Goal: Task Accomplishment & Management: Use online tool/utility

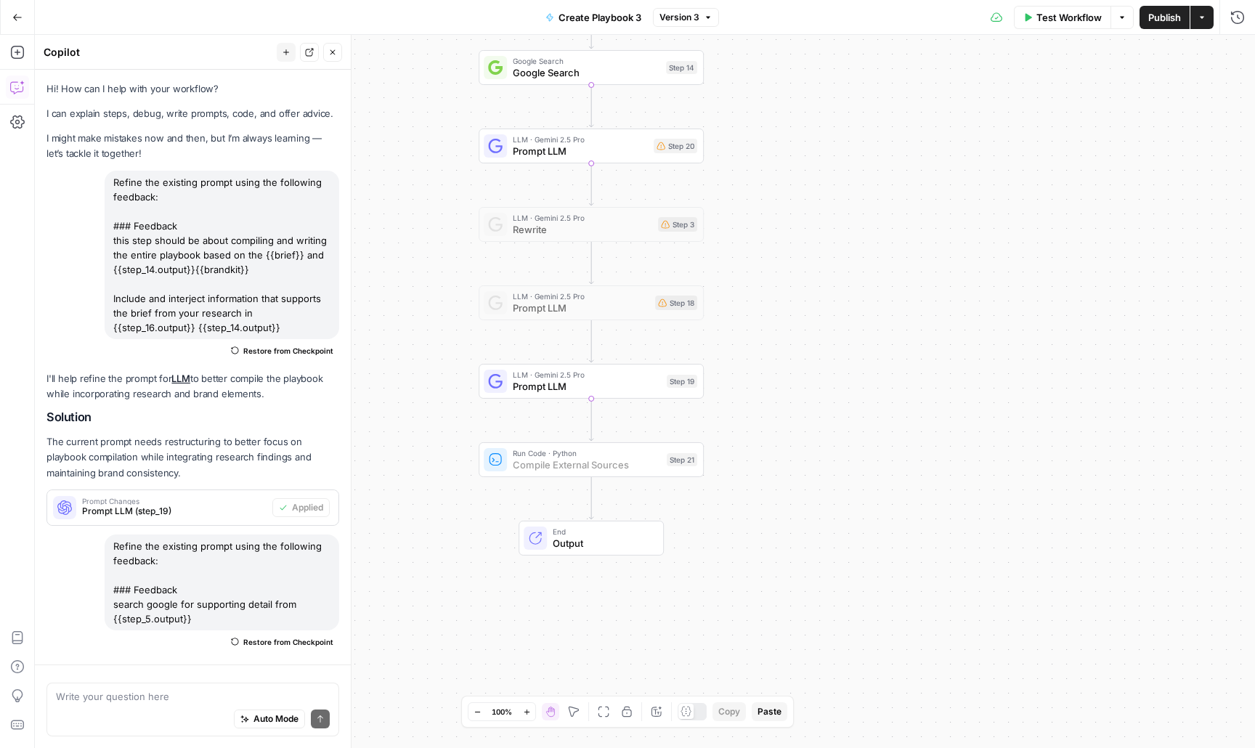
scroll to position [1602, 0]
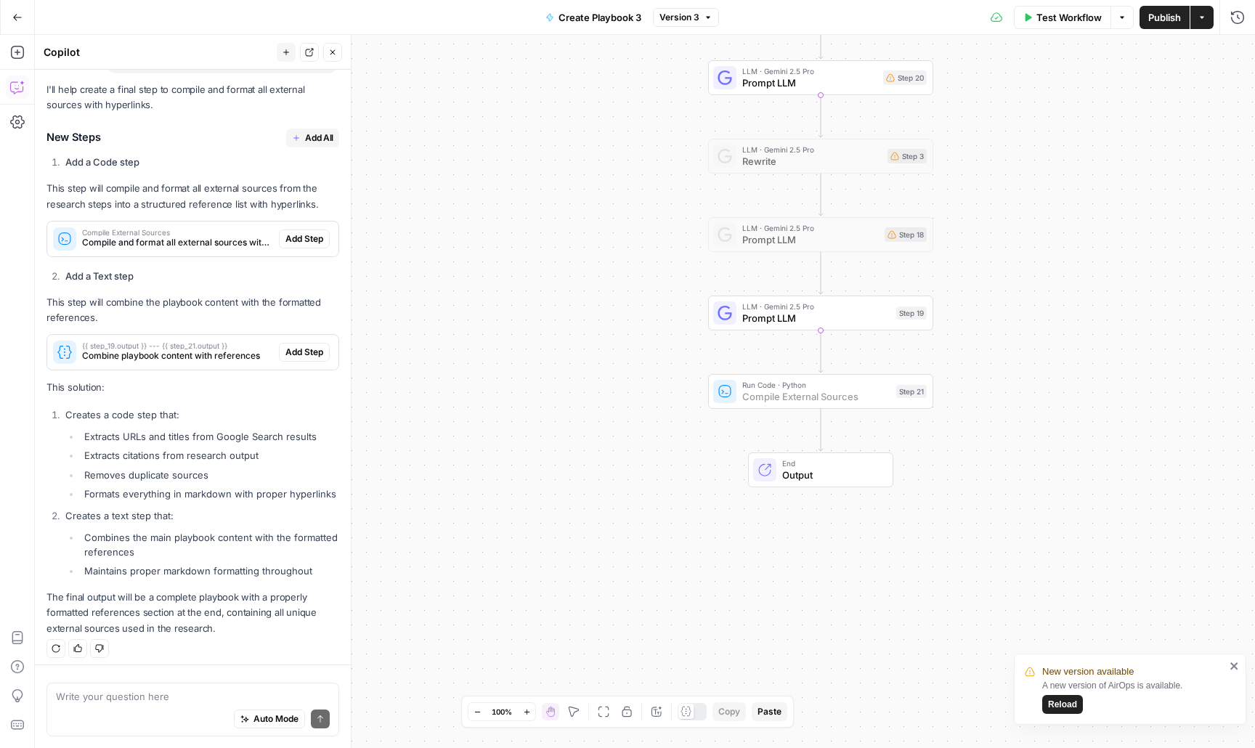
click at [312, 232] on span "Add Step" at bounding box center [304, 238] width 38 height 13
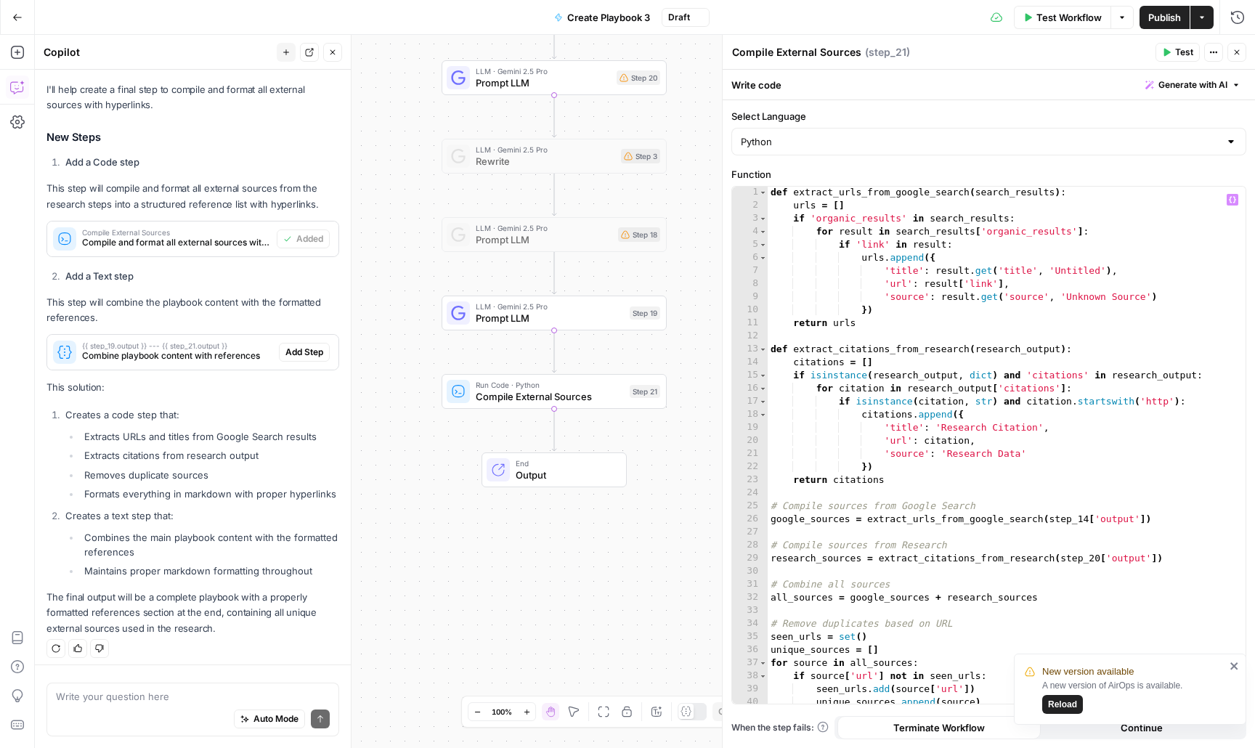
scroll to position [110, 0]
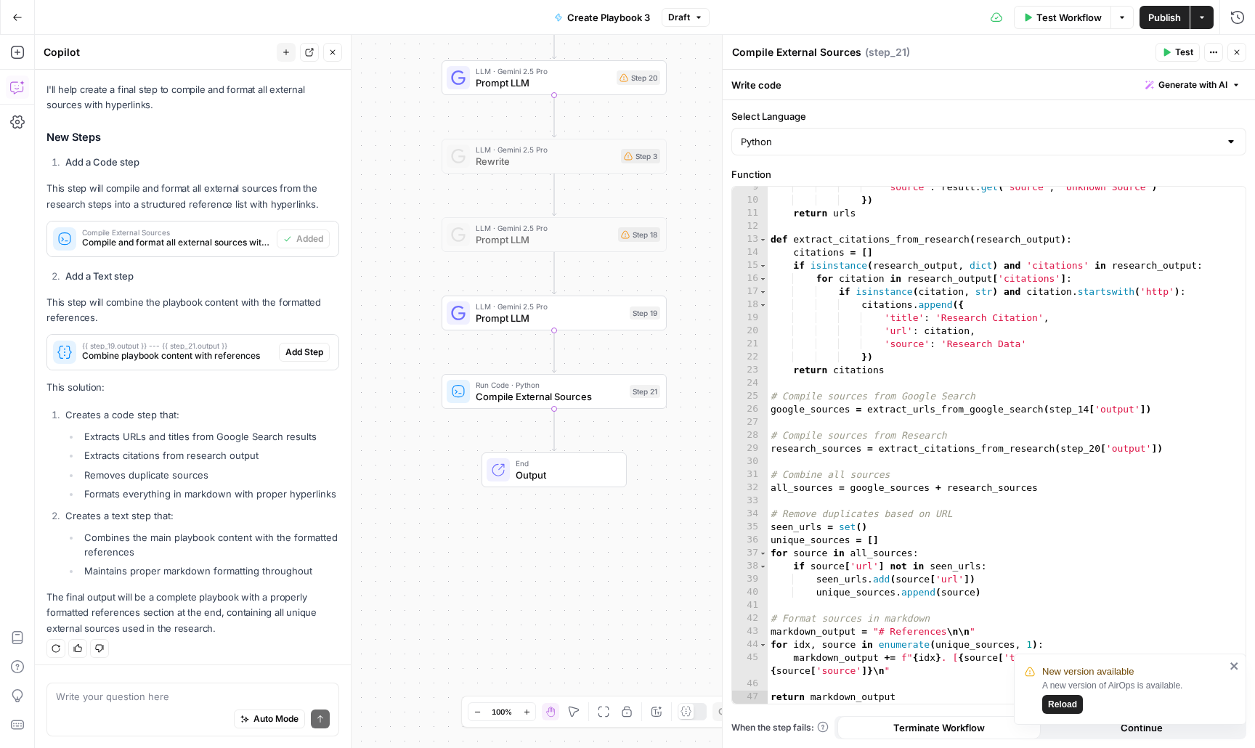
click at [1234, 665] on icon "close" at bounding box center [1233, 665] width 7 height 7
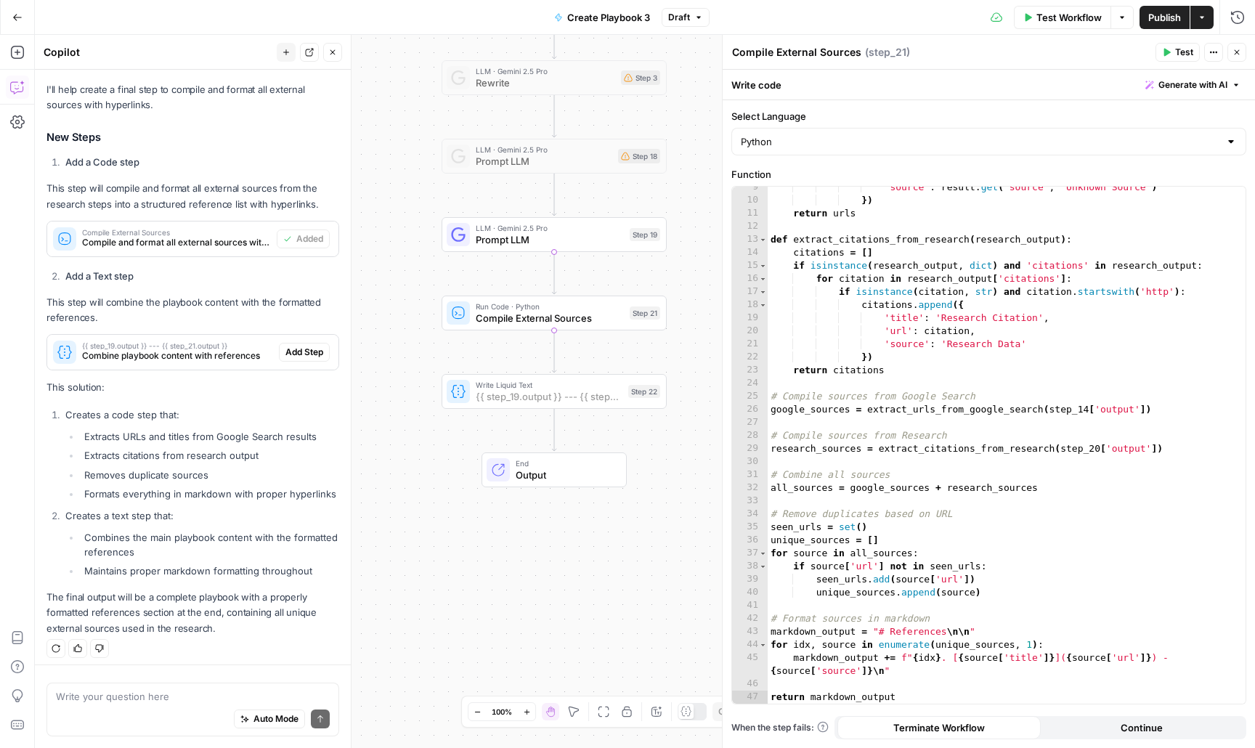
click at [294, 346] on span "Add Step" at bounding box center [304, 352] width 38 height 13
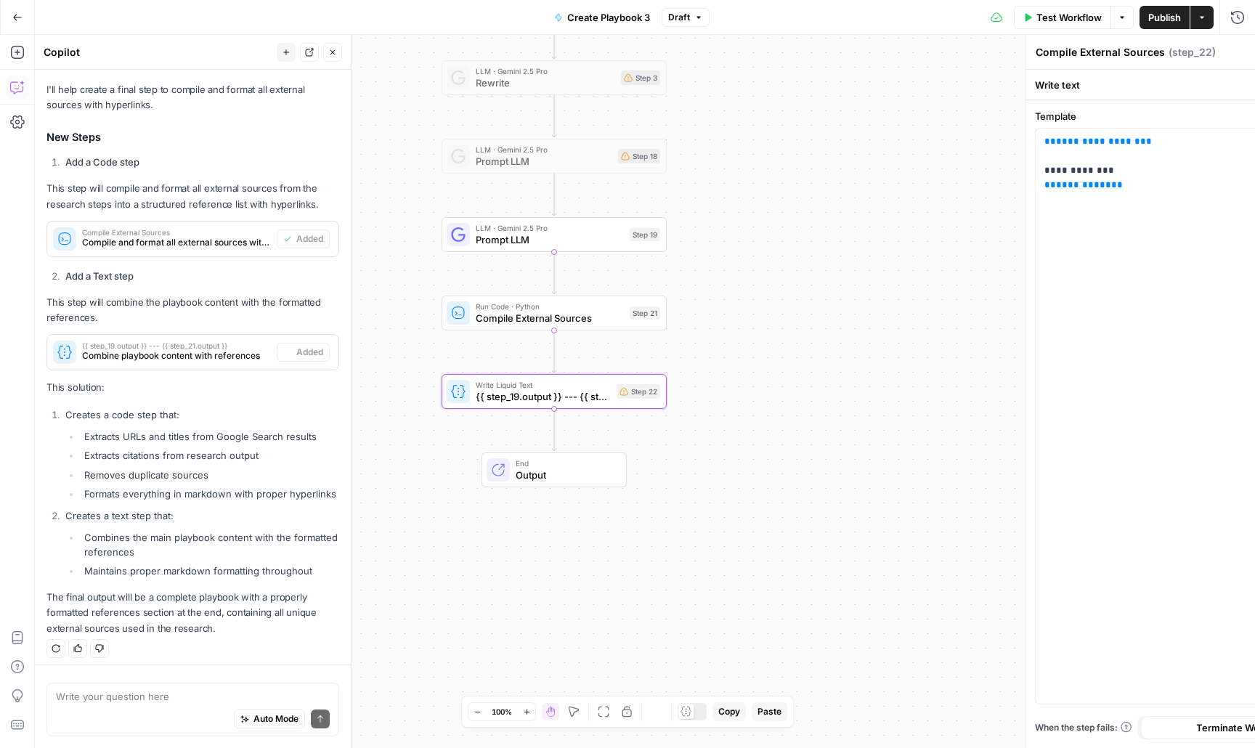
type textarea "{{ step_19.output }} --- {{ step_21.output }}"
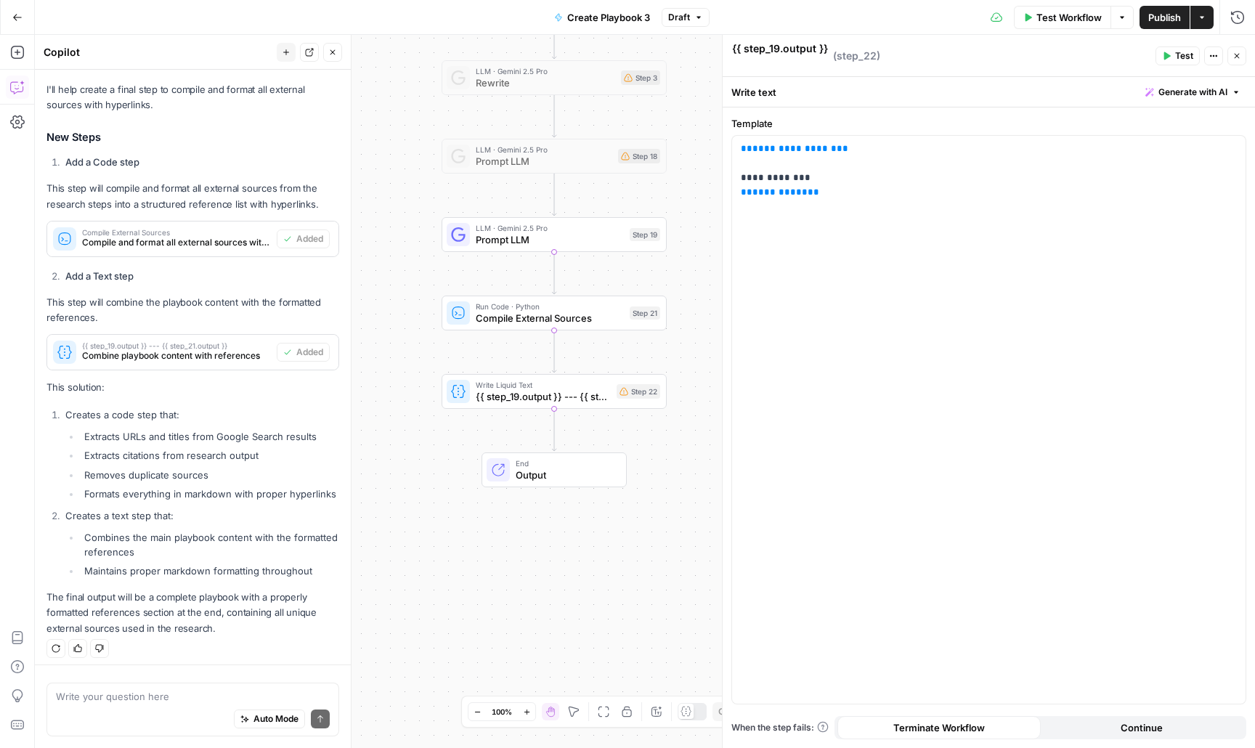
click at [497, 564] on div "Workflow Set Inputs Inputs LLM · Claude Sonnet 4 find things to research Step 5…" at bounding box center [645, 391] width 1220 height 713
click at [1242, 60] on button "Close" at bounding box center [1236, 55] width 19 height 19
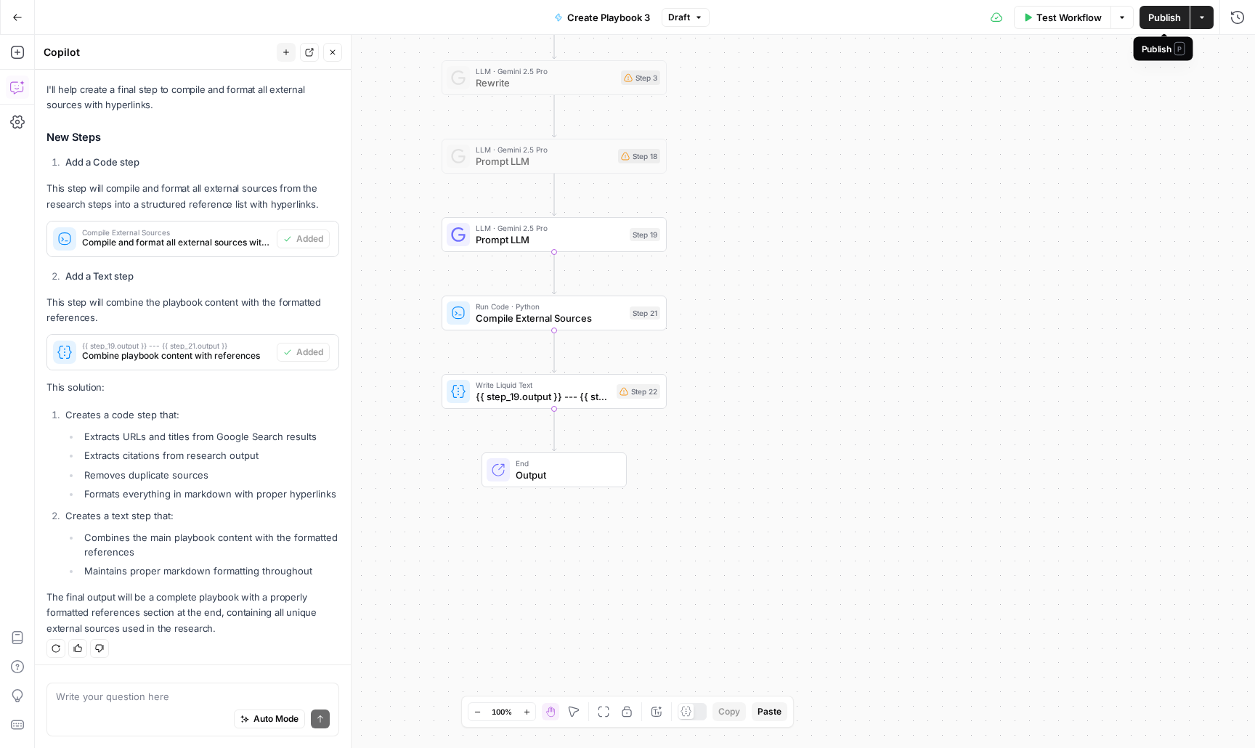
click at [1153, 15] on span "Publish" at bounding box center [1164, 17] width 33 height 15
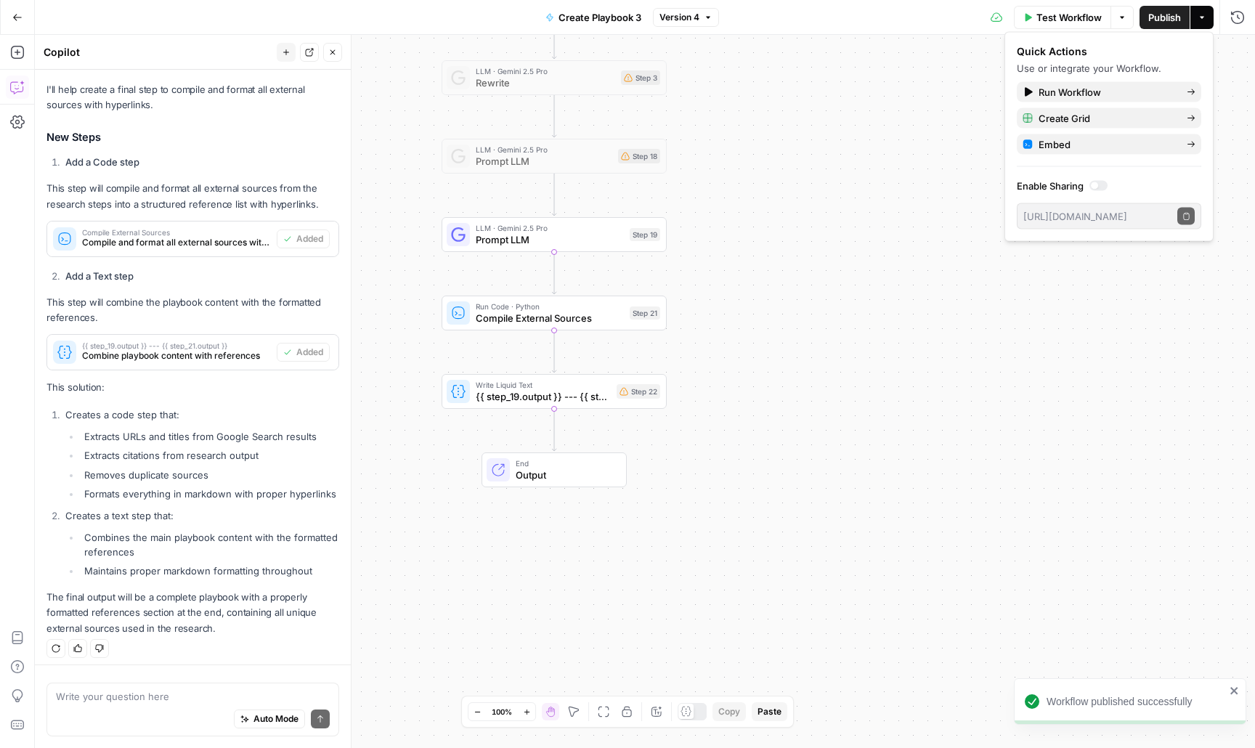
click at [22, 8] on button "Go Back" at bounding box center [17, 17] width 26 height 26
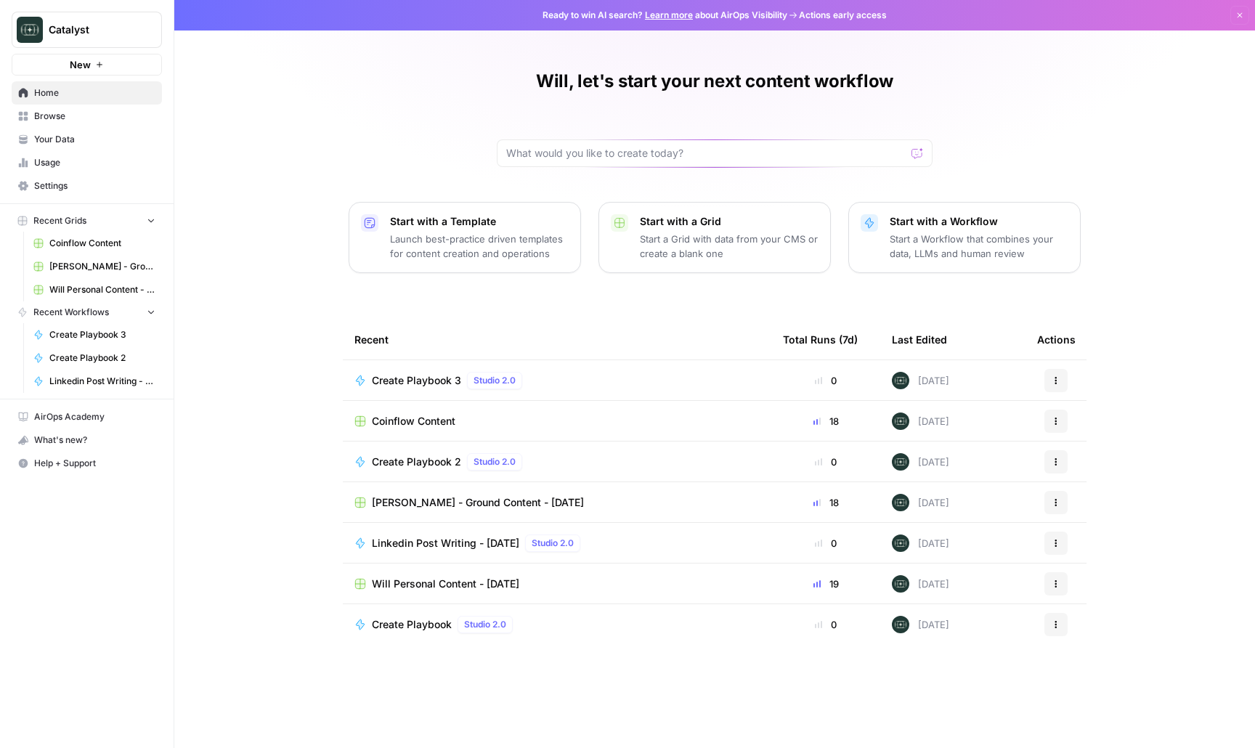
click at [84, 118] on span "Browse" at bounding box center [94, 116] width 121 height 13
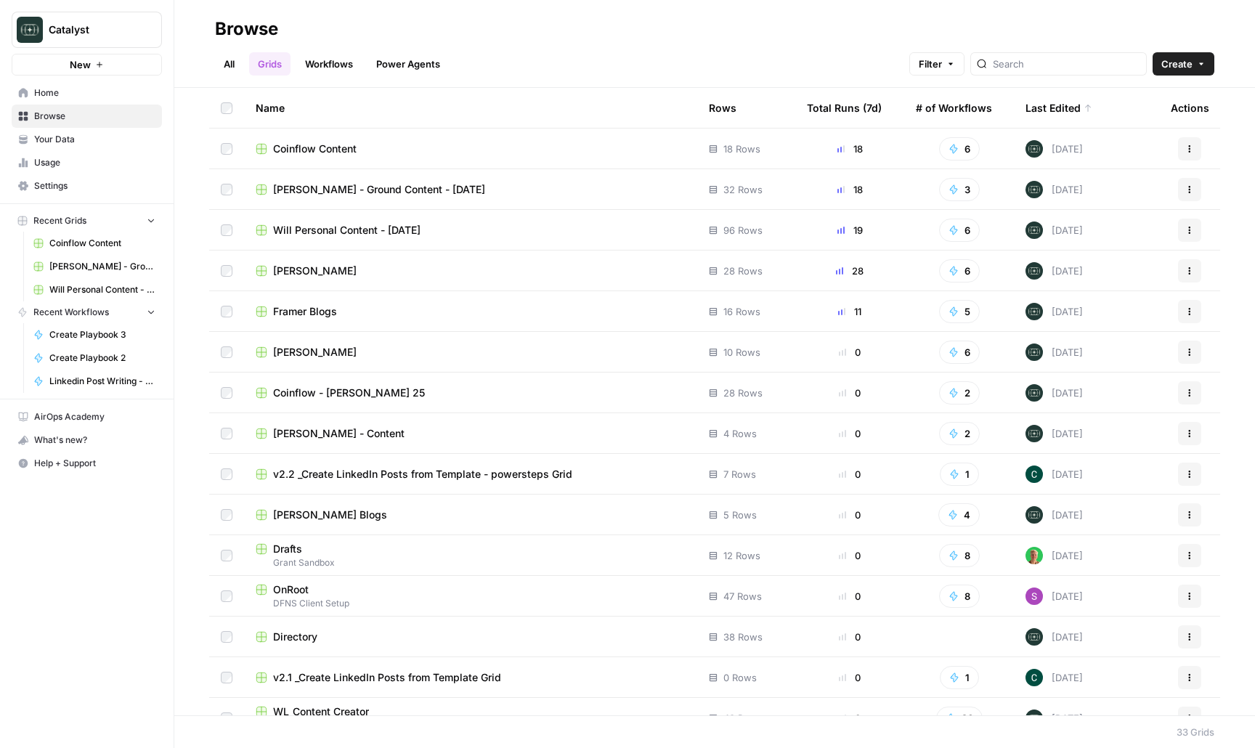
click at [312, 309] on span "Framer Blogs" at bounding box center [305, 311] width 64 height 15
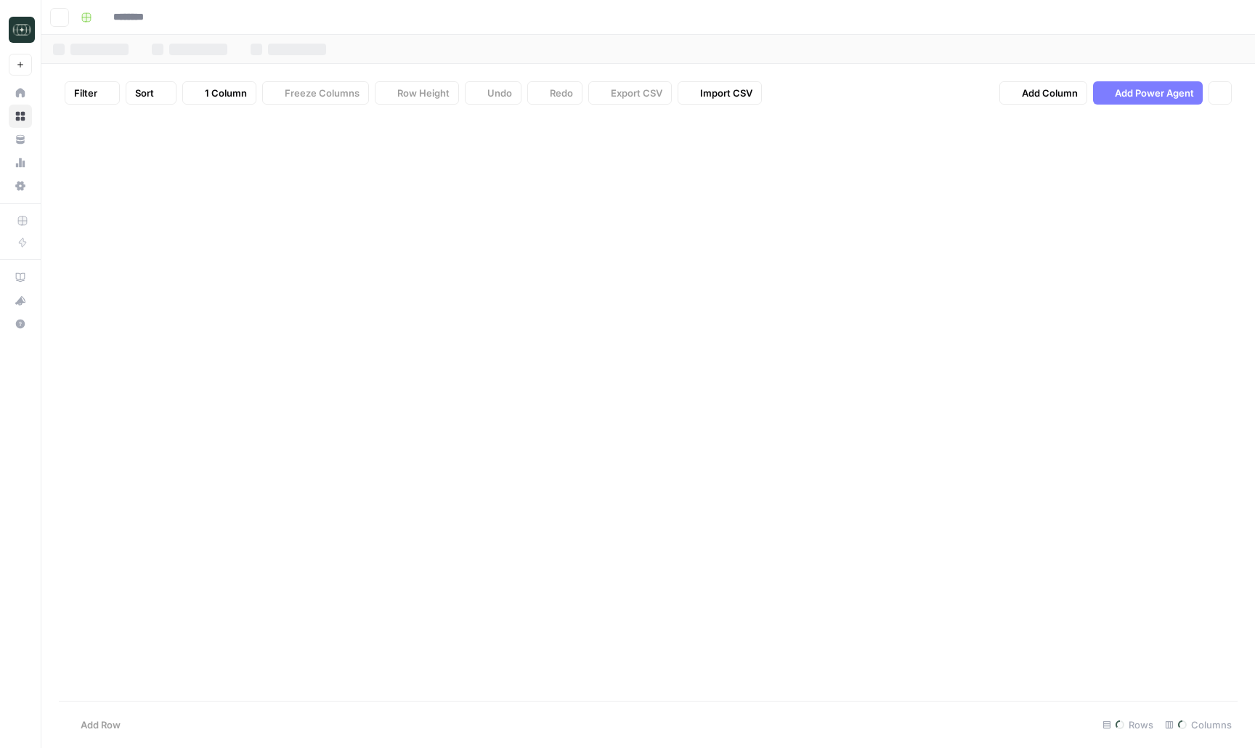
type input "**********"
click at [553, 132] on div "Add Column" at bounding box center [648, 201] width 1179 height 171
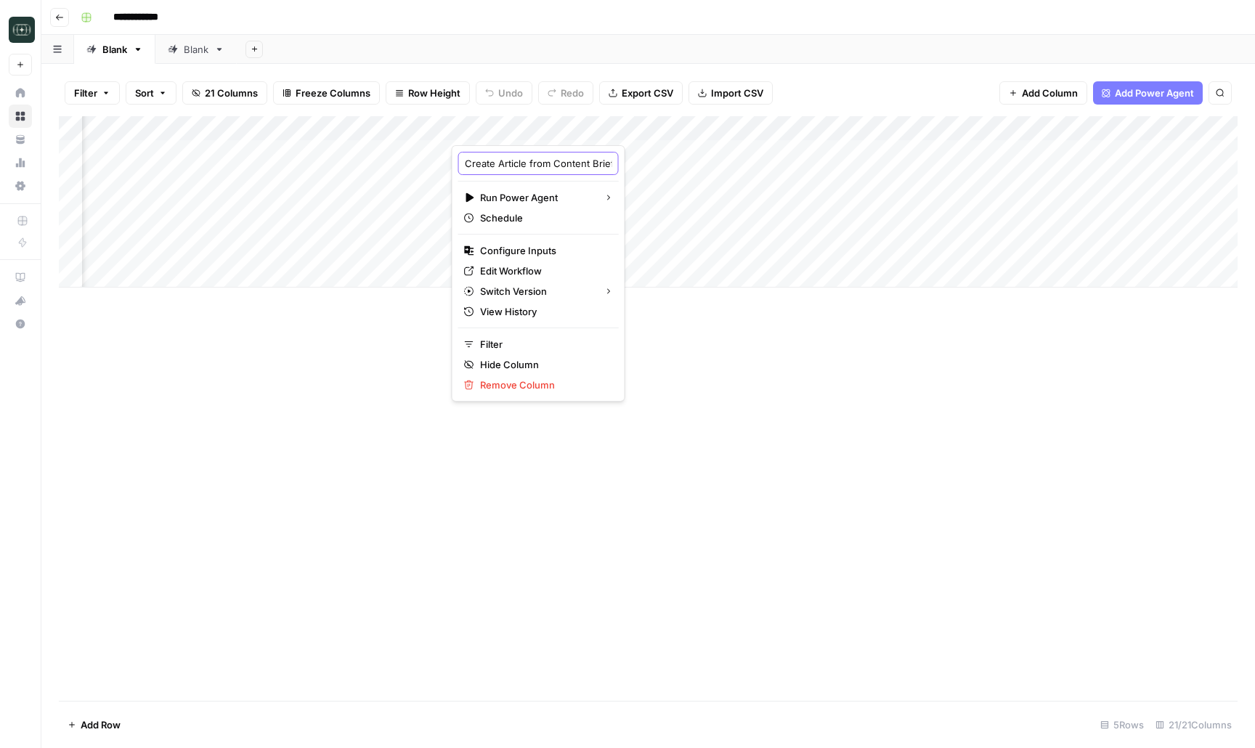
click at [553, 170] on input "Create Article from Content Brief - Fork" at bounding box center [538, 163] width 147 height 15
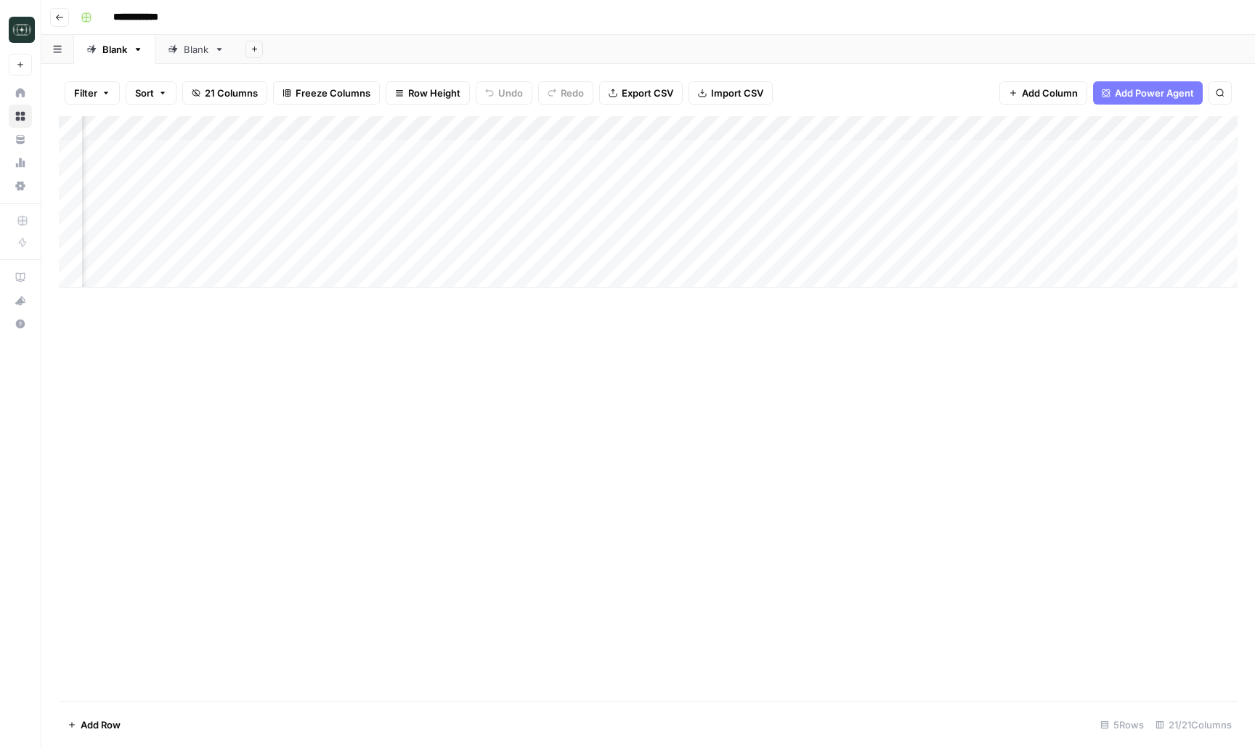
click at [696, 524] on div "Add Column" at bounding box center [648, 408] width 1179 height 585
click at [551, 225] on div "Add Column" at bounding box center [648, 201] width 1179 height 171
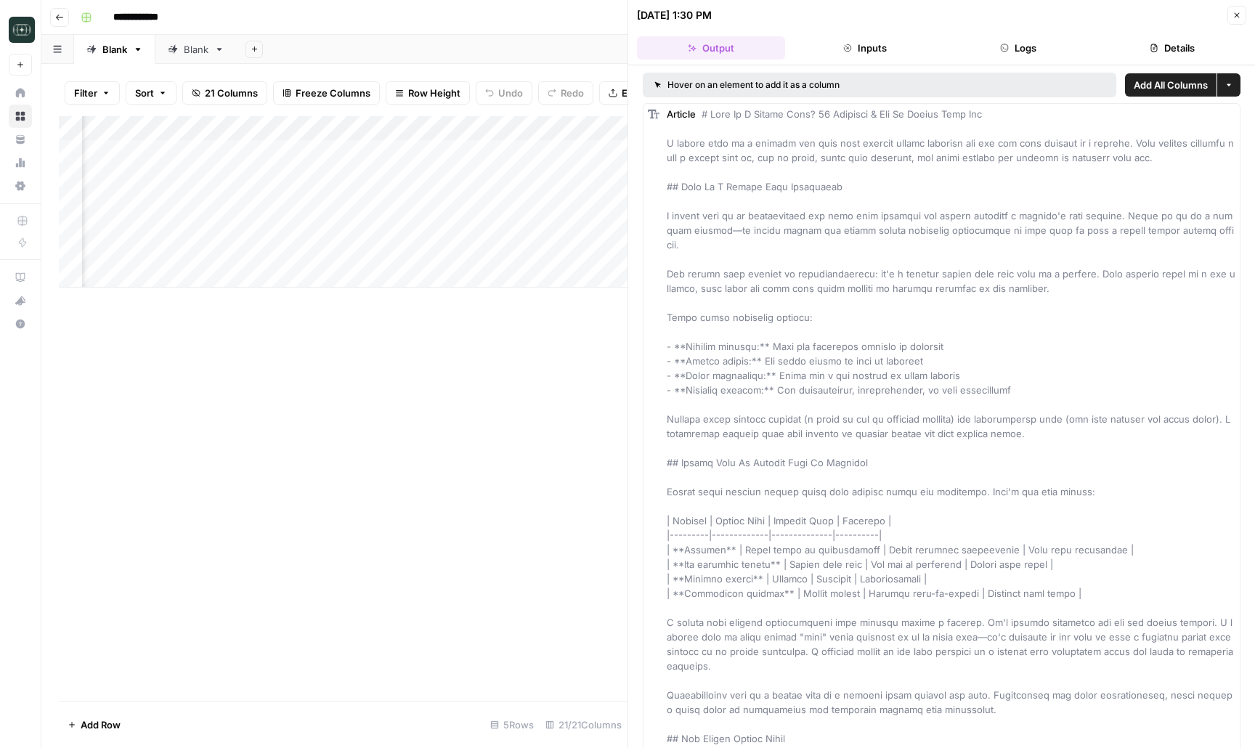
click at [916, 52] on button "Inputs" at bounding box center [865, 47] width 148 height 23
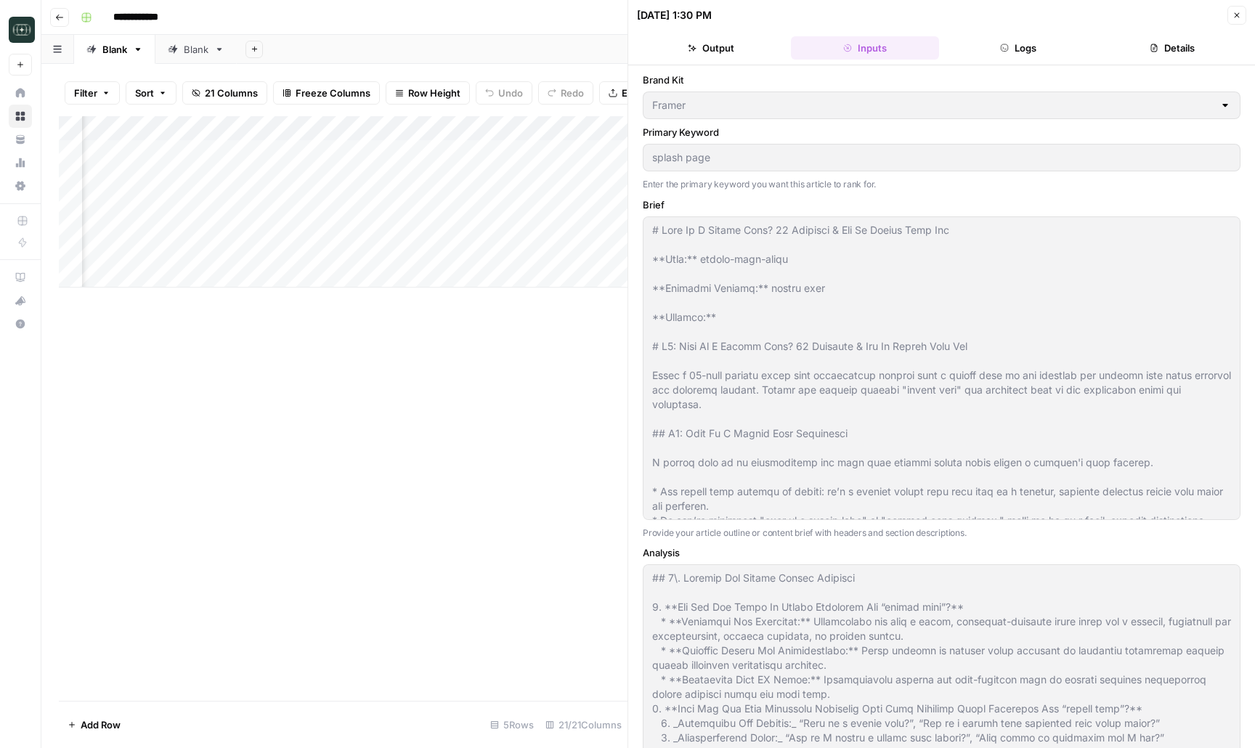
click at [1240, 12] on icon "button" at bounding box center [1236, 15] width 9 height 9
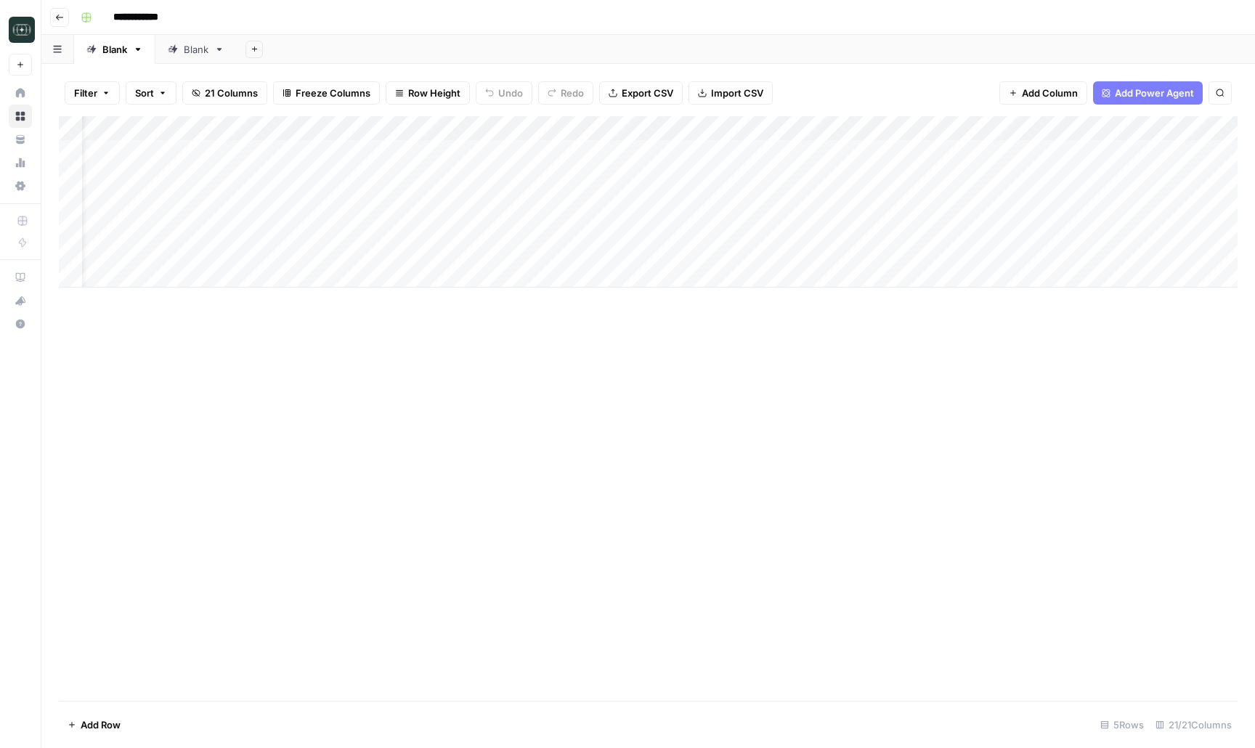
scroll to position [0, 42]
click at [662, 130] on div "Add Column" at bounding box center [648, 201] width 1179 height 171
click at [443, 132] on div "Add Column" at bounding box center [648, 201] width 1179 height 171
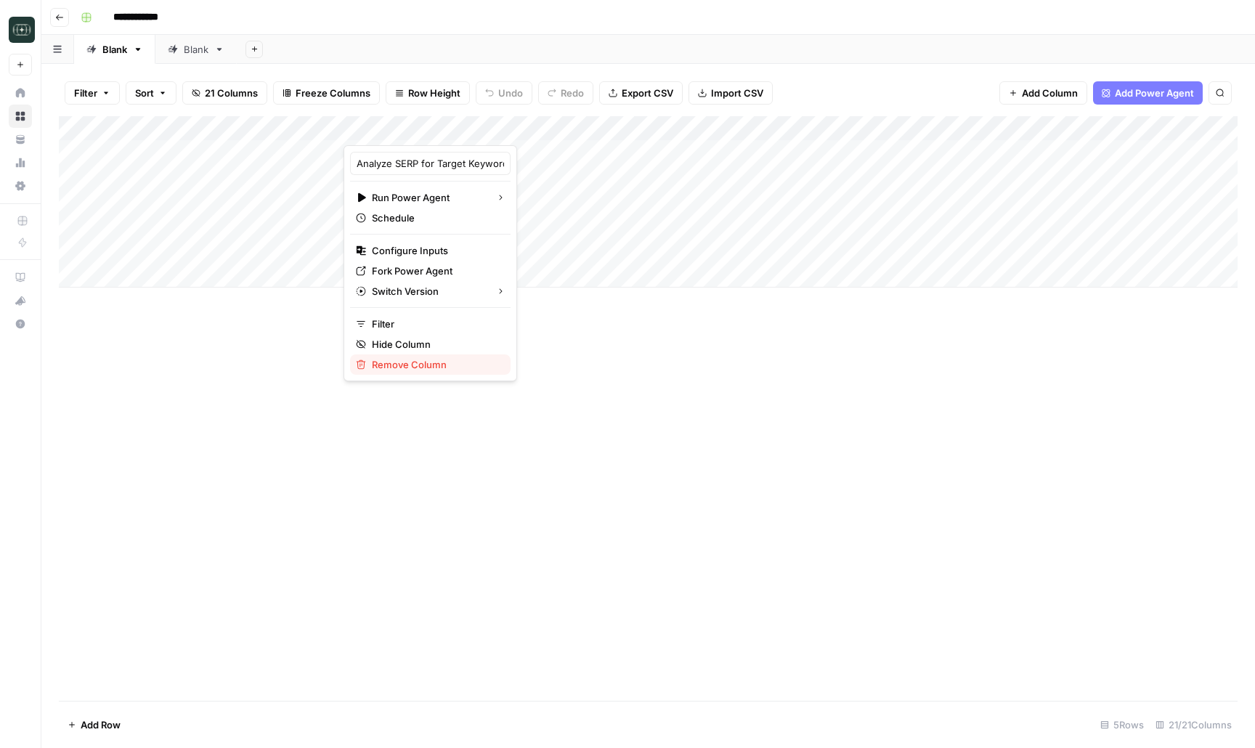
click at [417, 370] on span "Remove Column" at bounding box center [435, 364] width 127 height 15
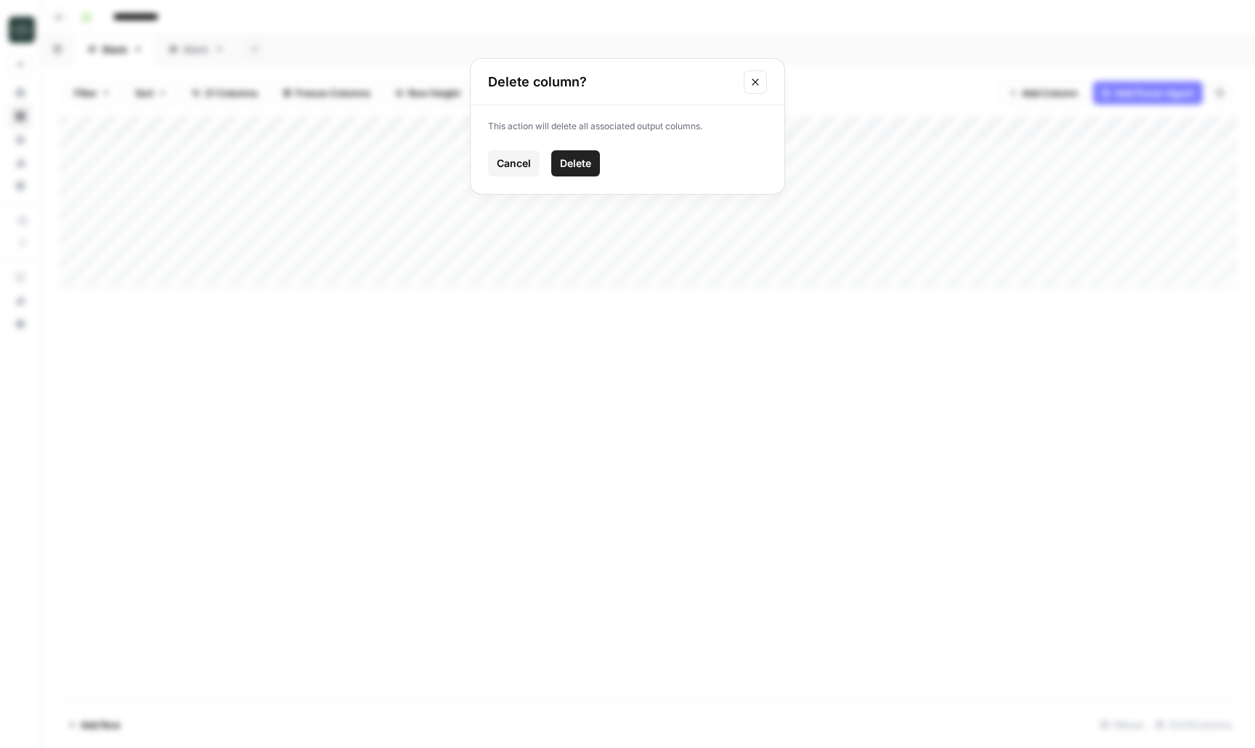
click at [585, 160] on span "Delete" at bounding box center [575, 163] width 31 height 15
click at [167, 268] on div "Add Column" at bounding box center [648, 201] width 1179 height 171
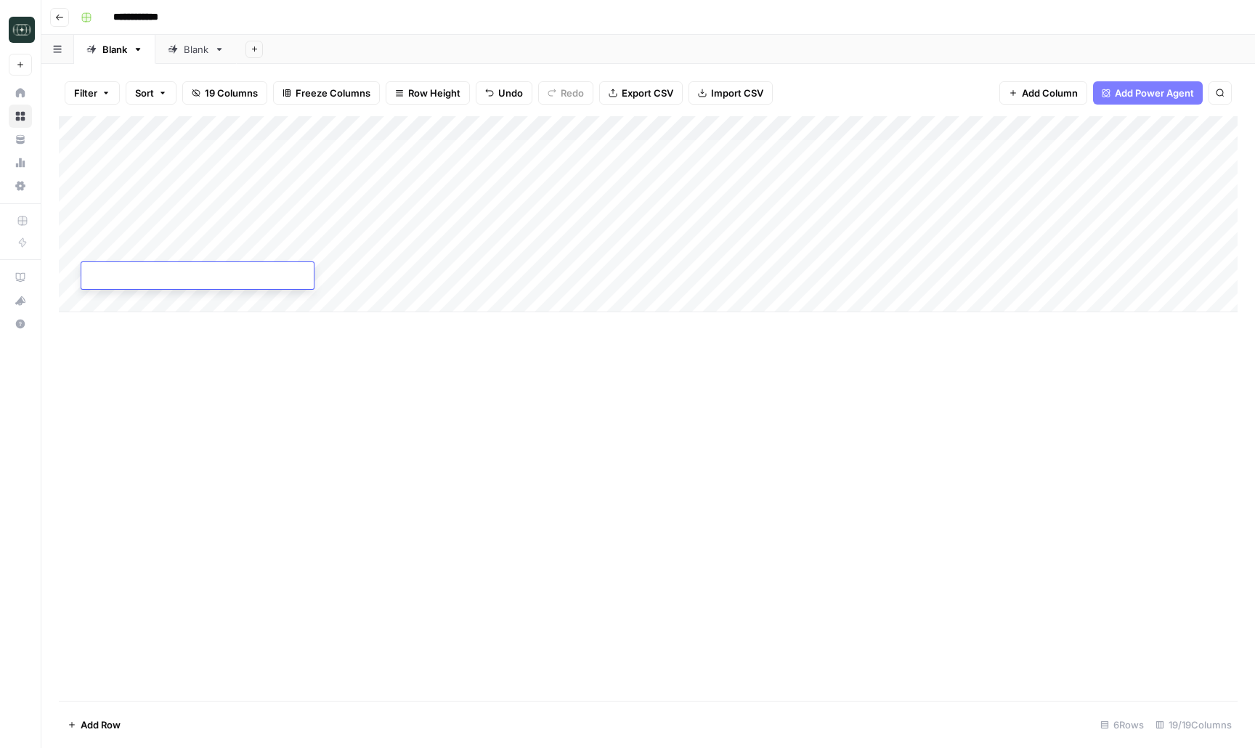
click at [118, 275] on textarea at bounding box center [197, 276] width 232 height 20
type textarea "**********"
click at [346, 439] on div "Add Column" at bounding box center [648, 408] width 1179 height 585
click at [285, 274] on div "Add Column" at bounding box center [648, 214] width 1179 height 196
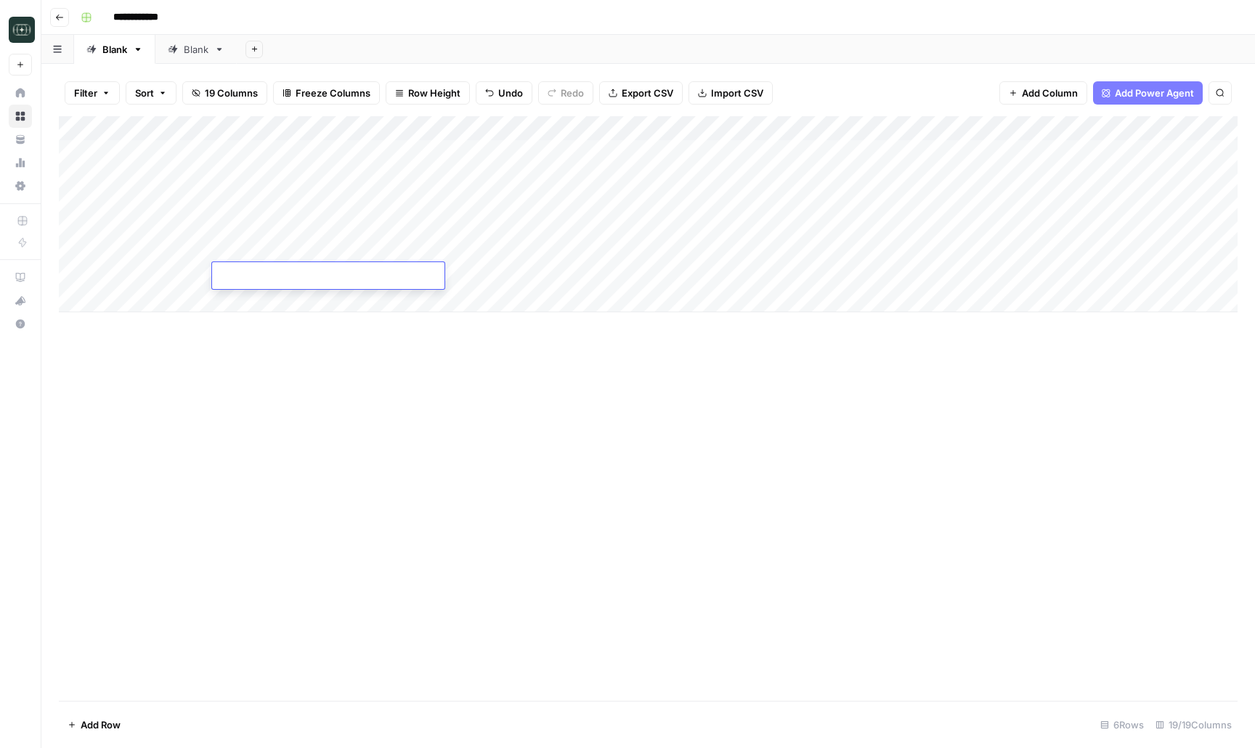
type textarea "**********"
click at [198, 591] on div "Add Column" at bounding box center [648, 408] width 1179 height 585
click at [389, 272] on div "Add Column" at bounding box center [648, 214] width 1179 height 196
click at [443, 274] on div "Add Column" at bounding box center [648, 214] width 1179 height 196
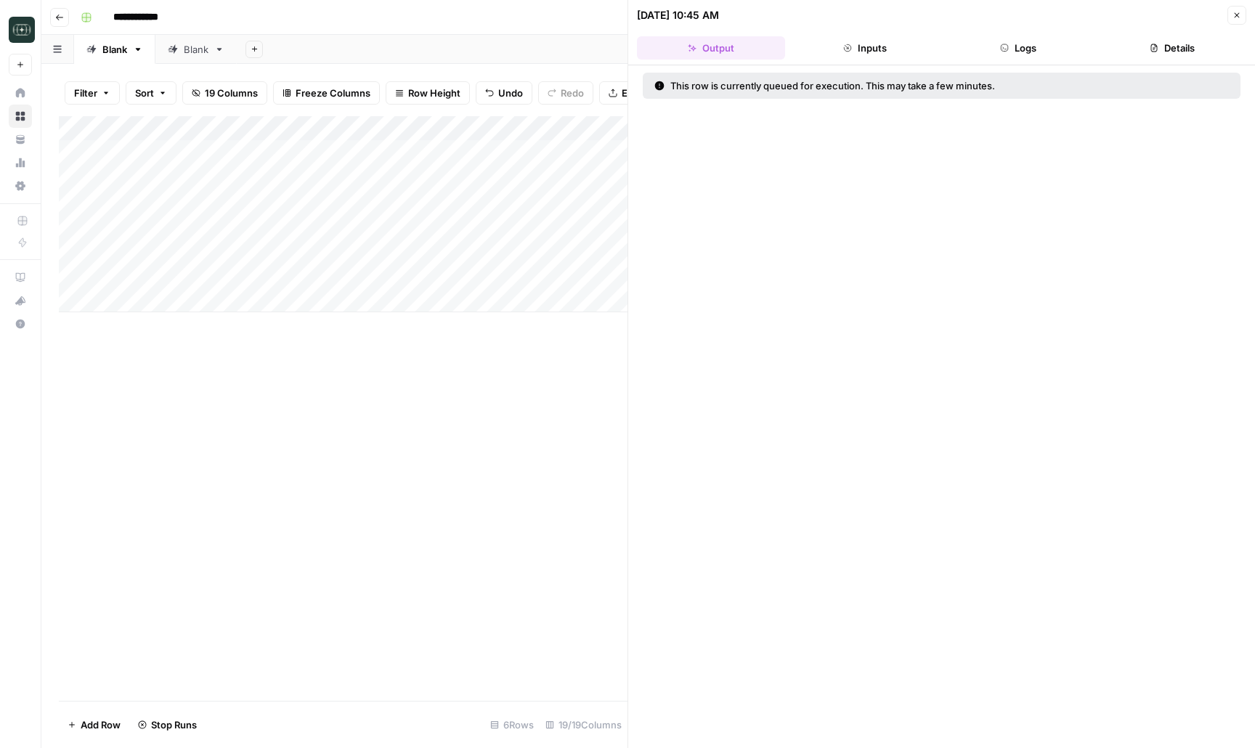
click at [444, 132] on div "Add Column" at bounding box center [343, 214] width 569 height 196
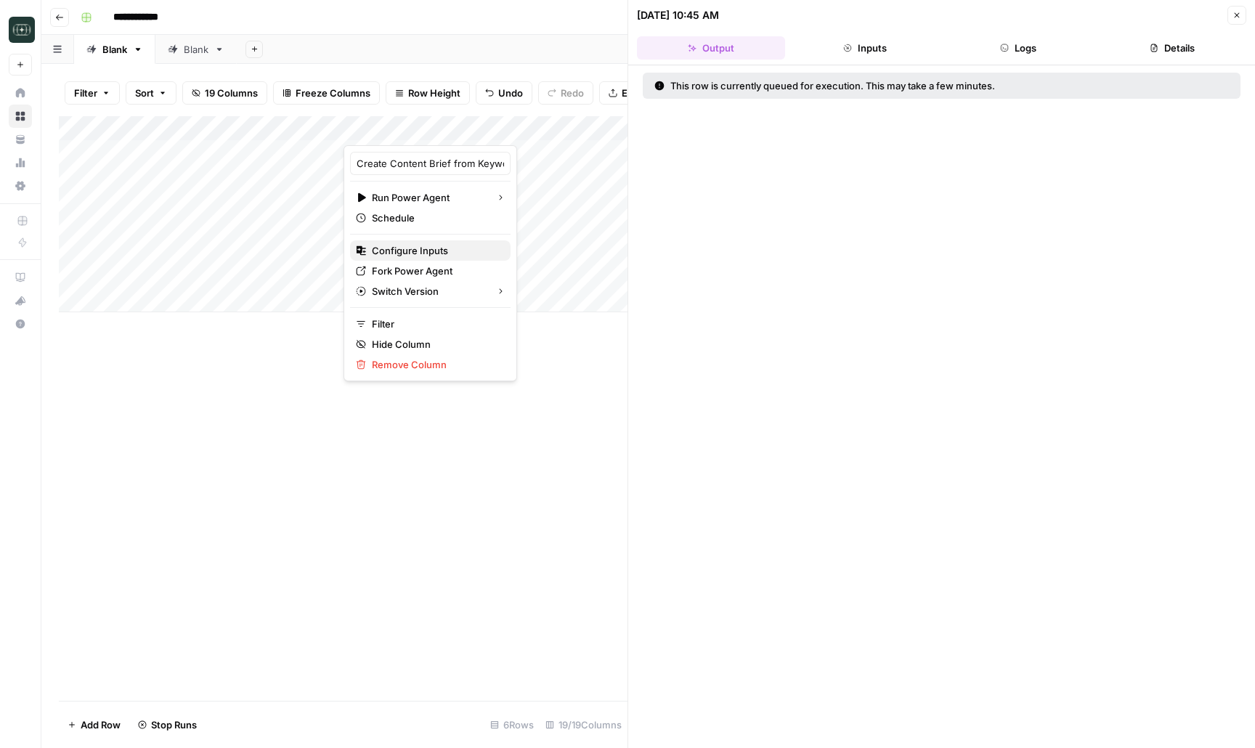
click at [441, 250] on span "Configure Inputs" at bounding box center [435, 250] width 127 height 15
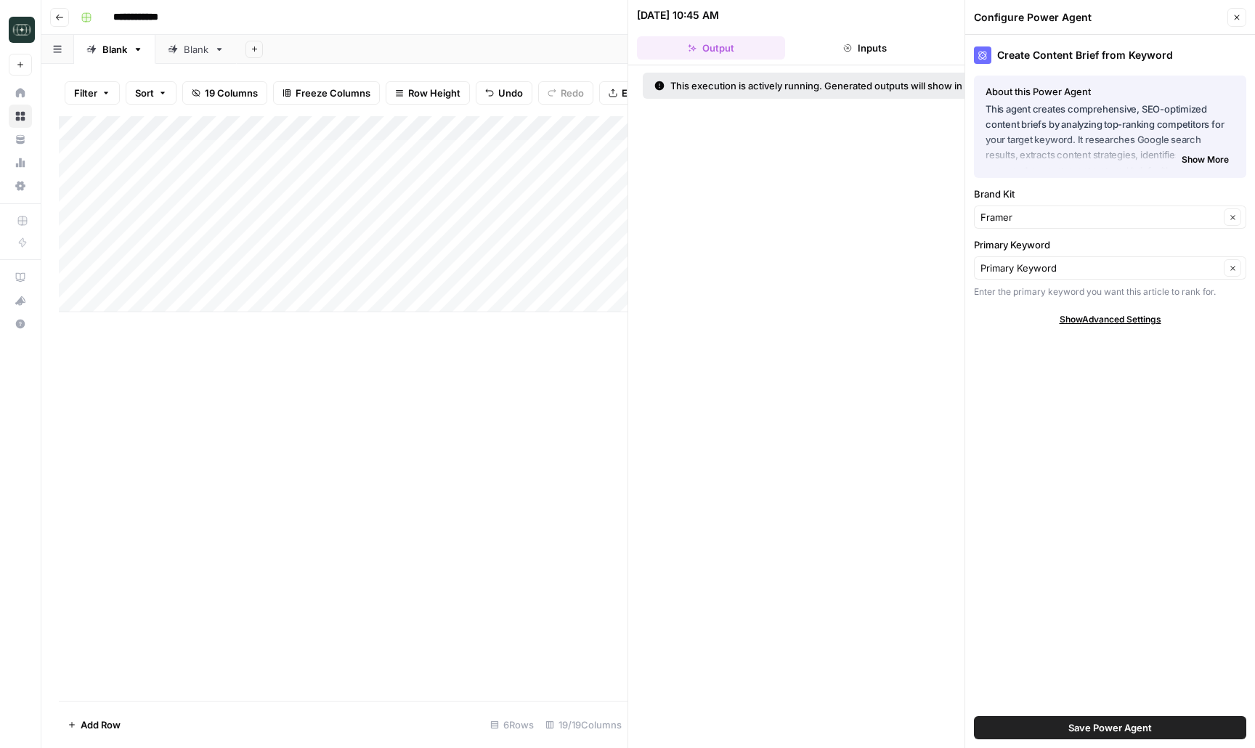
click at [1240, 10] on button "Close" at bounding box center [1236, 17] width 19 height 19
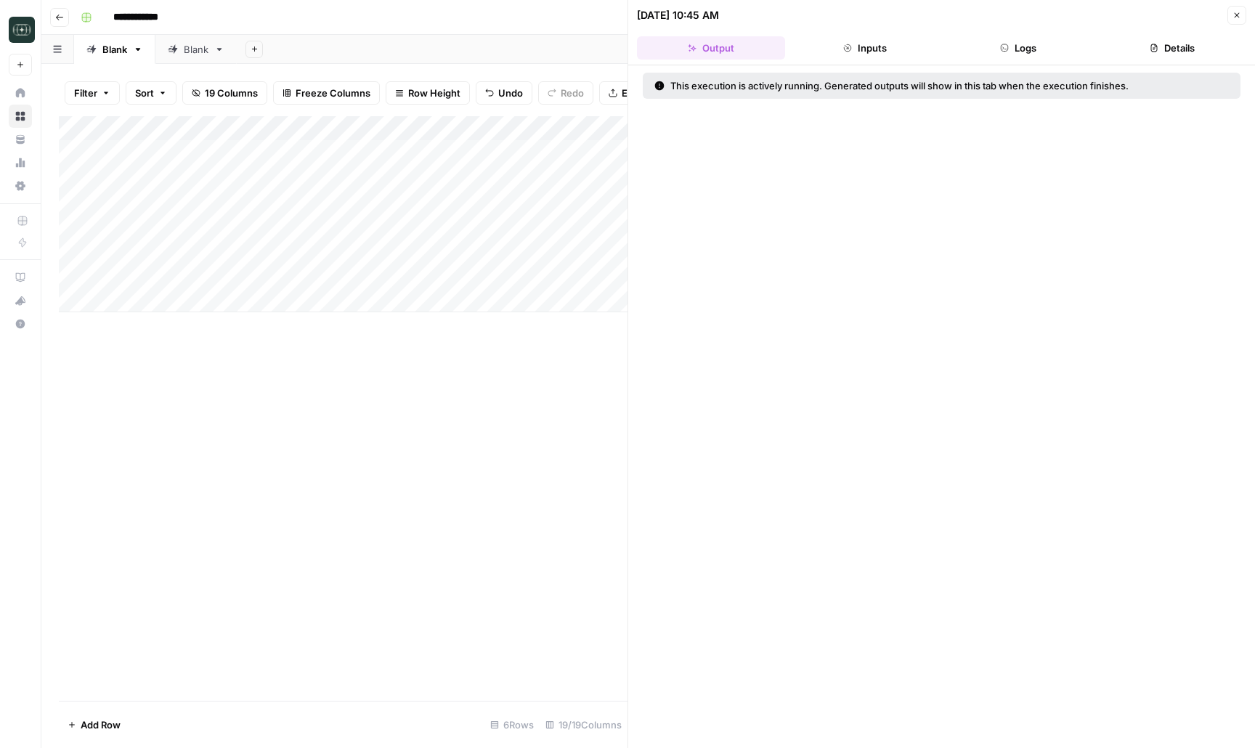
click at [1231, 14] on button "Close" at bounding box center [1236, 15] width 19 height 19
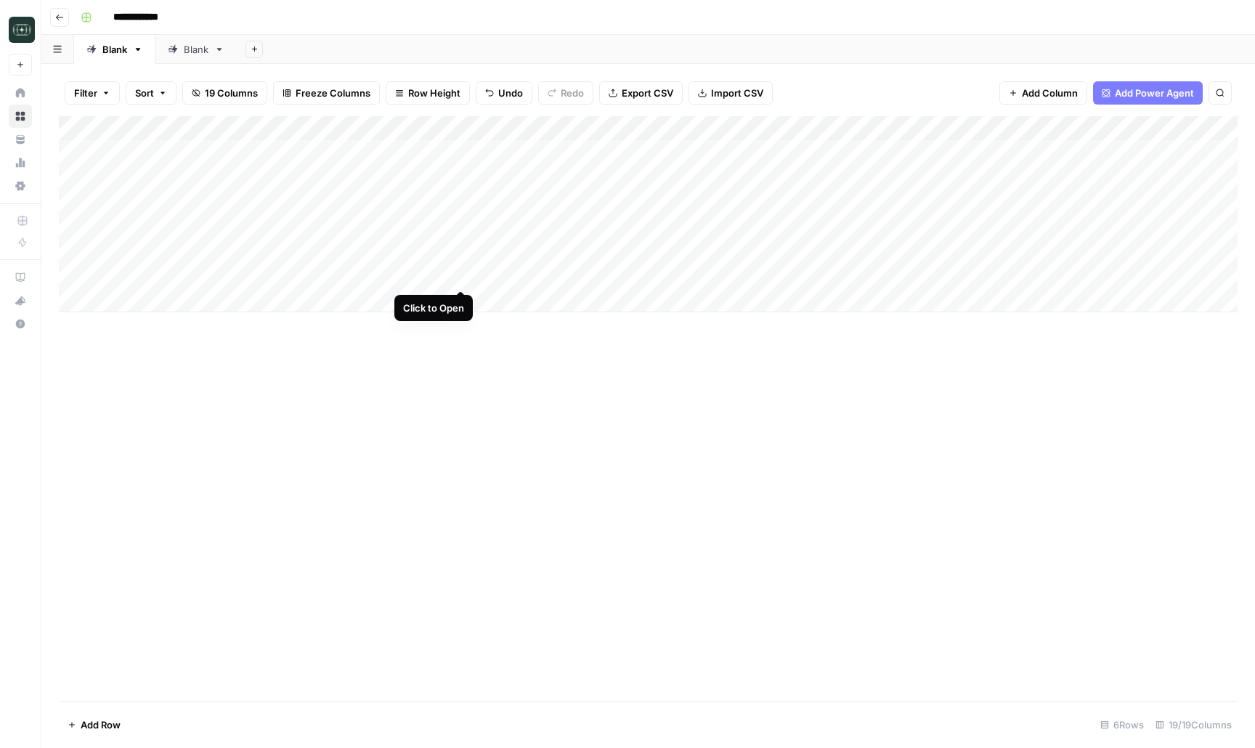
click at [464, 277] on div "Add Column" at bounding box center [648, 214] width 1179 height 196
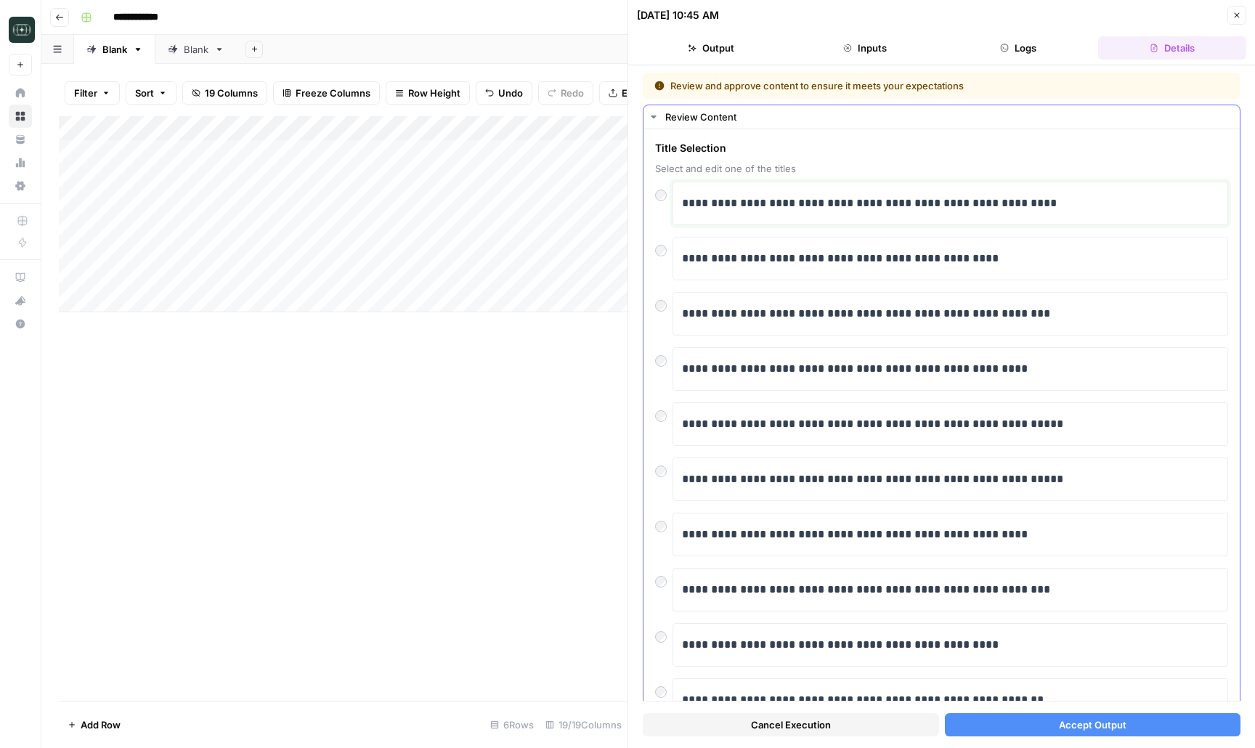
click at [810, 203] on p "**********" at bounding box center [950, 203] width 537 height 19
click at [795, 427] on p "**********" at bounding box center [950, 424] width 537 height 19
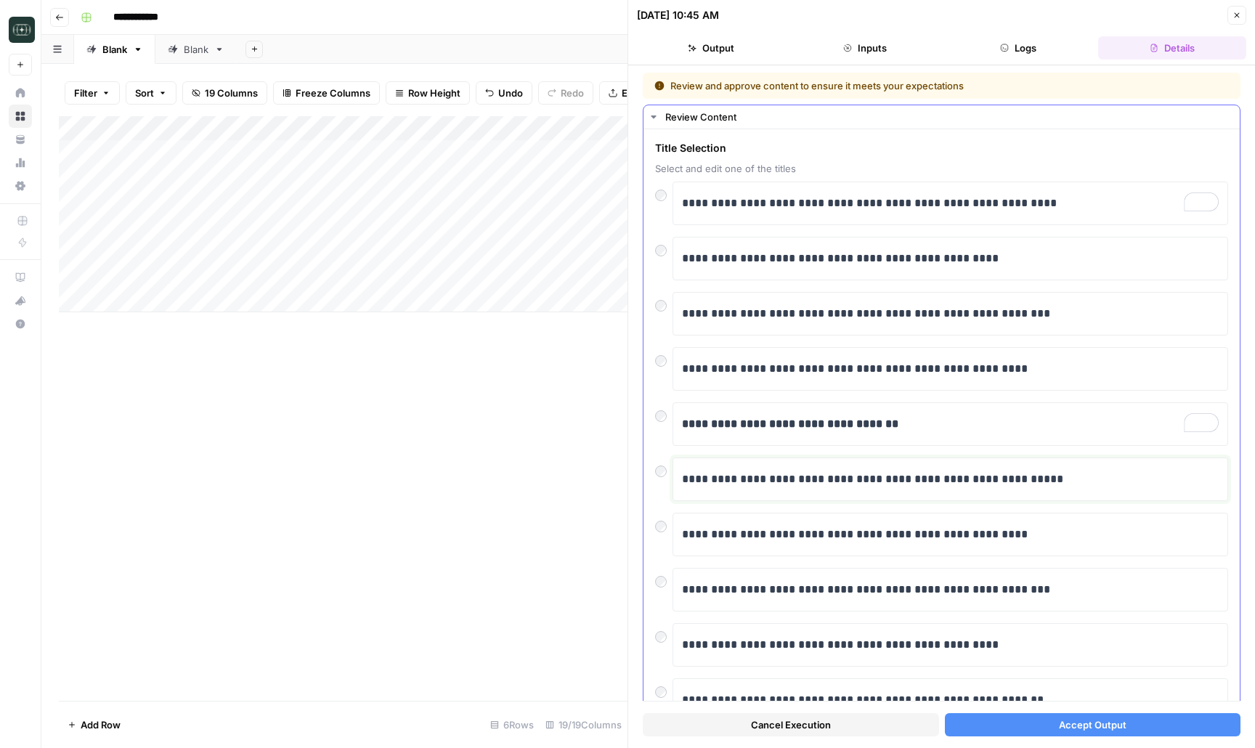
click at [831, 482] on p "**********" at bounding box center [950, 479] width 537 height 19
click at [1012, 727] on button "Accept Output" at bounding box center [1093, 724] width 296 height 23
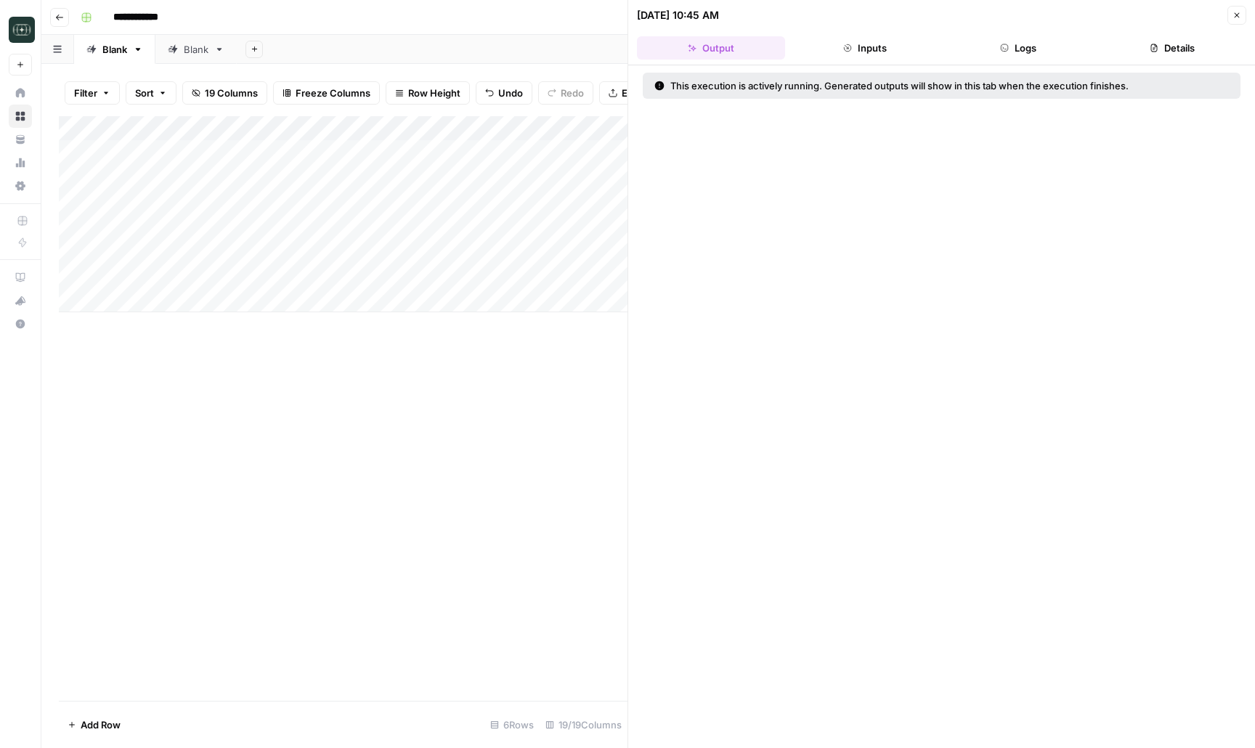
click at [1236, 15] on icon "button" at bounding box center [1236, 15] width 9 height 9
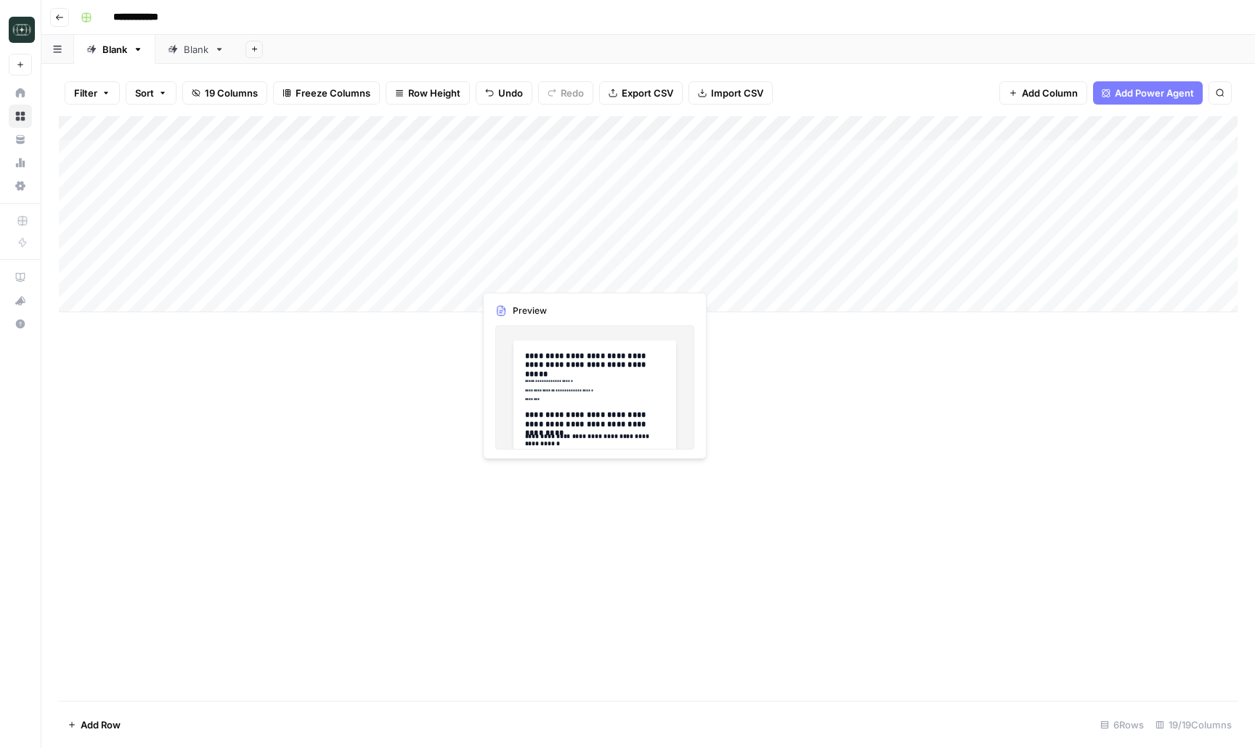
click at [648, 269] on div "Add Column" at bounding box center [648, 214] width 1179 height 196
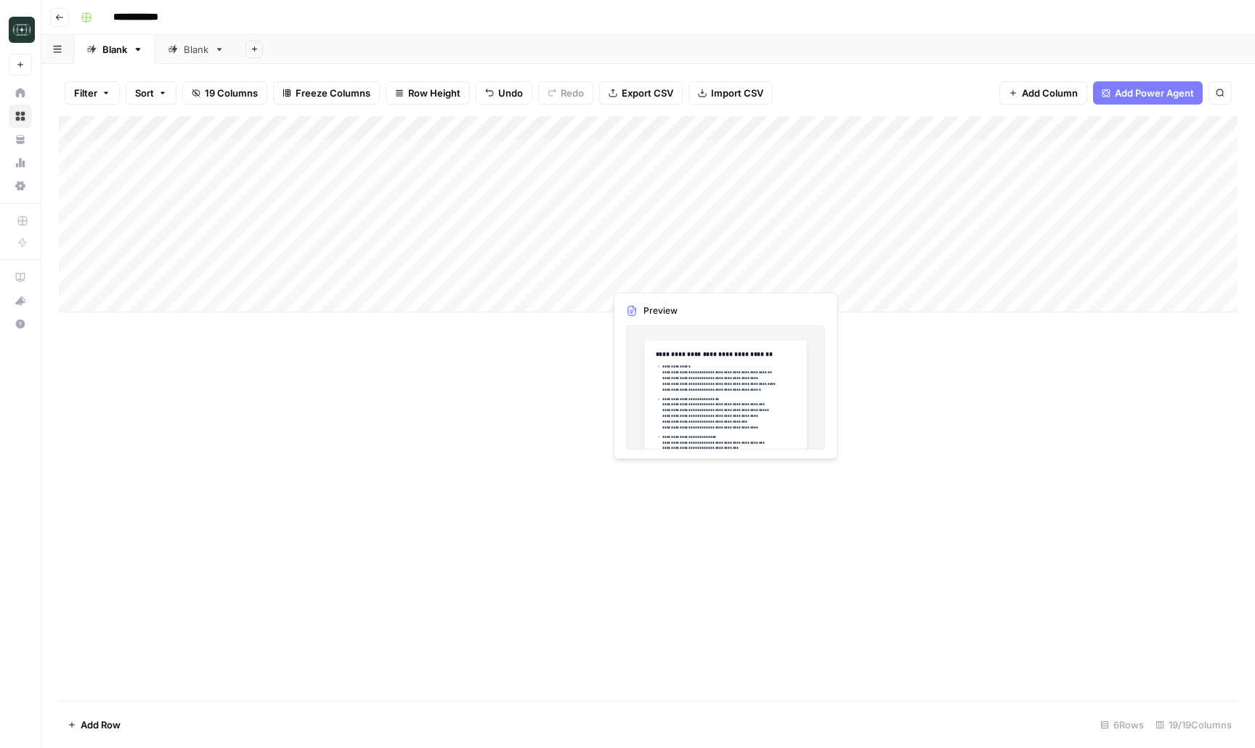
click at [648, 269] on div "Add Column" at bounding box center [648, 214] width 1179 height 196
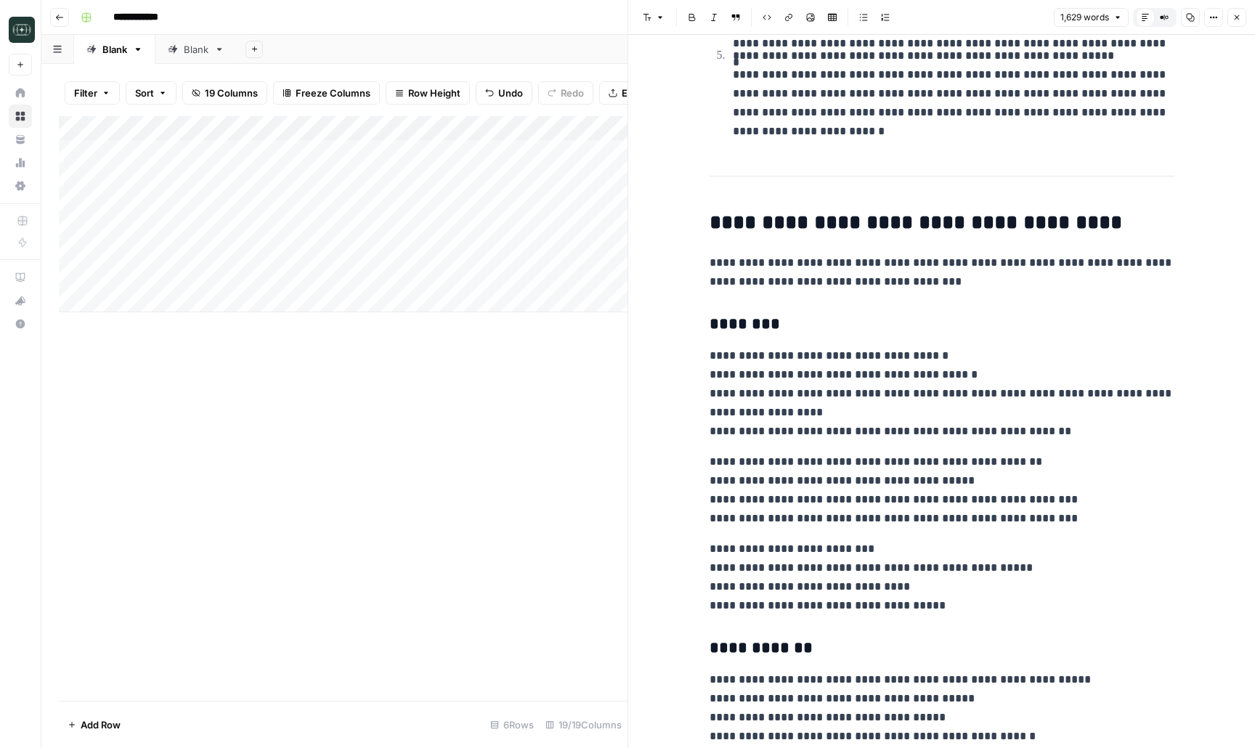
scroll to position [812, 0]
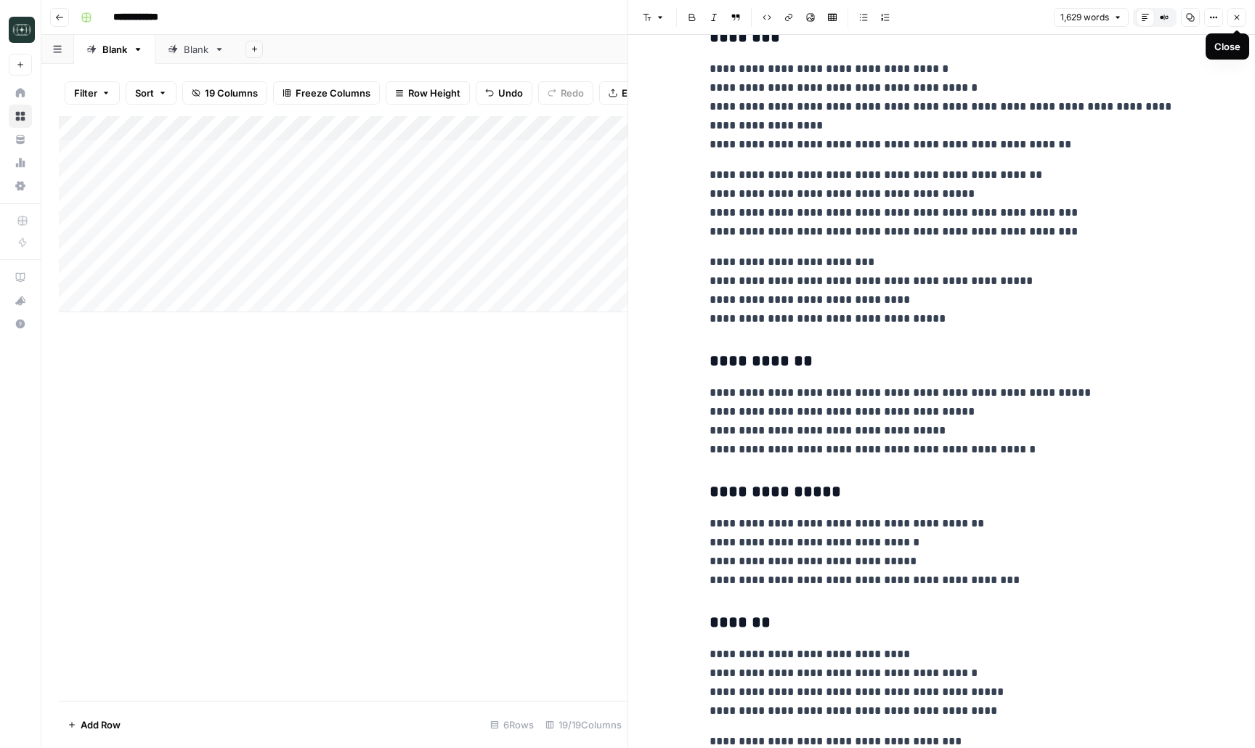
click at [1232, 19] on button "Close" at bounding box center [1236, 17] width 19 height 19
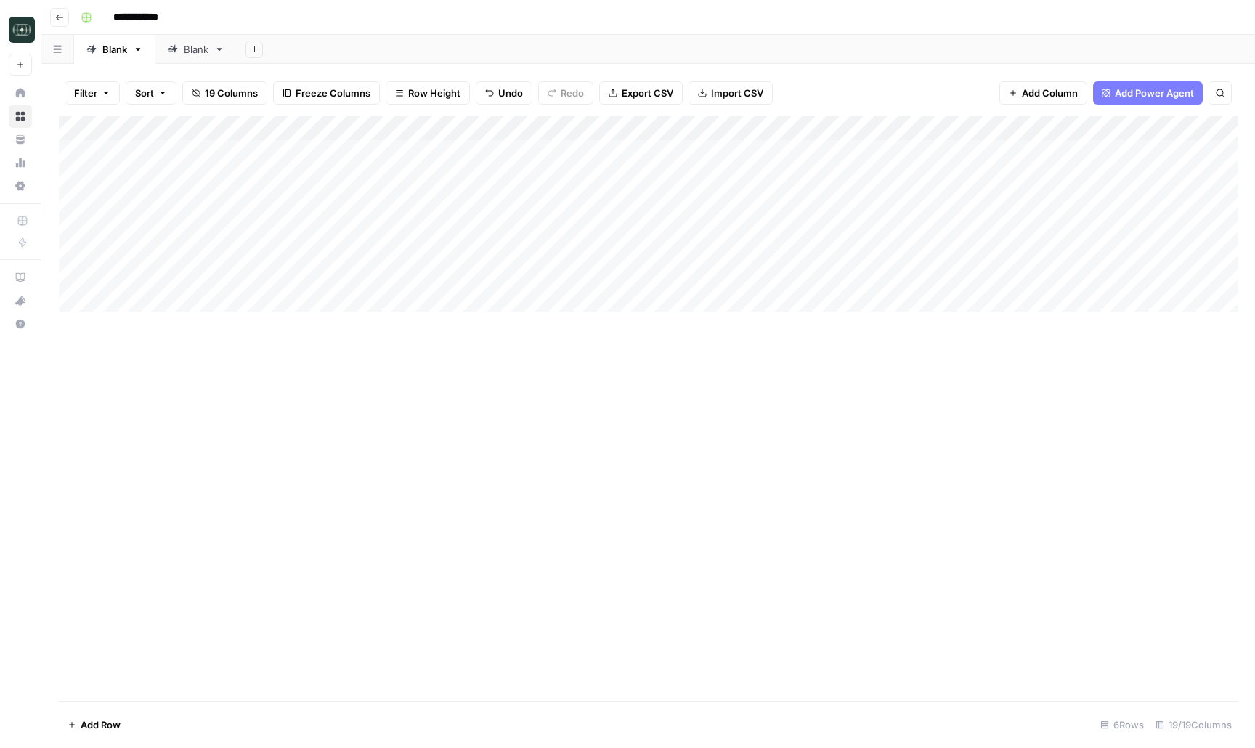
click at [805, 279] on div "Add Column" at bounding box center [648, 214] width 1179 height 196
click at [839, 422] on div "Add Column" at bounding box center [648, 408] width 1179 height 585
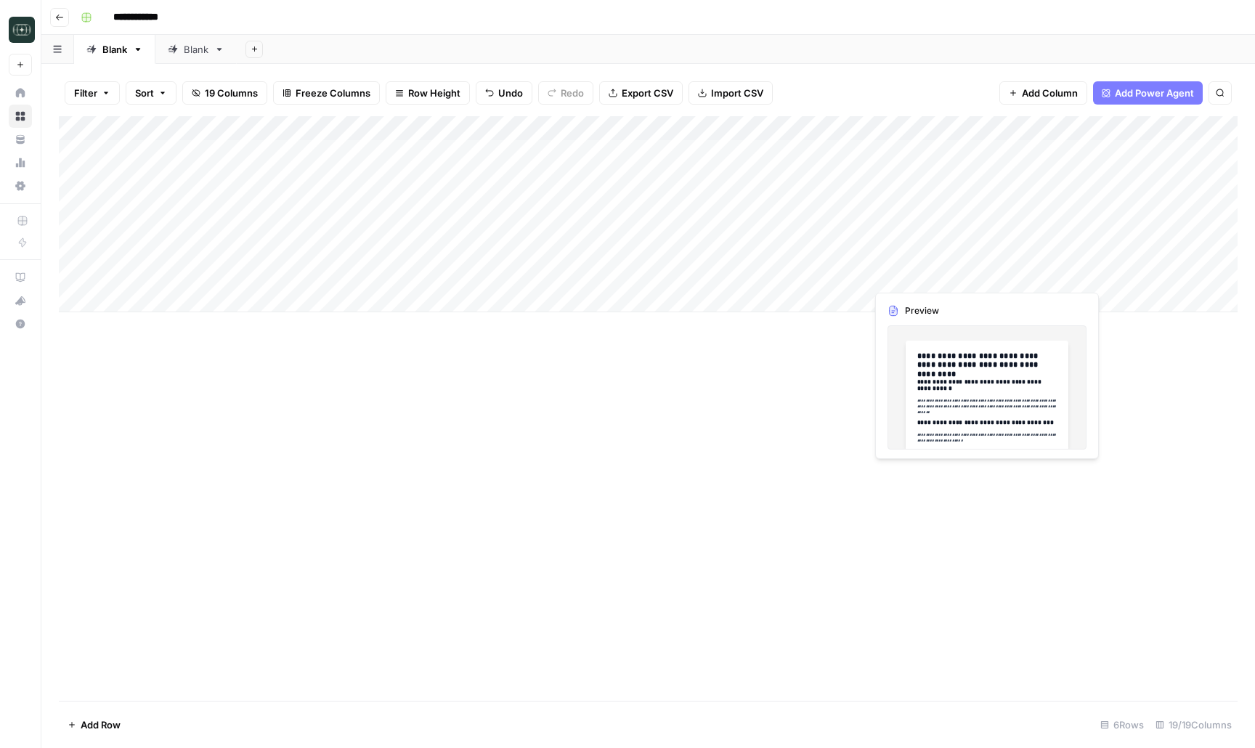
click at [939, 276] on div "Add Column" at bounding box center [648, 214] width 1179 height 196
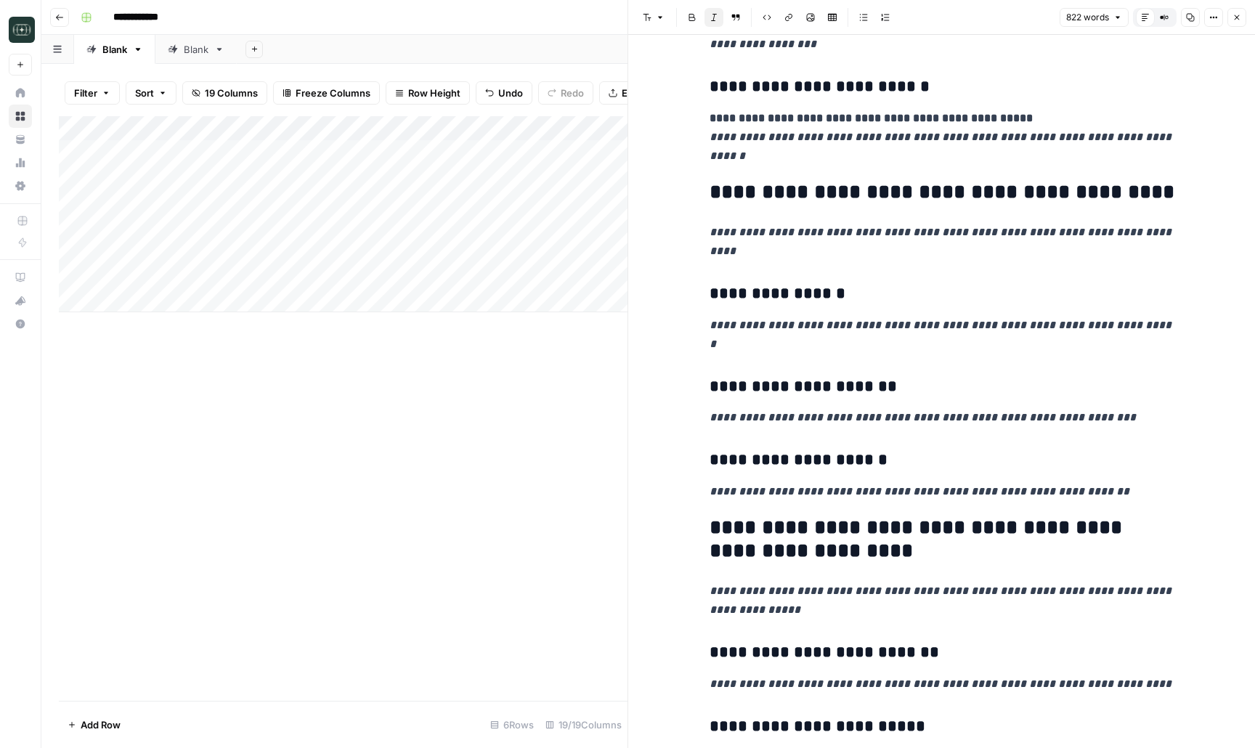
scroll to position [2753, 0]
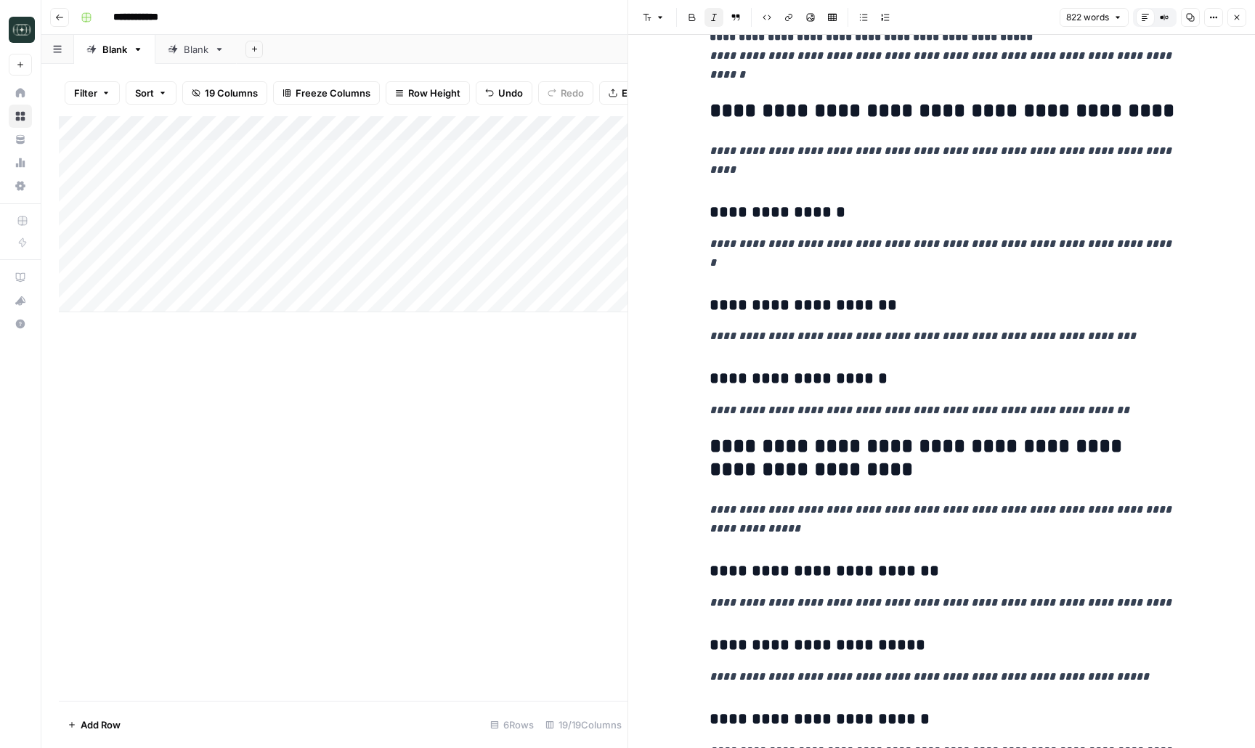
click at [1238, 22] on button "Close" at bounding box center [1236, 17] width 19 height 19
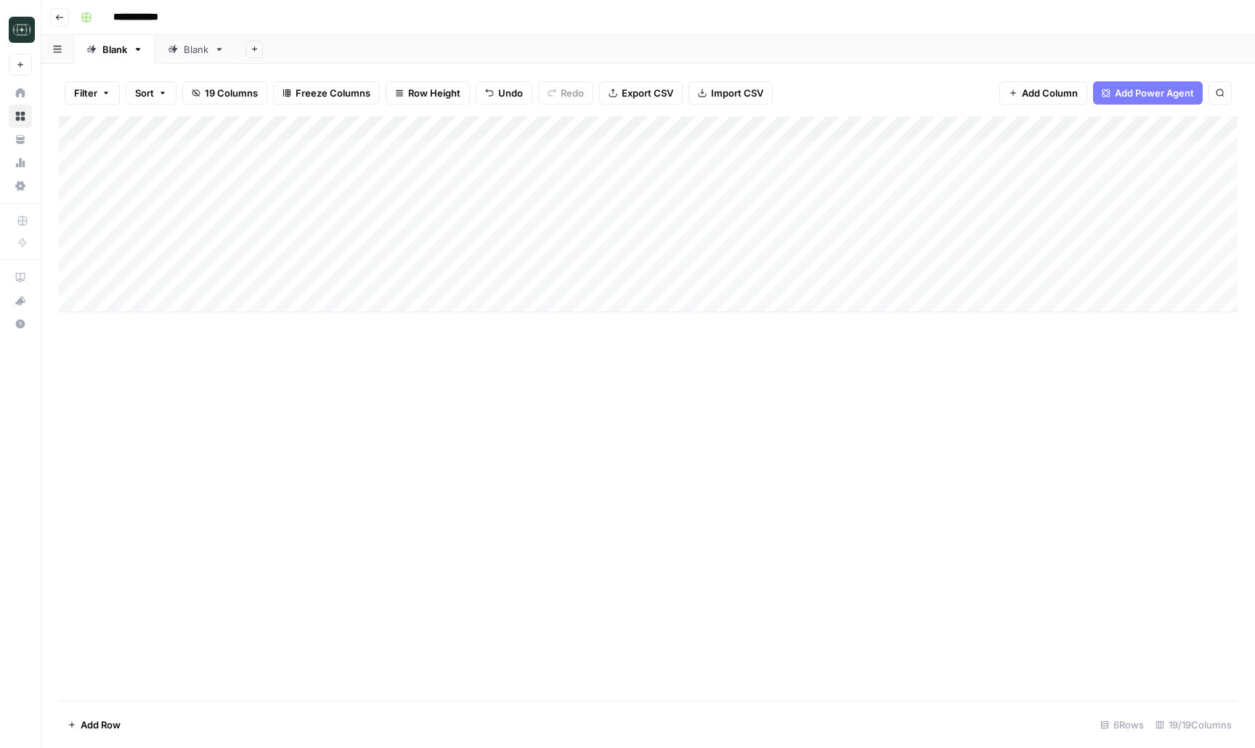
click at [1057, 277] on div "Add Column" at bounding box center [648, 214] width 1179 height 196
click at [1121, 415] on div "Add Column" at bounding box center [648, 408] width 1179 height 585
click at [1180, 271] on div "Add Column" at bounding box center [648, 214] width 1179 height 196
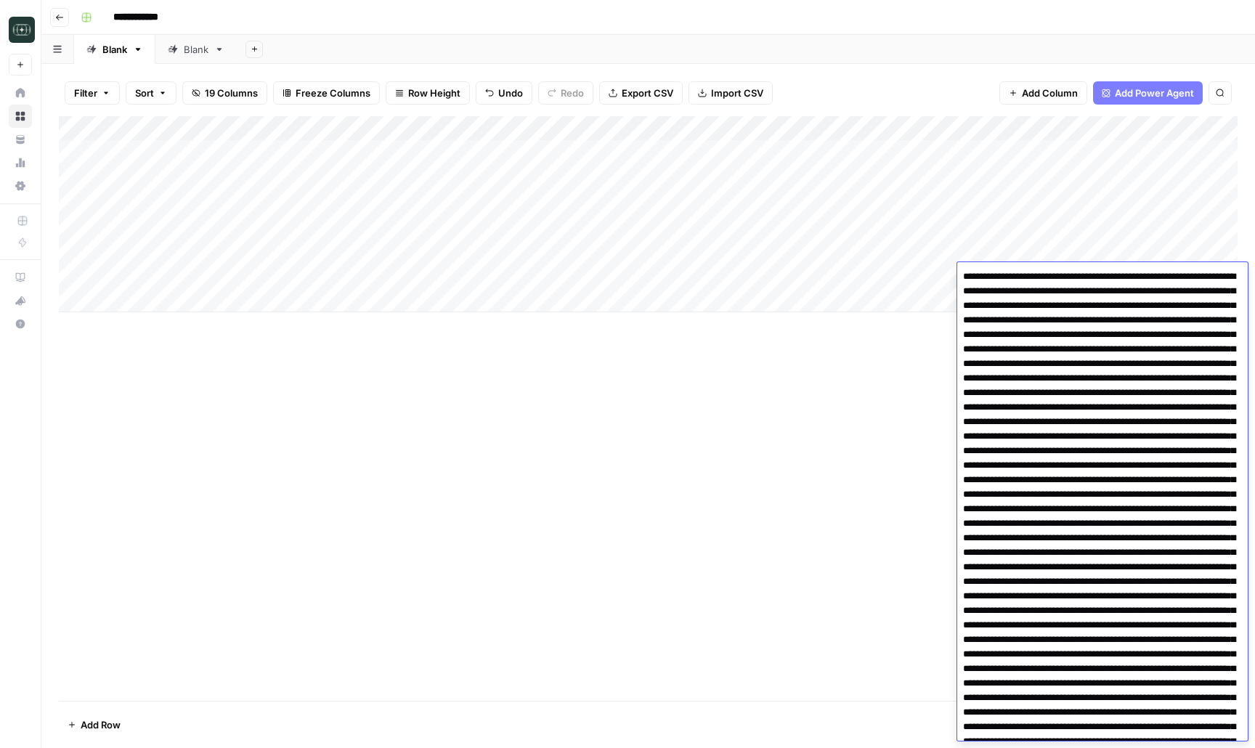
click at [903, 566] on div "Add Column" at bounding box center [648, 408] width 1179 height 585
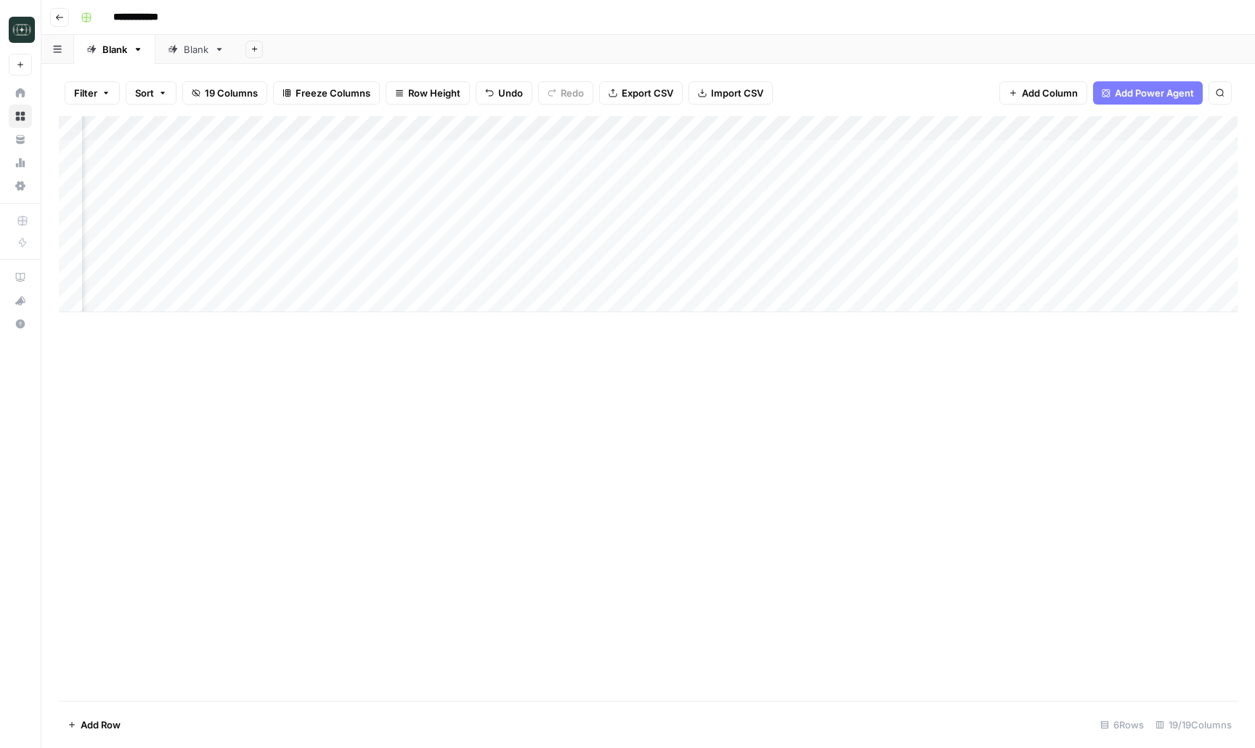
scroll to position [0, 471]
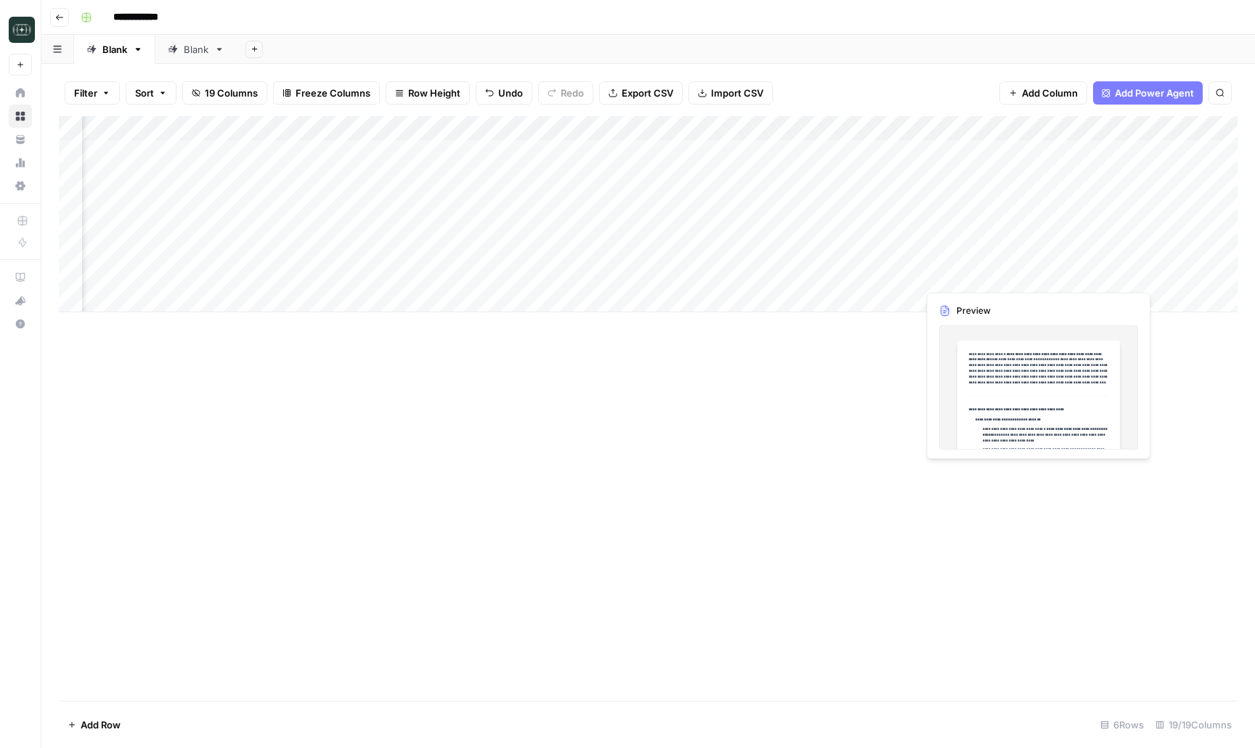
click at [982, 273] on div "Add Column" at bounding box center [648, 214] width 1179 height 196
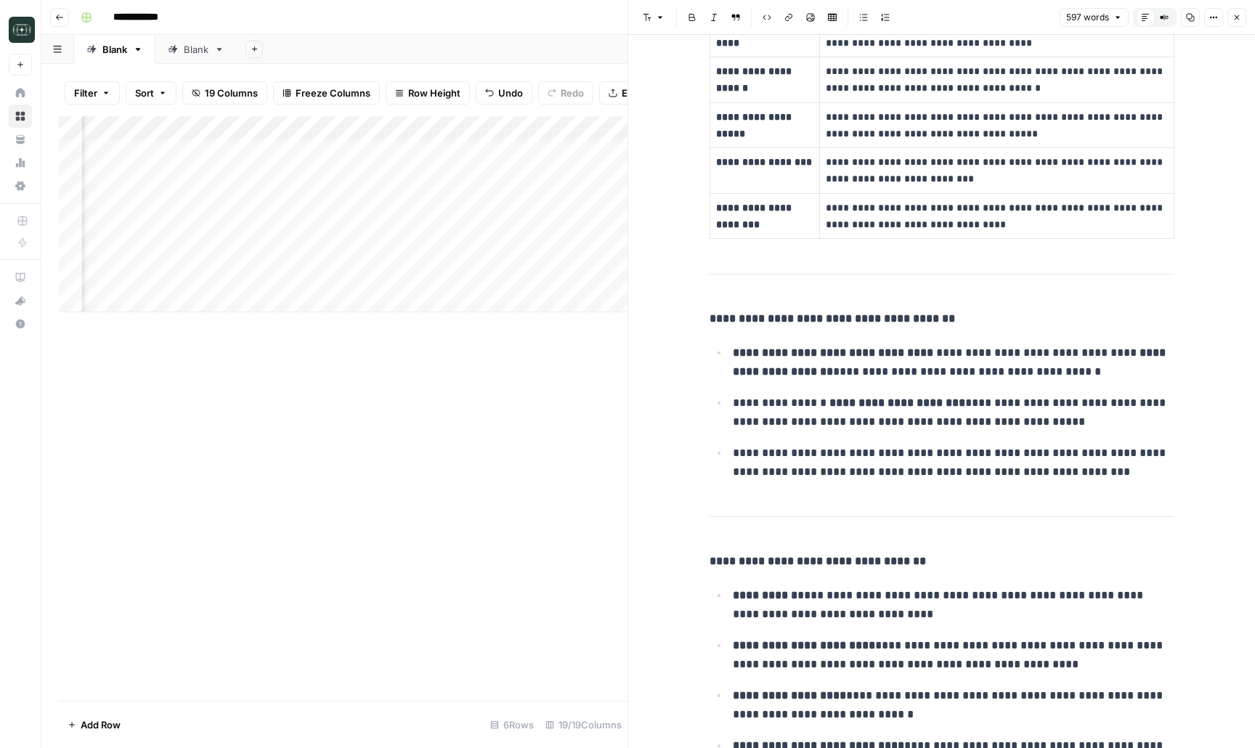
scroll to position [1635, 0]
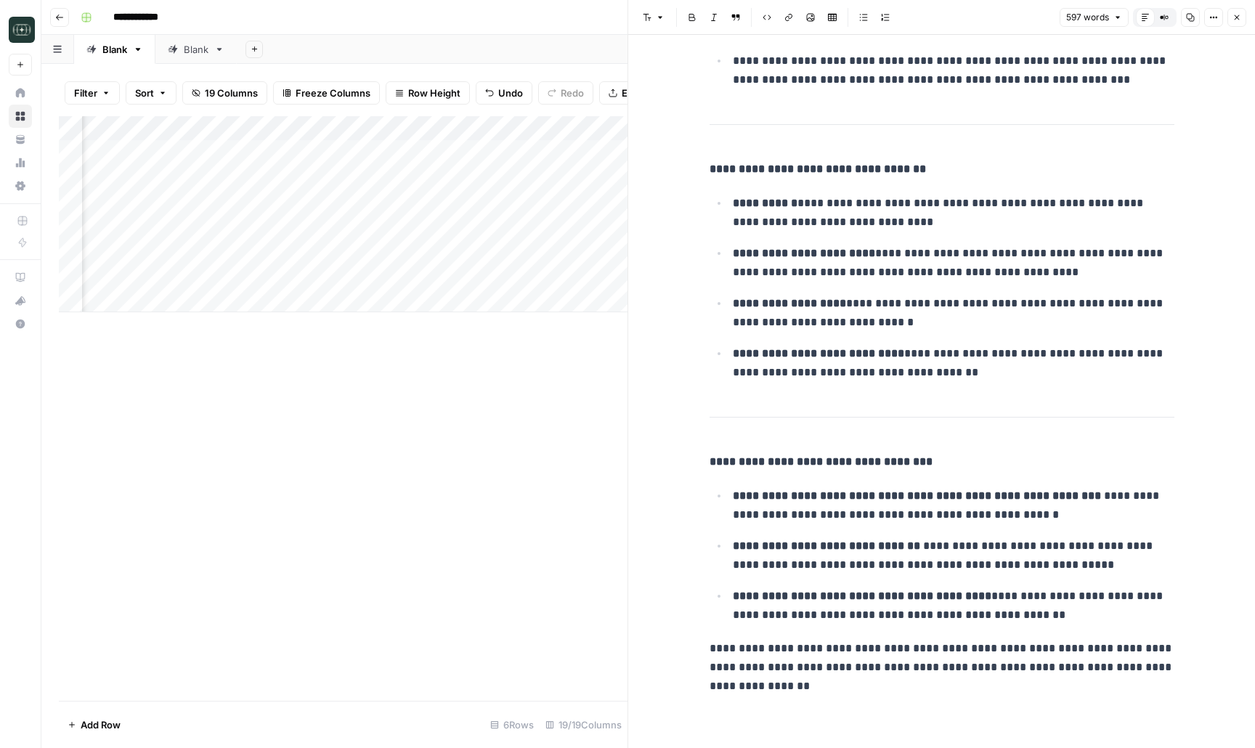
click at [1231, 13] on button "Close" at bounding box center [1236, 17] width 19 height 19
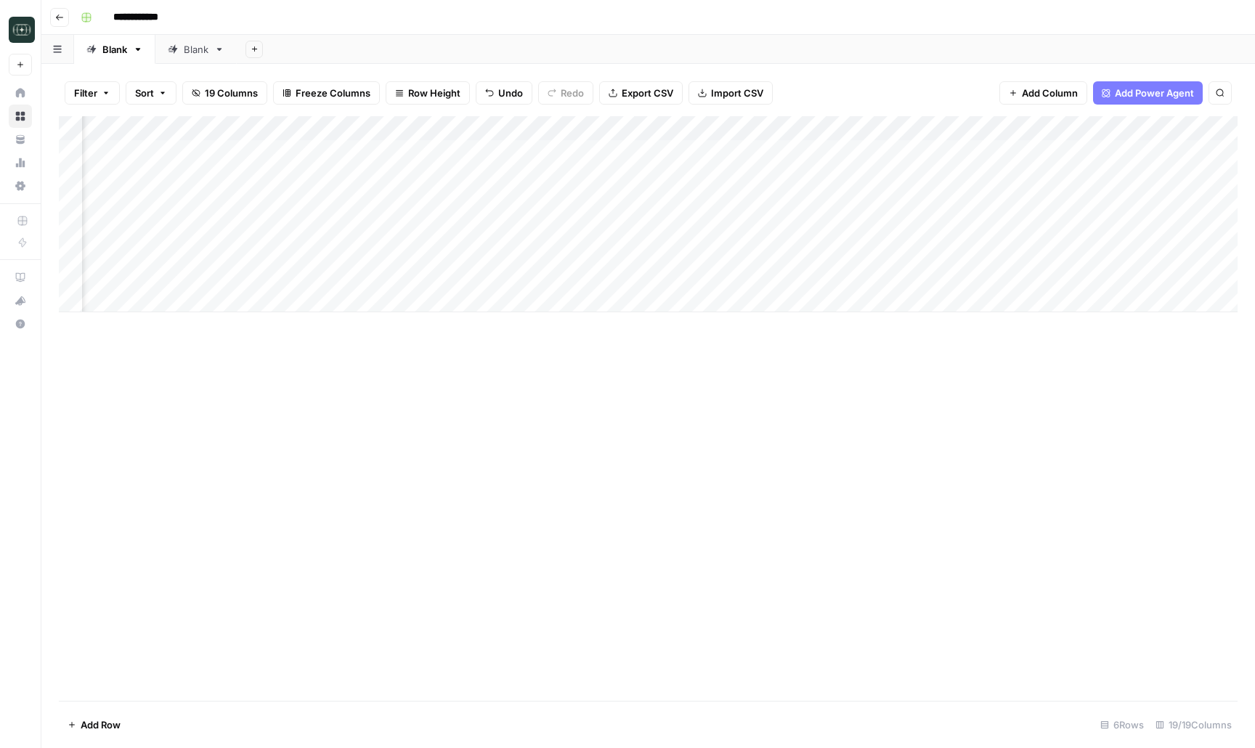
click at [1130, 273] on div "Add Column" at bounding box center [648, 214] width 1179 height 196
click at [468, 273] on div "Add Column" at bounding box center [648, 214] width 1179 height 196
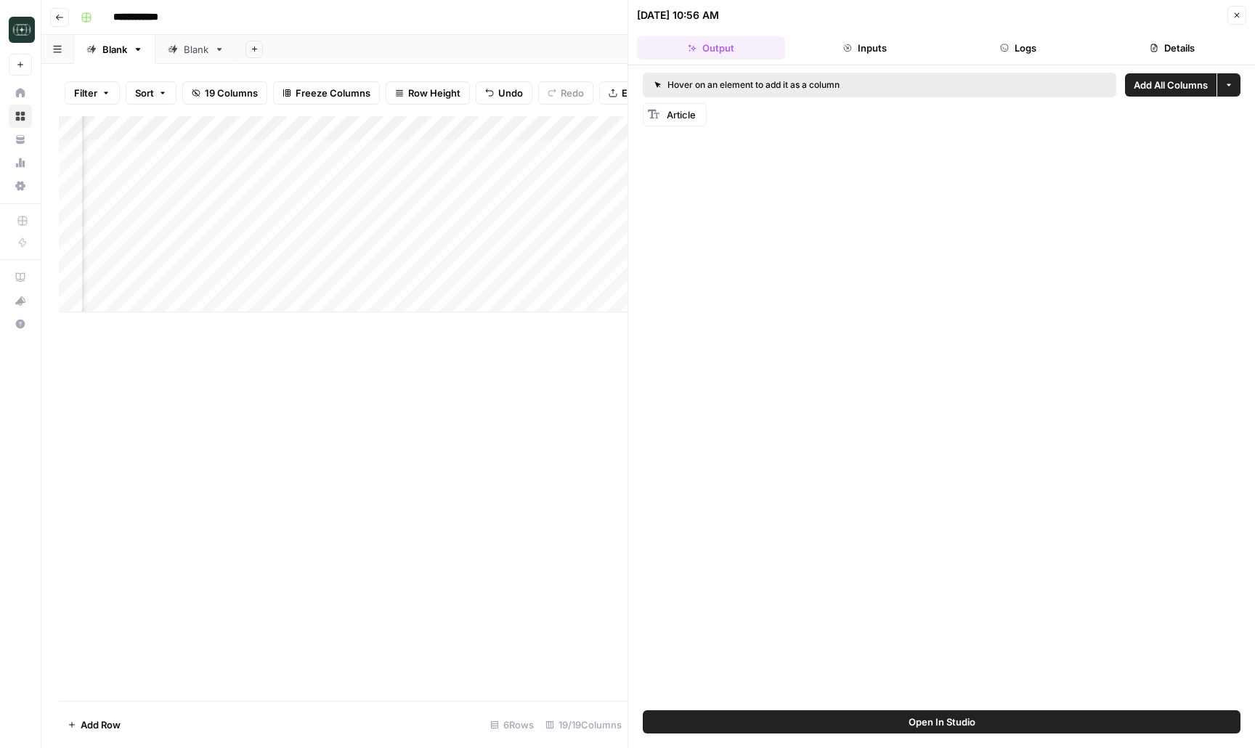
click at [1054, 48] on button "Logs" at bounding box center [1019, 47] width 148 height 23
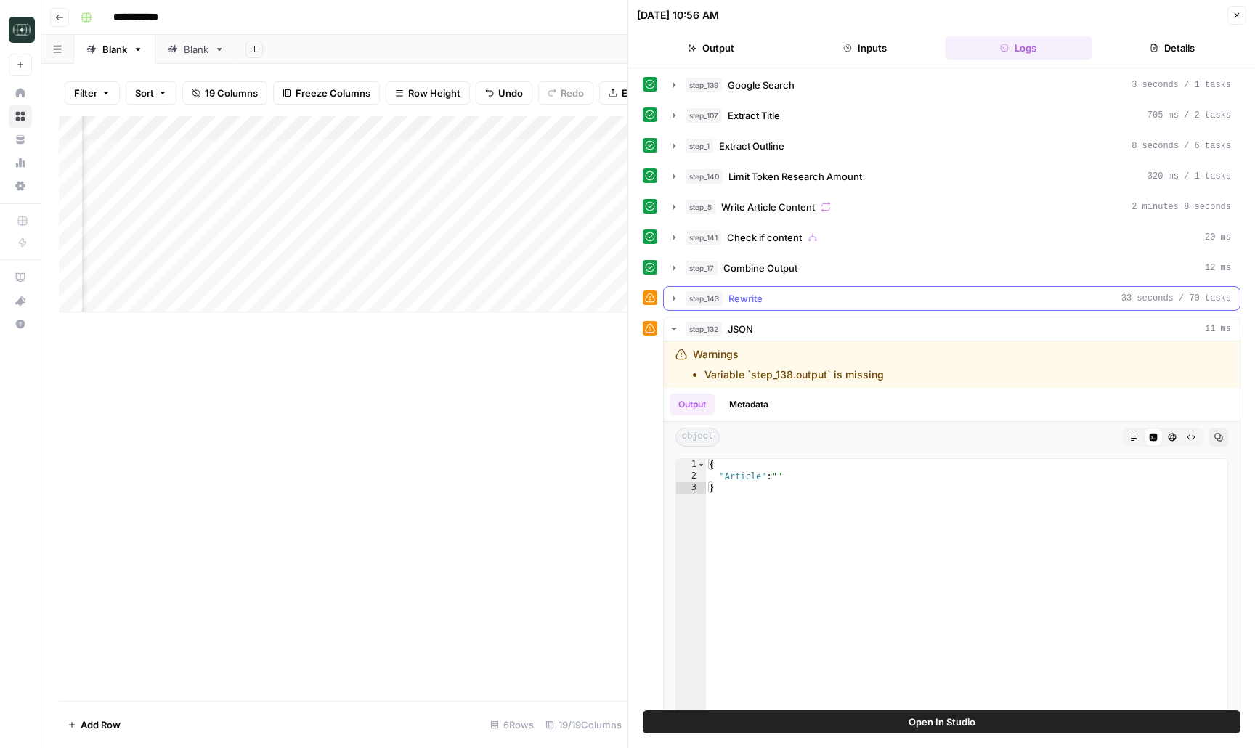
click at [752, 300] on span "Rewrite" at bounding box center [745, 298] width 34 height 15
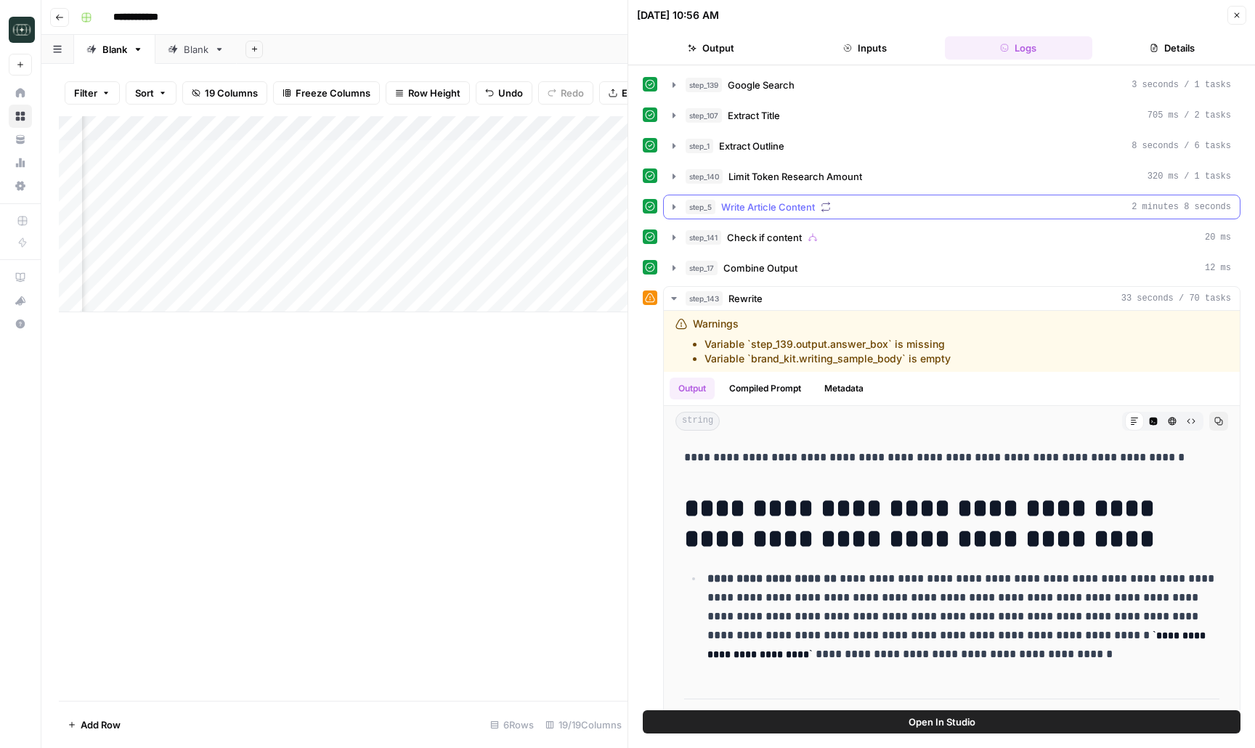
click at [871, 211] on div "step_5 Write Article Content 2 minutes 8 seconds" at bounding box center [957, 207] width 545 height 15
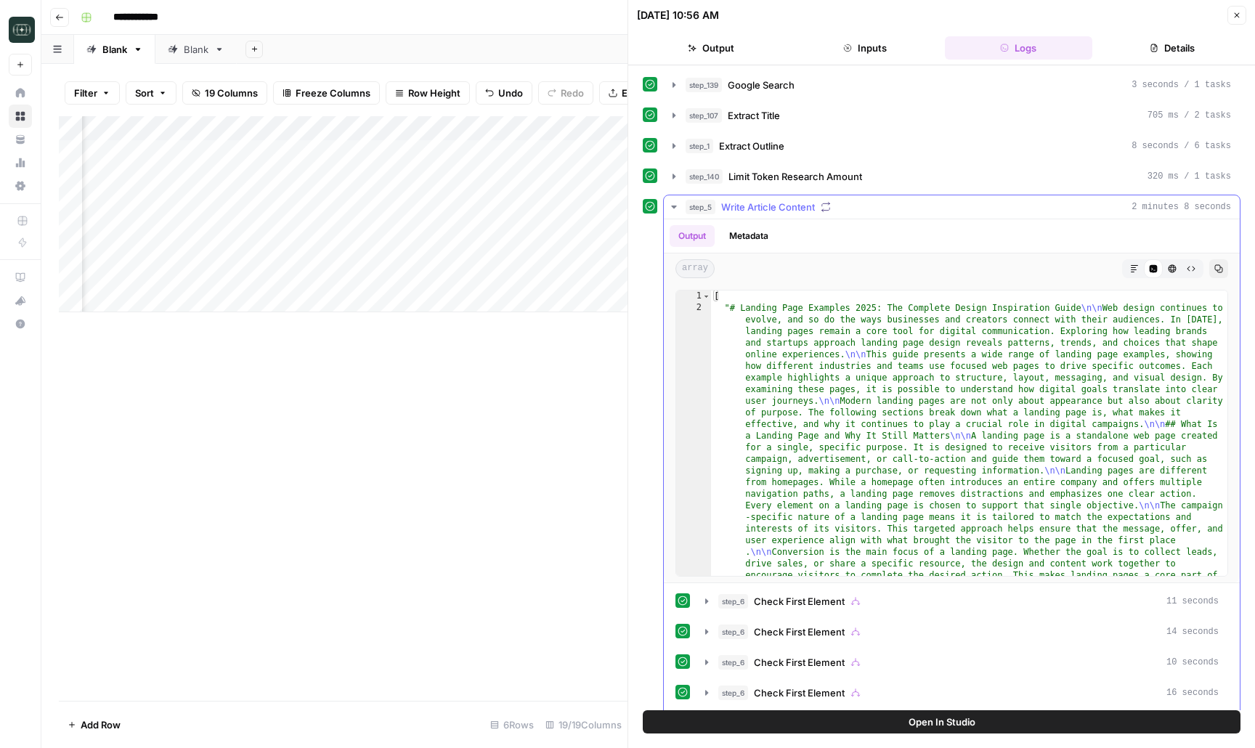
click at [871, 211] on div "step_5 Write Article Content 2 minutes 8 seconds" at bounding box center [957, 207] width 545 height 15
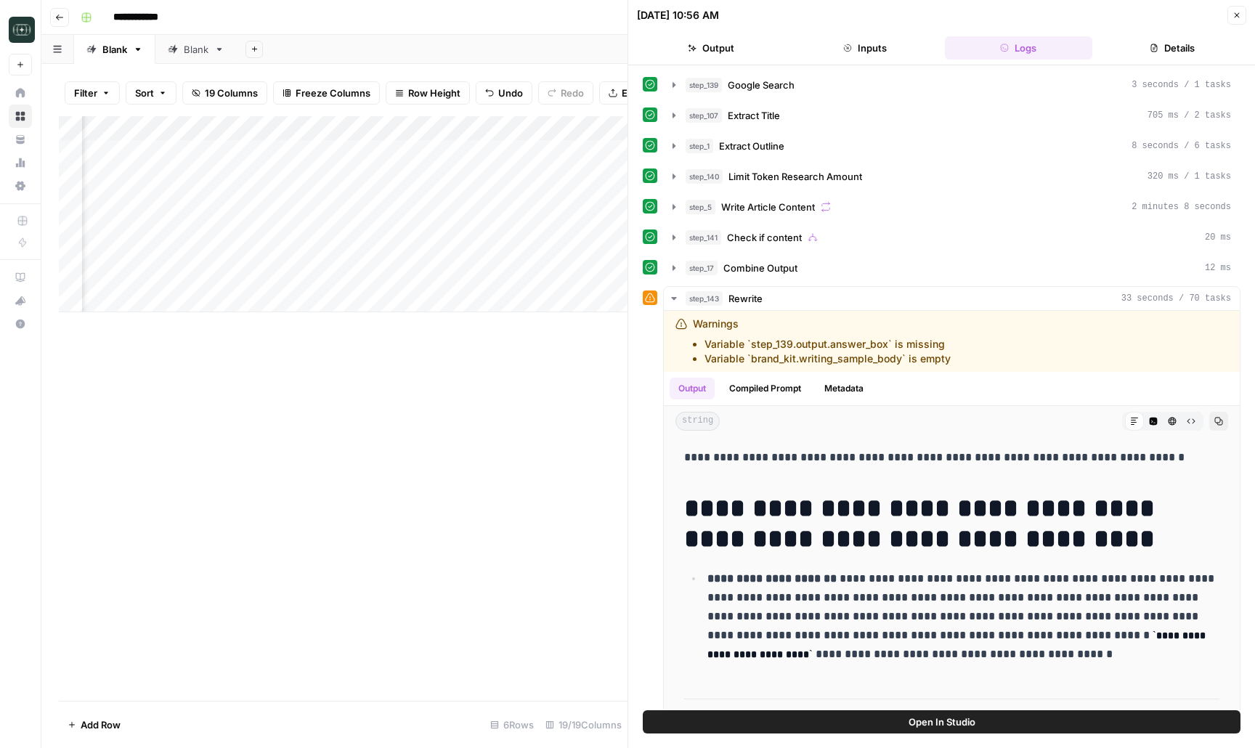
click at [1237, 6] on button "Close" at bounding box center [1236, 15] width 19 height 19
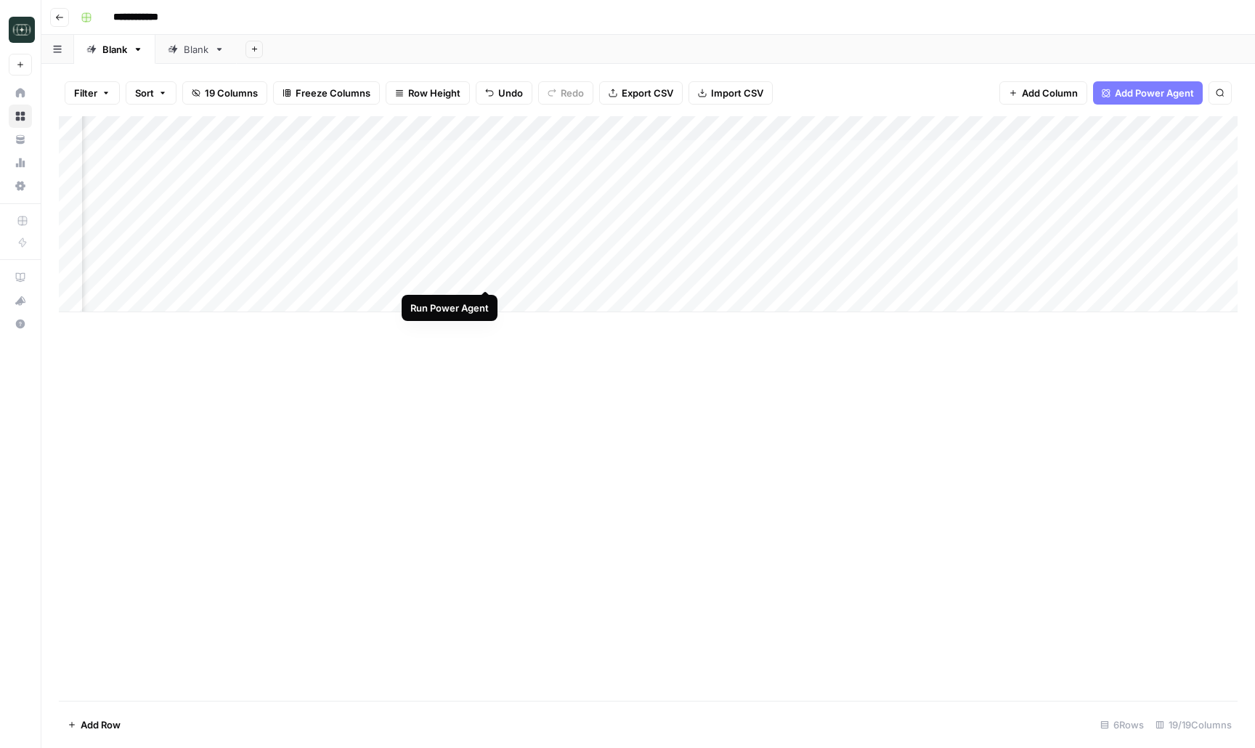
click at [482, 275] on div "Add Column" at bounding box center [648, 214] width 1179 height 196
click at [465, 277] on div "Add Column" at bounding box center [648, 214] width 1179 height 196
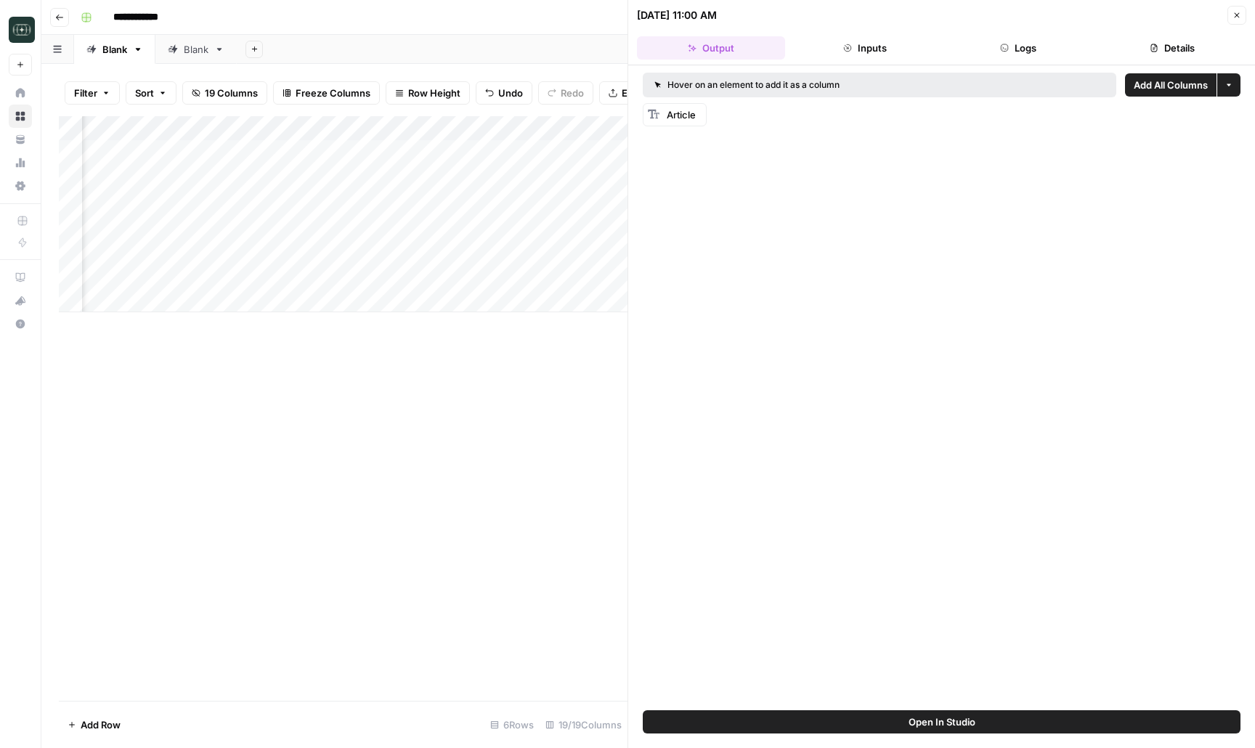
click at [1160, 88] on span "Add All Columns" at bounding box center [1170, 85] width 74 height 15
click at [1237, 12] on icon "button" at bounding box center [1236, 15] width 9 height 9
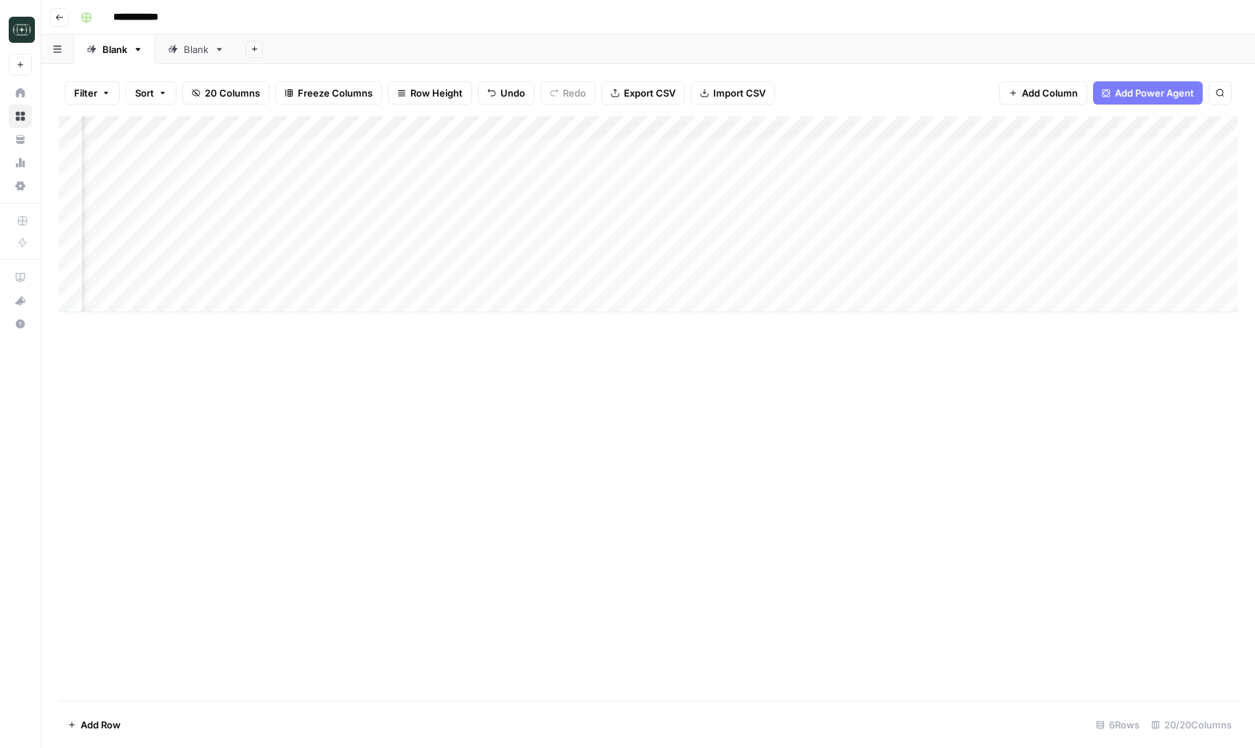
scroll to position [0, 1540]
click at [928, 153] on div "Add Column" at bounding box center [648, 214] width 1179 height 196
click at [712, 272] on div "Add Column" at bounding box center [648, 214] width 1179 height 196
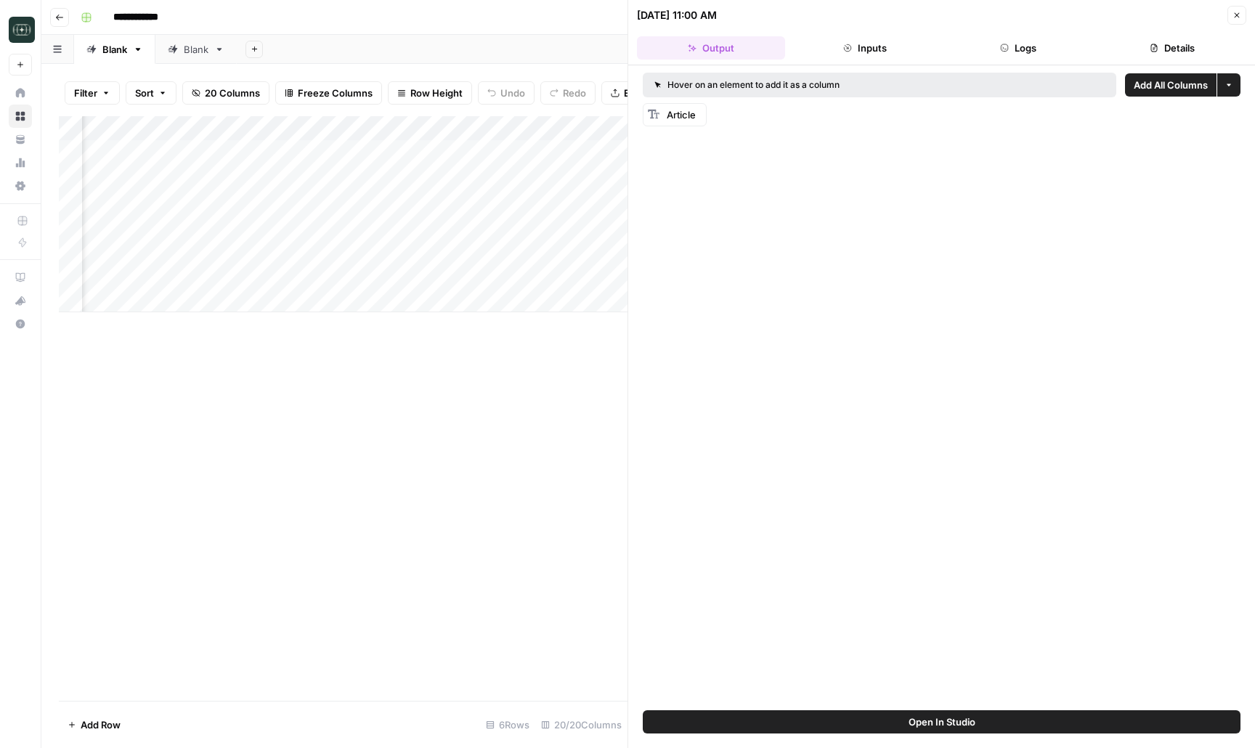
click at [1014, 36] on button "Logs" at bounding box center [1019, 47] width 148 height 23
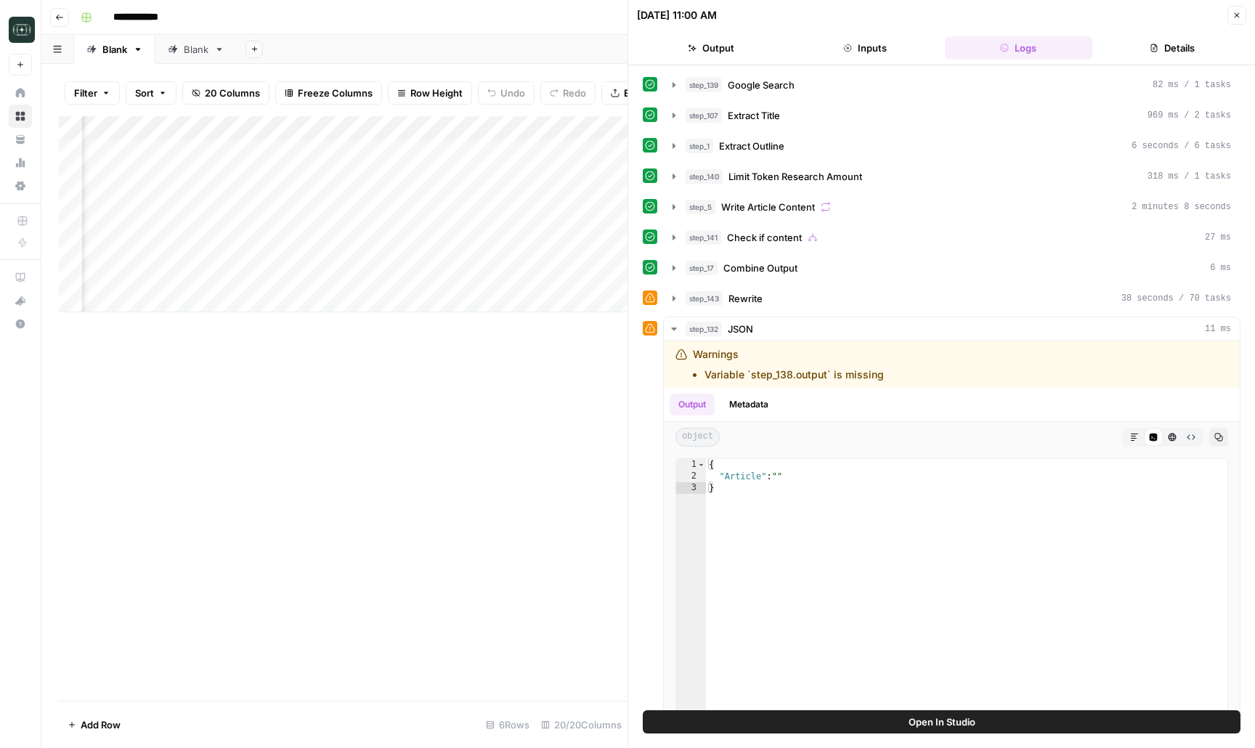
click at [1240, 14] on icon "button" at bounding box center [1236, 15] width 9 height 9
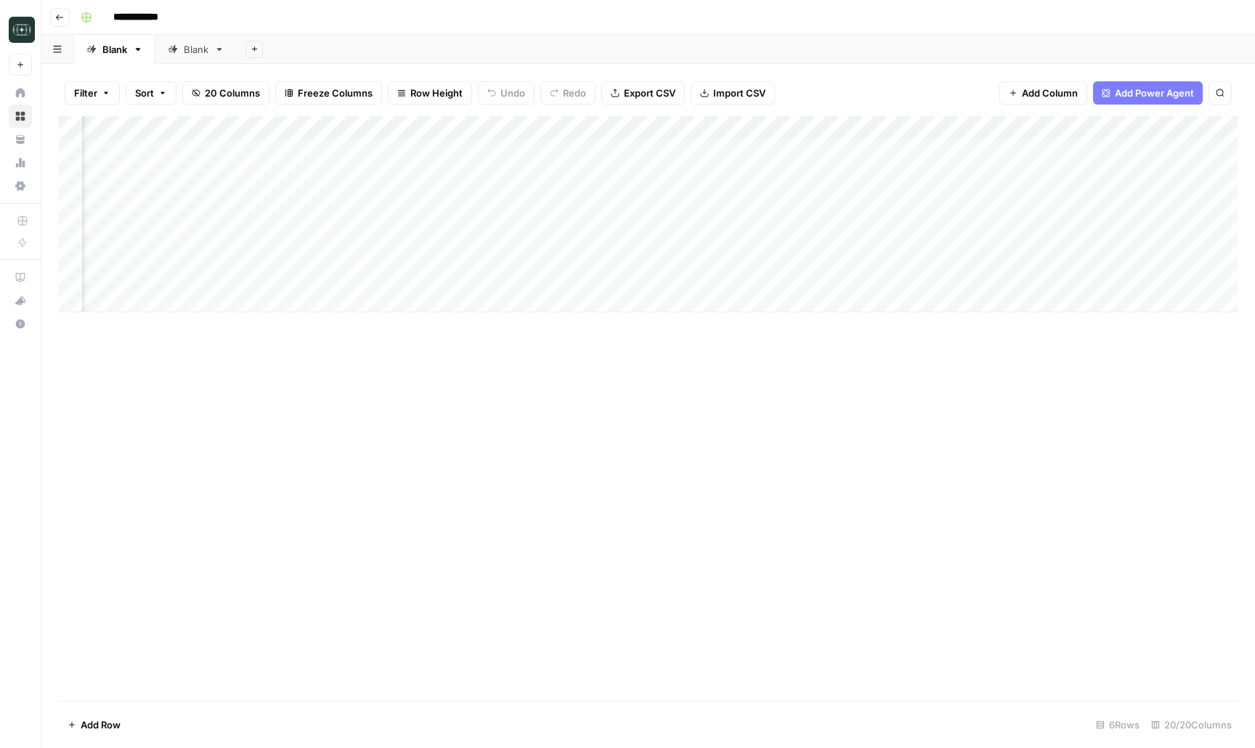
click at [720, 128] on div "Add Column" at bounding box center [648, 214] width 1179 height 196
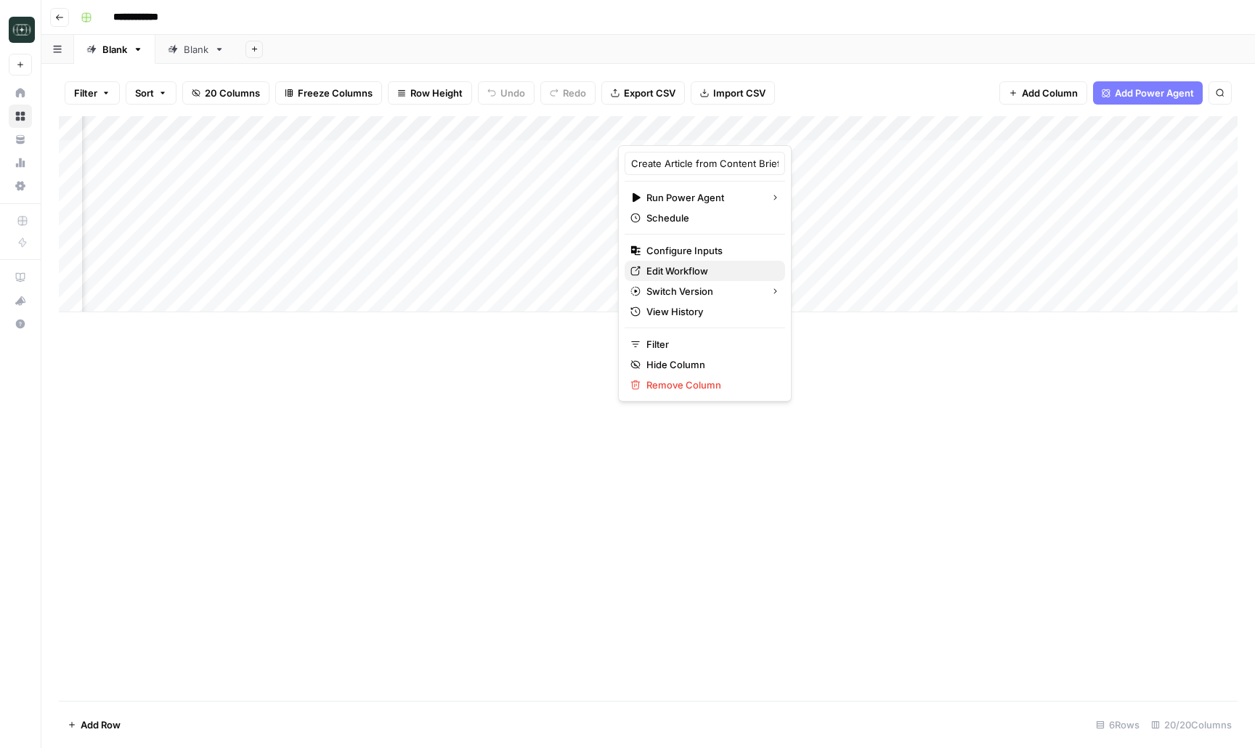
click at [719, 272] on span "Edit Workflow" at bounding box center [709, 271] width 127 height 15
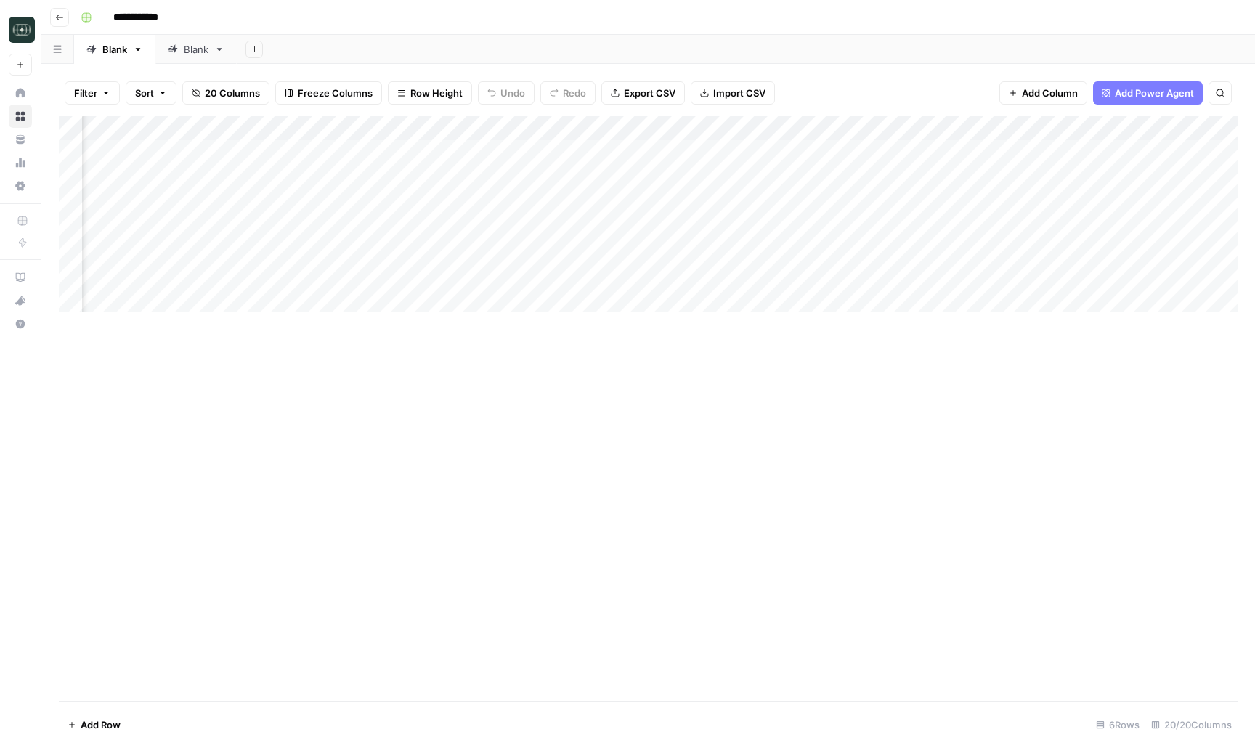
click at [715, 274] on div "Add Column" at bounding box center [648, 214] width 1179 height 196
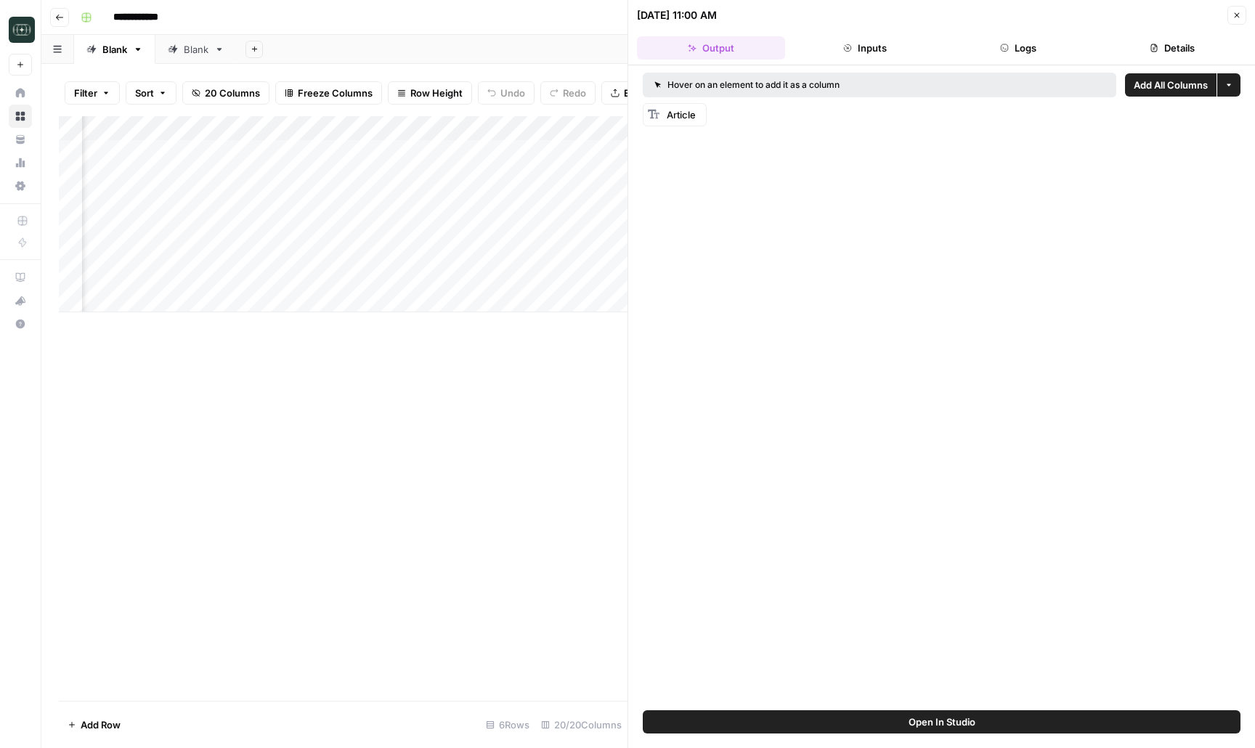
click at [1240, 9] on button "Close" at bounding box center [1236, 15] width 19 height 19
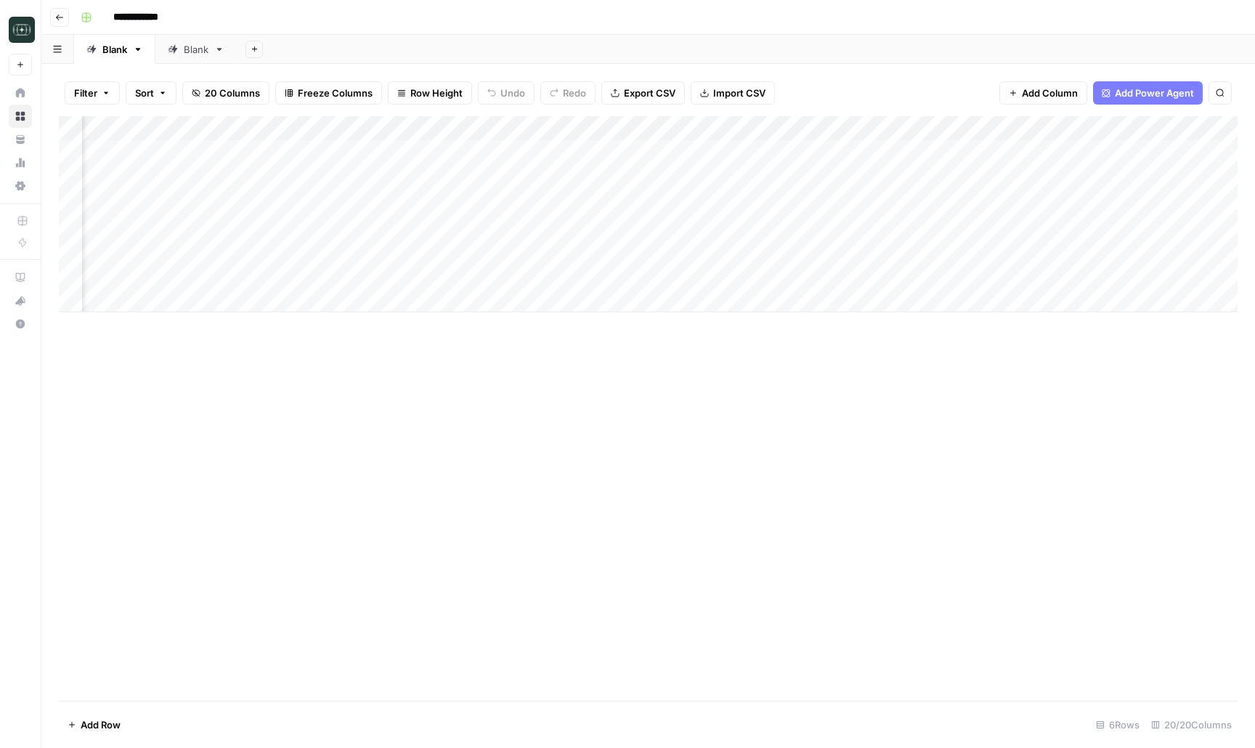
click at [720, 130] on div "Add Column" at bounding box center [648, 214] width 1179 height 196
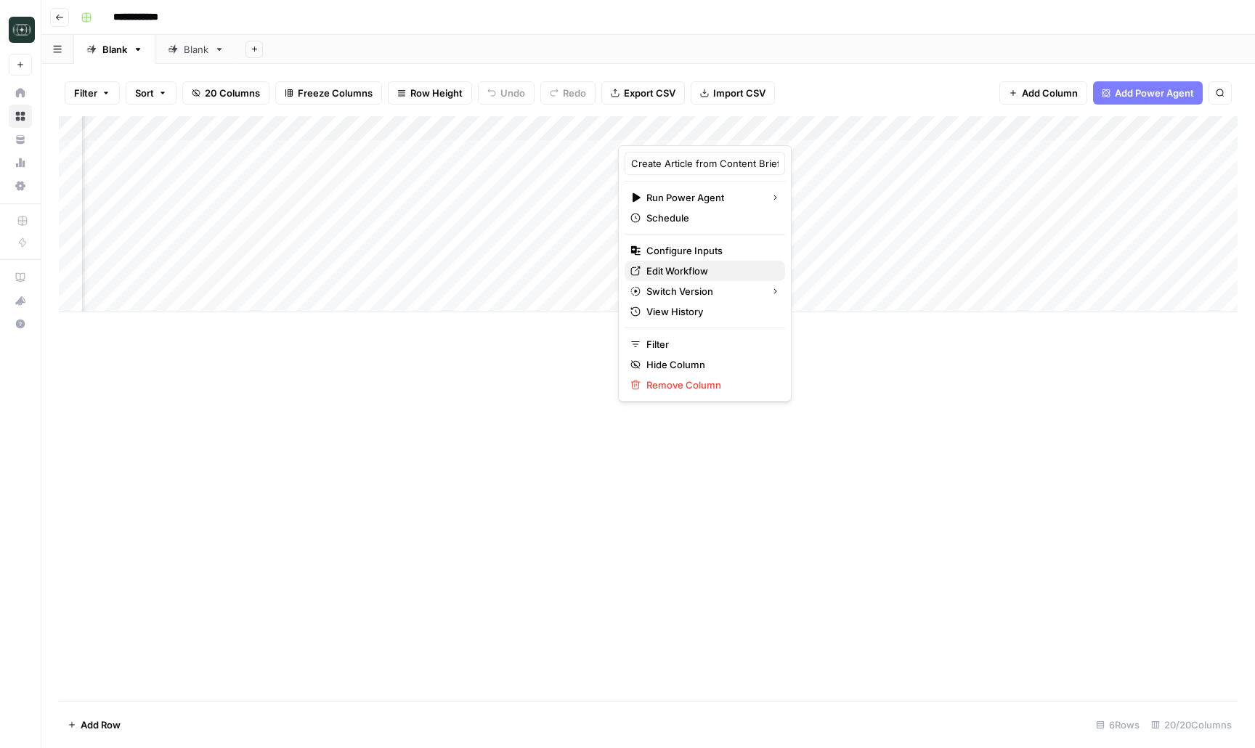
click at [681, 263] on link "Edit Workflow" at bounding box center [704, 271] width 160 height 20
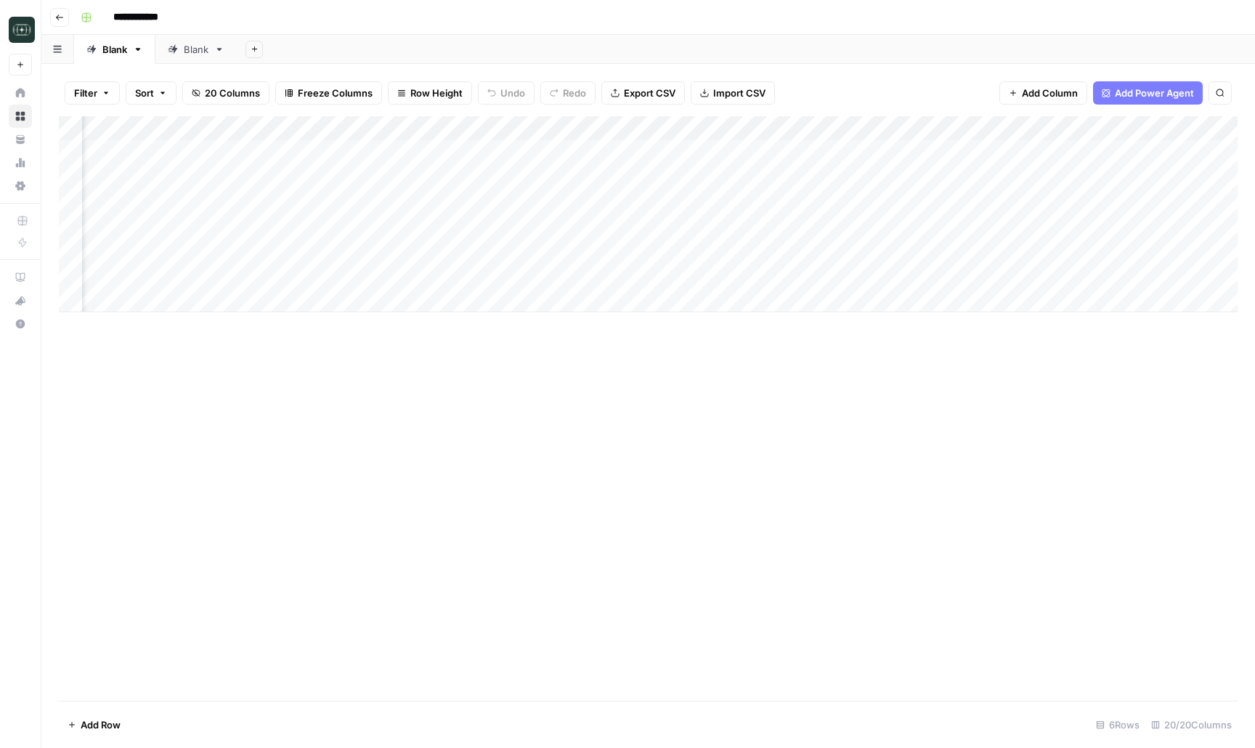
scroll to position [0, 191]
click at [255, 132] on div "Add Column" at bounding box center [648, 214] width 1179 height 196
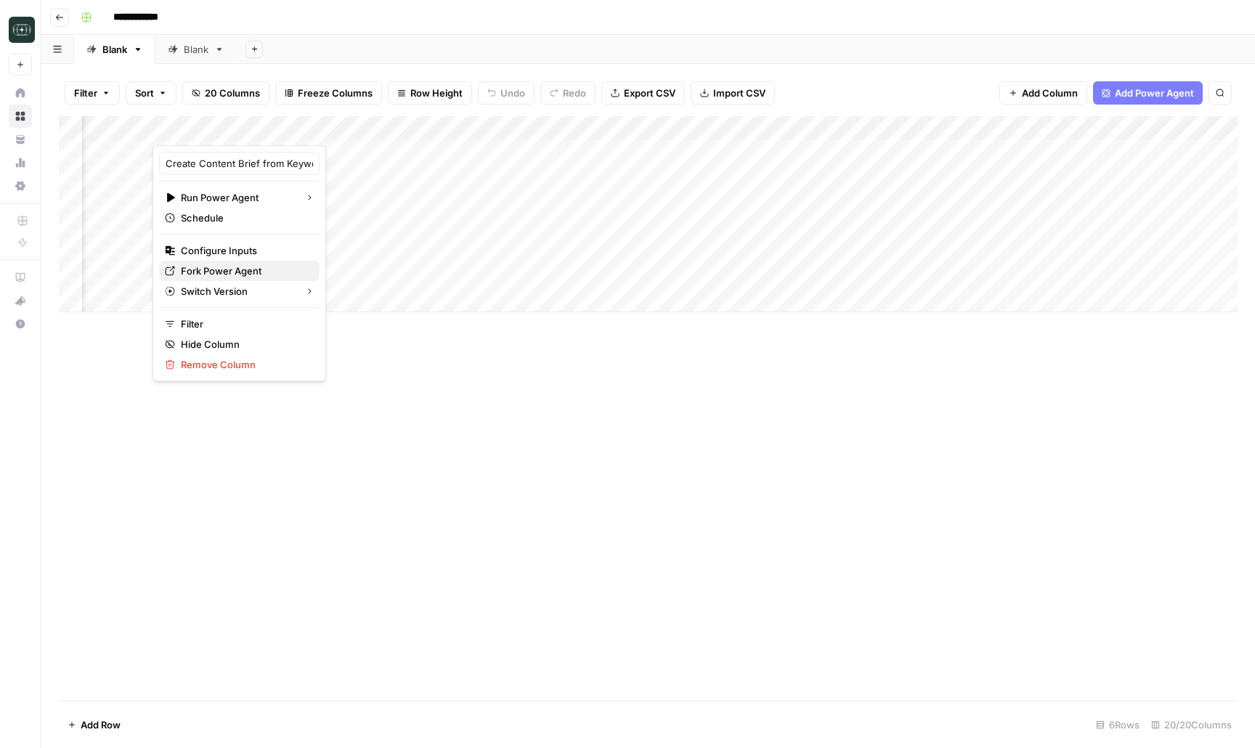
click at [250, 267] on span "Fork Power Agent" at bounding box center [244, 271] width 127 height 15
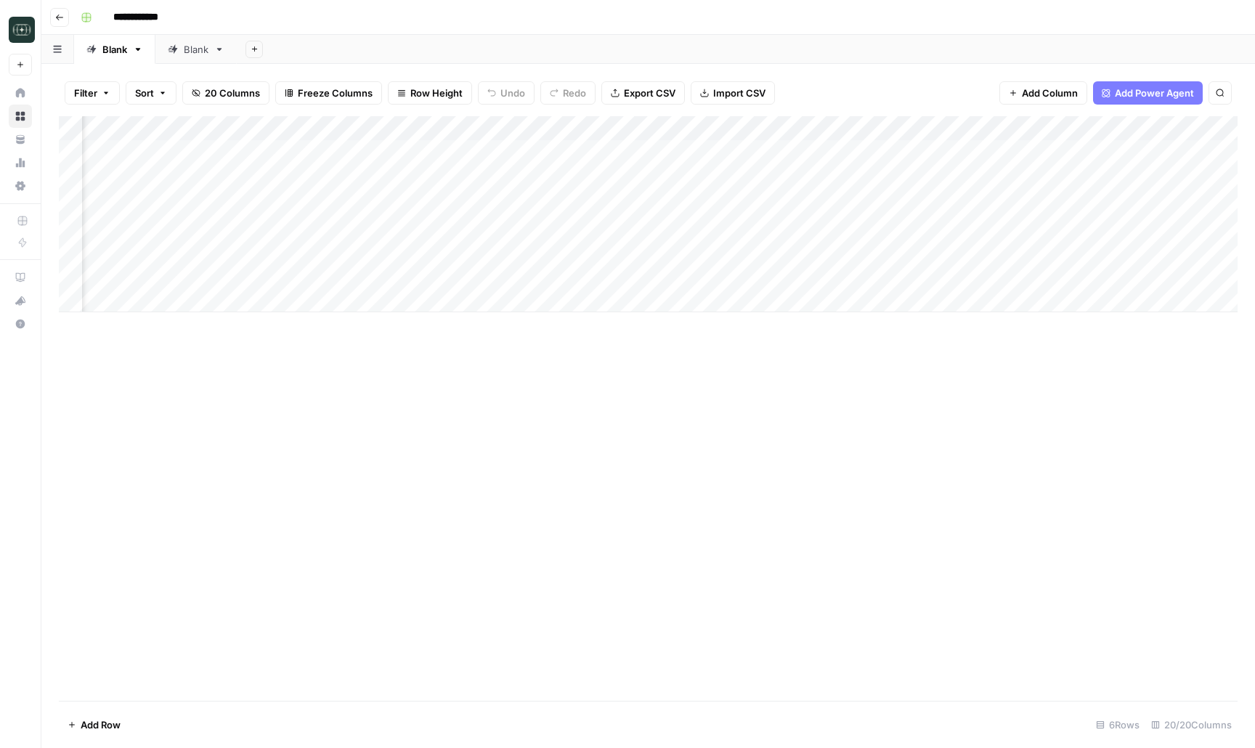
scroll to position [0, 0]
click at [461, 276] on div "Add Column" at bounding box center [648, 214] width 1179 height 196
click at [458, 272] on div "Add Column" at bounding box center [648, 214] width 1179 height 196
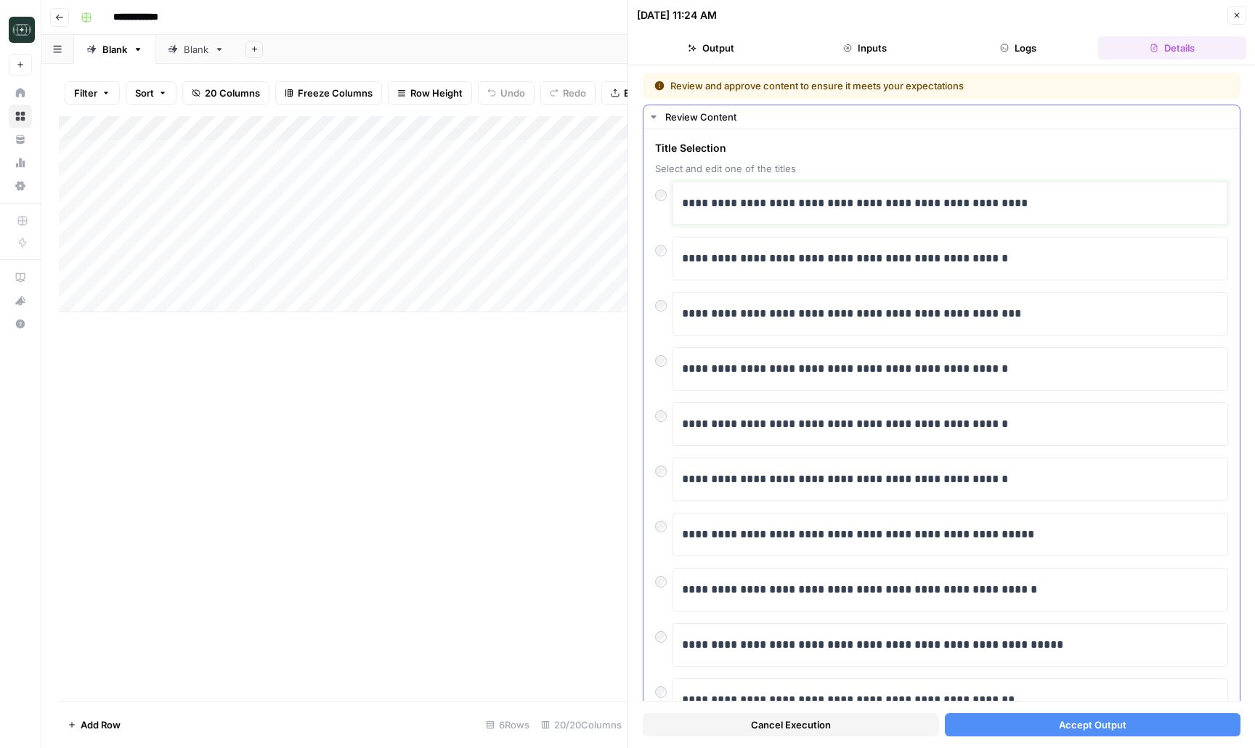
click at [748, 208] on p "**********" at bounding box center [950, 203] width 537 height 19
click at [1069, 736] on div "Cancel Execution Accept Output" at bounding box center [942, 720] width 598 height 39
click at [1075, 723] on span "Accept Output" at bounding box center [1093, 724] width 68 height 15
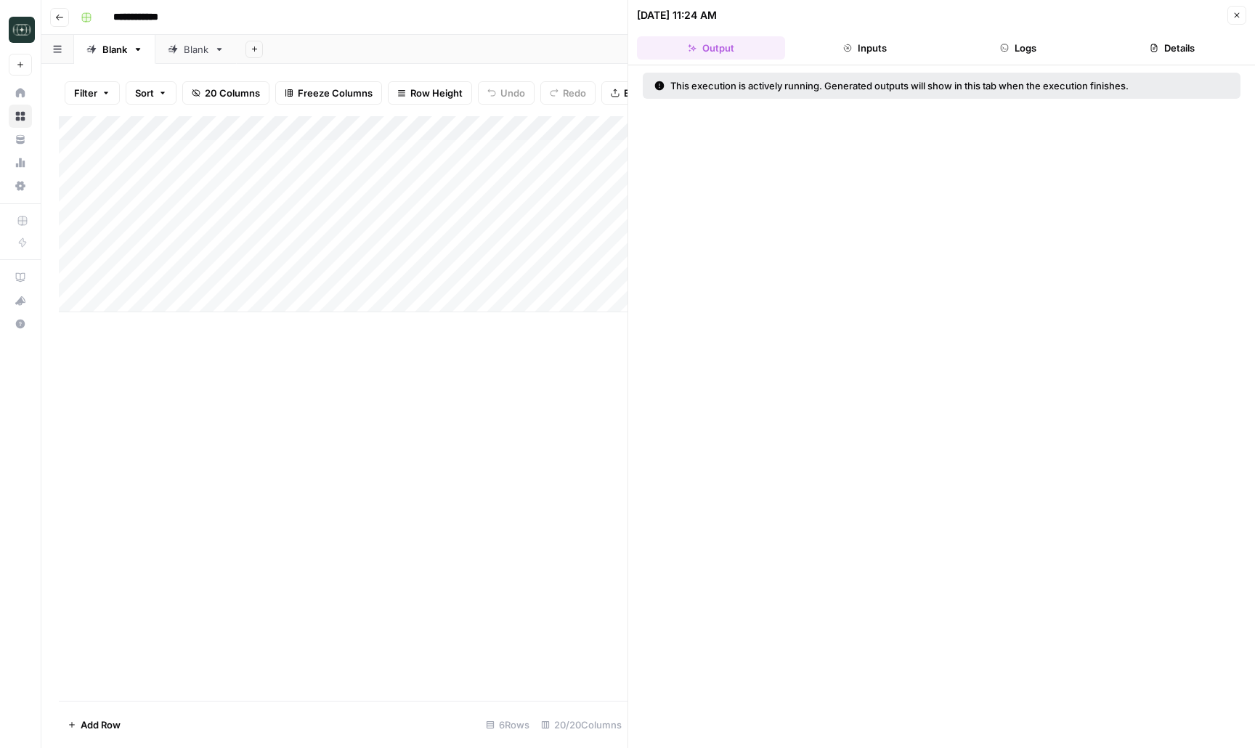
click at [1242, 16] on button "Close" at bounding box center [1236, 15] width 19 height 19
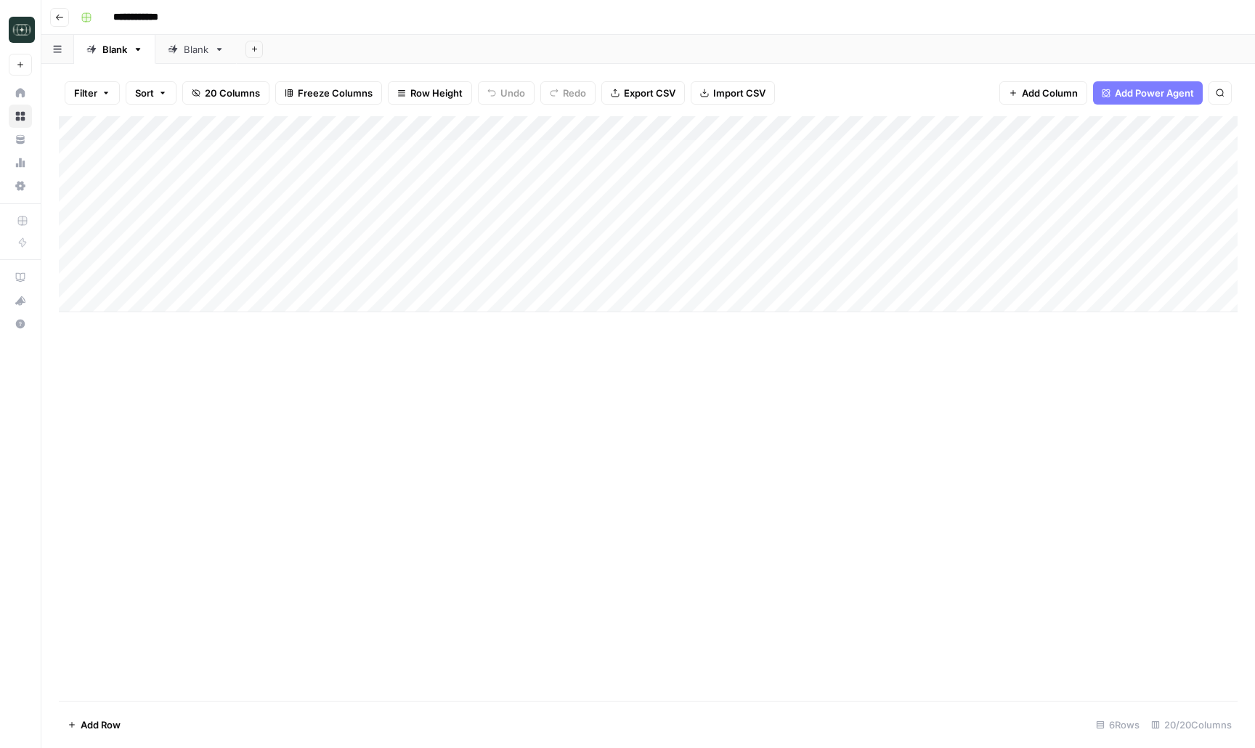
click at [799, 277] on div "Add Column" at bounding box center [648, 214] width 1179 height 196
click at [953, 274] on div "Add Column" at bounding box center [648, 214] width 1179 height 196
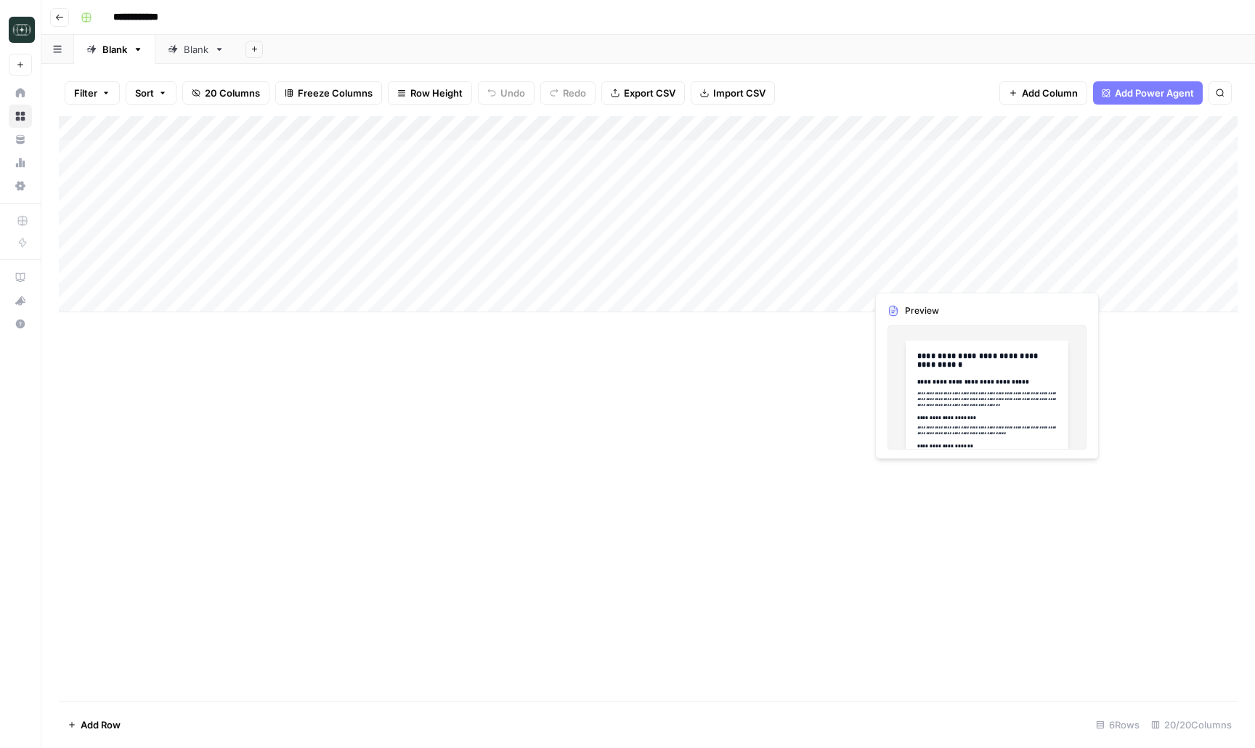
click at [953, 274] on div "Add Column" at bounding box center [648, 214] width 1179 height 196
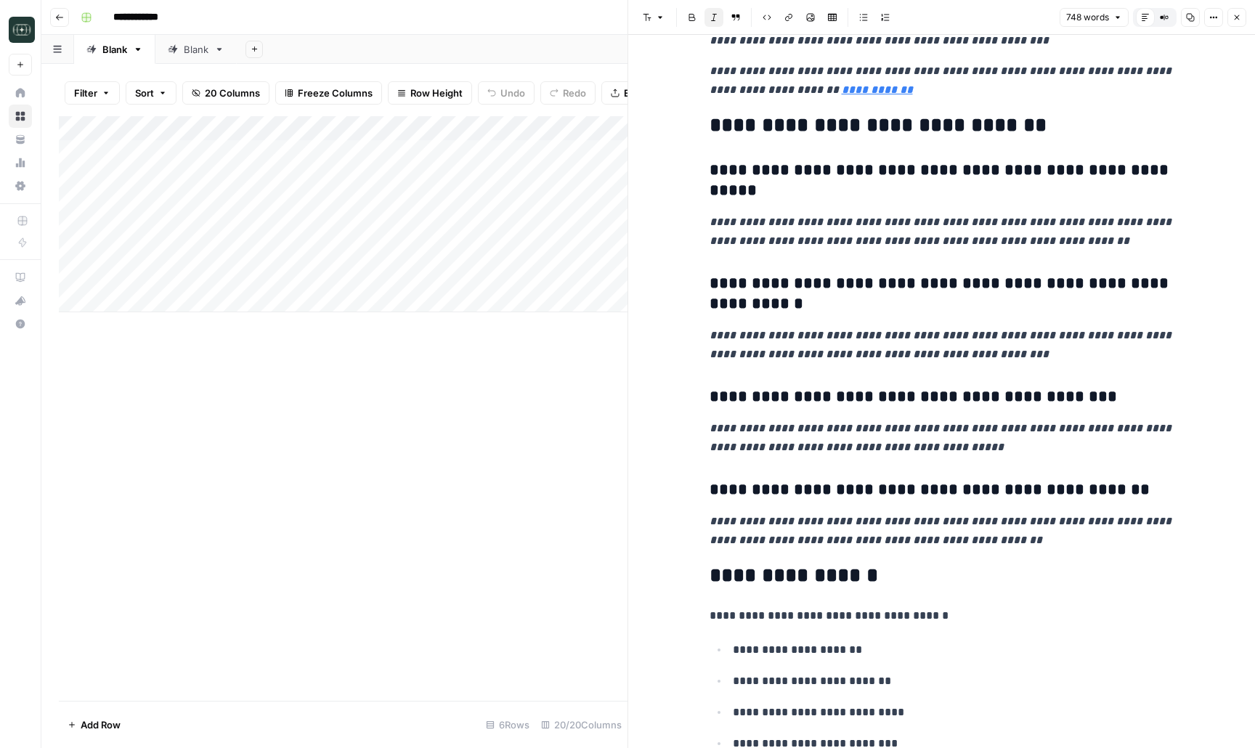
scroll to position [3477, 0]
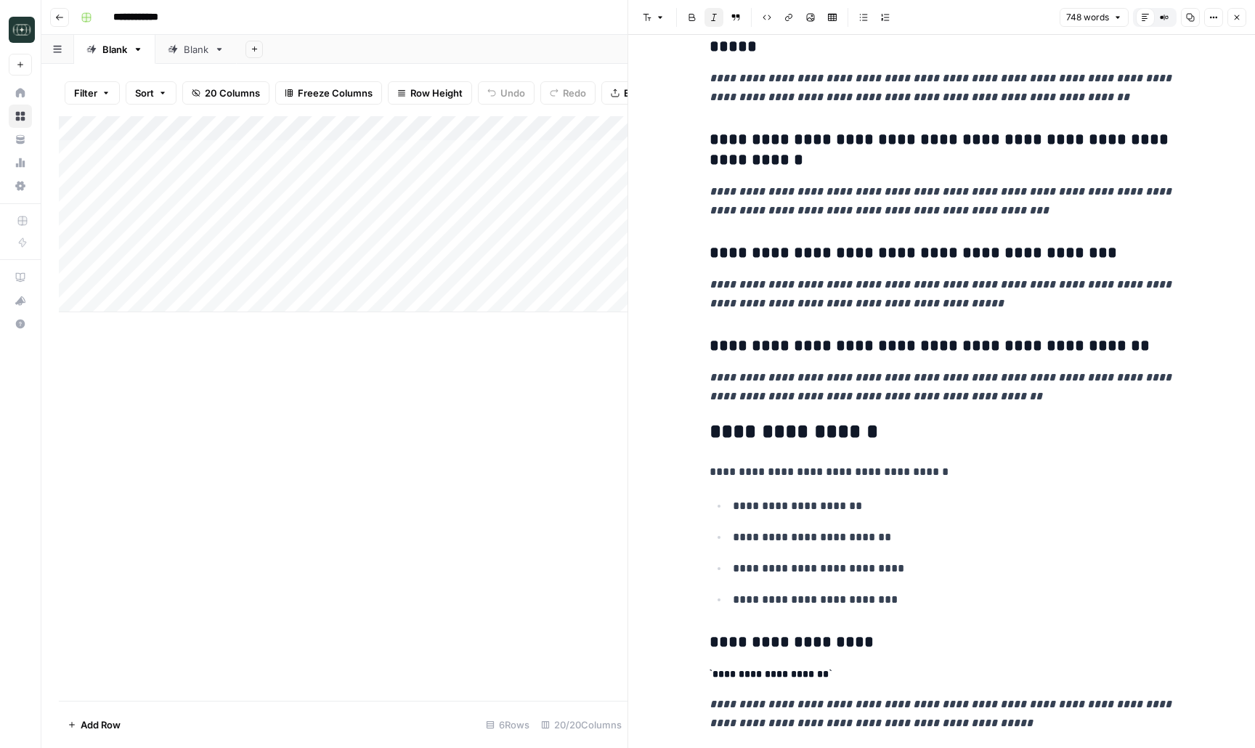
click at [1235, 12] on button "Close" at bounding box center [1236, 17] width 19 height 19
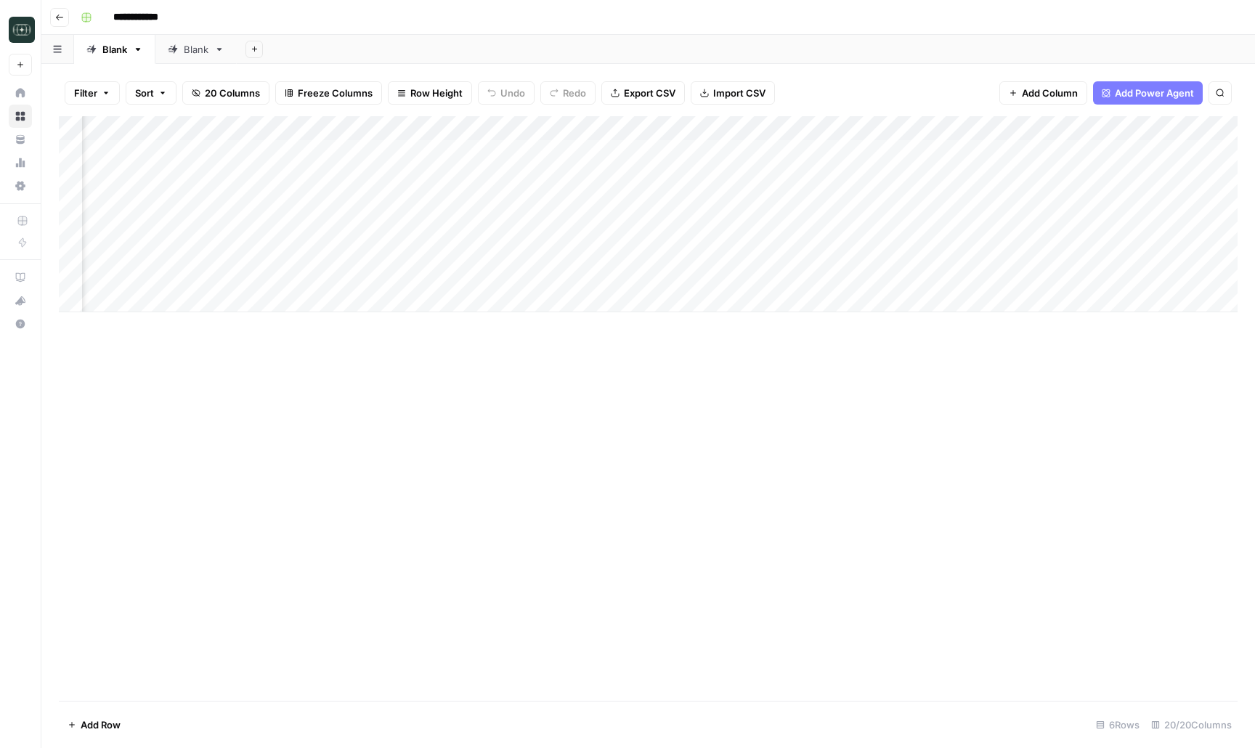
scroll to position [0, 1540]
click at [1217, 134] on span "Add Column" at bounding box center [1204, 128] width 51 height 13
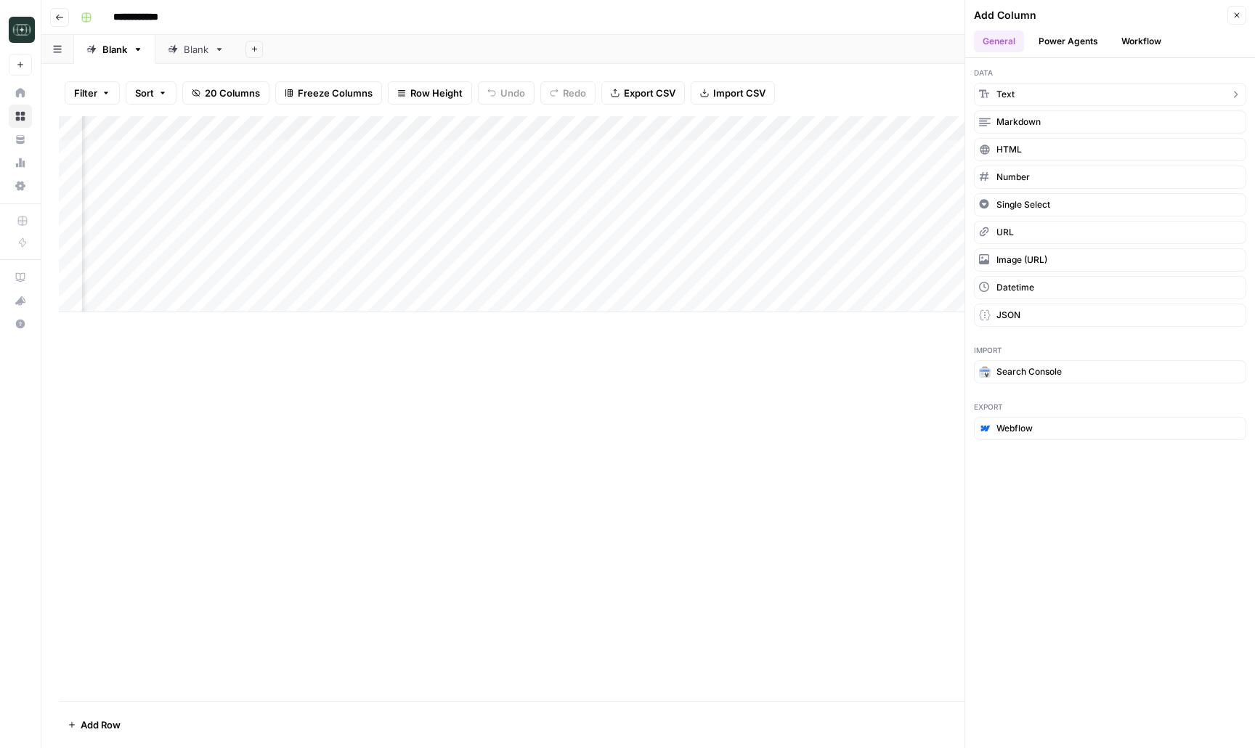
click at [1059, 89] on button "Text" at bounding box center [1110, 94] width 272 height 23
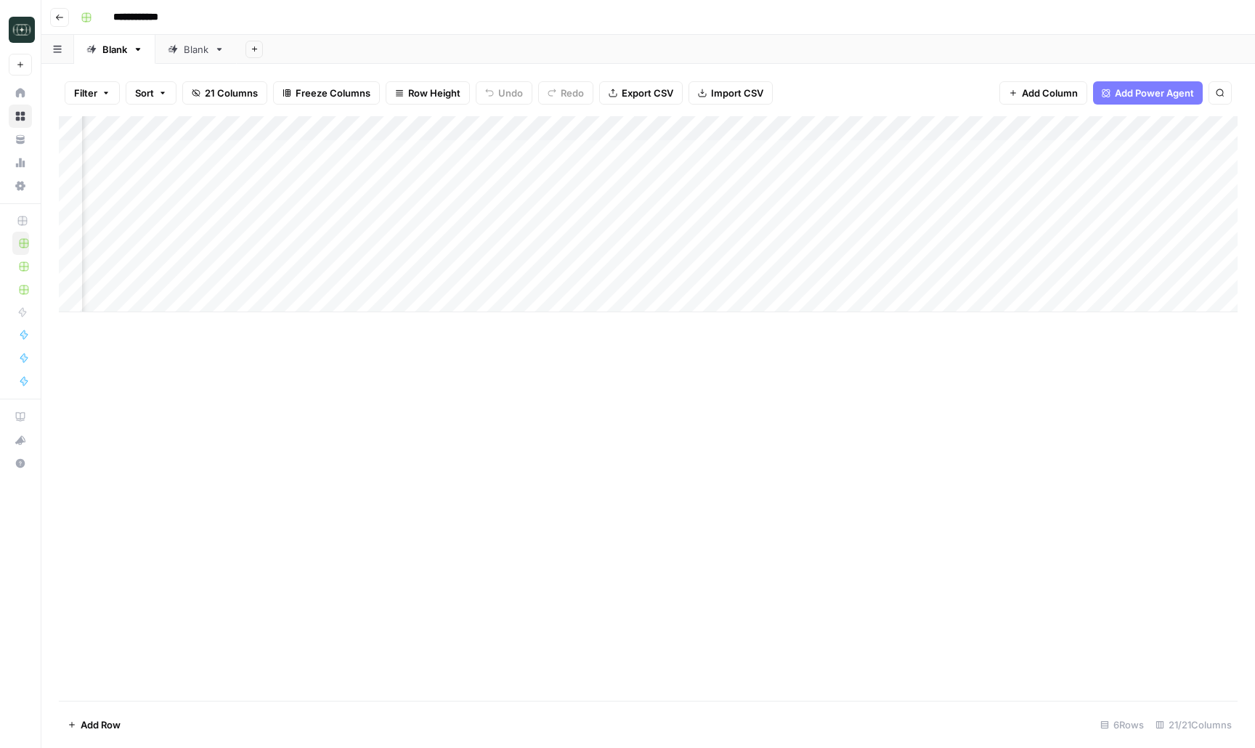
scroll to position [0, 1046]
drag, startPoint x: 1078, startPoint y: 127, endPoint x: 524, endPoint y: 138, distance: 553.4
click at [524, 138] on div "Add Column" at bounding box center [648, 214] width 1179 height 196
click at [542, 133] on div "Add Column" at bounding box center [648, 214] width 1179 height 196
click at [529, 155] on div "New Column" at bounding box center [561, 163] width 160 height 23
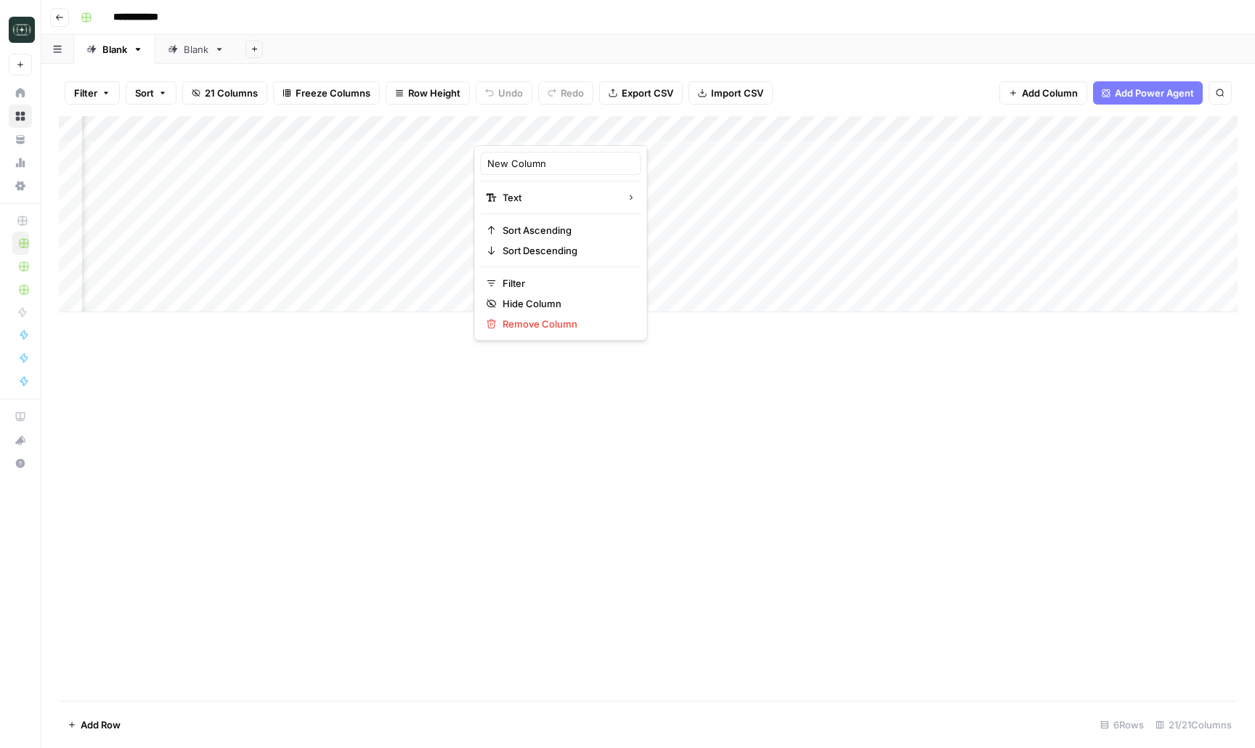
click at [529, 155] on div "Add Column" at bounding box center [648, 214] width 1179 height 196
click at [532, 129] on div "Add Column" at bounding box center [648, 214] width 1179 height 196
click at [532, 129] on div at bounding box center [539, 130] width 131 height 29
click at [526, 152] on div "New Column" at bounding box center [561, 163] width 160 height 23
type input "Framer Outline"
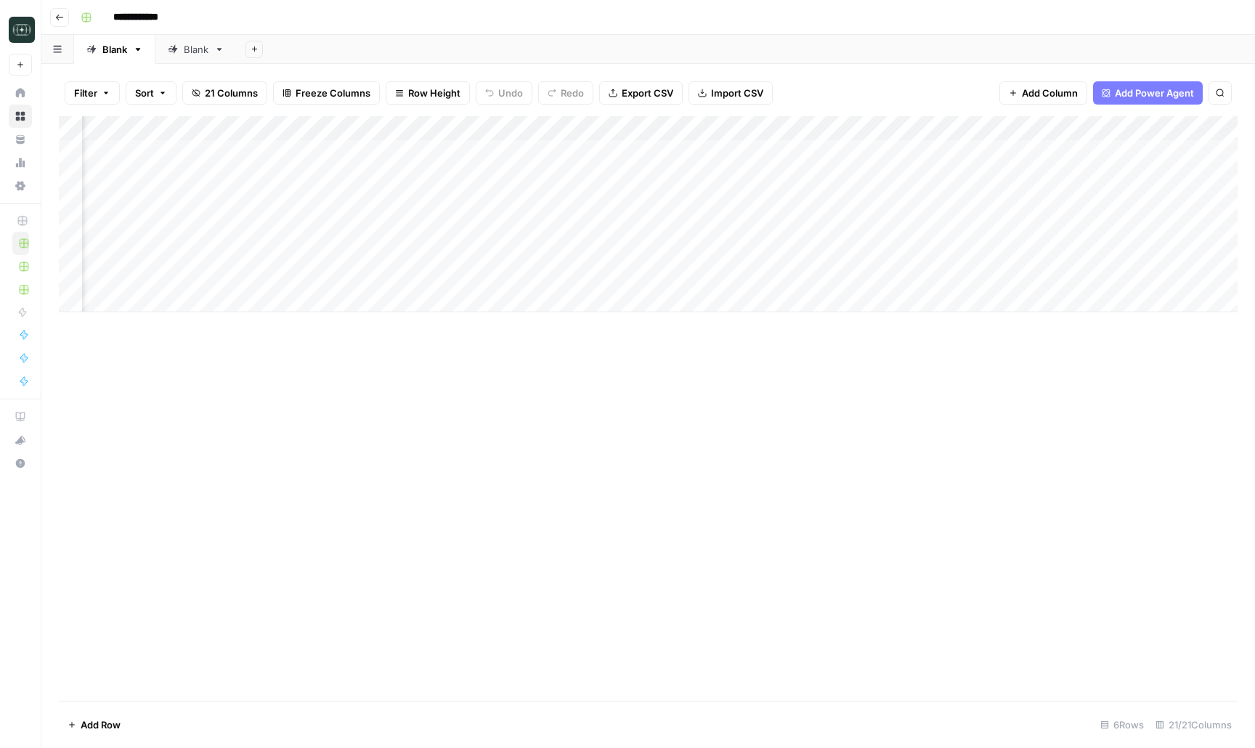
click at [518, 282] on div "Add Column" at bounding box center [648, 214] width 1179 height 196
type textarea "**********"
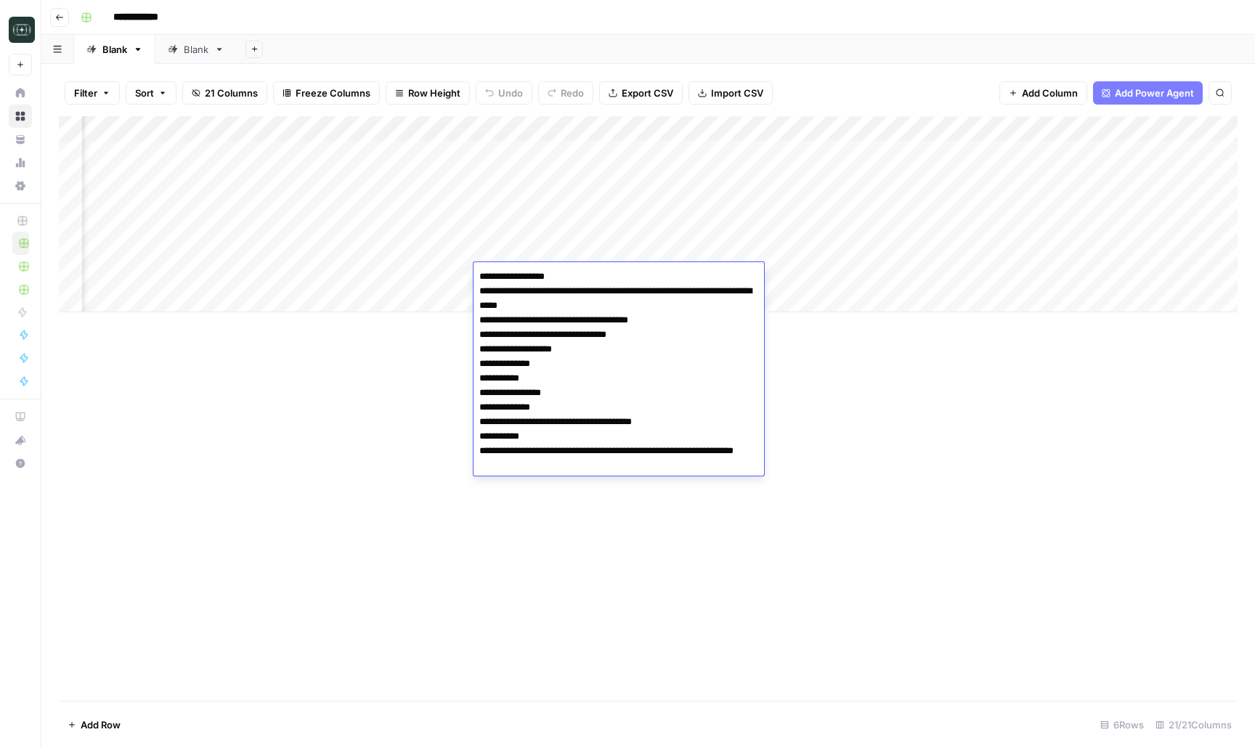
click at [393, 476] on div "Add Column" at bounding box center [648, 408] width 1179 height 585
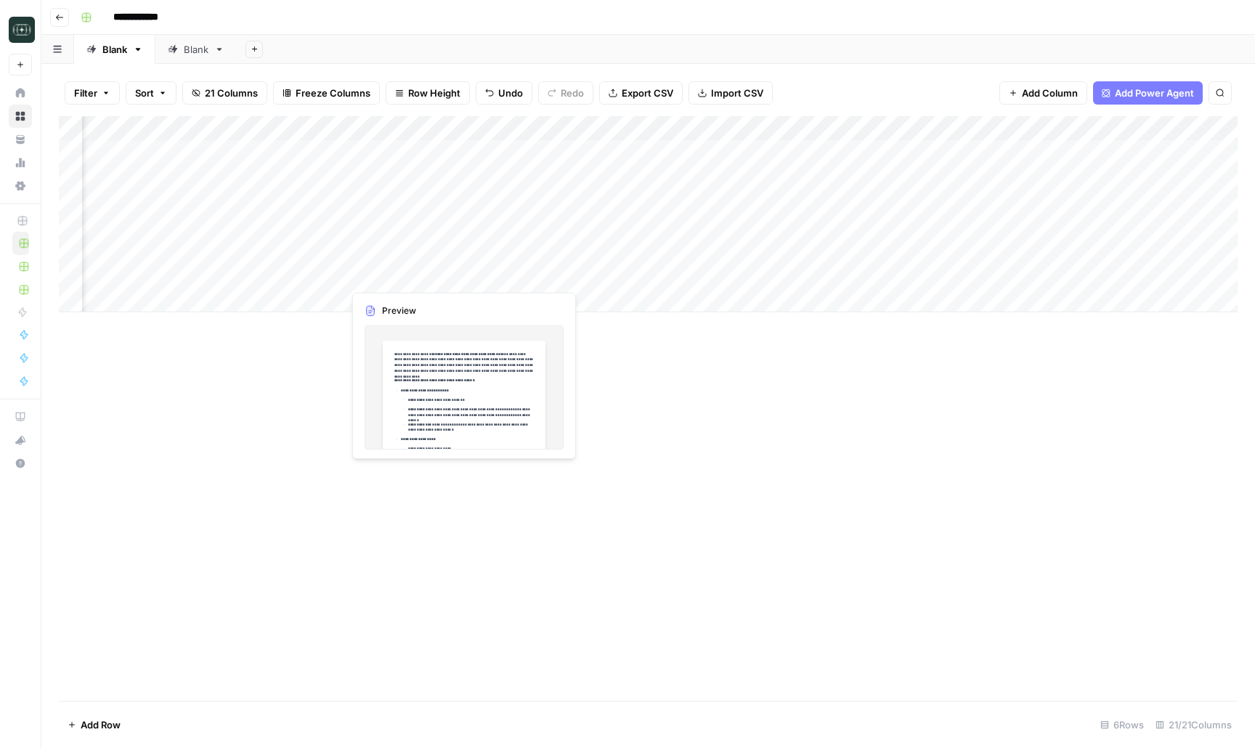
scroll to position [0, 974]
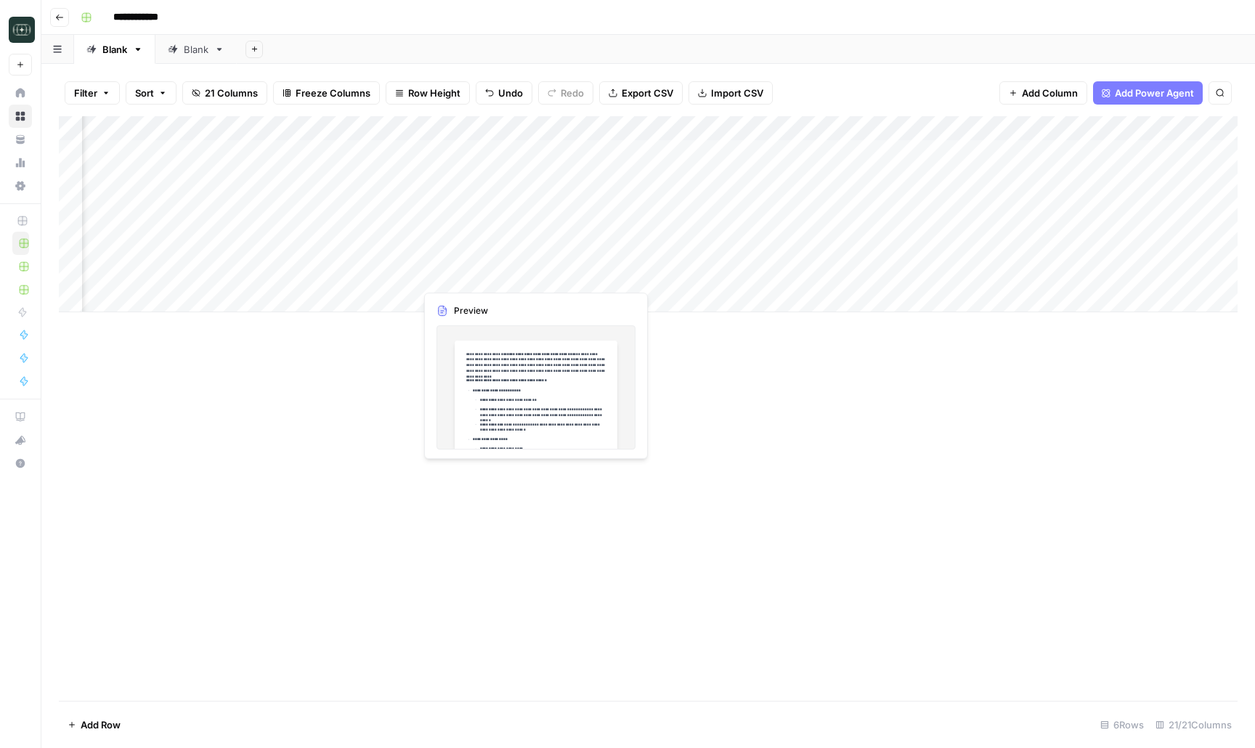
click at [476, 277] on div "Add Column" at bounding box center [648, 214] width 1179 height 196
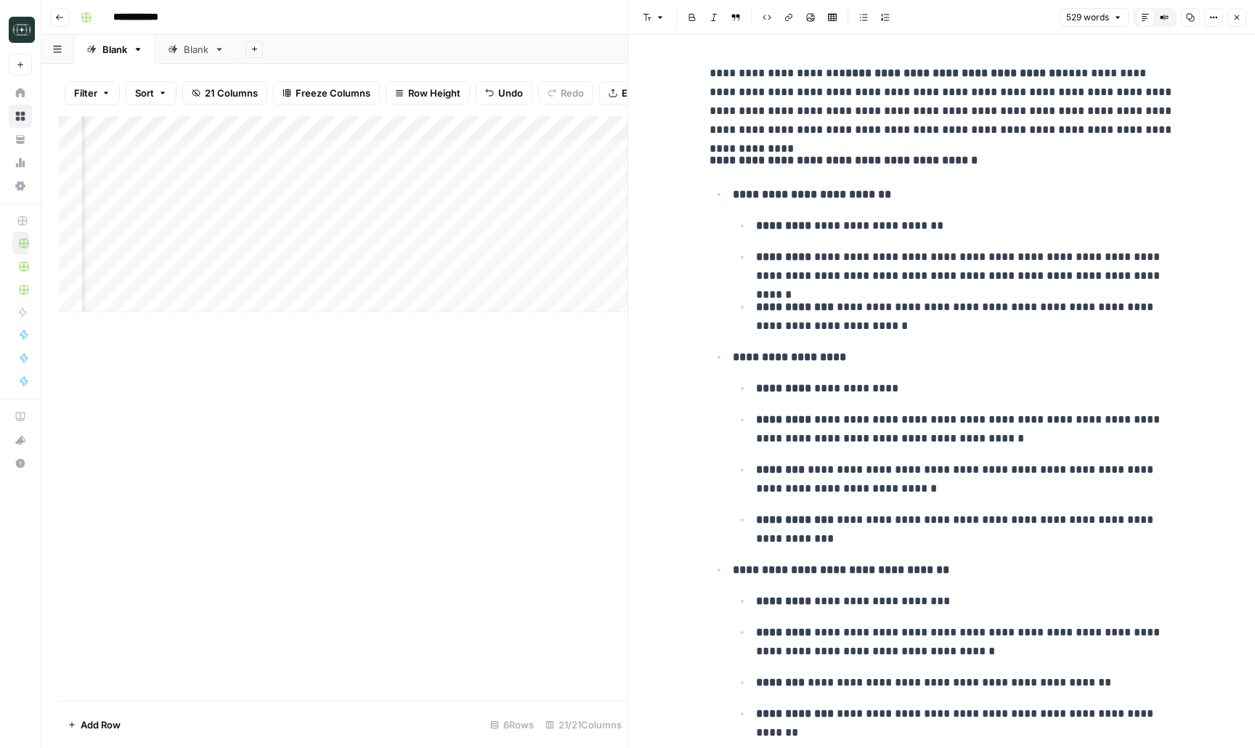
click at [365, 271] on div "Add Column" at bounding box center [343, 214] width 569 height 196
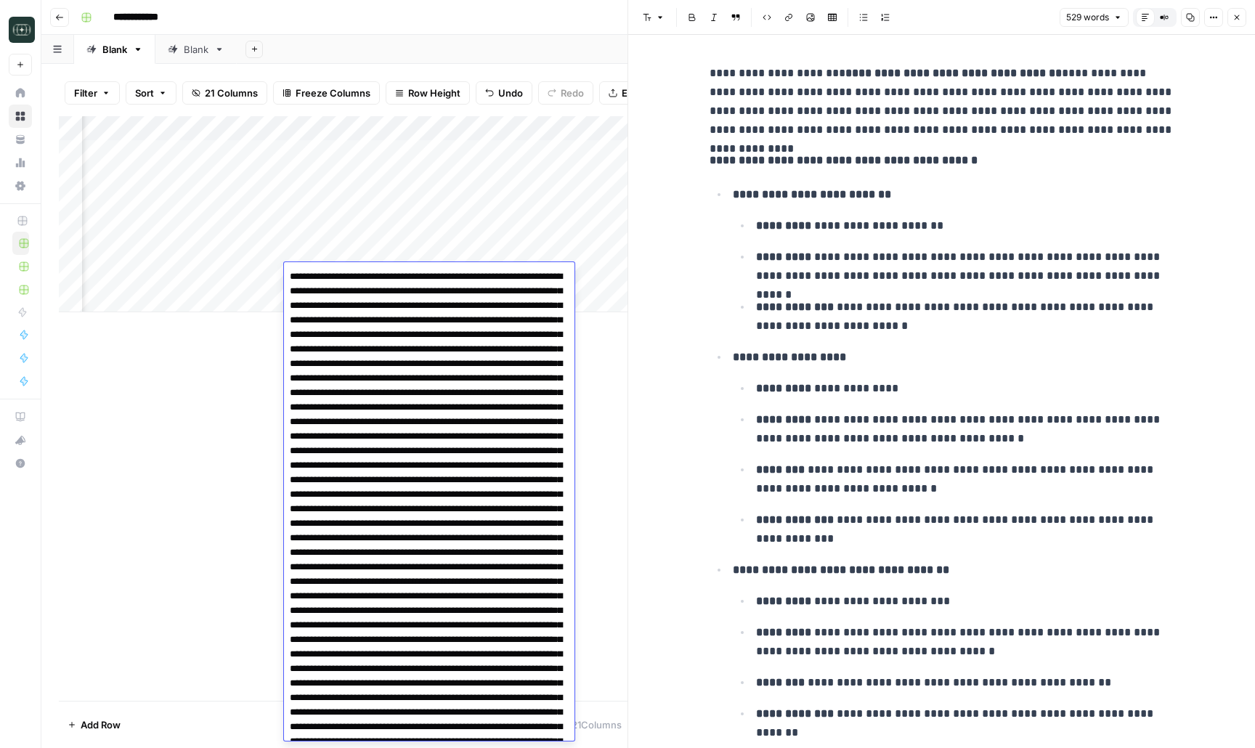
scroll to position [1158, 0]
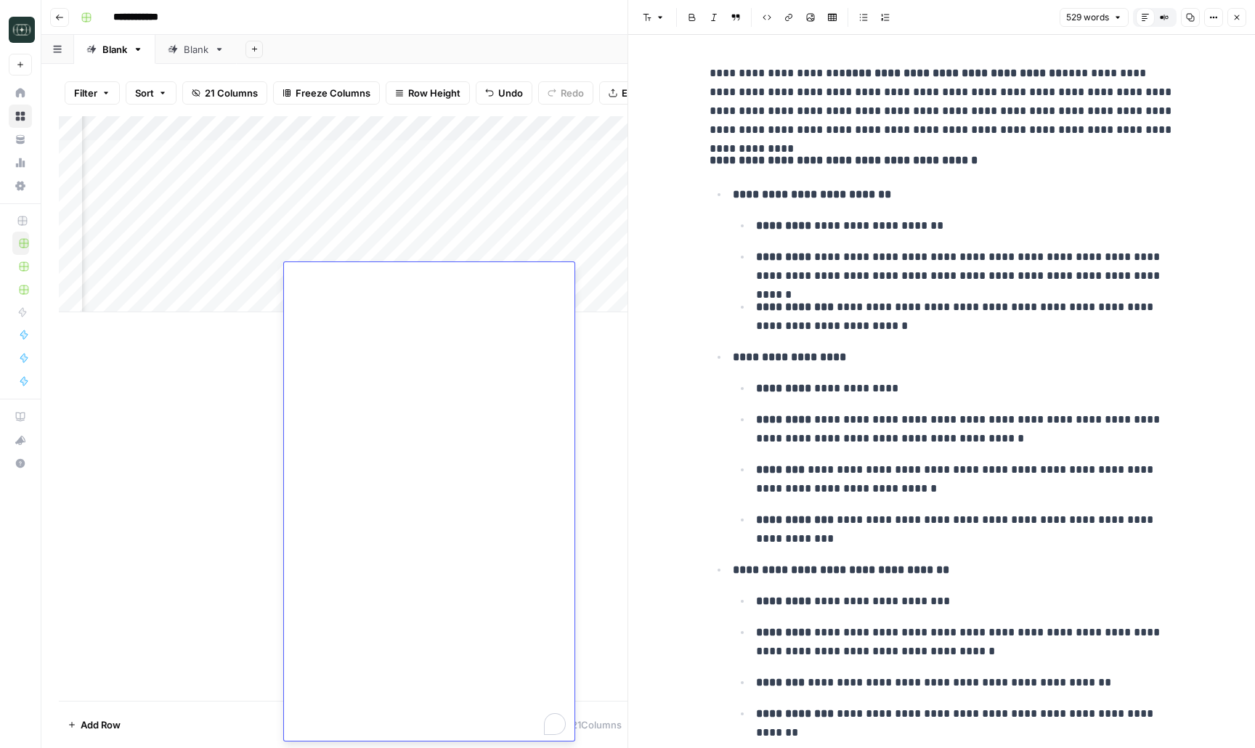
click at [204, 276] on div "Add Column" at bounding box center [343, 214] width 569 height 196
click at [232, 282] on div "Add Column" at bounding box center [343, 214] width 569 height 196
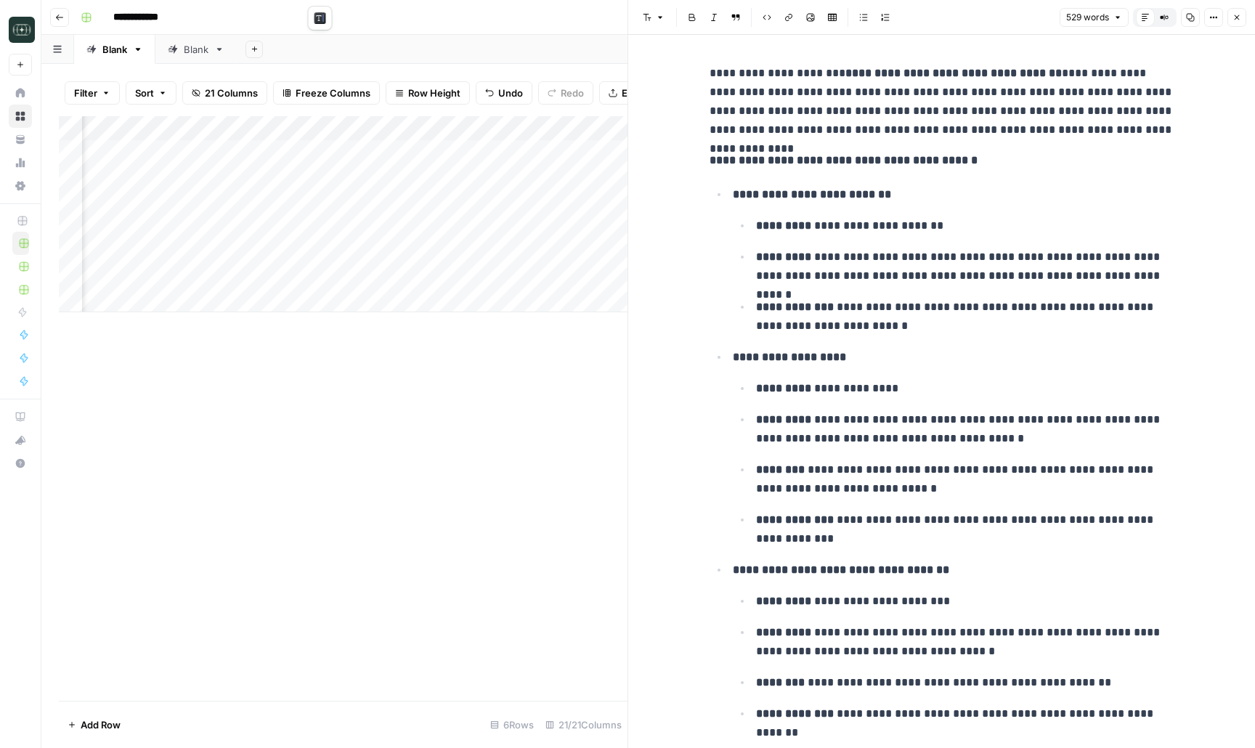
click at [1240, 24] on button "Close" at bounding box center [1236, 17] width 19 height 19
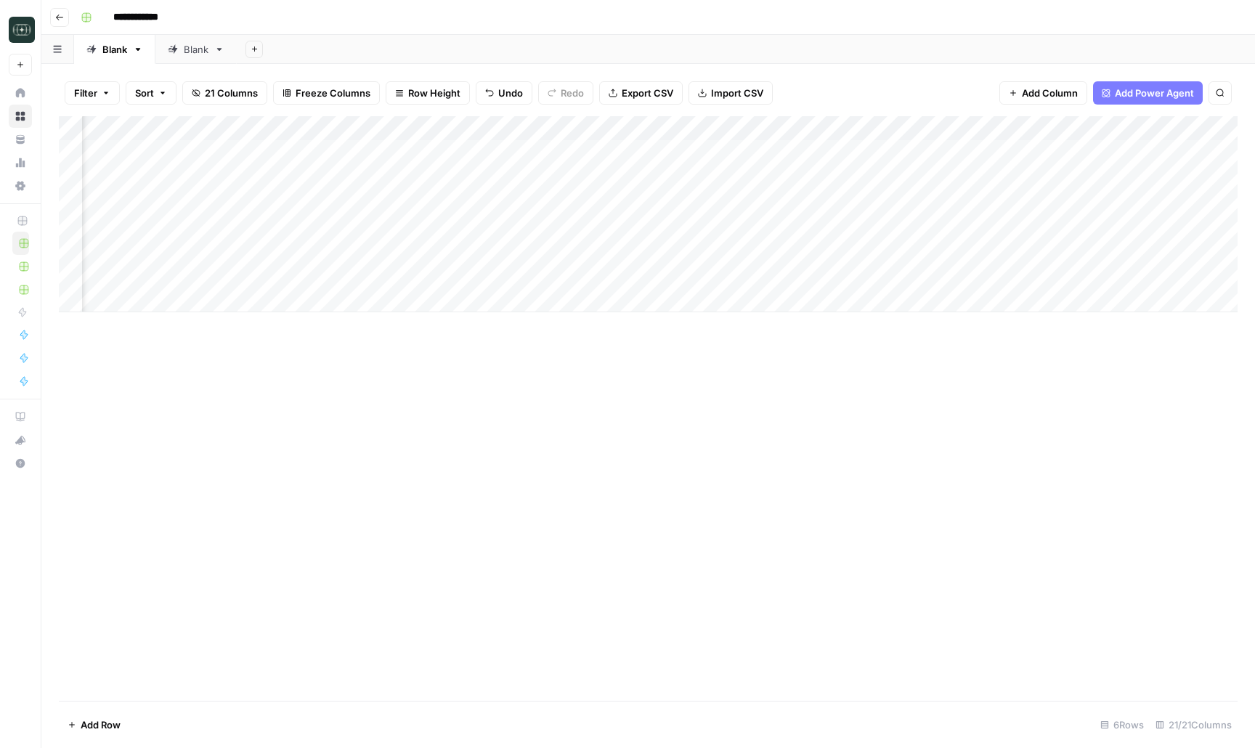
click at [776, 131] on div "Add Column" at bounding box center [648, 214] width 1179 height 196
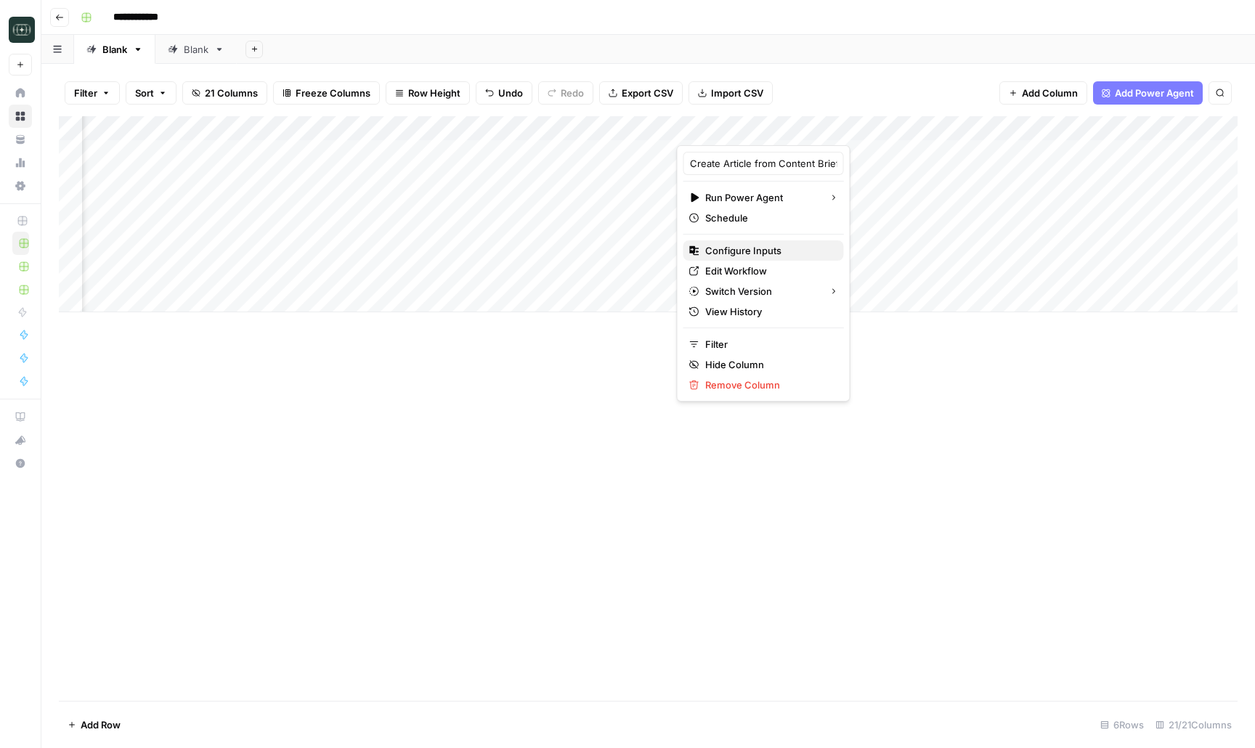
click at [749, 244] on span "Configure Inputs" at bounding box center [768, 250] width 127 height 15
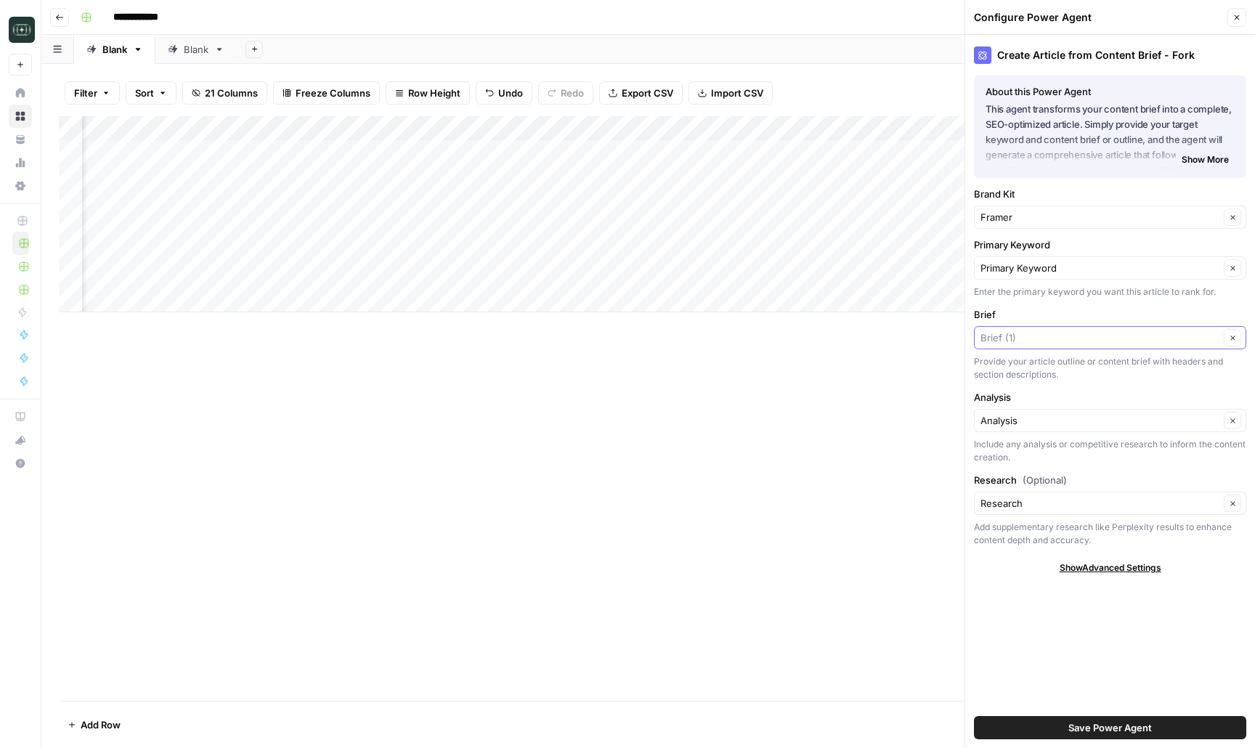
click at [1040, 336] on input "Brief" at bounding box center [1099, 337] width 239 height 15
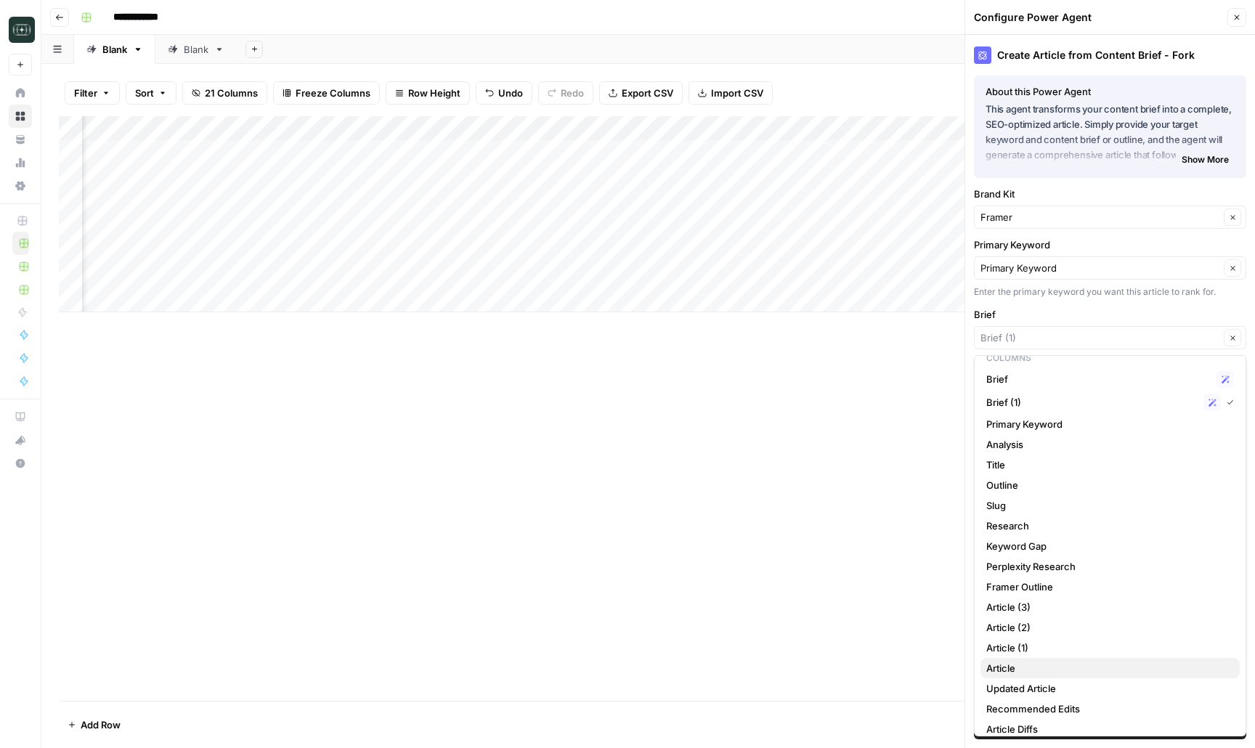
scroll to position [23, 0]
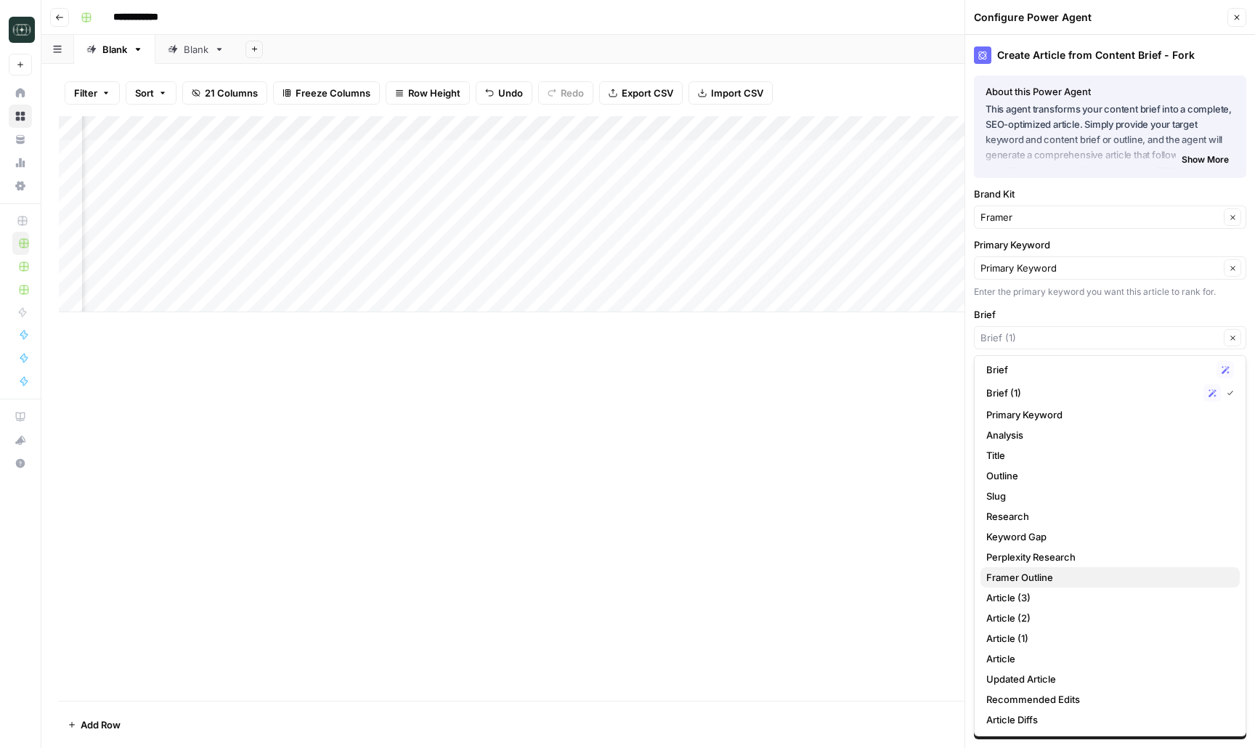
click at [1030, 584] on span "Framer Outline" at bounding box center [1107, 577] width 242 height 15
type input "Framer Outline"
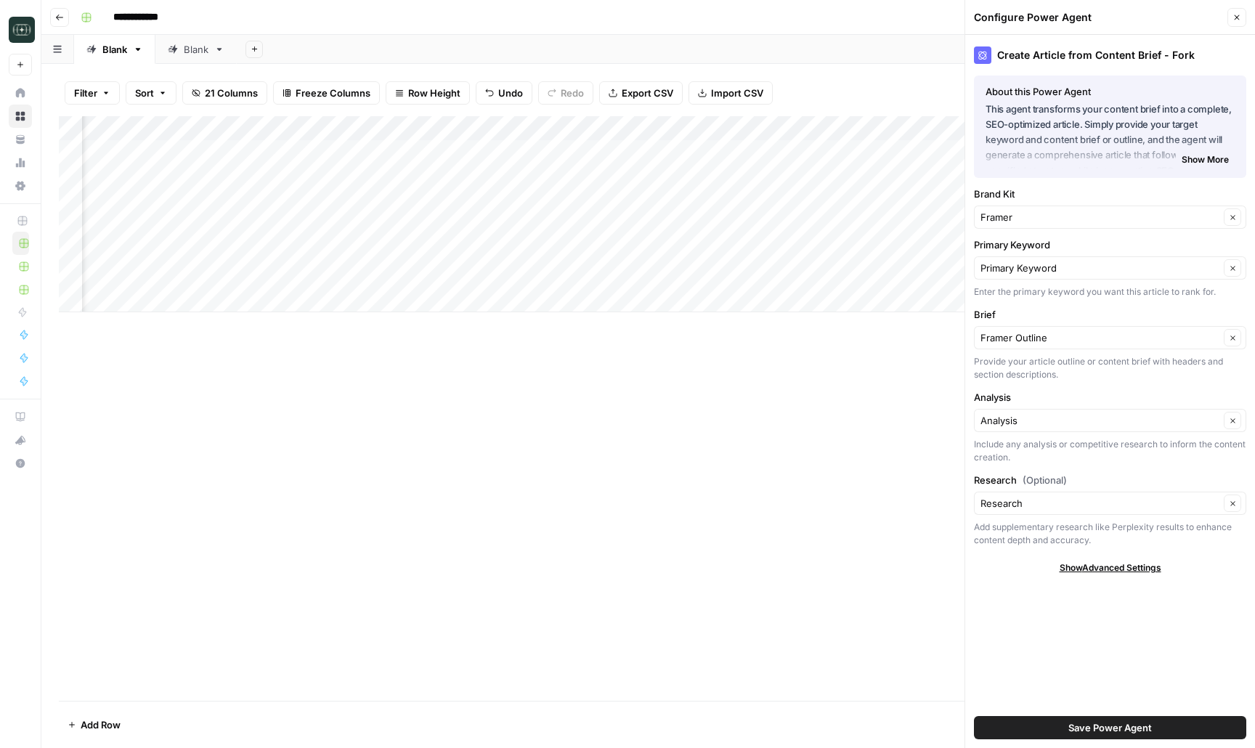
click at [1036, 726] on button "Save Power Agent" at bounding box center [1110, 727] width 272 height 23
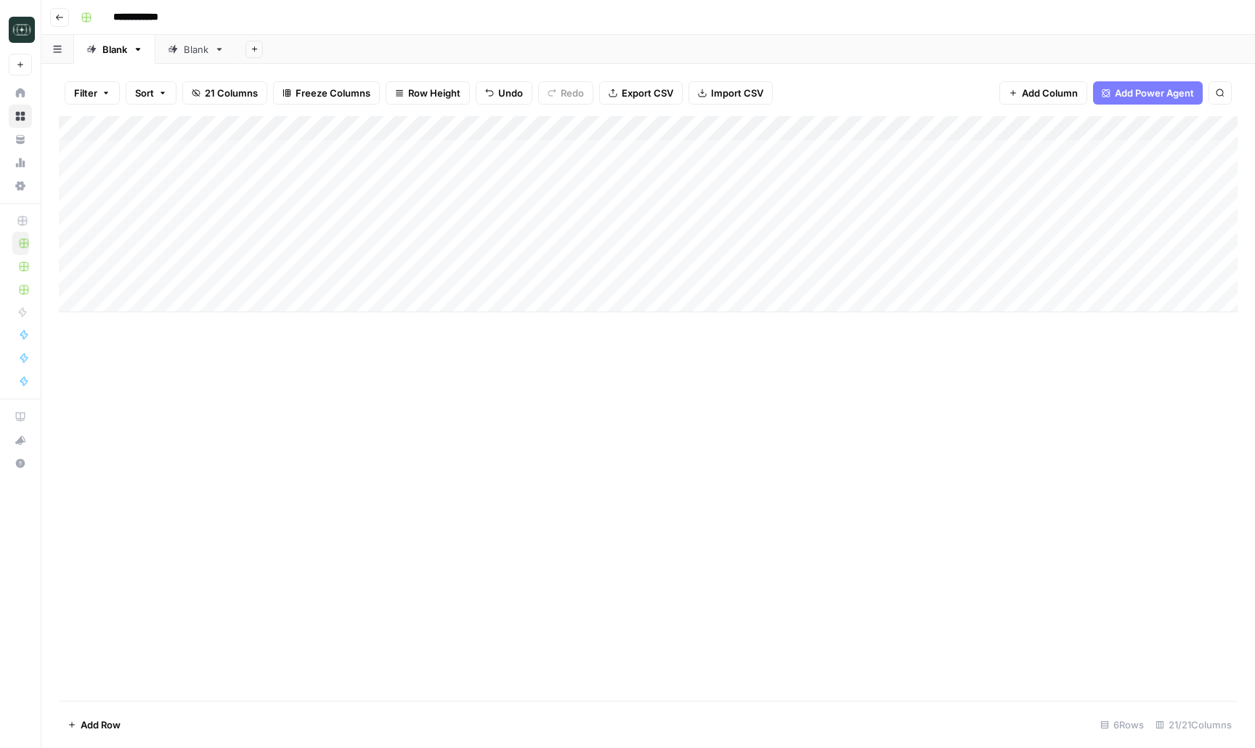
scroll to position [0, 3]
click at [438, 125] on div "Add Column" at bounding box center [648, 214] width 1179 height 196
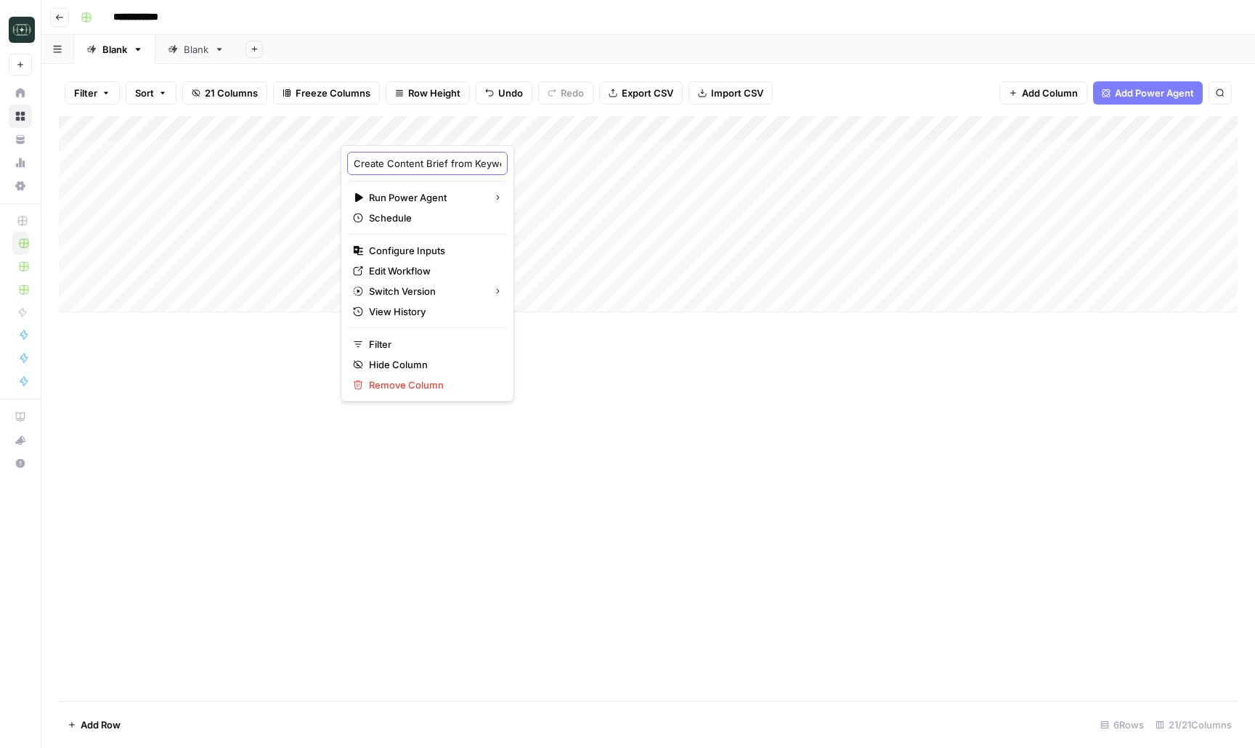
click at [414, 170] on input "Create Content Brief from Keyword - Fork" at bounding box center [427, 163] width 147 height 15
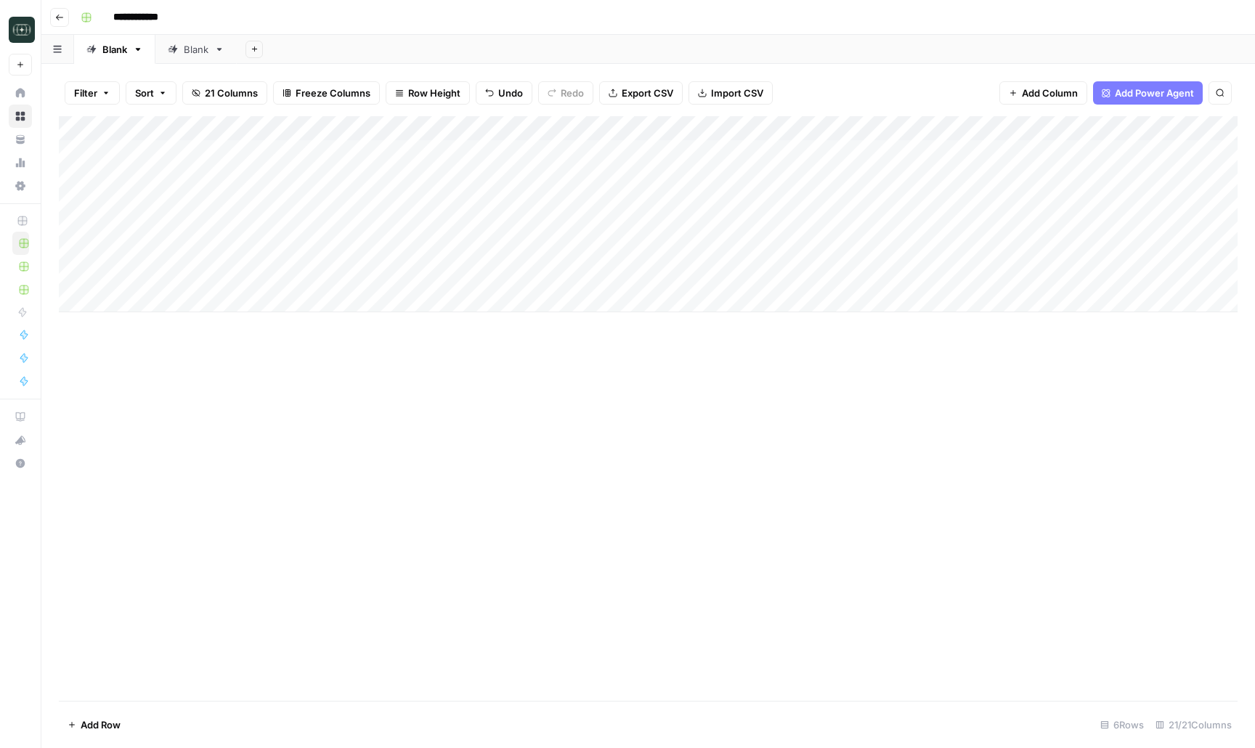
click at [443, 127] on div "Add Column" at bounding box center [648, 214] width 1179 height 196
click at [574, 430] on div "Add Column" at bounding box center [648, 408] width 1179 height 585
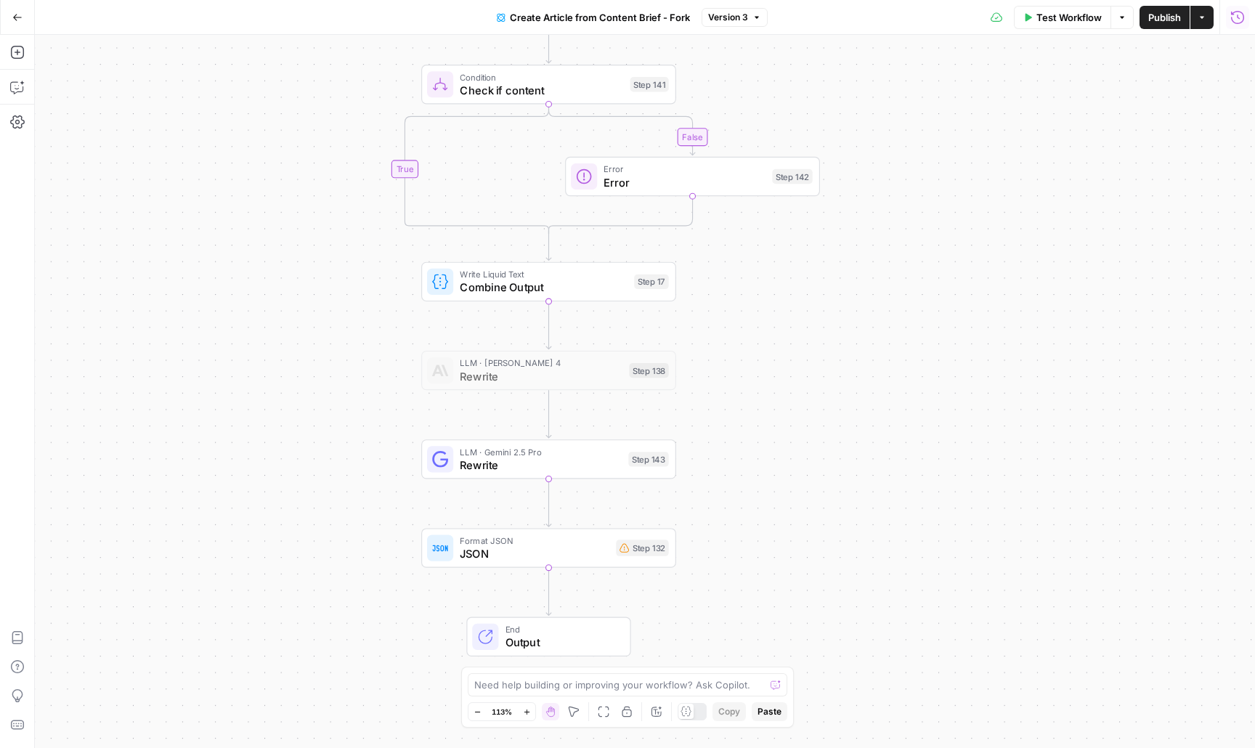
click at [1239, 15] on icon "button" at bounding box center [1237, 17] width 15 height 15
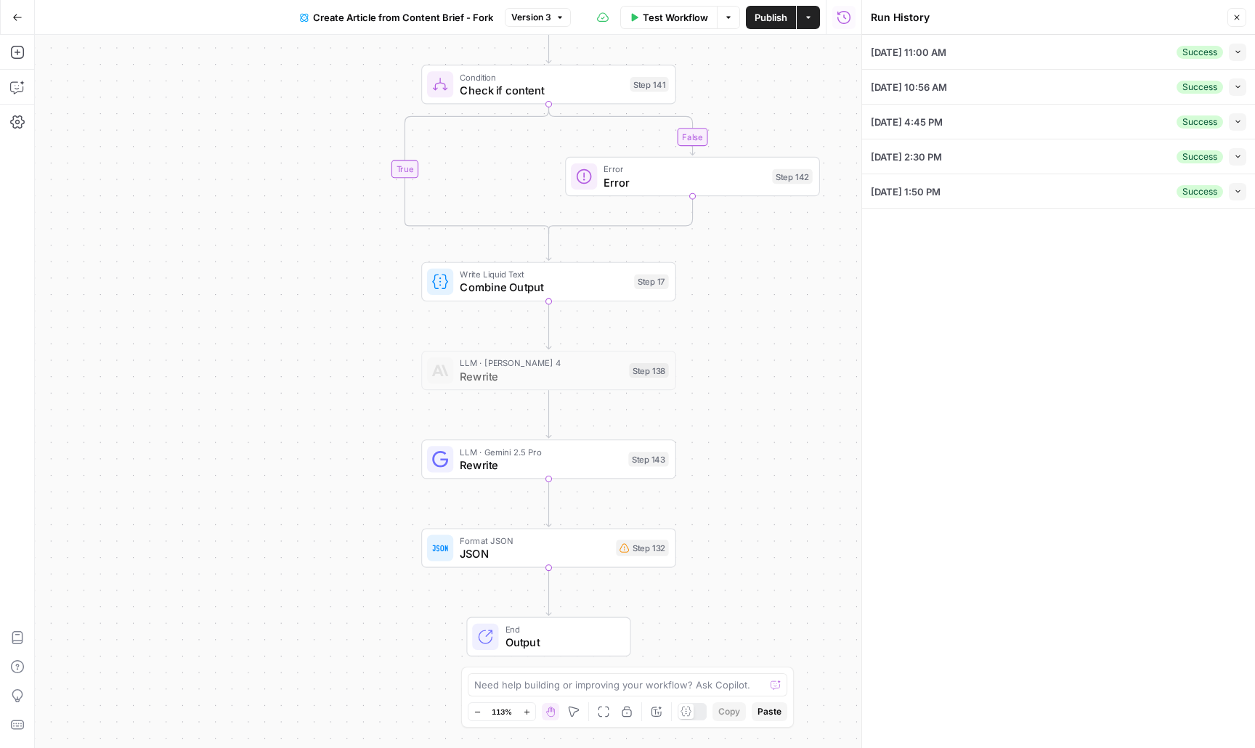
click at [1134, 46] on div "08/16/25 at 11:00 AM Success Collapse" at bounding box center [1058, 52] width 375 height 34
click at [1241, 44] on button "Collapse" at bounding box center [1237, 52] width 17 height 17
type input "Framer"
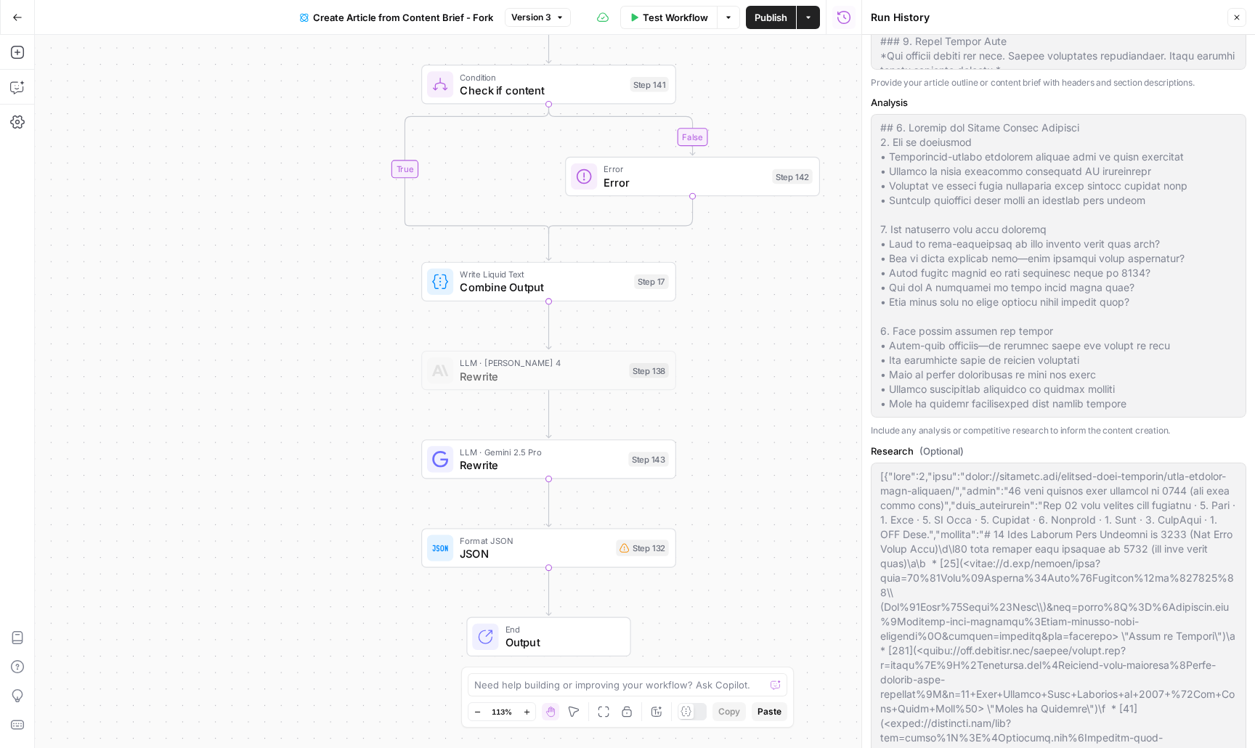
scroll to position [674, 0]
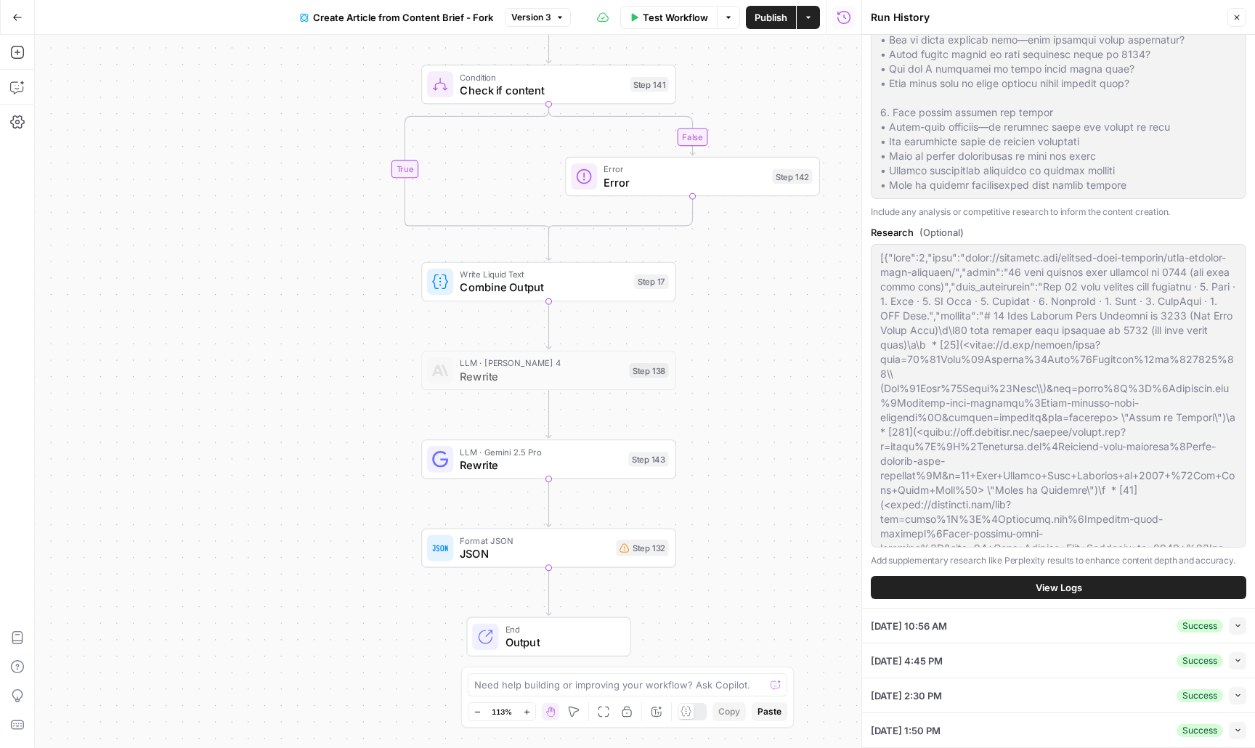
click at [1065, 585] on span "View Logs" at bounding box center [1058, 587] width 46 height 15
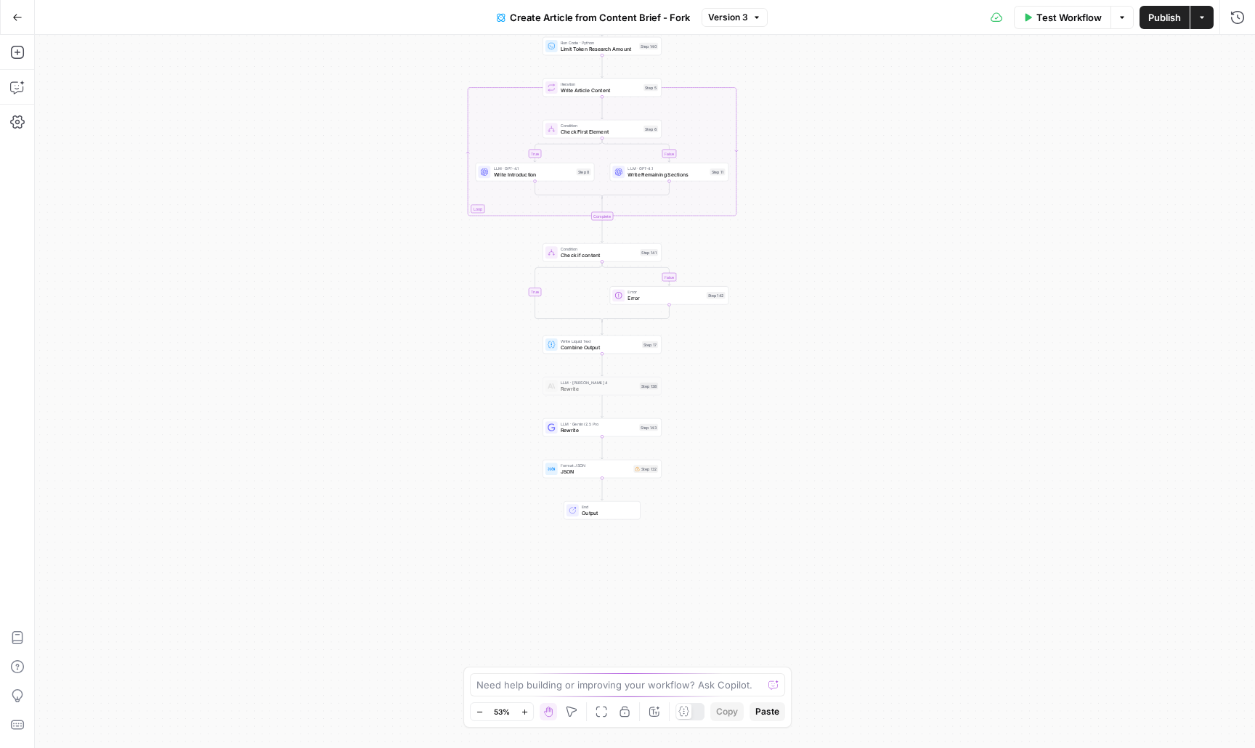
drag, startPoint x: 306, startPoint y: 399, endPoint x: 266, endPoint y: 236, distance: 168.4
click at [267, 238] on div "true false true false Workflow Set Inputs Inputs Google Search Google Search St…" at bounding box center [645, 391] width 1220 height 713
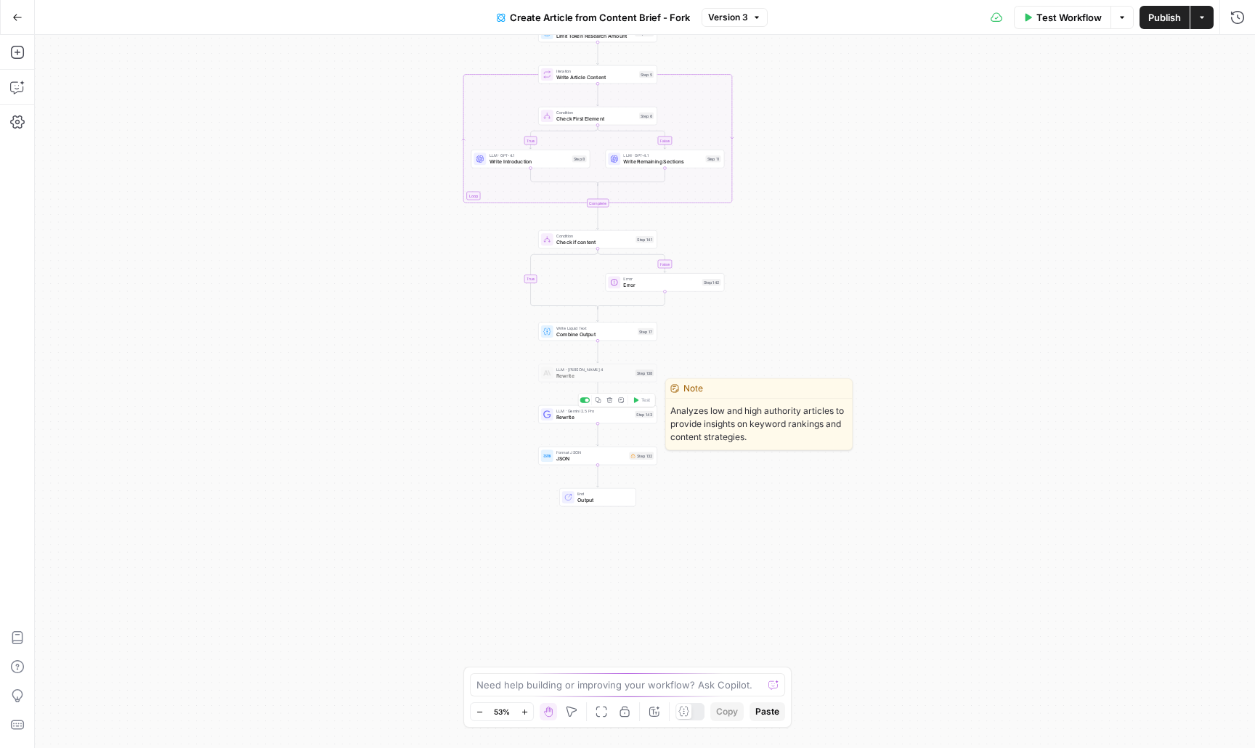
click at [584, 415] on span "Rewrite" at bounding box center [594, 417] width 76 height 8
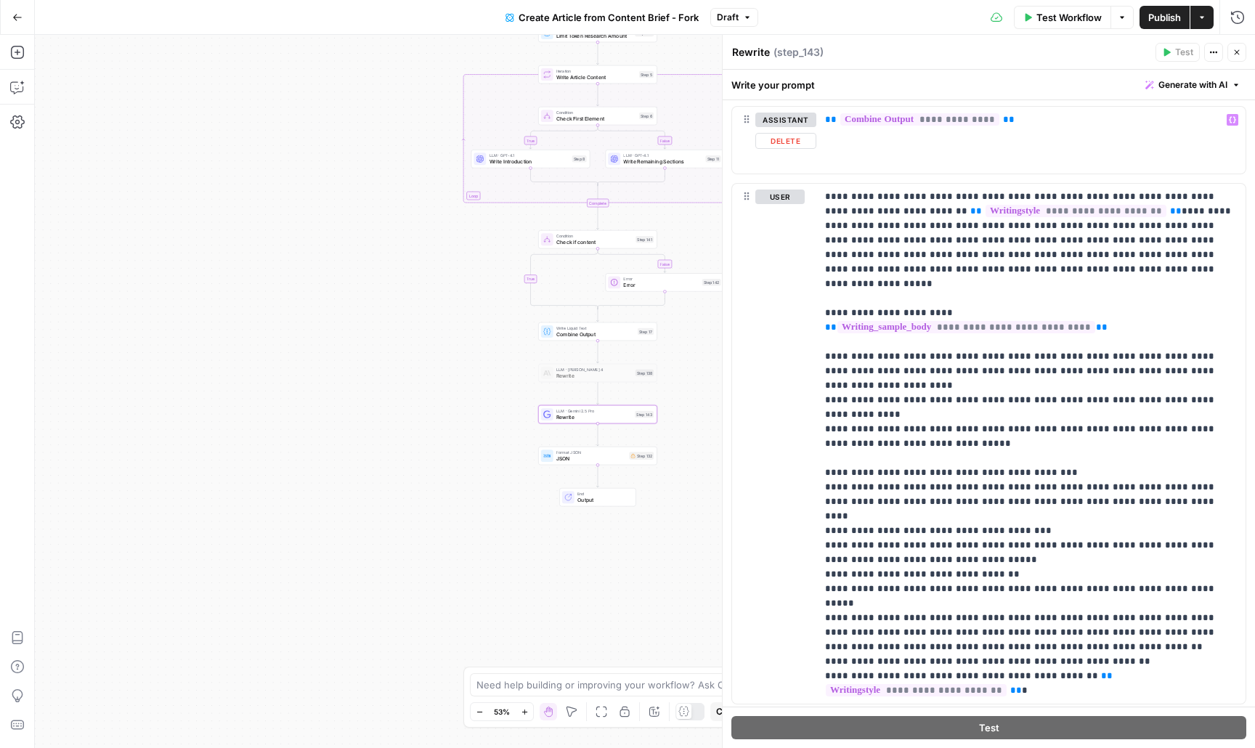
scroll to position [1462, 0]
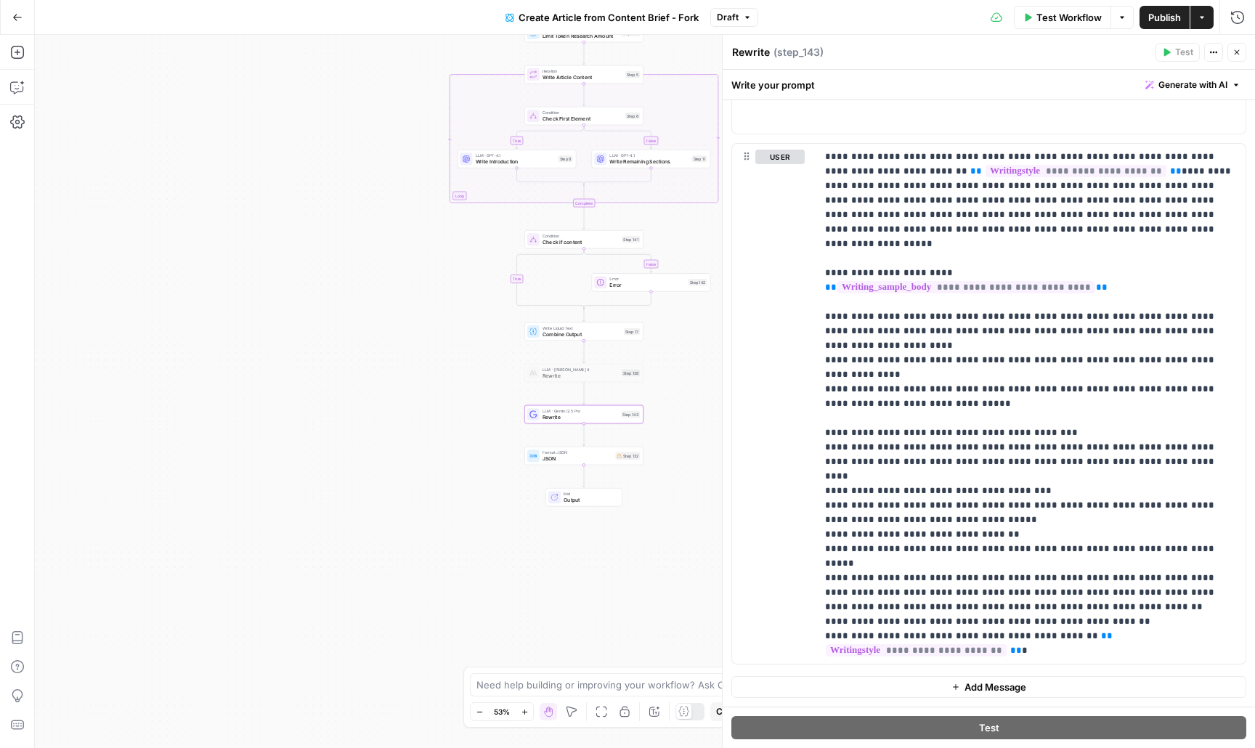
drag, startPoint x: 604, startPoint y: 562, endPoint x: 529, endPoint y: 562, distance: 75.5
click at [529, 562] on div "true false false true Workflow Set Inputs Inputs Google Search Google Search St…" at bounding box center [645, 391] width 1220 height 713
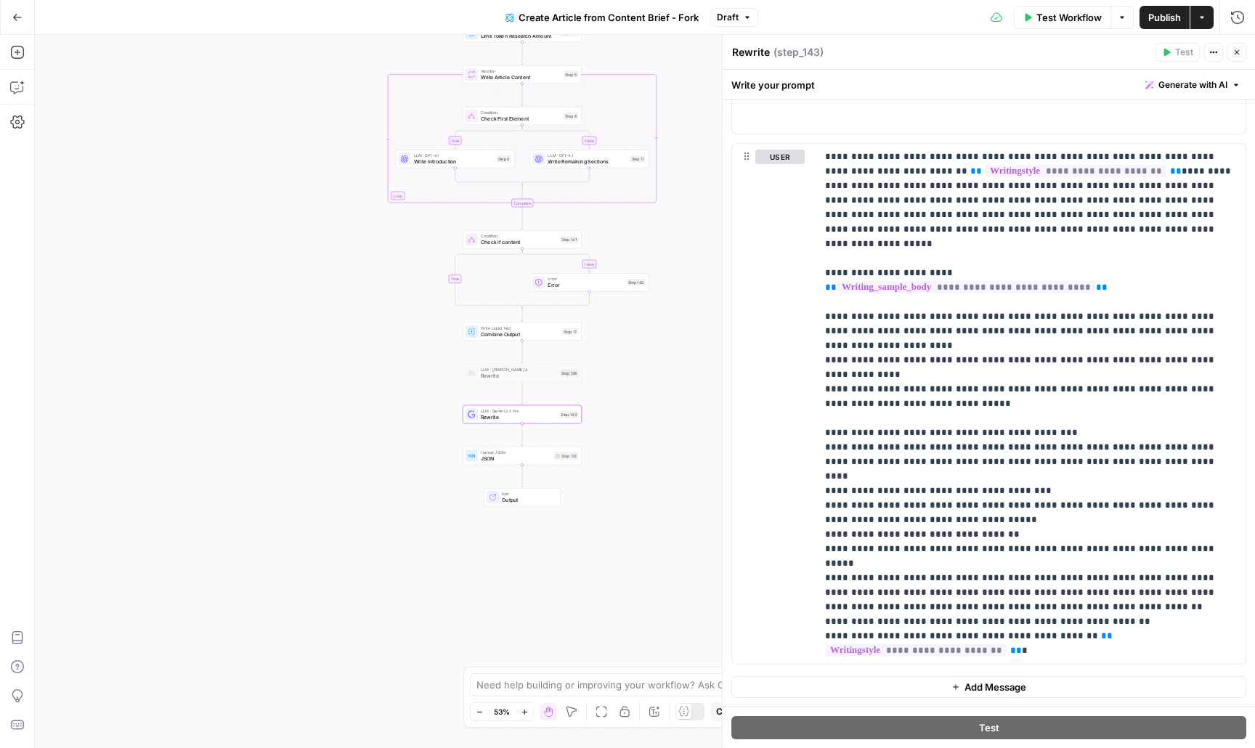
click at [510, 461] on span "JSON" at bounding box center [516, 459] width 70 height 8
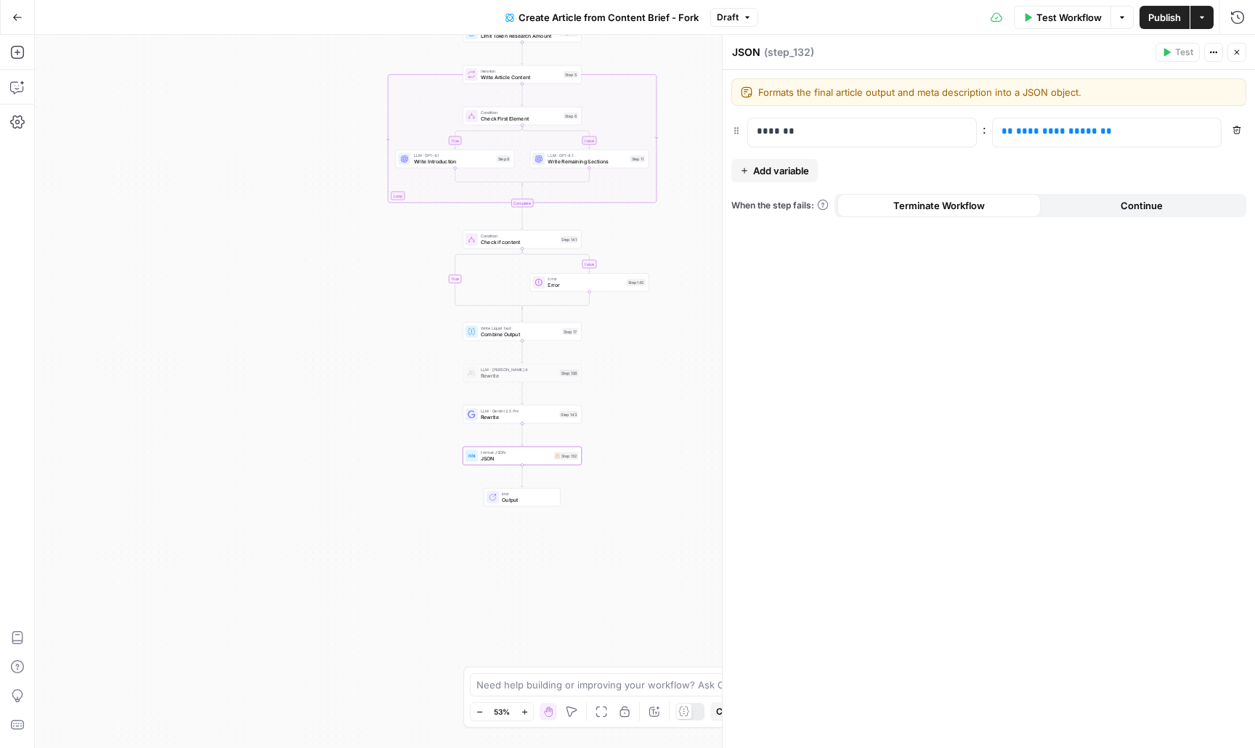
click at [678, 392] on div "true false false true Workflow Set Inputs Inputs Google Search Google Search St…" at bounding box center [645, 391] width 1220 height 713
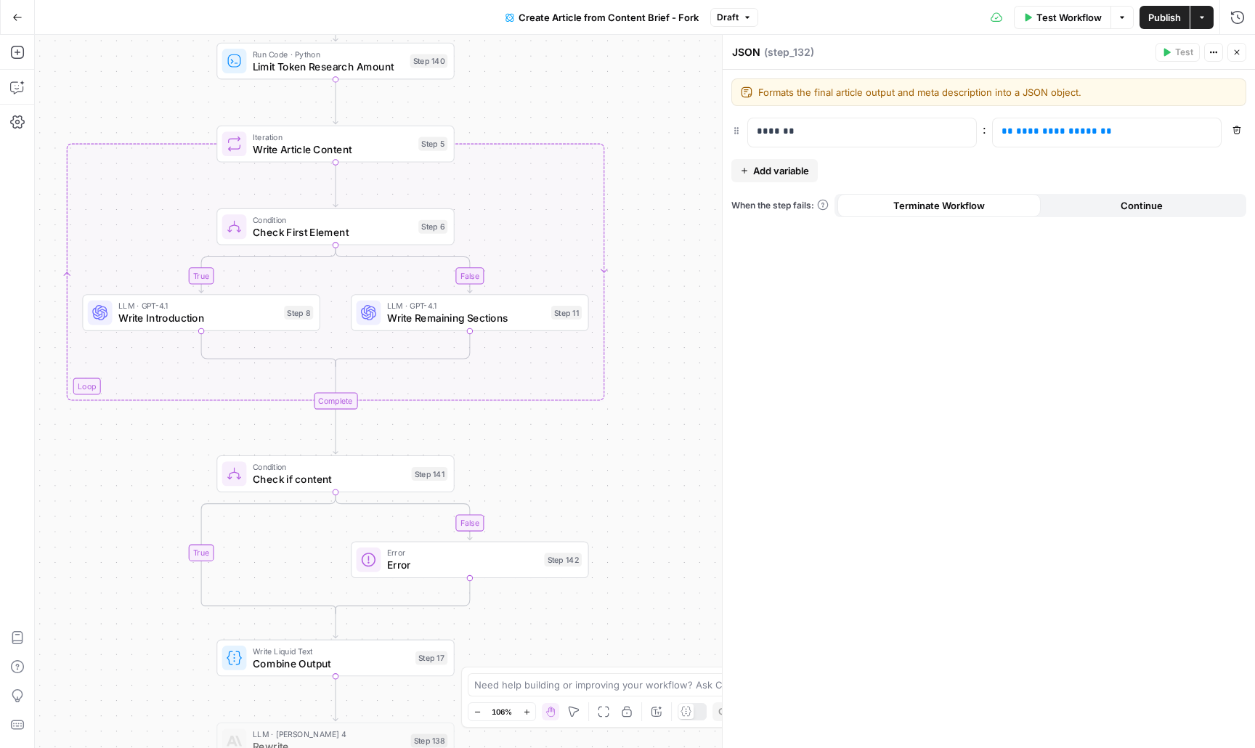
drag, startPoint x: 670, startPoint y: 279, endPoint x: 640, endPoint y: 666, distance: 388.2
click at [640, 666] on div "true false false true Workflow Set Inputs Inputs Google Search Google Search St…" at bounding box center [645, 391] width 1220 height 713
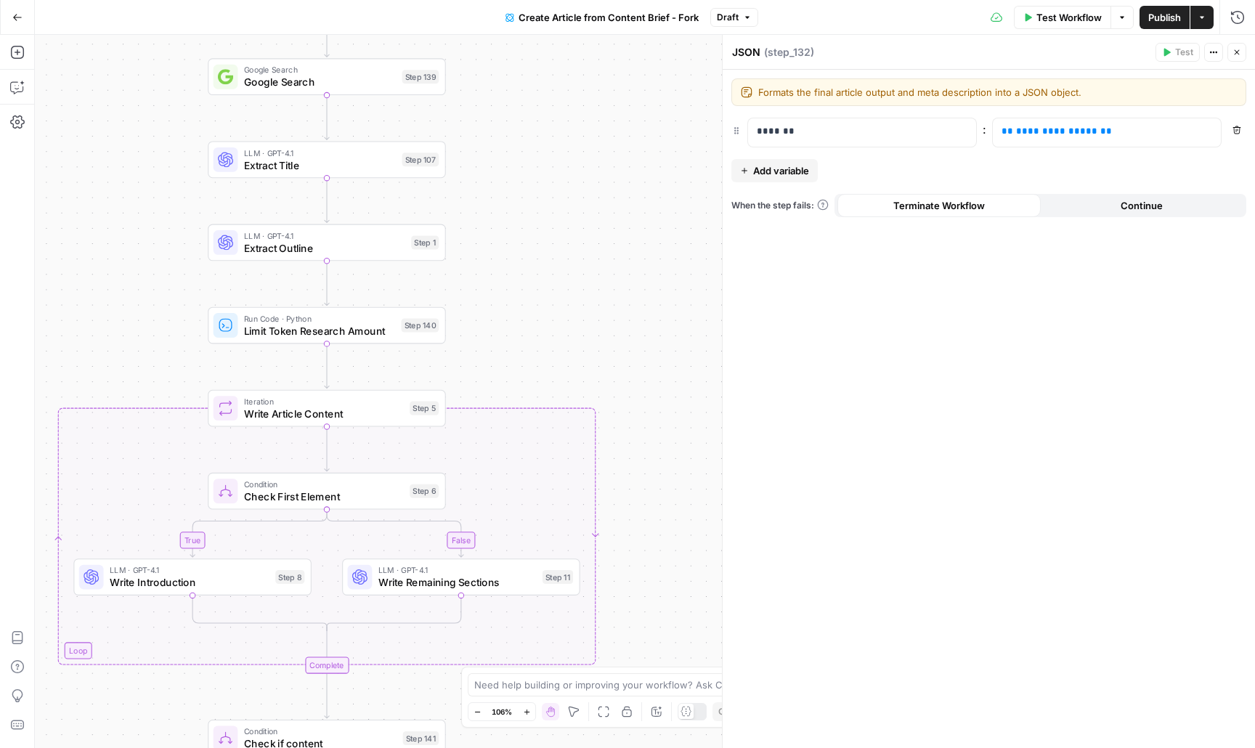
drag, startPoint x: 680, startPoint y: 414, endPoint x: 671, endPoint y: 679, distance: 265.2
click at [671, 679] on body "Catalyst New Home Browse Your Data Usage Settings Recent Grids Framer Blogs Coi…" at bounding box center [627, 374] width 1255 height 748
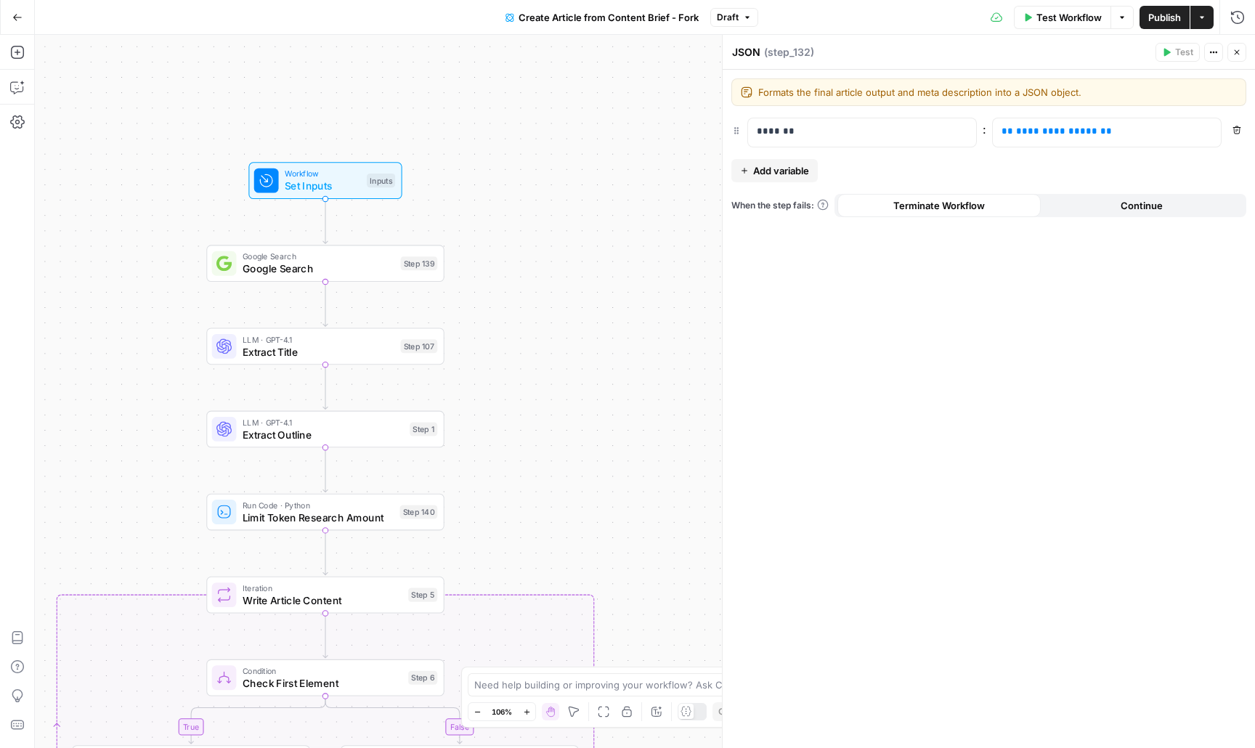
drag, startPoint x: 675, startPoint y: 441, endPoint x: 673, endPoint y: 626, distance: 185.2
click at [673, 626] on div "true false false true Workflow Set Inputs Inputs Google Search Google Search St…" at bounding box center [645, 391] width 1220 height 713
click at [302, 261] on span "Google Search" at bounding box center [319, 268] width 152 height 15
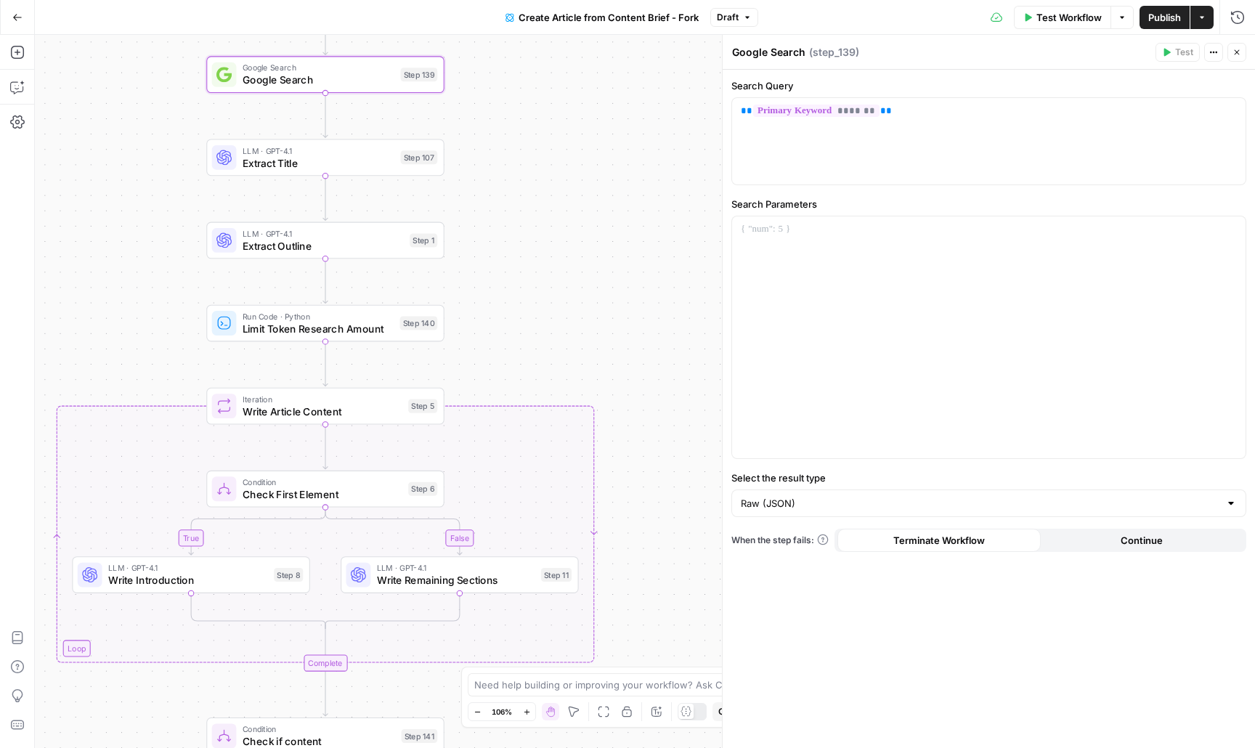
drag, startPoint x: 628, startPoint y: 487, endPoint x: 628, endPoint y: 336, distance: 150.3
click at [628, 336] on div "true false false true Workflow Set Inputs Inputs Google Search Google Search St…" at bounding box center [645, 391] width 1220 height 713
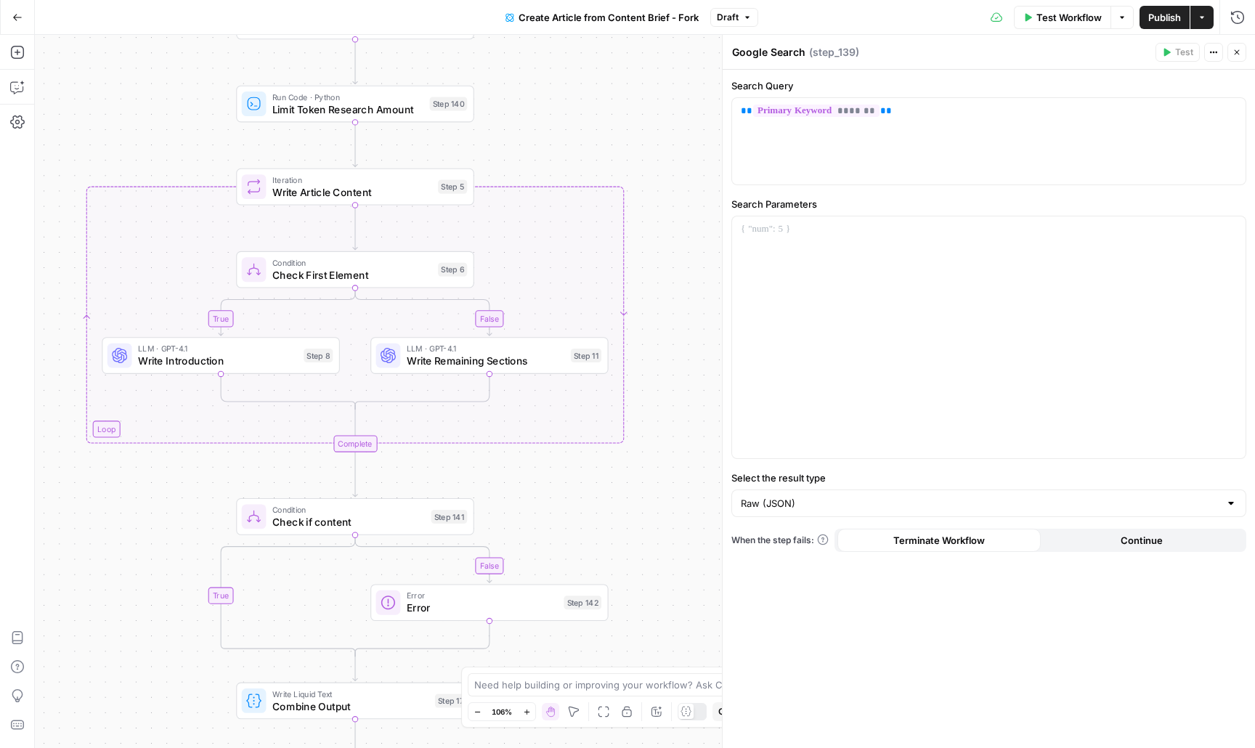
drag, startPoint x: 664, startPoint y: 481, endPoint x: 694, endPoint y: 285, distance: 198.3
click at [694, 285] on div "true false false true Workflow Set Inputs Inputs Google Search Google Search St…" at bounding box center [645, 391] width 1220 height 713
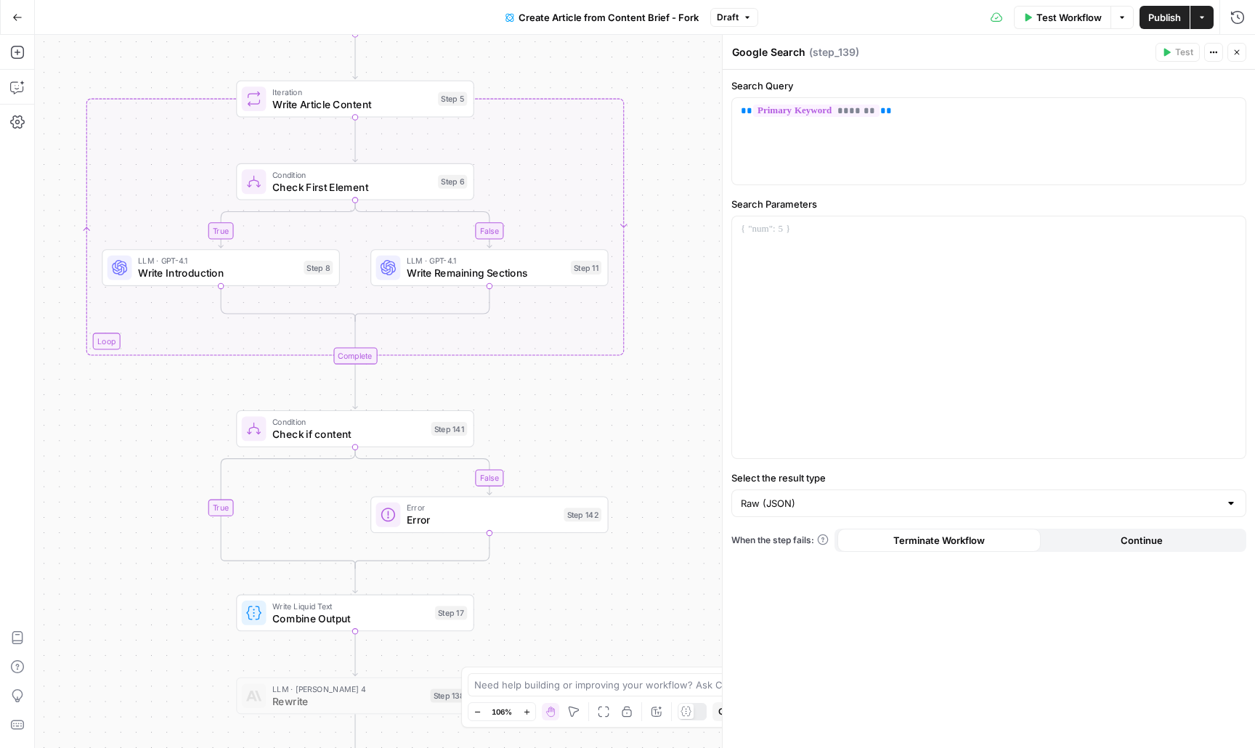
drag, startPoint x: 688, startPoint y: 486, endPoint x: 688, endPoint y: 280, distance: 205.5
click at [688, 280] on div "true false false true Workflow Set Inputs Inputs Google Search Google Search St…" at bounding box center [645, 391] width 1220 height 713
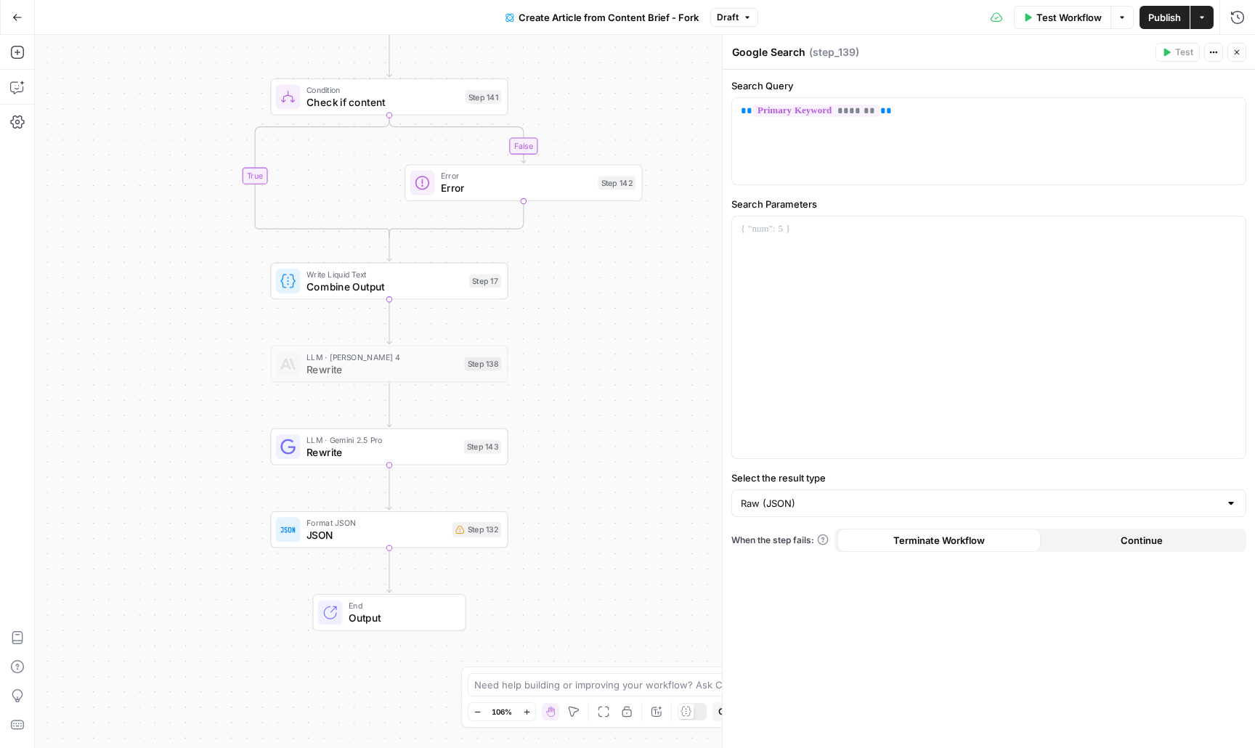
drag, startPoint x: 635, startPoint y: 505, endPoint x: 669, endPoint y: 292, distance: 216.2
click at [669, 292] on div "true false false true Workflow Set Inputs Inputs Google Search Google Search St…" at bounding box center [645, 391] width 1220 height 713
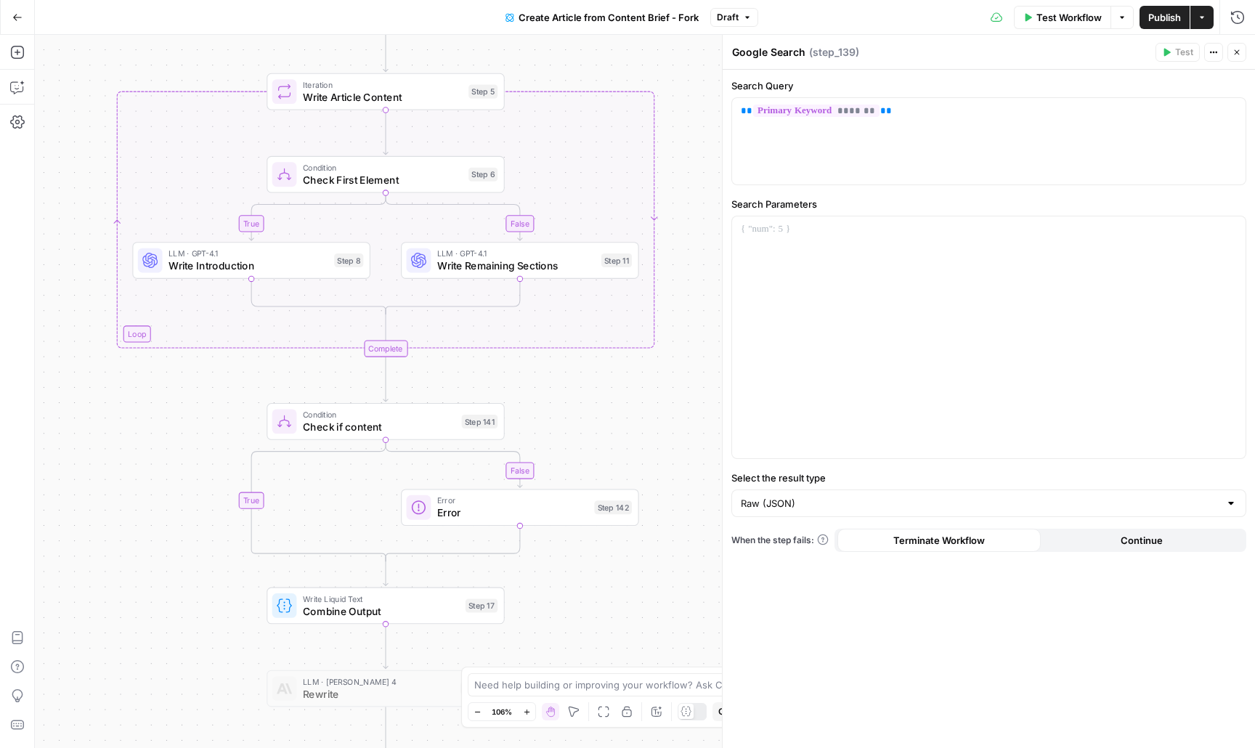
drag, startPoint x: 601, startPoint y: 290, endPoint x: 598, endPoint y: 614, distance: 324.6
click at [598, 614] on div "true false false true Workflow Set Inputs Inputs Google Search Google Search St…" at bounding box center [645, 391] width 1220 height 713
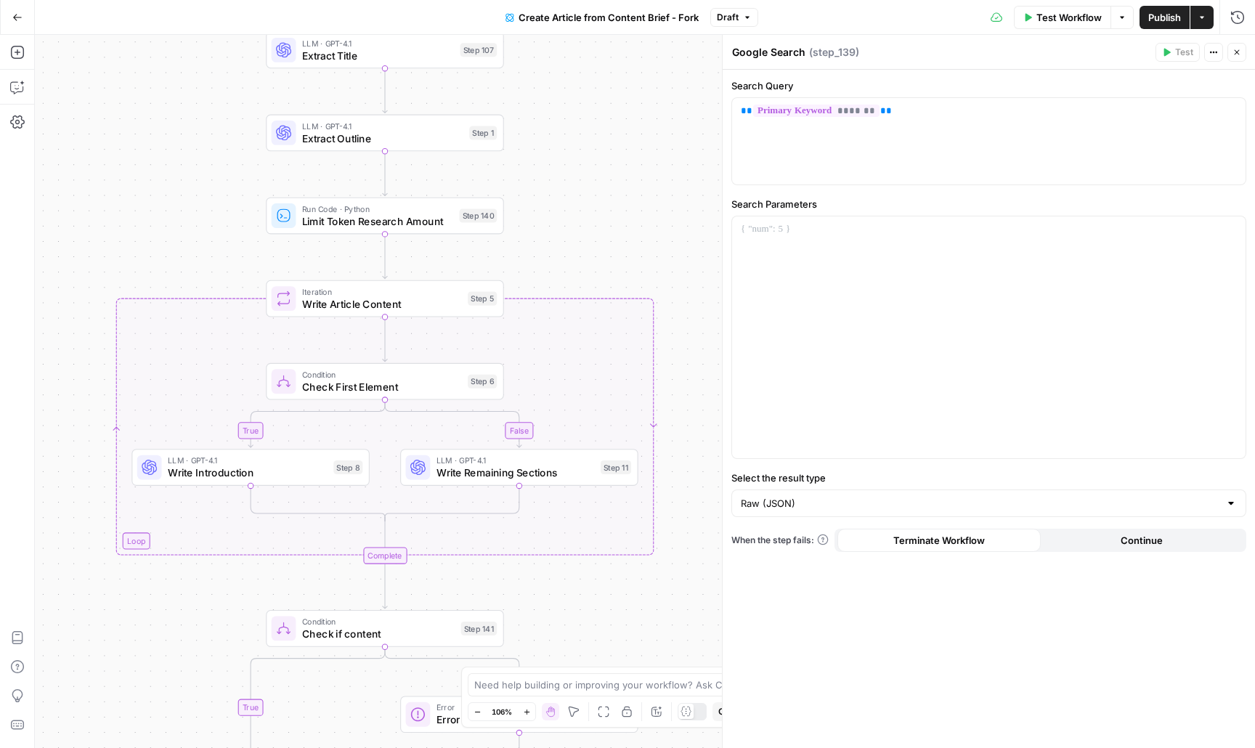
drag, startPoint x: 655, startPoint y: 416, endPoint x: 654, endPoint y: 623, distance: 206.9
click at [654, 623] on div "true false false true Workflow Set Inputs Inputs Google Search Google Search St…" at bounding box center [645, 391] width 1220 height 713
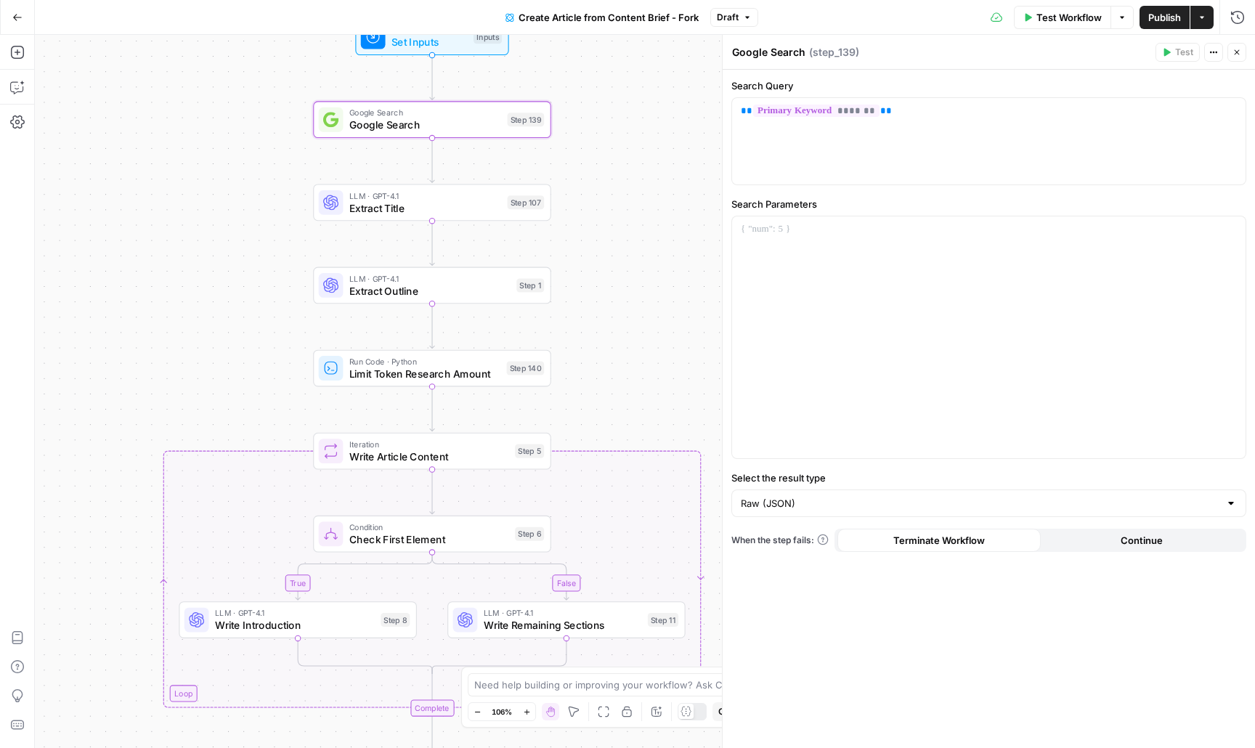
drag, startPoint x: 677, startPoint y: 229, endPoint x: 724, endPoint y: 382, distance: 159.6
click at [724, 382] on body "Catalyst New Home Browse Your Data Usage Settings Recent Grids Framer Blogs Coi…" at bounding box center [627, 374] width 1255 height 748
click at [1237, 53] on icon "button" at bounding box center [1236, 52] width 5 height 5
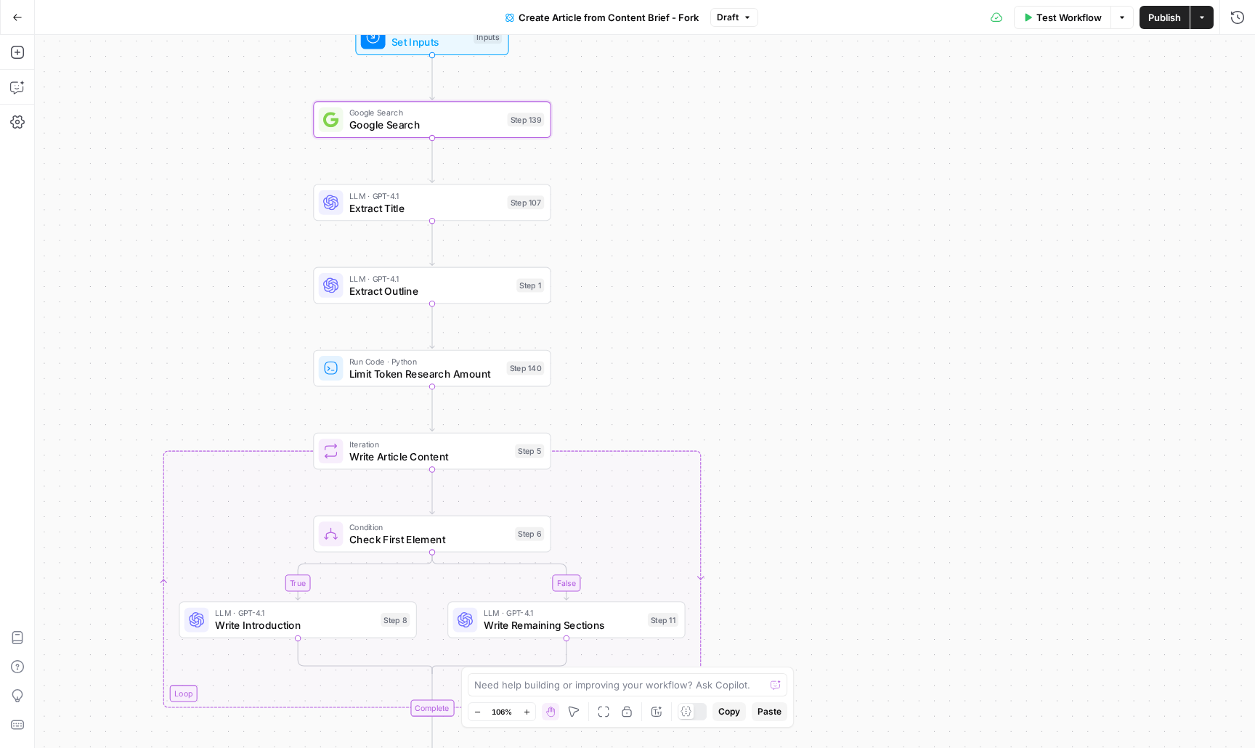
drag, startPoint x: 1100, startPoint y: 167, endPoint x: 1130, endPoint y: 76, distance: 96.2
click at [1128, 78] on div "true false false true Workflow Set Inputs Inputs Google Search Google Search St…" at bounding box center [645, 391] width 1220 height 713
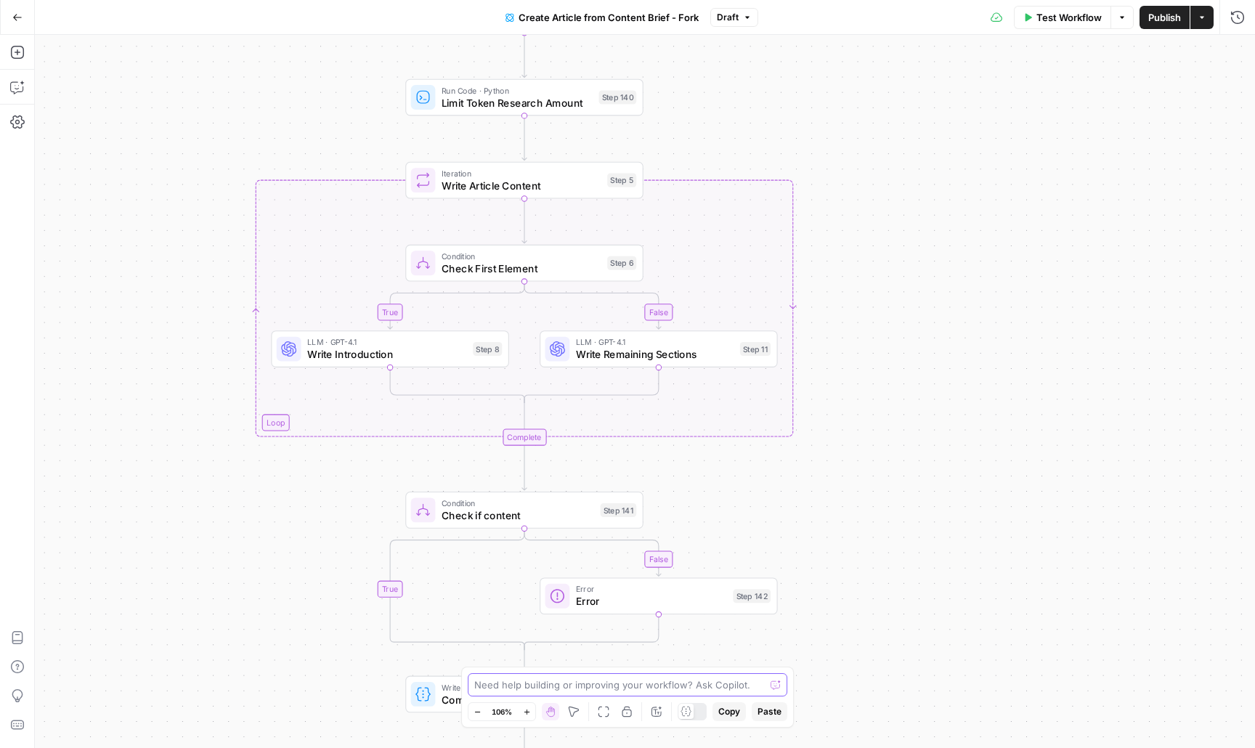
click at [608, 689] on textarea at bounding box center [619, 684] width 290 height 15
type textarea "why am i not getting an output of the final article"
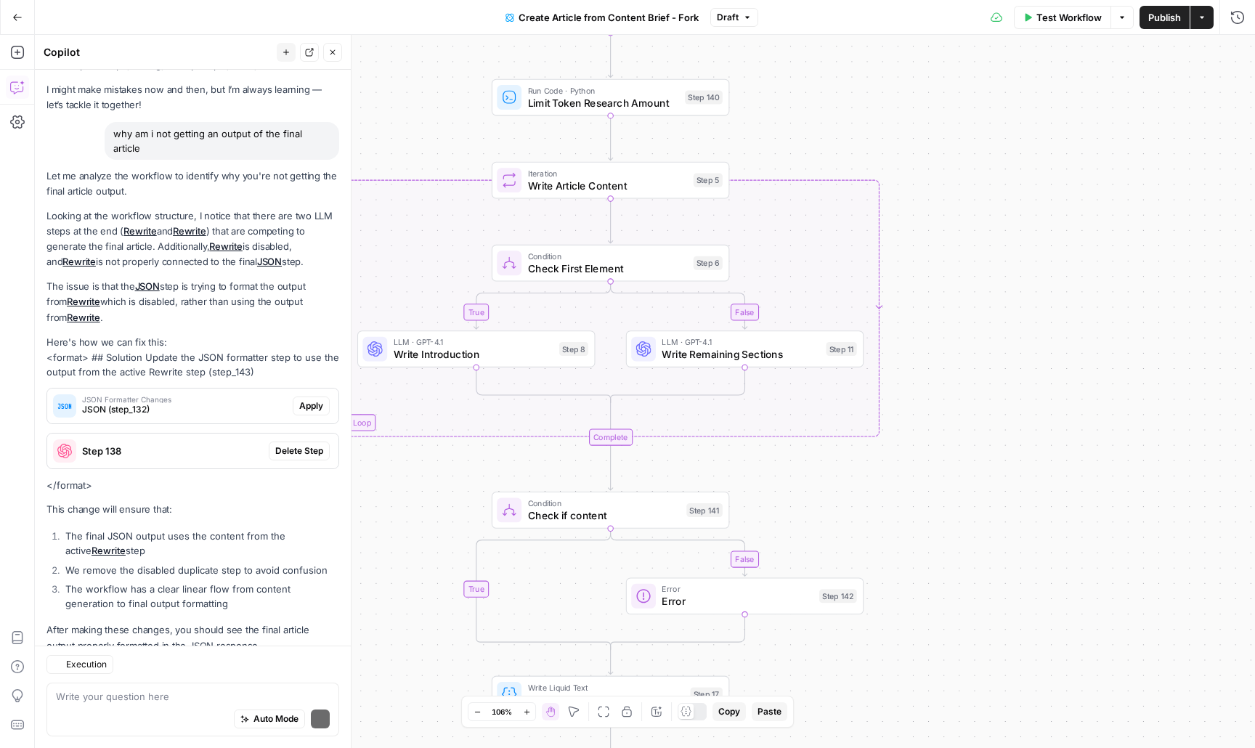
scroll to position [91, 0]
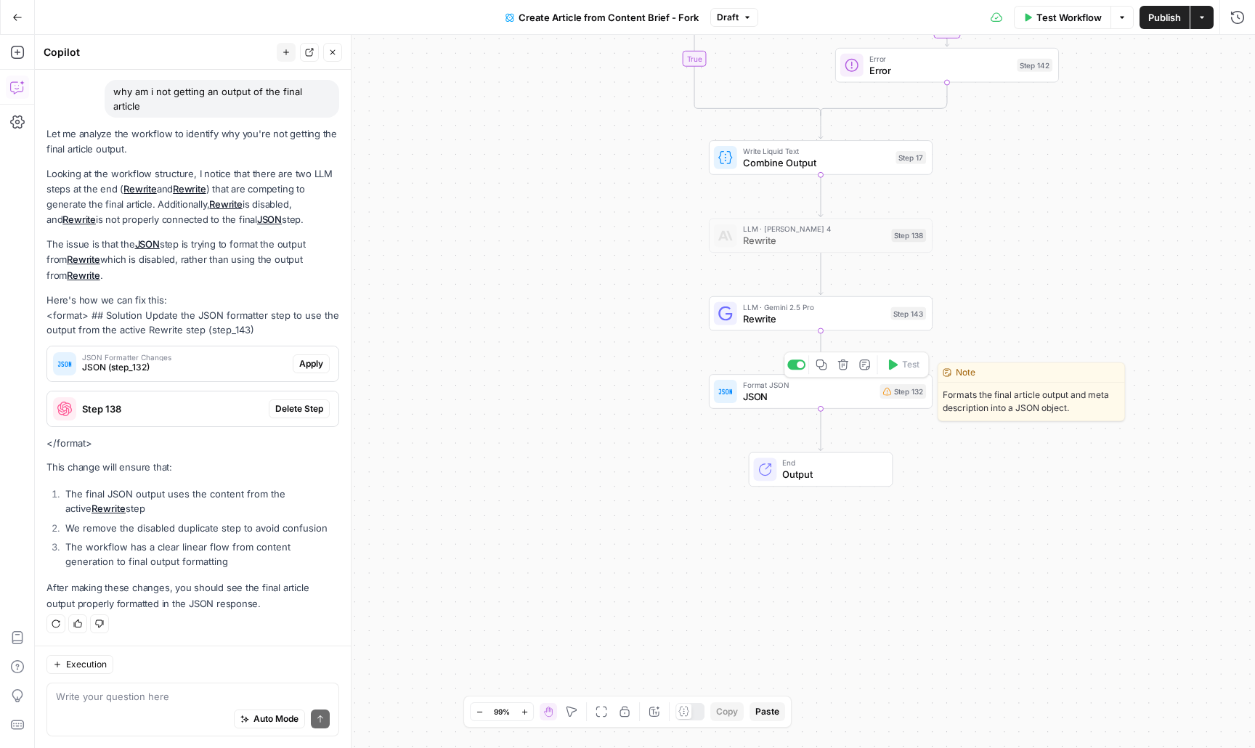
click at [765, 396] on span "JSON" at bounding box center [808, 396] width 131 height 15
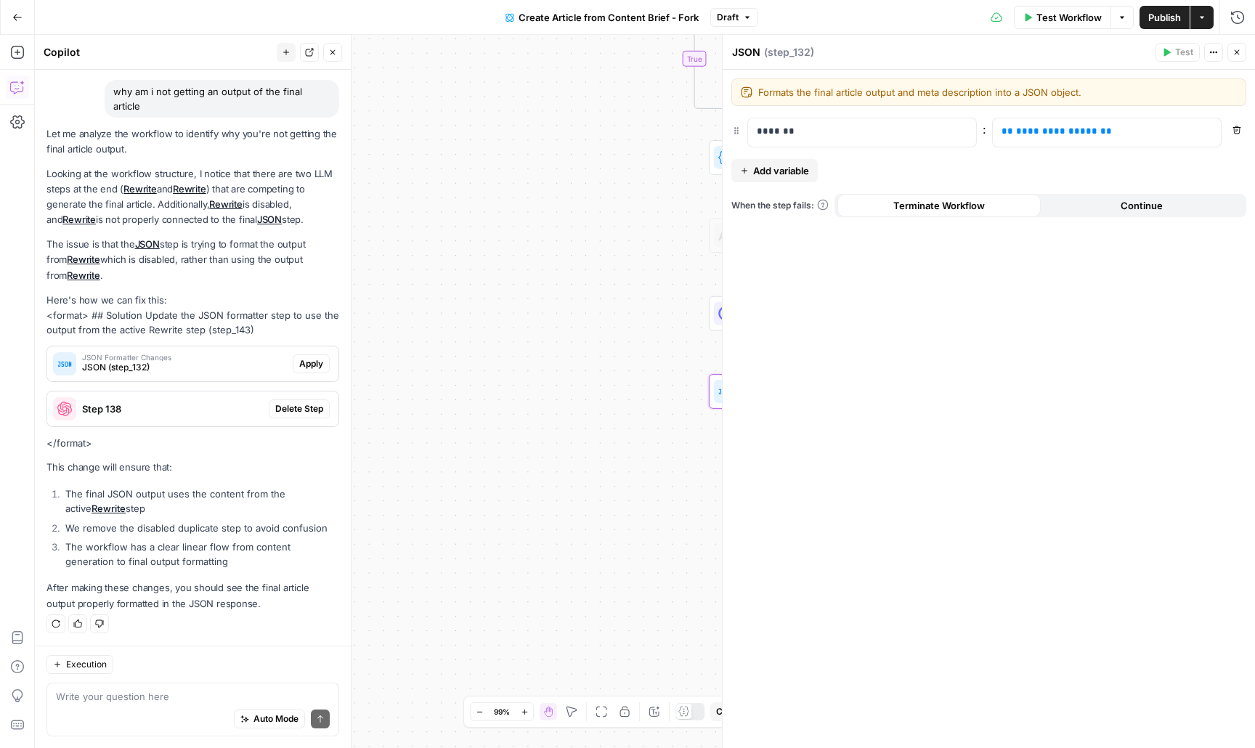
click at [1242, 55] on button "Close" at bounding box center [1236, 52] width 19 height 19
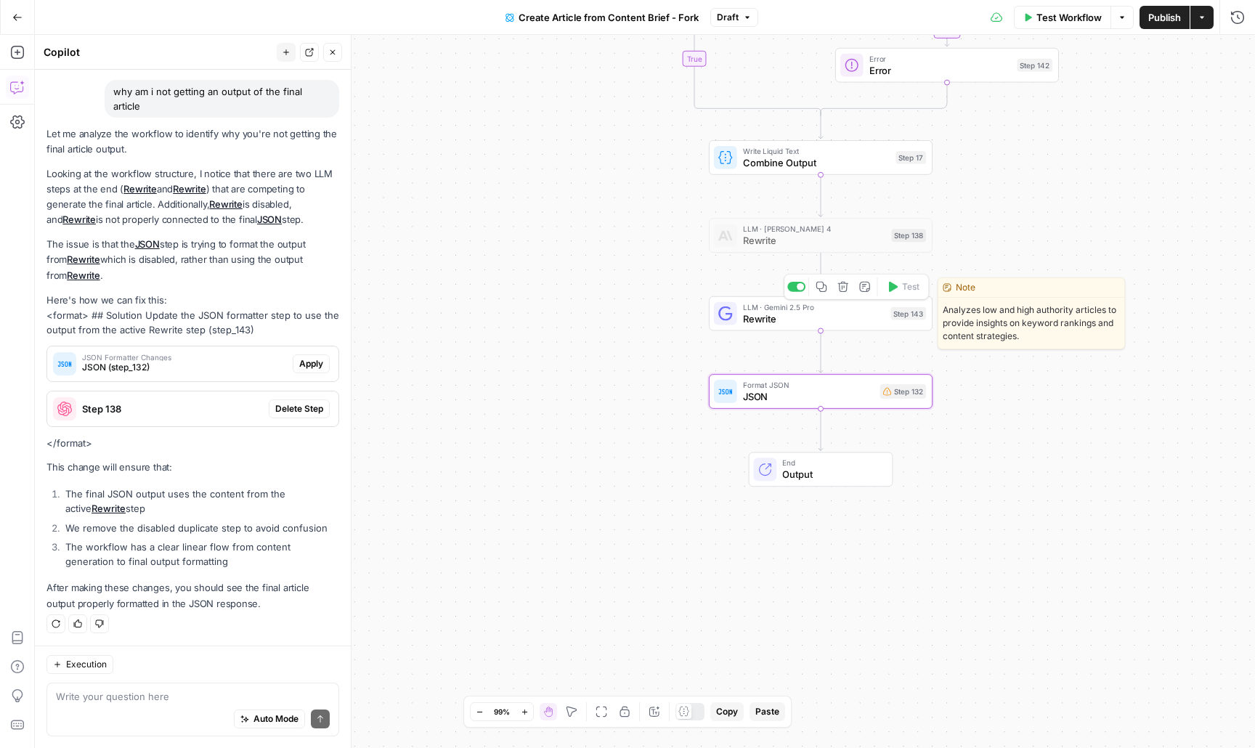
click at [766, 319] on span "Rewrite" at bounding box center [814, 319] width 142 height 15
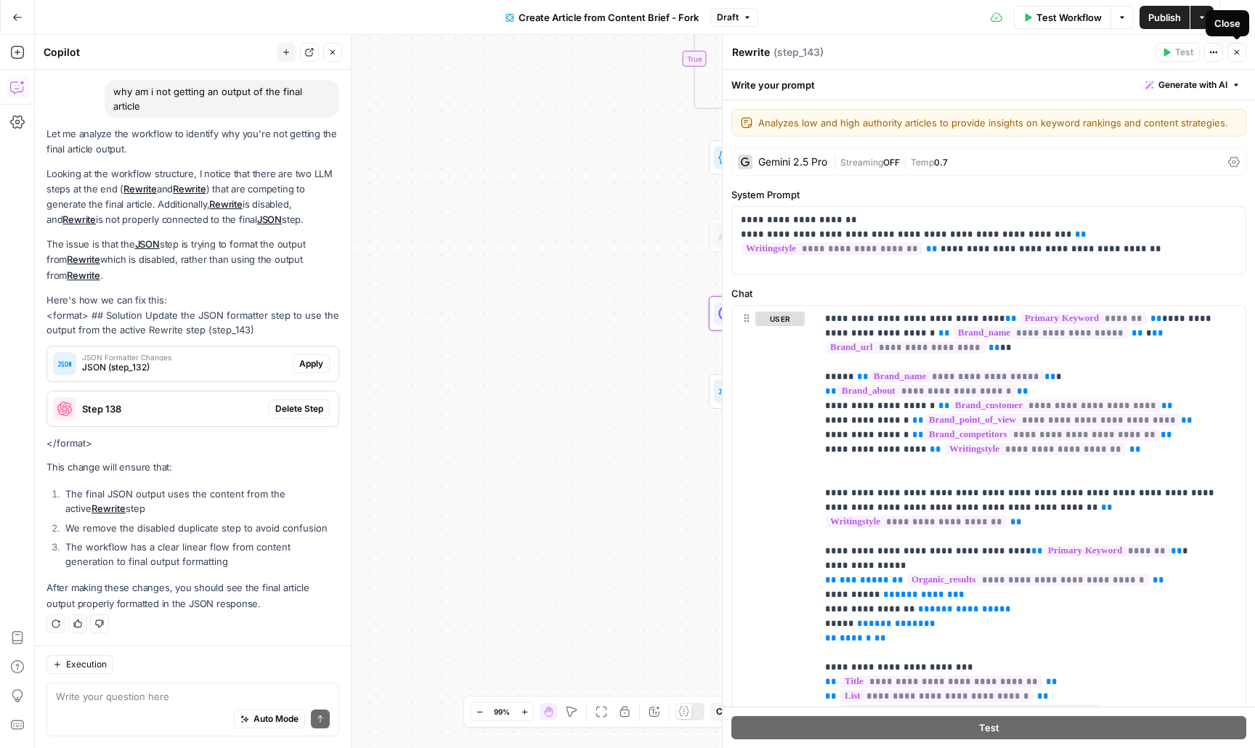
click at [1241, 49] on button "Close" at bounding box center [1236, 52] width 19 height 19
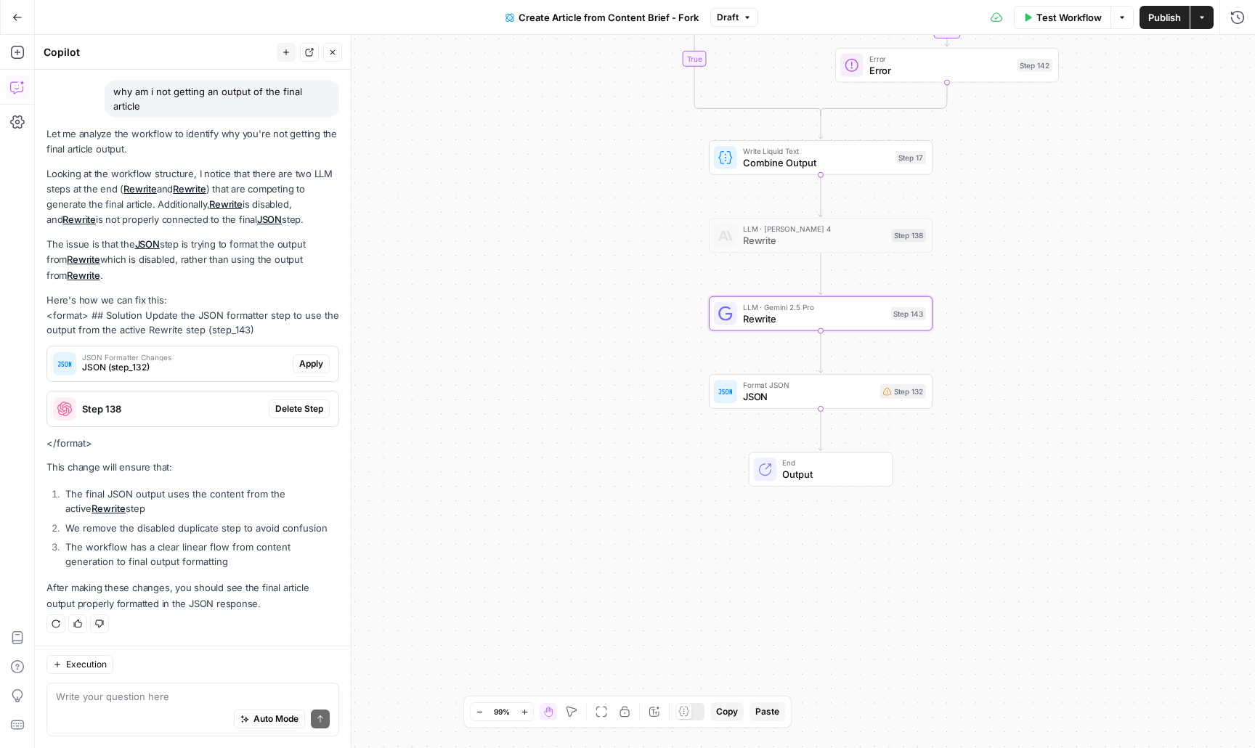
click at [804, 398] on span "JSON" at bounding box center [808, 396] width 131 height 15
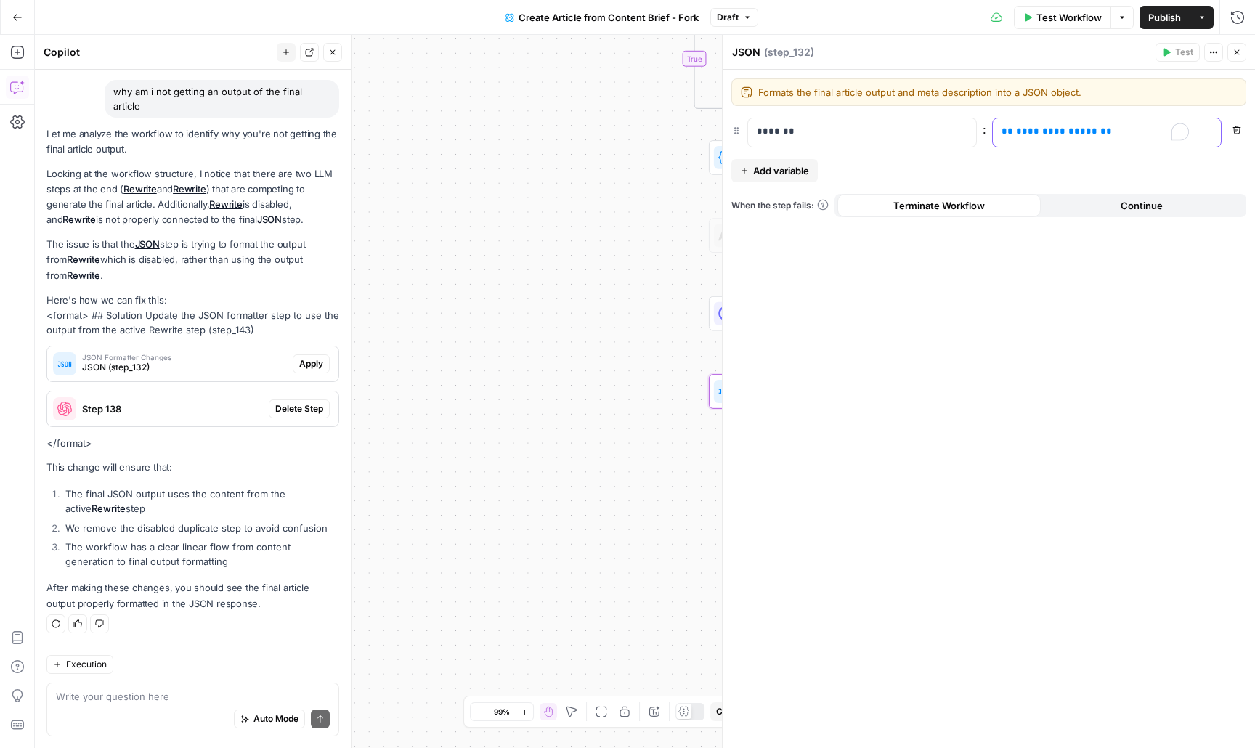
click at [1128, 121] on div "**********" at bounding box center [1095, 132] width 205 height 28
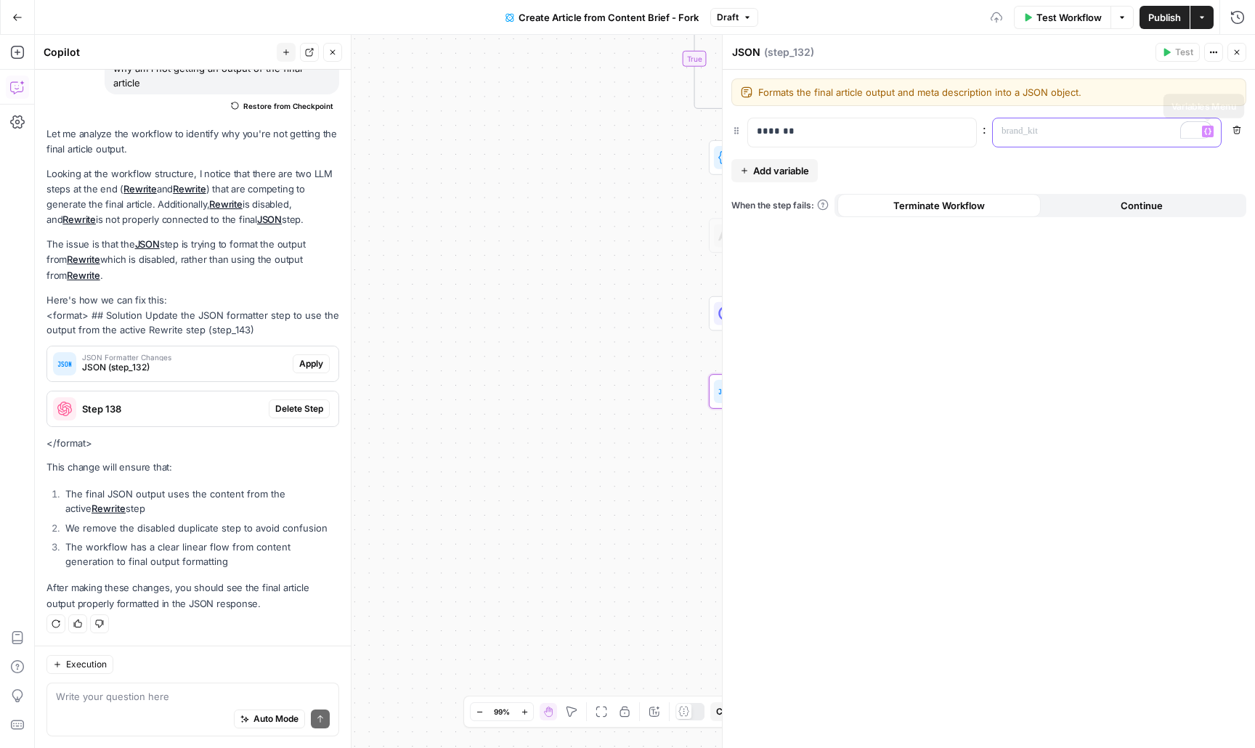
click at [1210, 128] on icon "button" at bounding box center [1207, 131] width 7 height 7
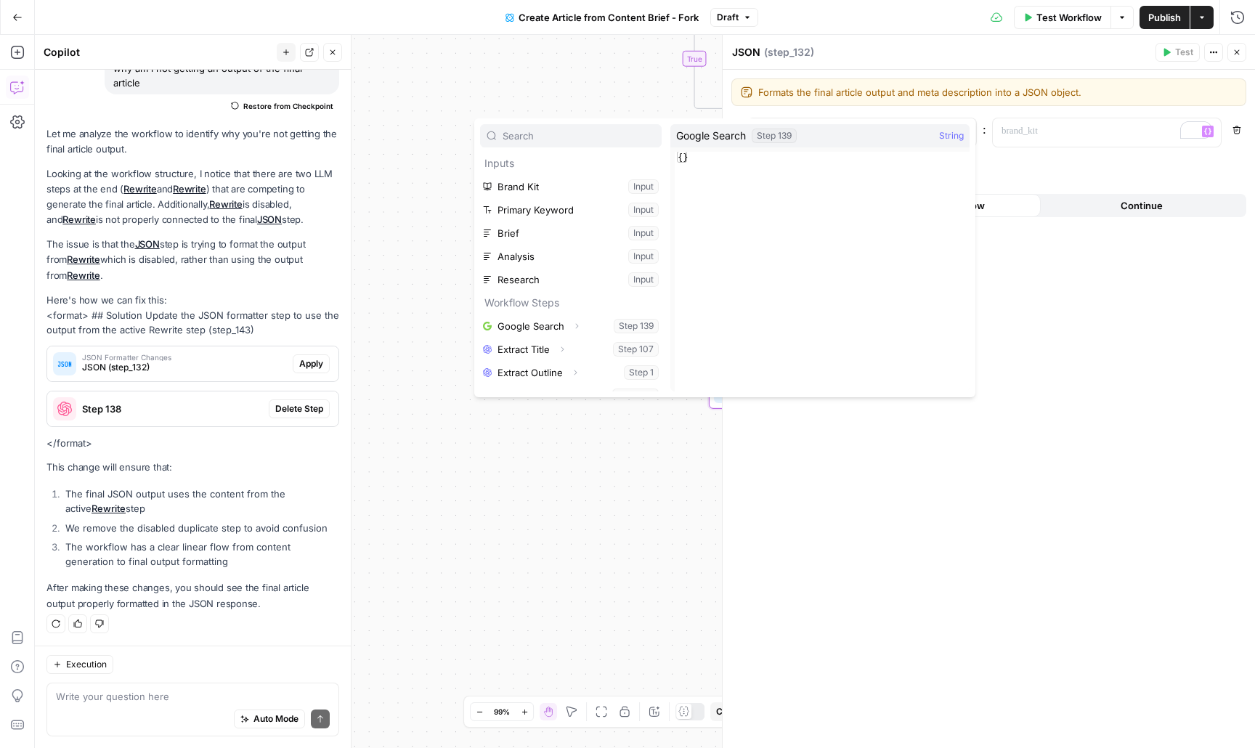
scroll to position [109, 0]
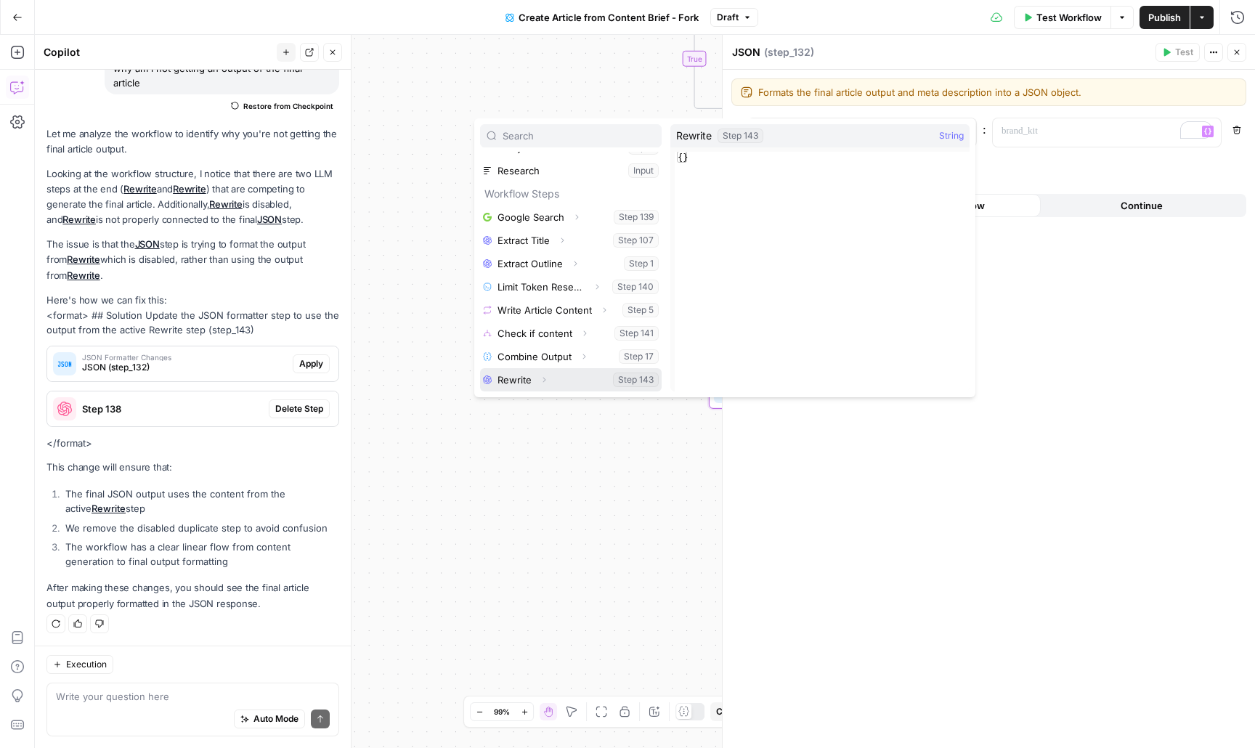
click at [534, 373] on button "Expand" at bounding box center [543, 379] width 19 height 19
click at [543, 380] on icon "button" at bounding box center [543, 379] width 5 height 3
click at [542, 383] on icon "button" at bounding box center [544, 379] width 9 height 9
click at [521, 383] on button "Select variable Output" at bounding box center [577, 379] width 167 height 23
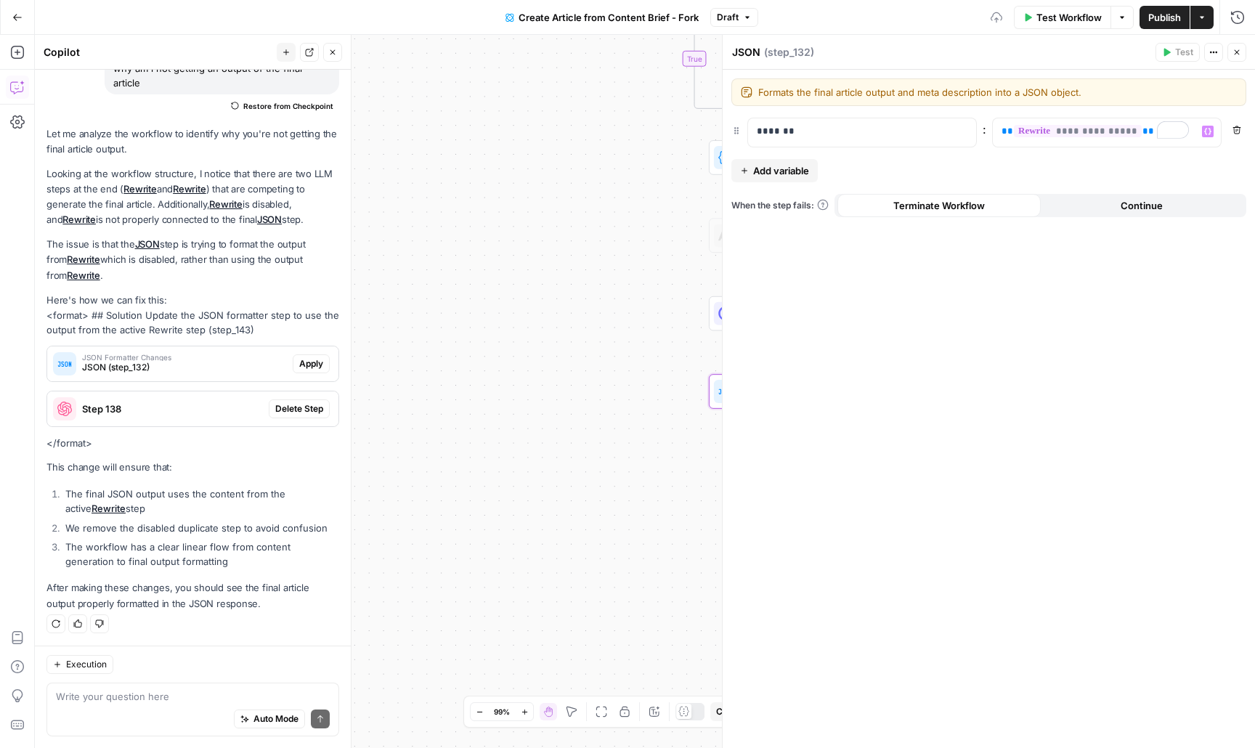
click at [1238, 53] on icon "button" at bounding box center [1236, 52] width 9 height 9
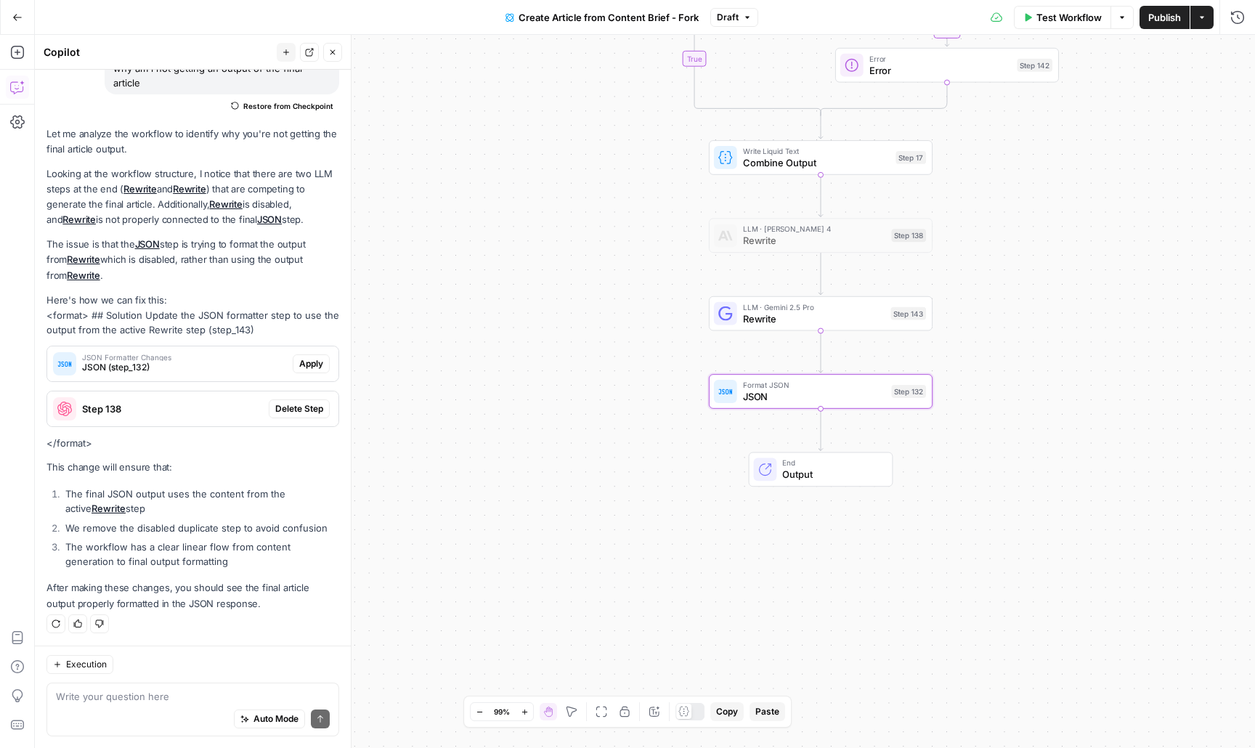
click at [1175, 26] on button "Publish" at bounding box center [1164, 17] width 50 height 23
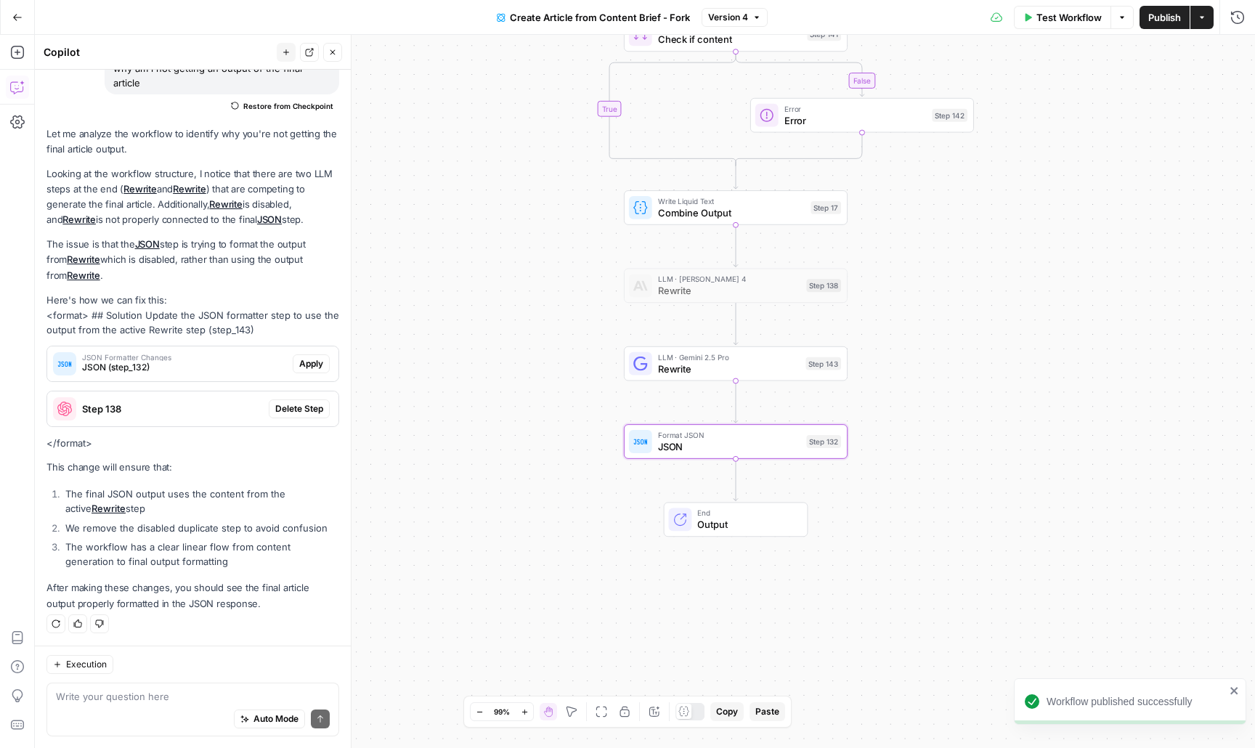
drag, startPoint x: 595, startPoint y: 393, endPoint x: 476, endPoint y: 461, distance: 137.3
click at [476, 461] on div "true false false true Workflow Set Inputs Inputs Google Search Google Search St…" at bounding box center [645, 391] width 1220 height 713
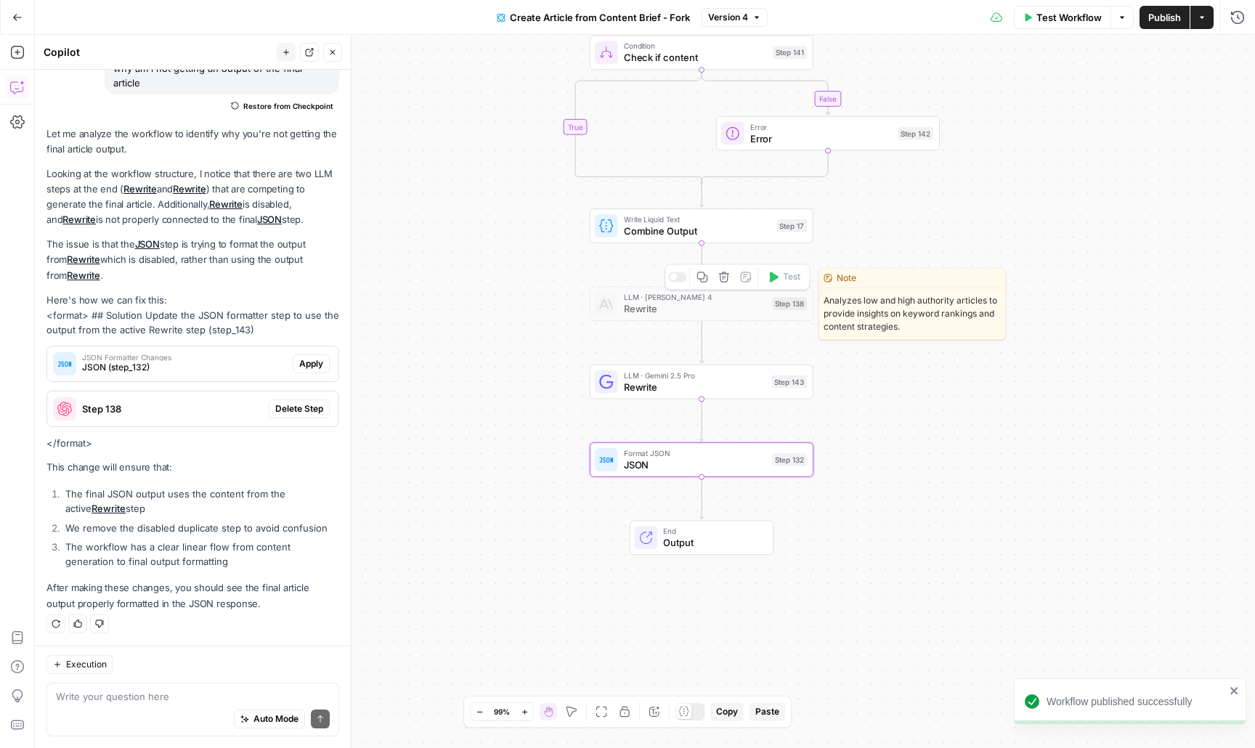
click at [685, 279] on div at bounding box center [677, 277] width 18 height 10
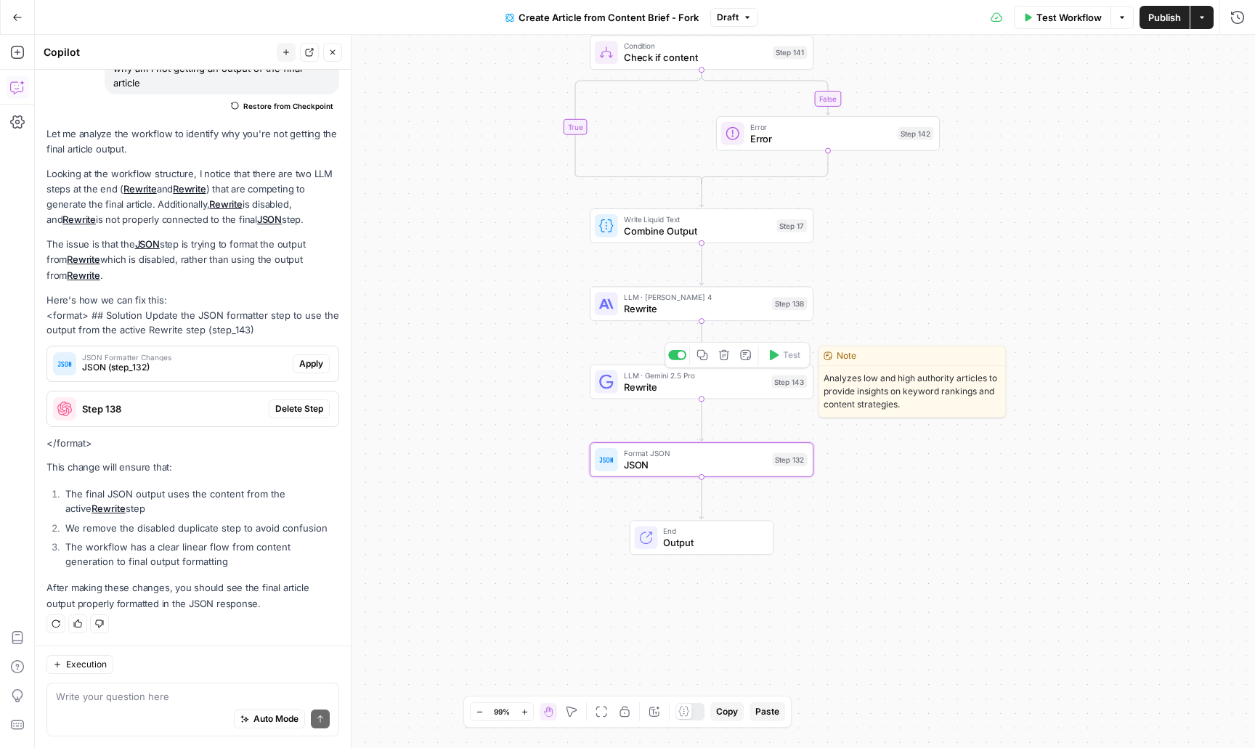
click at [680, 357] on div at bounding box center [680, 354] width 7 height 7
click at [653, 380] on span "Rewrite" at bounding box center [695, 387] width 142 height 15
click at [678, 354] on div at bounding box center [677, 355] width 18 height 10
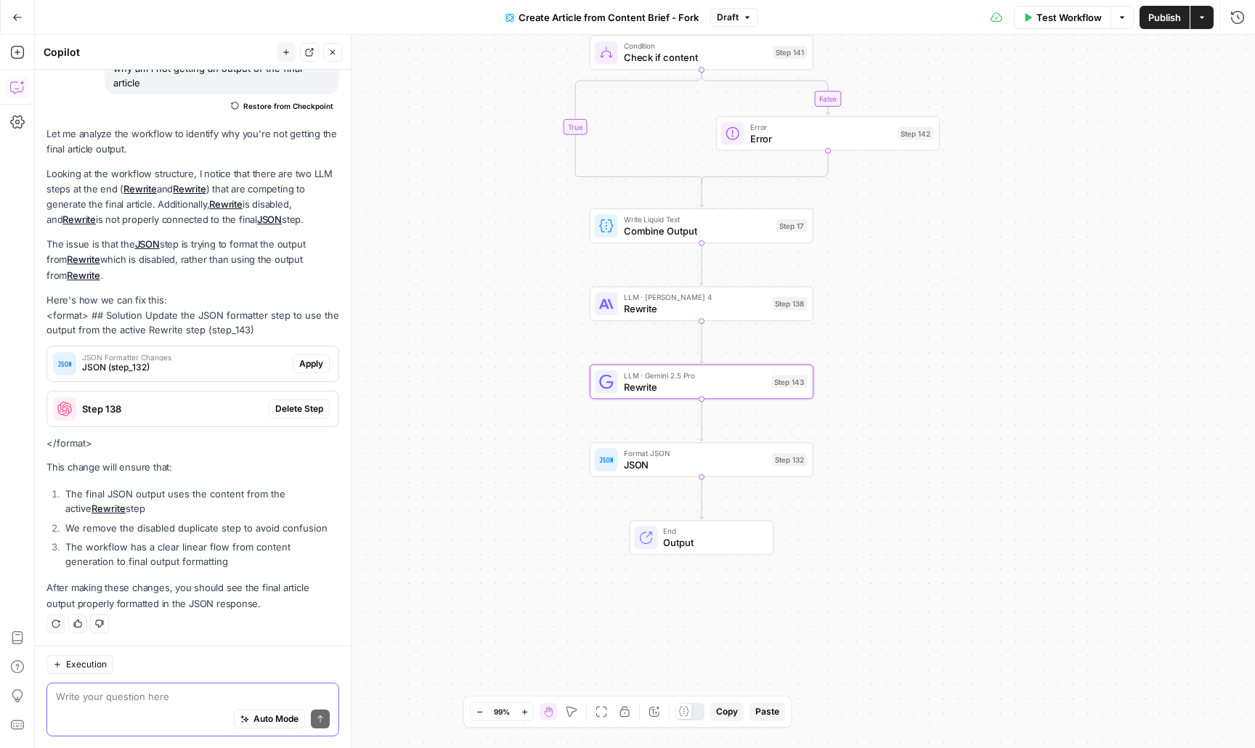
click at [174, 698] on textarea at bounding box center [193, 696] width 274 height 15
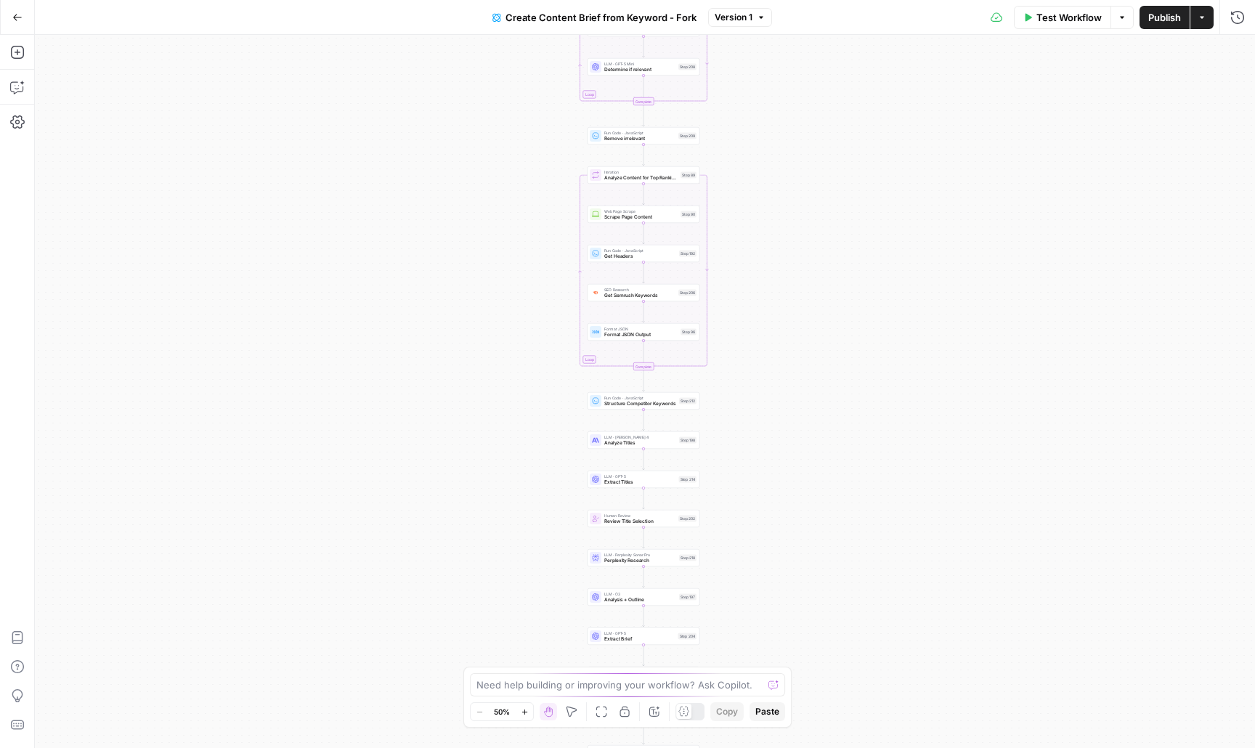
drag, startPoint x: 367, startPoint y: 424, endPoint x: 303, endPoint y: 366, distance: 86.4
click at [303, 366] on div "Workflow Set Inputs Inputs Google Search Perform Google Search Step 51 Loop Ite…" at bounding box center [645, 391] width 1220 height 713
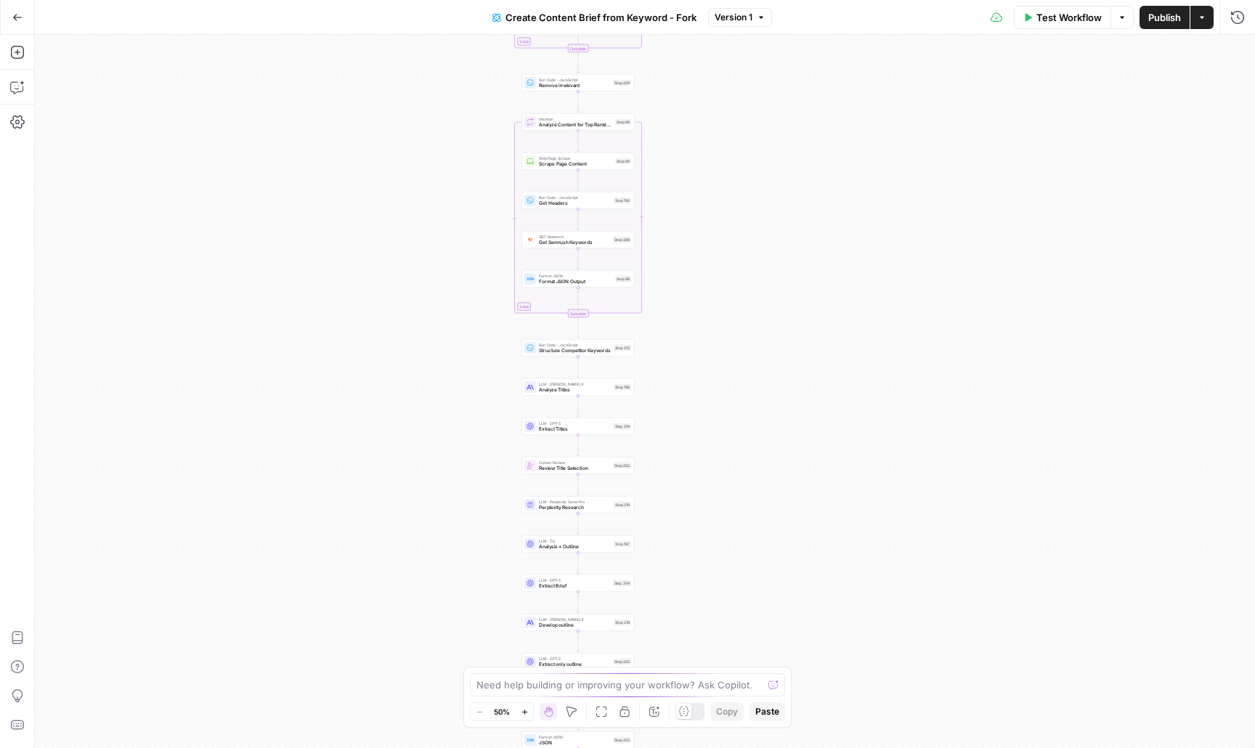
drag, startPoint x: 409, startPoint y: 203, endPoint x: 359, endPoint y: 351, distance: 155.7
click at [359, 351] on div "Workflow Set Inputs Inputs Google Search Perform Google Search Step 51 Loop Ite…" at bounding box center [645, 391] width 1220 height 713
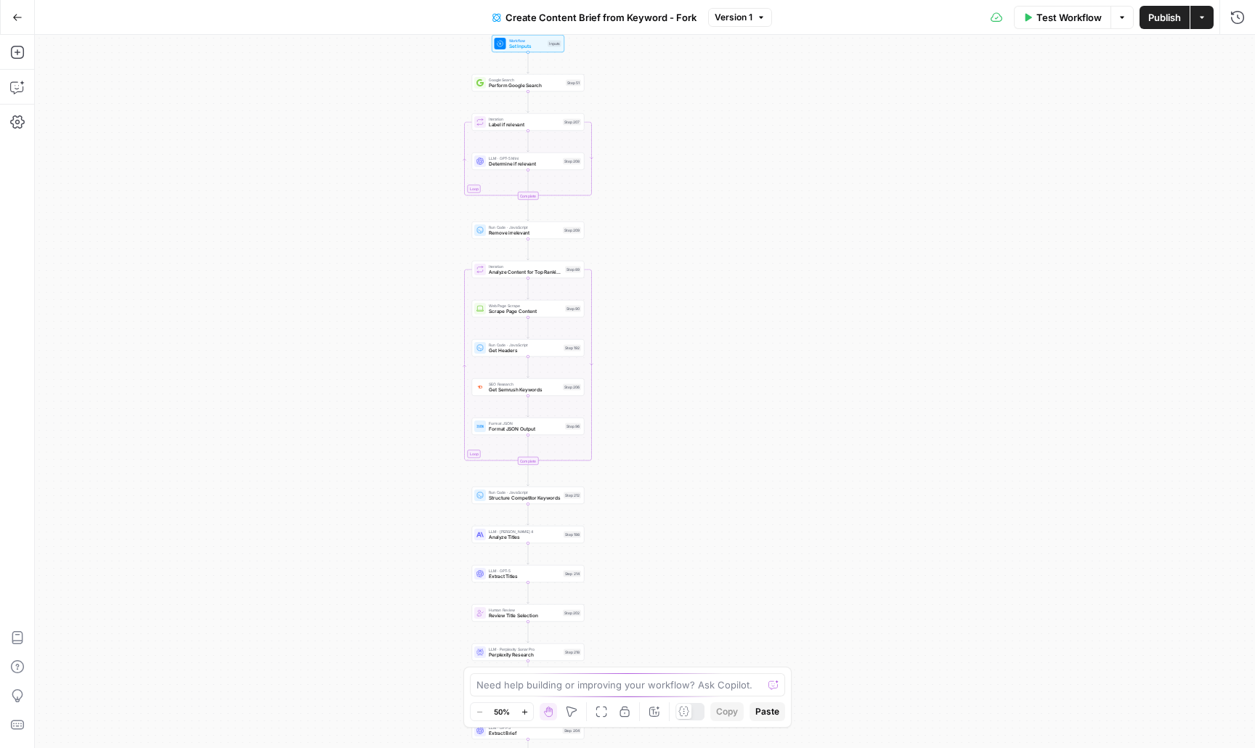
click at [359, 351] on div "Workflow Set Inputs Inputs Google Search Perform Google Search Step 51 Loop Ite…" at bounding box center [645, 391] width 1220 height 713
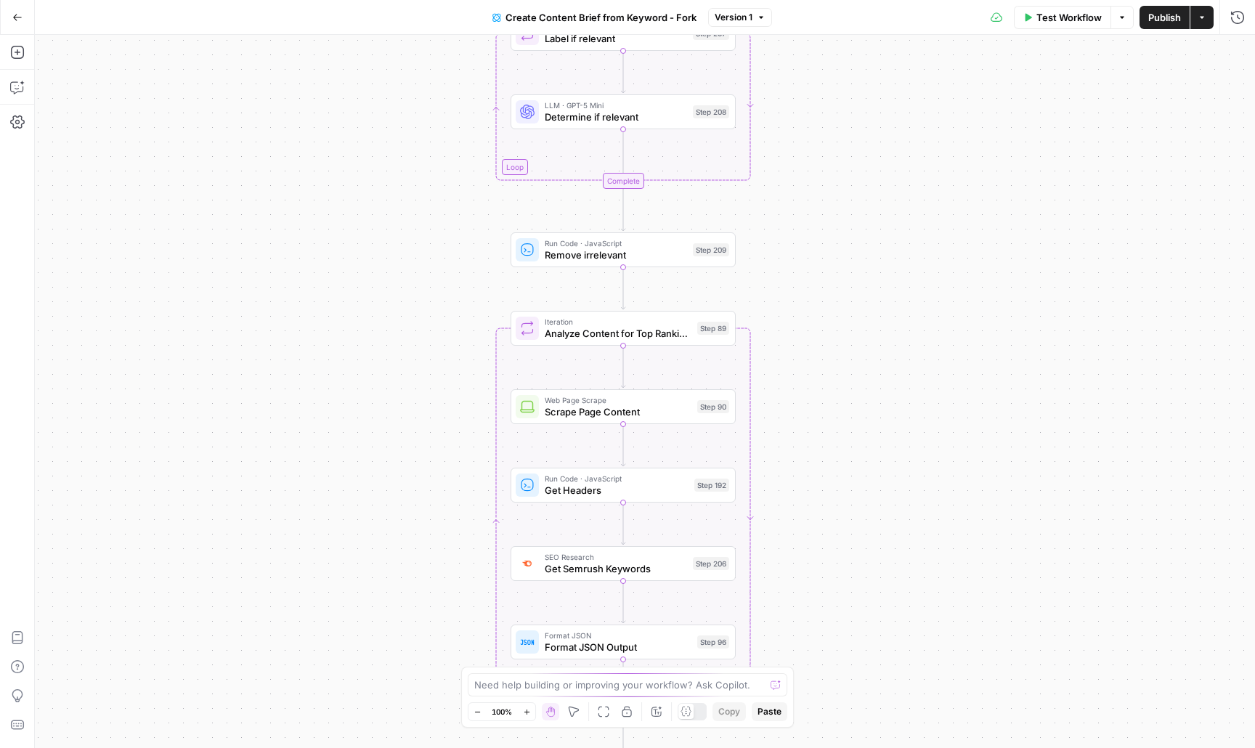
drag, startPoint x: 412, startPoint y: 245, endPoint x: 282, endPoint y: 509, distance: 294.9
click at [282, 509] on div "Workflow Set Inputs Inputs Google Search Perform Google Search Step 51 Loop Ite…" at bounding box center [645, 391] width 1220 height 713
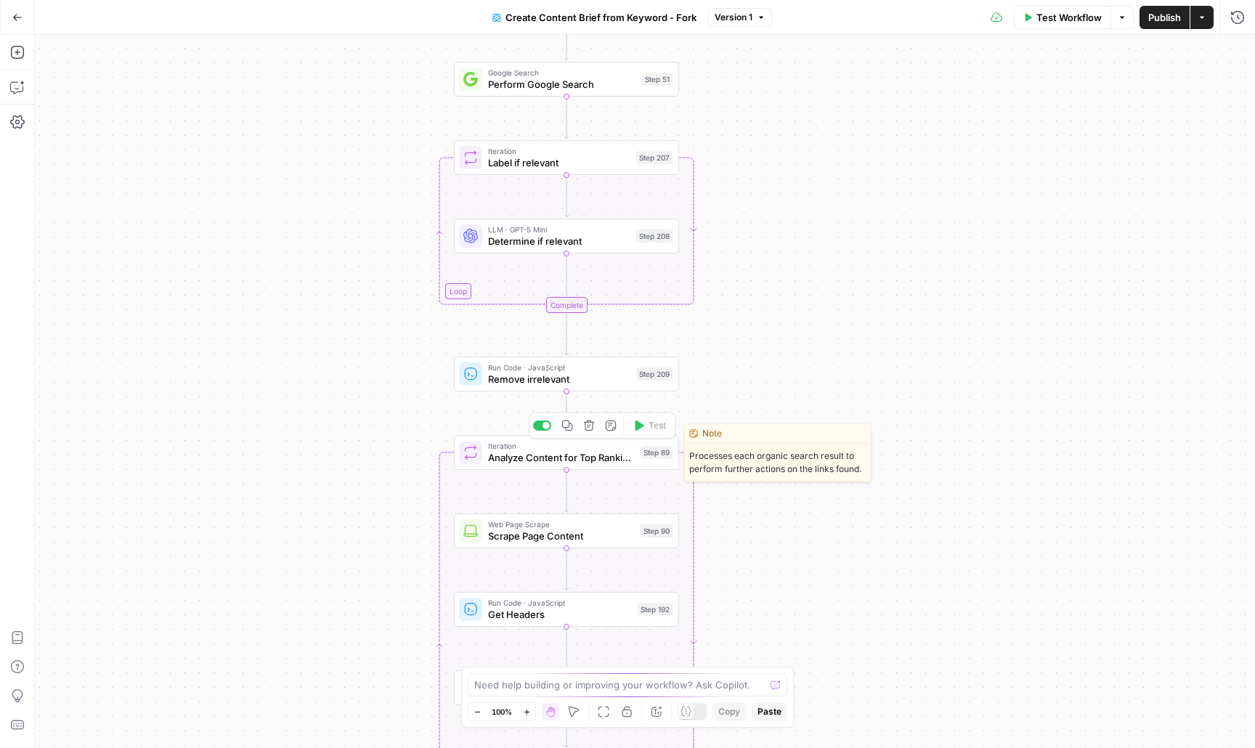
click at [523, 457] on span "Analyze Content for Top Ranking Pages" at bounding box center [561, 457] width 147 height 15
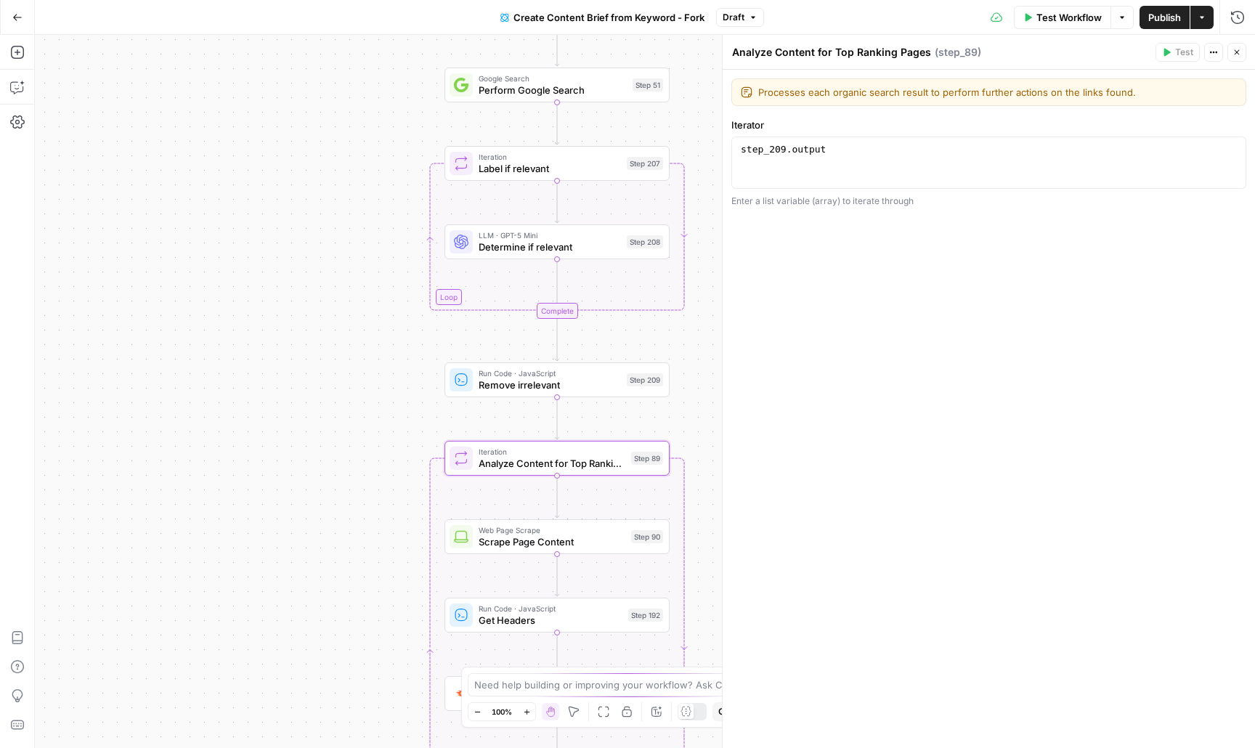
drag, startPoint x: 325, startPoint y: 335, endPoint x: 226, endPoint y: 595, distance: 278.3
click at [226, 595] on div "Workflow Set Inputs Inputs Google Search Perform Google Search Step 51 Loop Ite…" at bounding box center [645, 391] width 1220 height 713
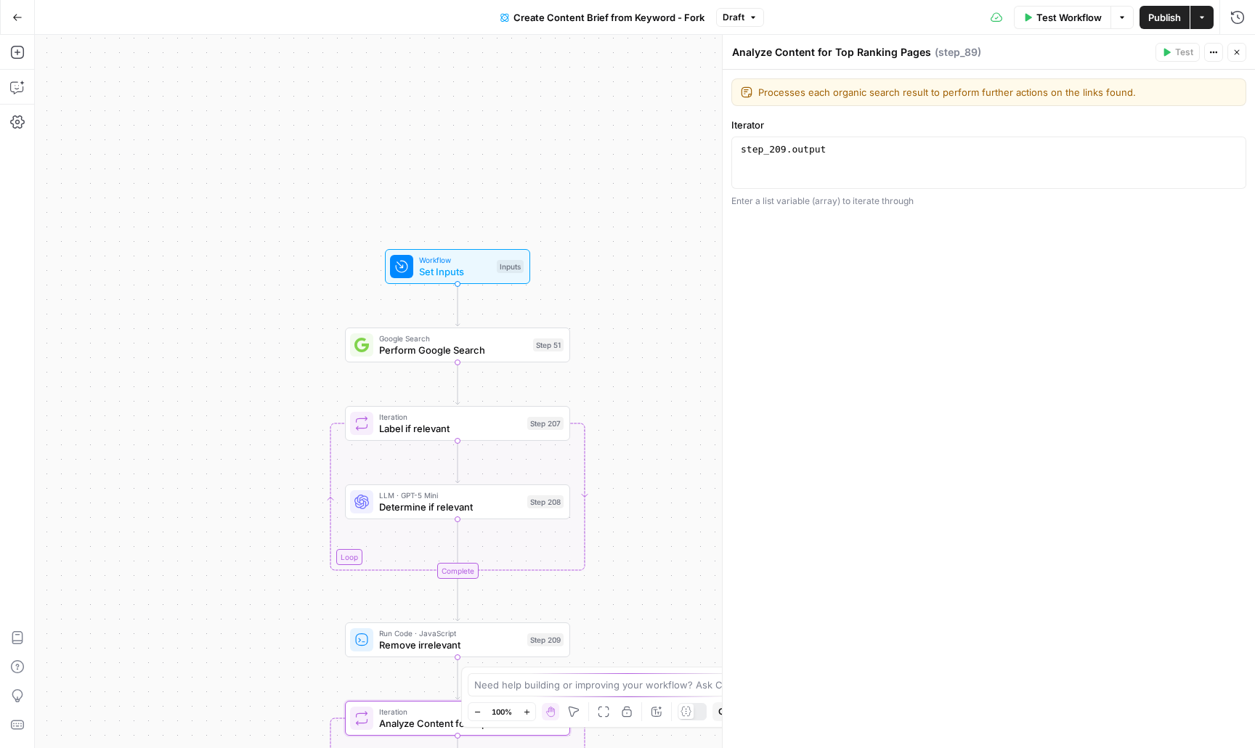
click at [243, 334] on div "Workflow Set Inputs Inputs Google Search Perform Google Search Step 51 Loop Ite…" at bounding box center [645, 391] width 1220 height 713
drag, startPoint x: 220, startPoint y: 380, endPoint x: 252, endPoint y: 153, distance: 229.5
click at [252, 153] on div "Workflow Set Inputs Inputs Google Search Perform Google Search Step 51 Loop Ite…" at bounding box center [645, 391] width 1220 height 713
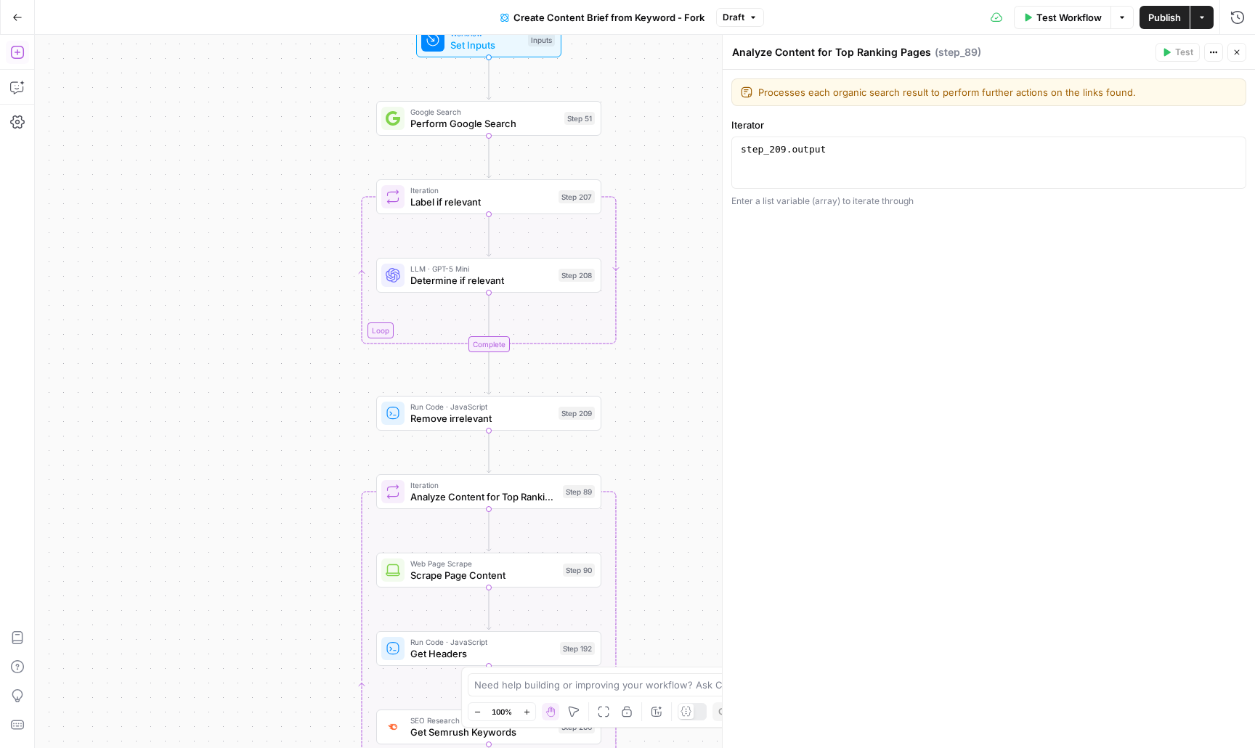
click at [22, 52] on icon "button" at bounding box center [17, 52] width 15 height 15
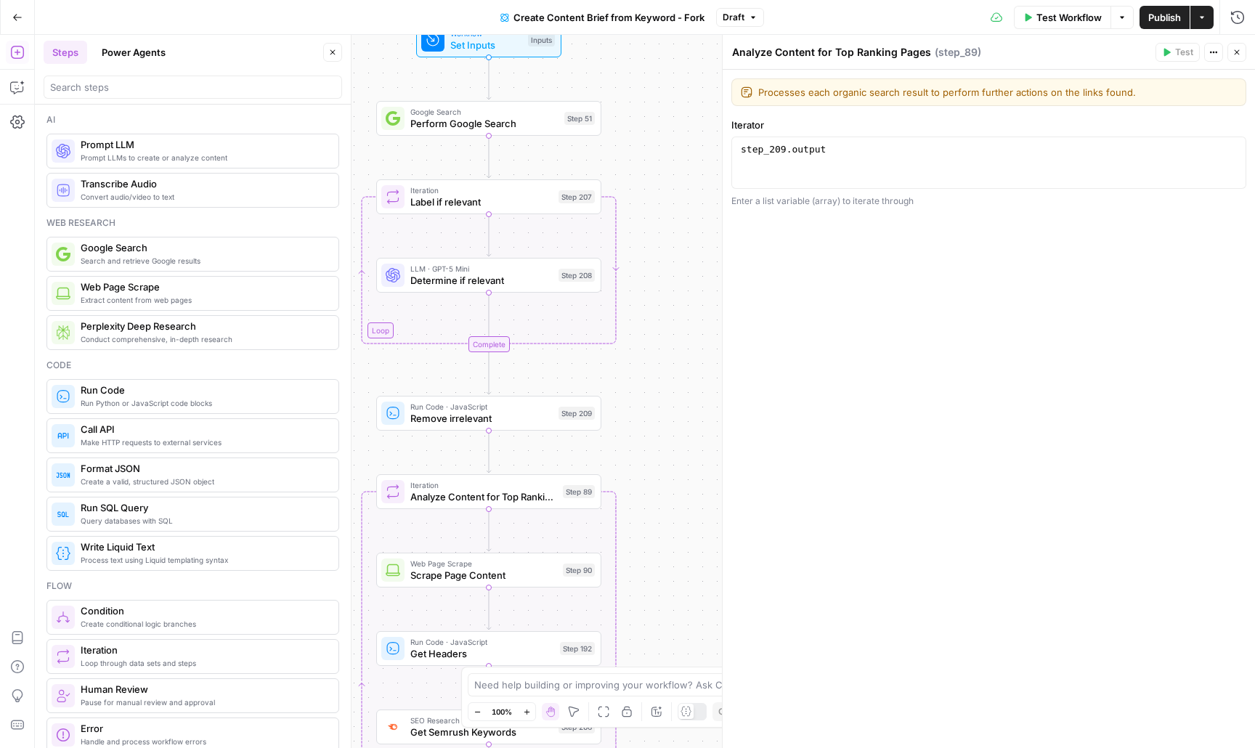
click at [22, 52] on icon "button" at bounding box center [17, 52] width 15 height 15
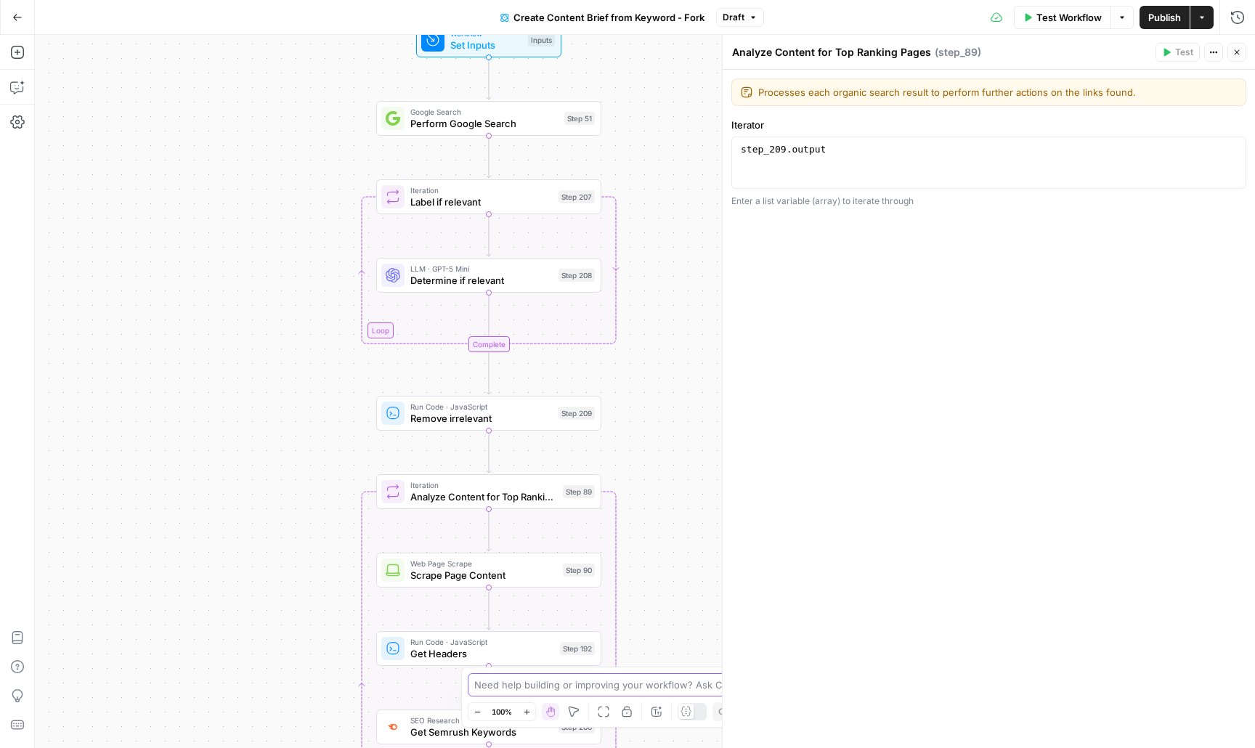
click at [529, 686] on textarea at bounding box center [619, 684] width 290 height 15
paste textarea "reference Framer Gallery, Framer Marketplace, or sites from extremely high clas…"
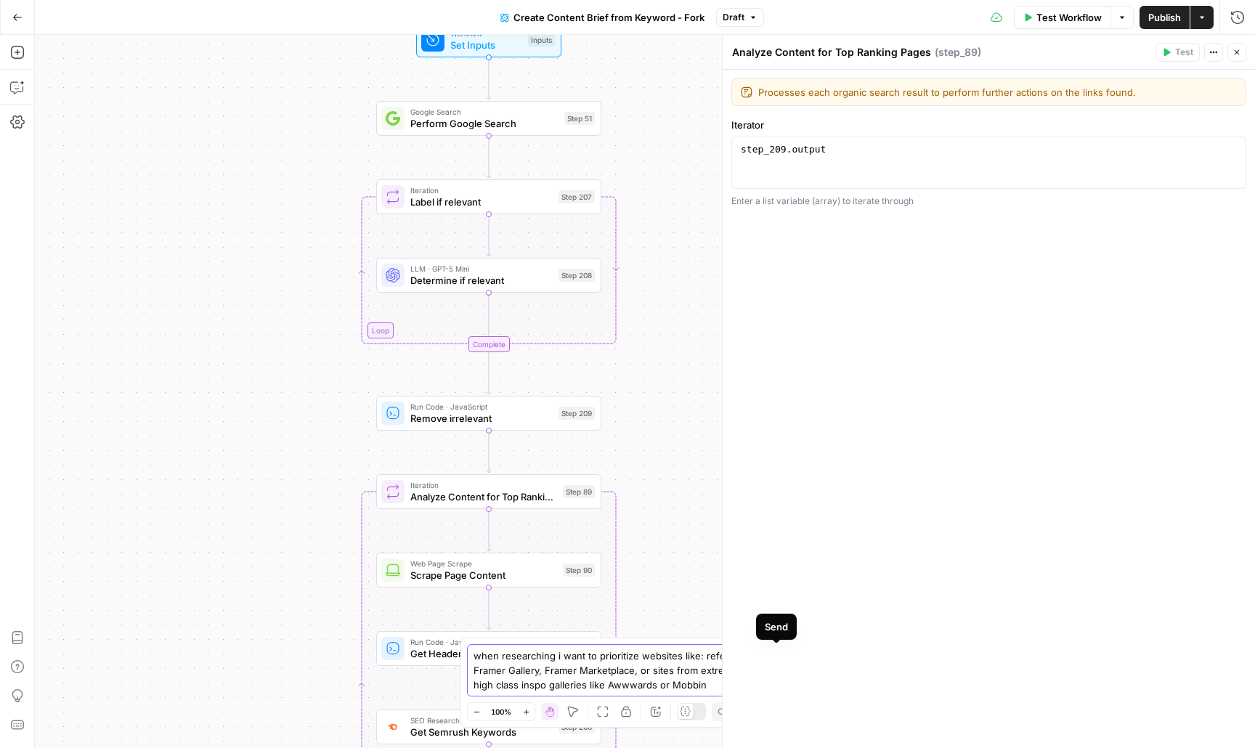
type textarea "when researching i want to prioritize websites like: reference Framer Gallery, …"
click at [780, 660] on button "Send" at bounding box center [776, 655] width 19 height 19
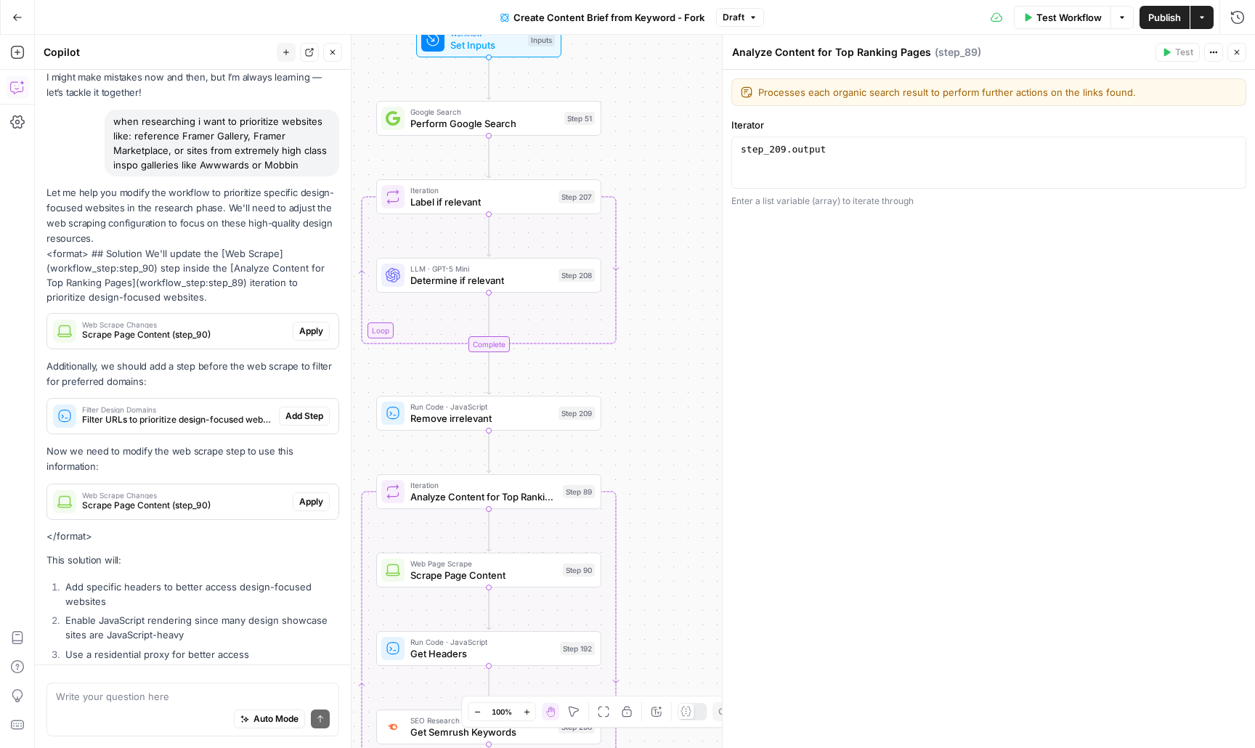
scroll to position [44, 0]
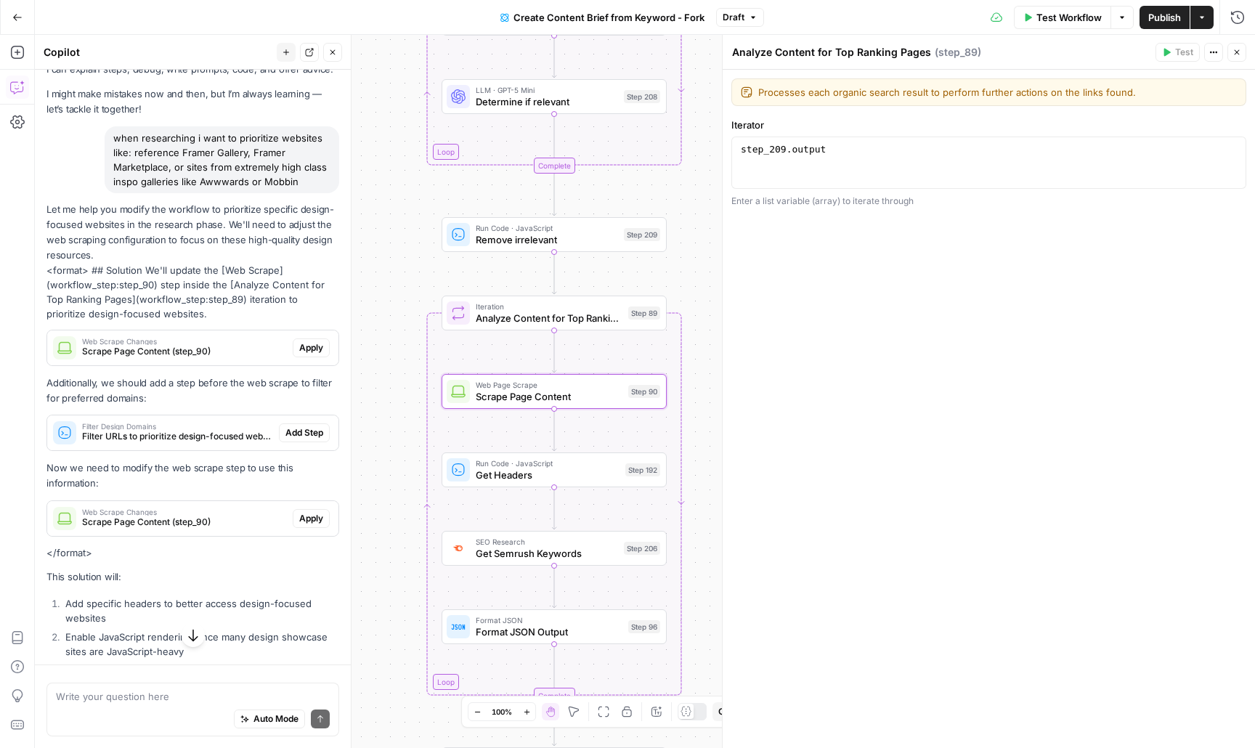
click at [190, 350] on span "Scrape Page Content (step_90)" at bounding box center [184, 351] width 205 height 13
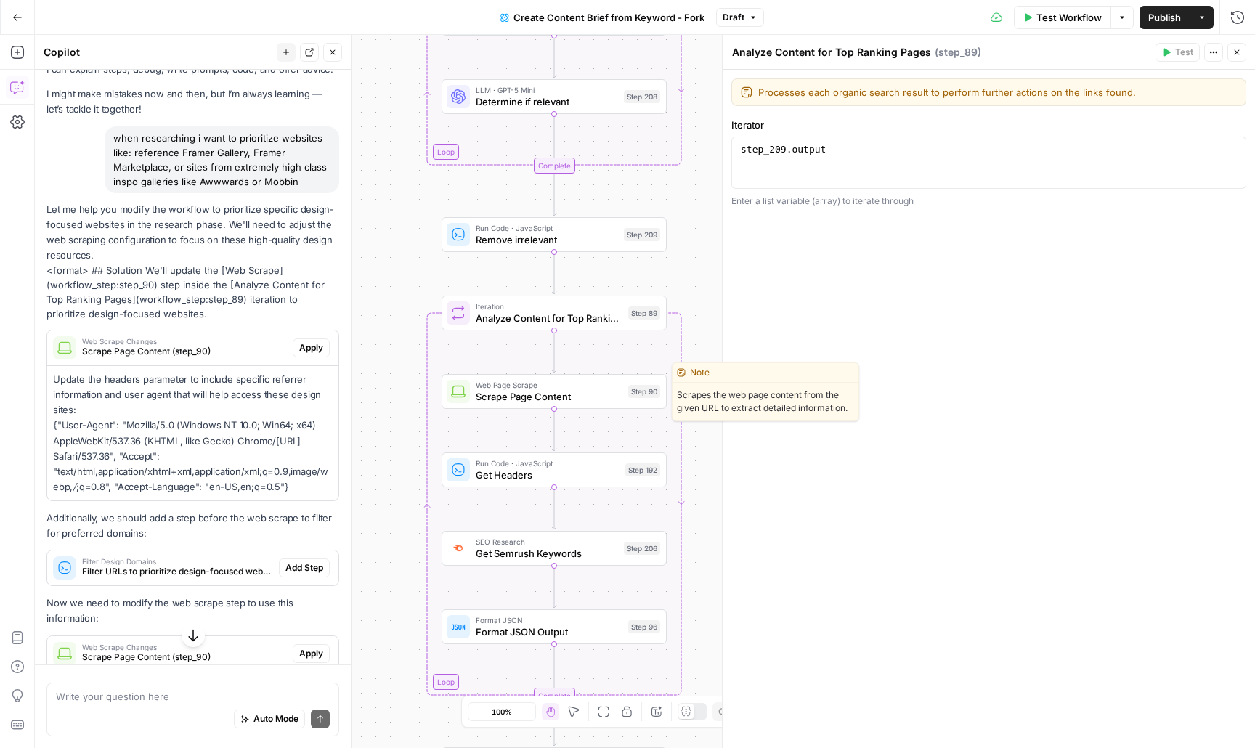
click at [521, 400] on span "Scrape Page Content" at bounding box center [549, 396] width 147 height 15
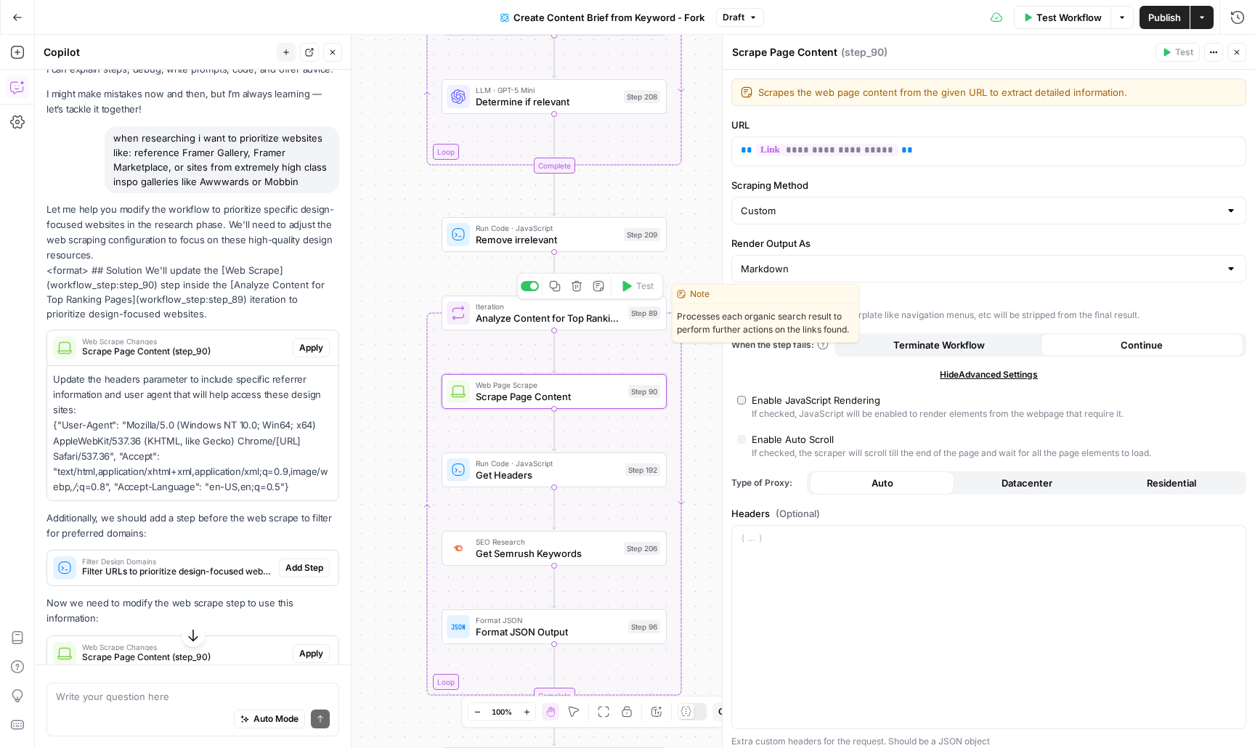
click at [529, 325] on span "Analyze Content for Top Ranking Pages" at bounding box center [549, 318] width 147 height 15
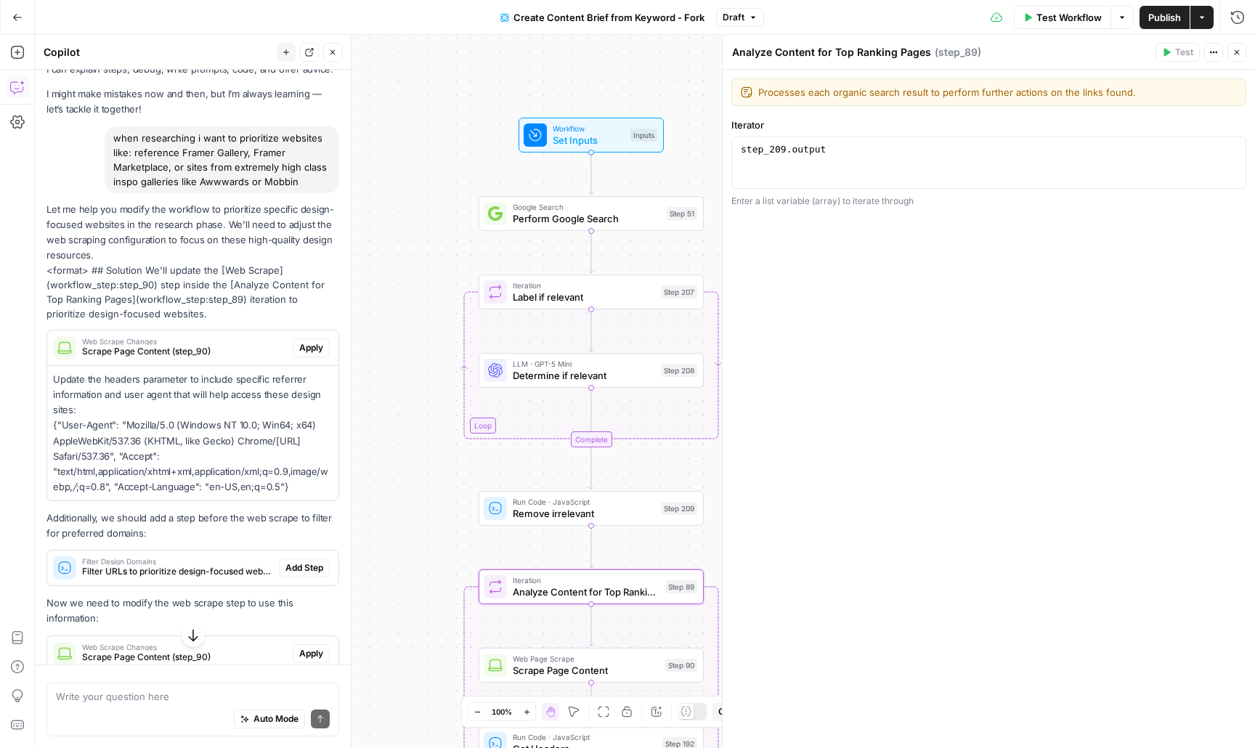
drag, startPoint x: 411, startPoint y: 264, endPoint x: 449, endPoint y: 538, distance: 276.3
click at [449, 538] on div "Workflow Set Inputs Inputs Google Search Perform Google Search Step 51 Loop Ite…" at bounding box center [645, 391] width 1220 height 713
click at [573, 373] on span "Determine if relevant" at bounding box center [584, 375] width 142 height 15
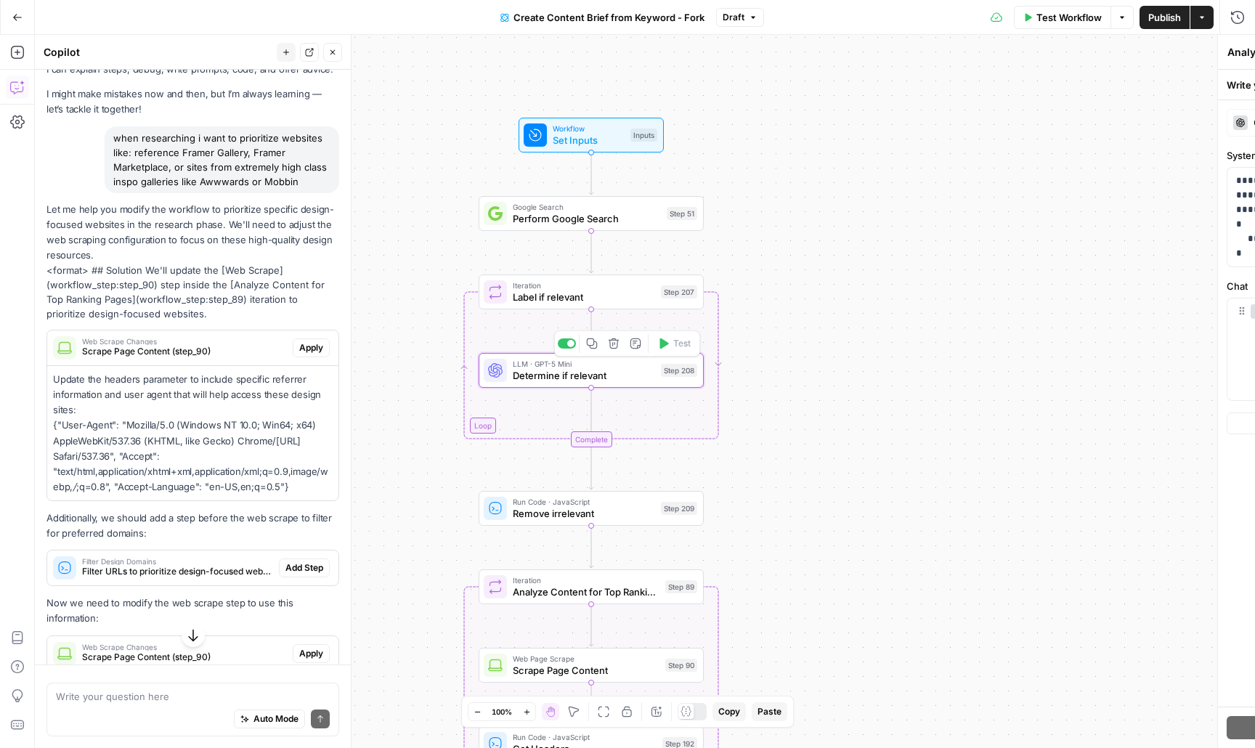
type textarea "Determine if relevant"
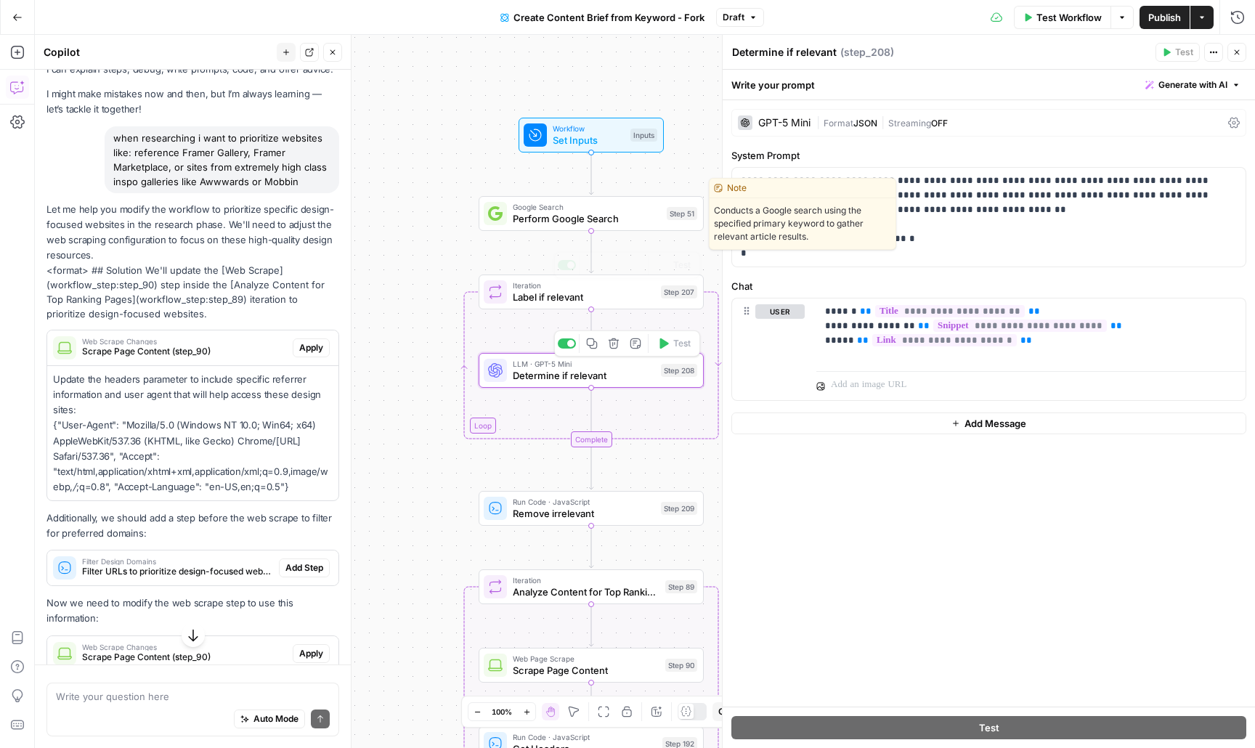
click at [563, 217] on span "Perform Google Search" at bounding box center [587, 218] width 148 height 15
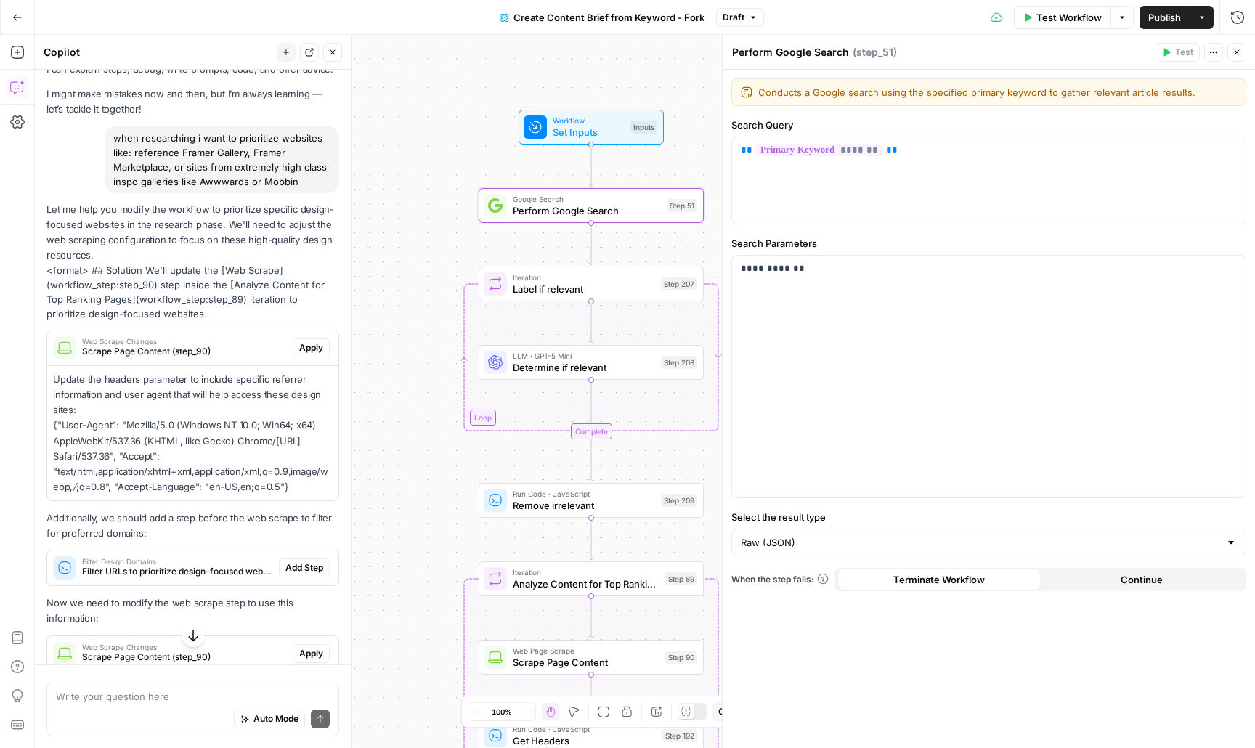
drag, startPoint x: 409, startPoint y: 468, endPoint x: 401, endPoint y: 287, distance: 181.7
click at [401, 301] on div "Workflow Set Inputs Inputs Google Search Perform Google Search Step 51 Loop Ite…" at bounding box center [645, 391] width 1220 height 713
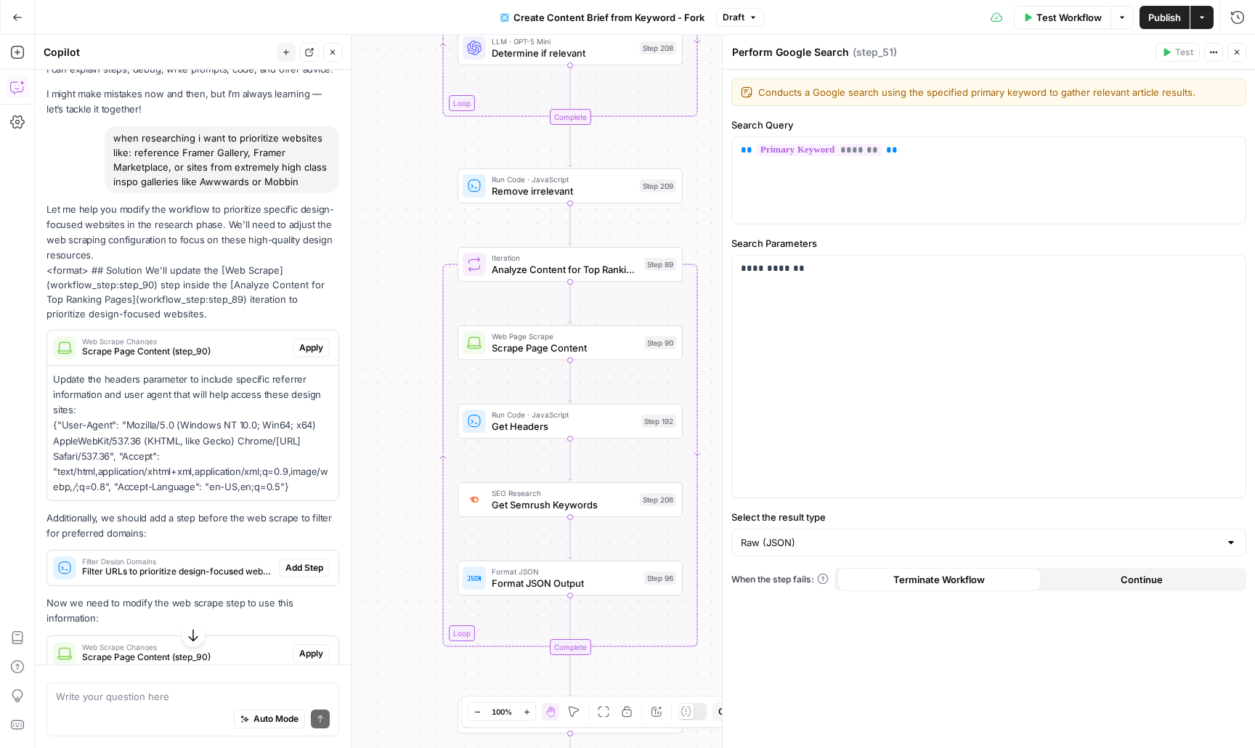
drag, startPoint x: 413, startPoint y: 462, endPoint x: 400, endPoint y: 335, distance: 127.7
click at [400, 333] on div "Workflow Set Inputs Inputs Google Search Perform Google Search Step 51 Loop Ite…" at bounding box center [645, 391] width 1220 height 713
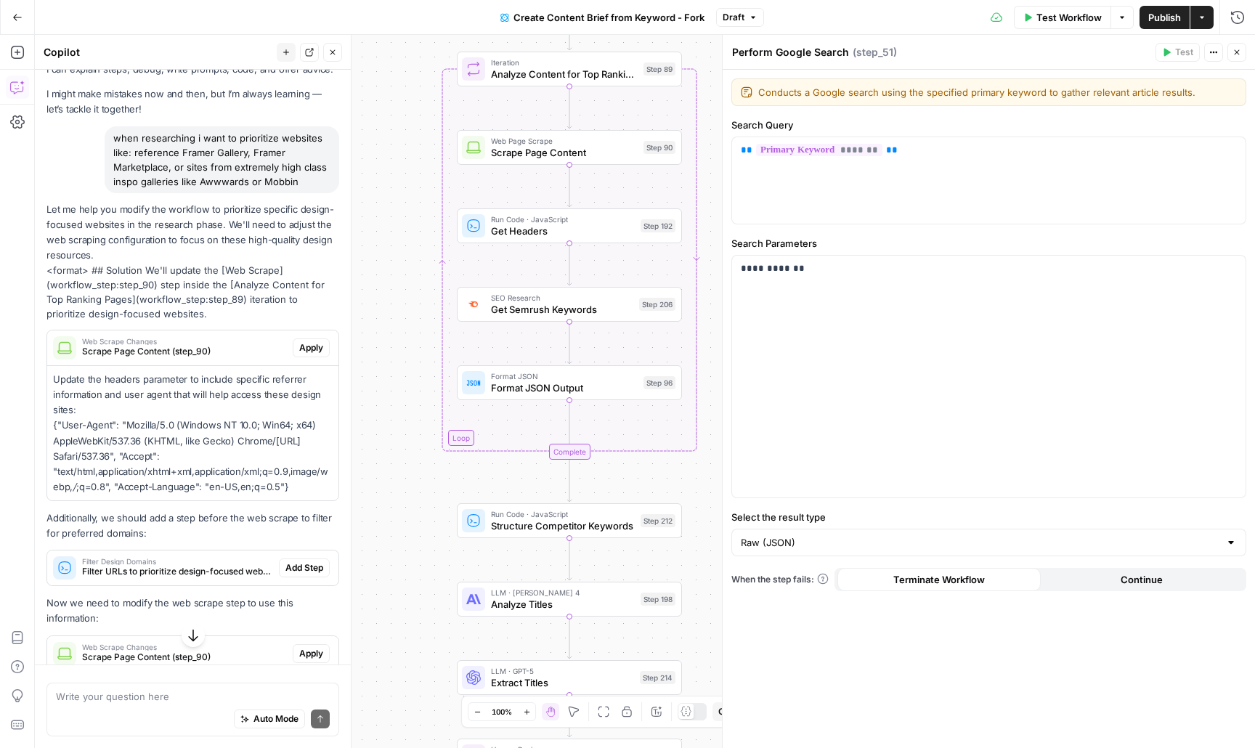
drag, startPoint x: 417, startPoint y: 493, endPoint x: 416, endPoint y: 299, distance: 193.9
click at [416, 299] on div "Workflow Set Inputs Inputs Google Search Perform Google Search Step 51 Loop Ite…" at bounding box center [645, 391] width 1220 height 713
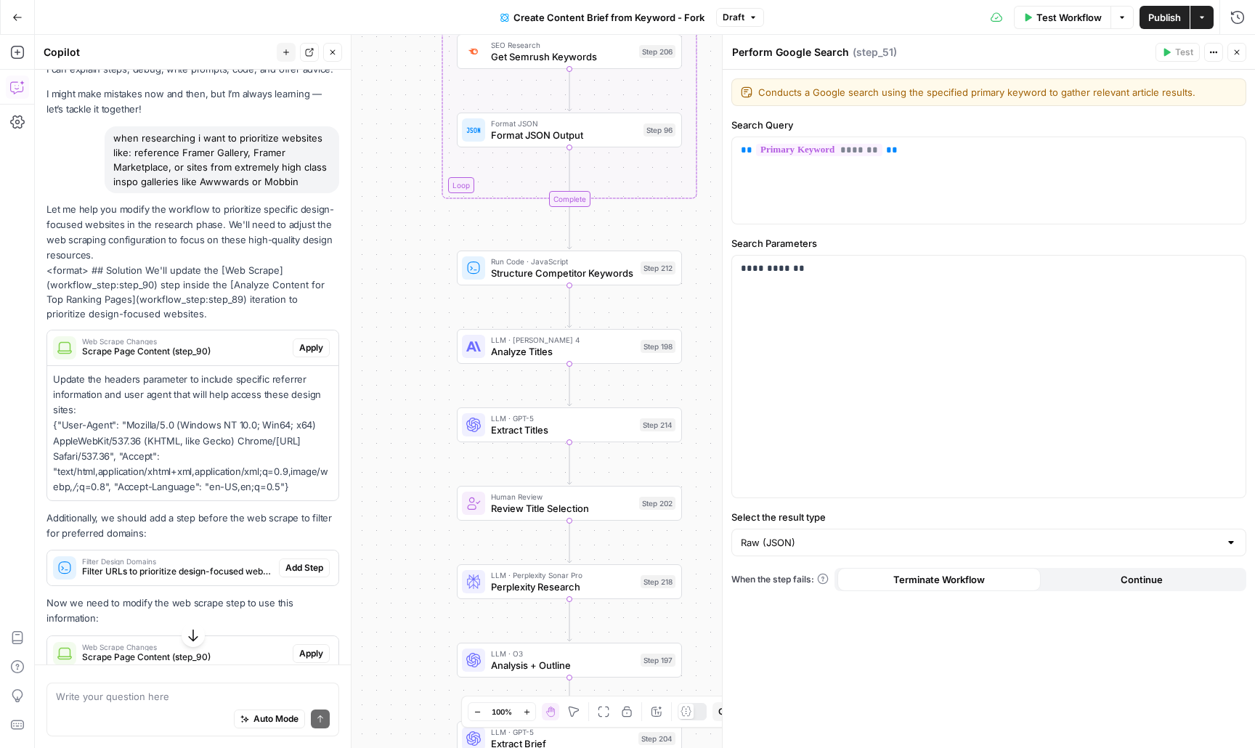
drag, startPoint x: 426, startPoint y: 473, endPoint x: 426, endPoint y: 252, distance: 220.7
click at [426, 252] on div "Workflow Set Inputs Inputs Google Search Perform Google Search Step 51 Loop Ite…" at bounding box center [645, 391] width 1220 height 713
click at [539, 277] on span "Structure Competitor Keywords" at bounding box center [563, 273] width 144 height 15
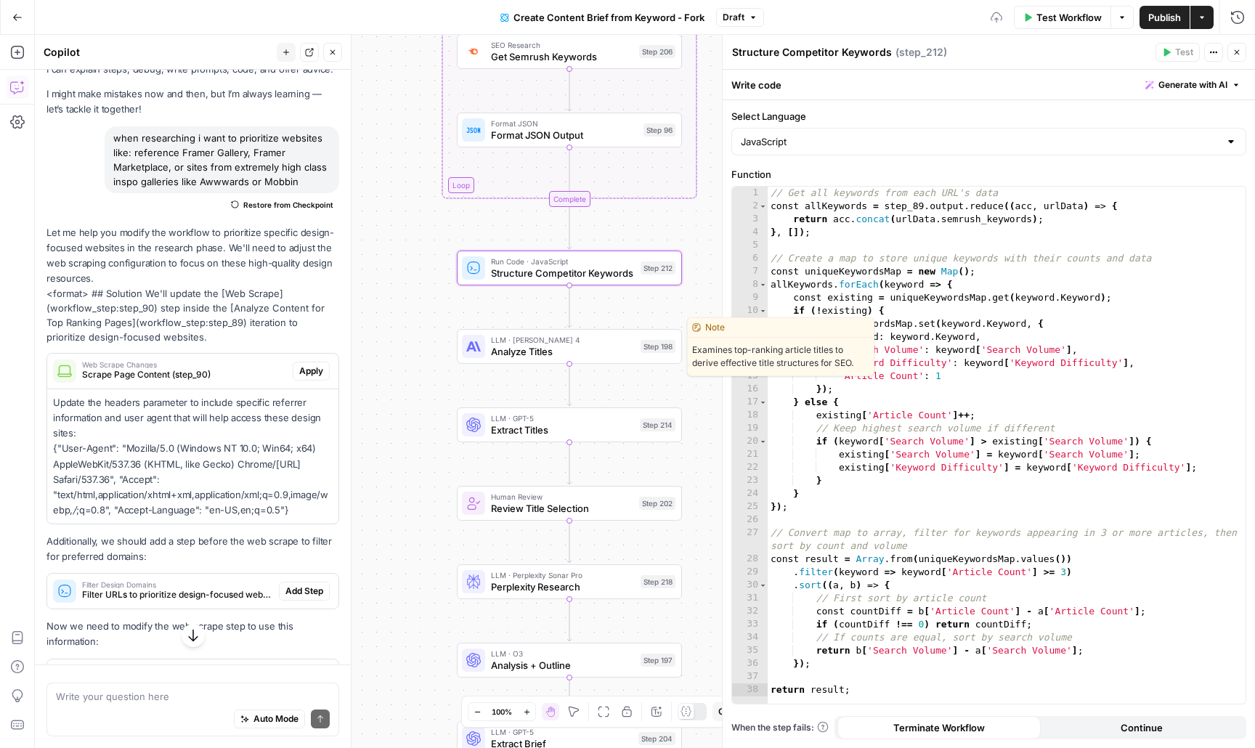
click at [511, 351] on span "Analyze Titles" at bounding box center [563, 351] width 144 height 15
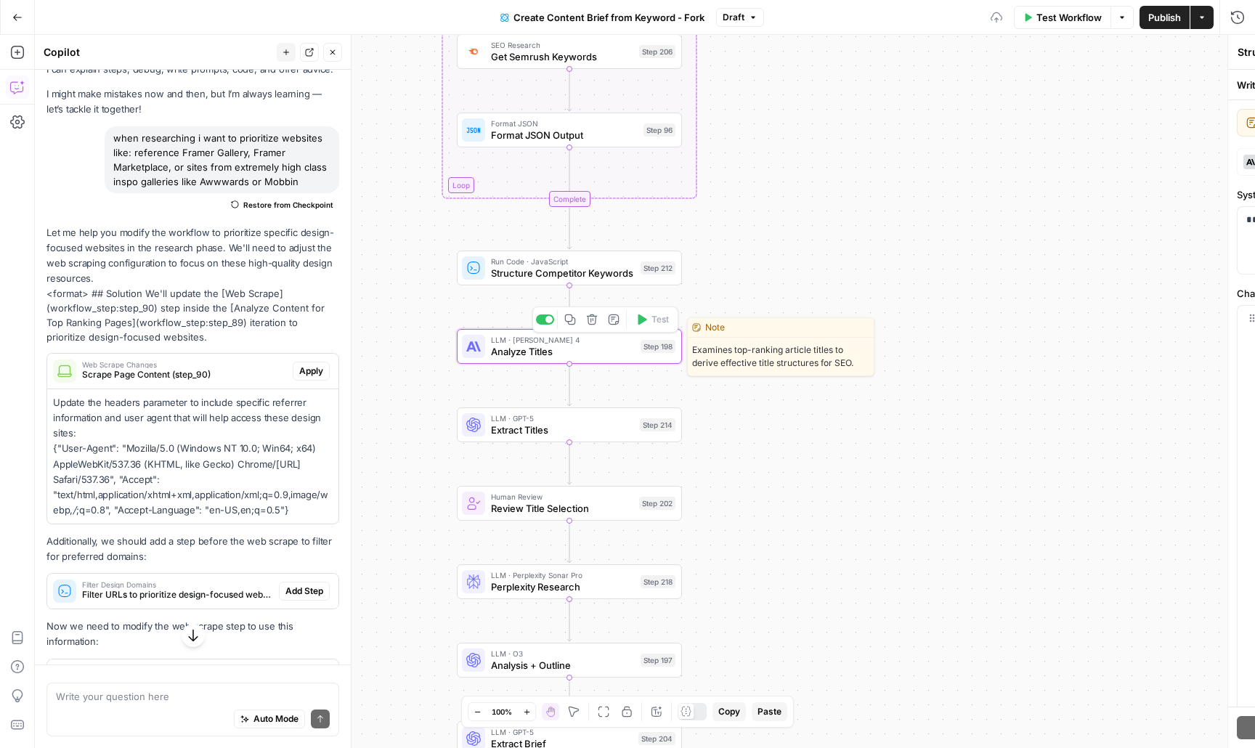
type textarea "Analyze Titles"
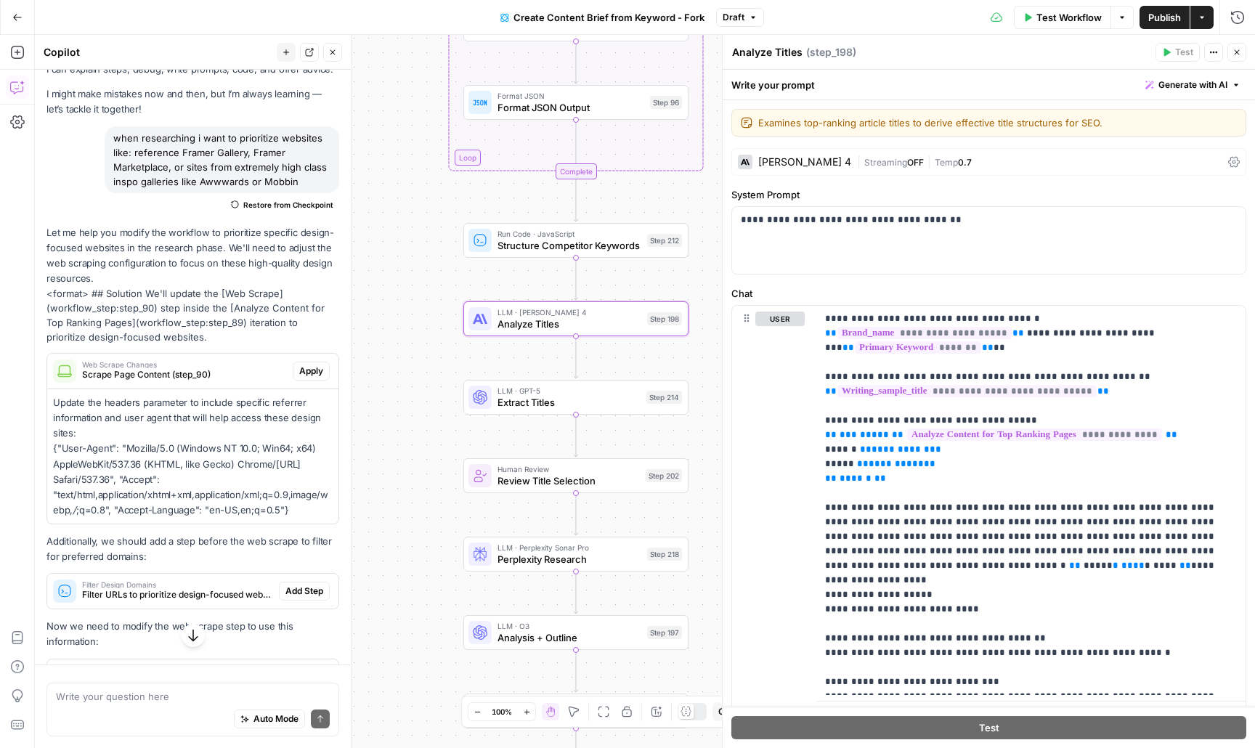
drag, startPoint x: 412, startPoint y: 390, endPoint x: 421, endPoint y: 359, distance: 32.4
click at [421, 359] on div "Workflow Set Inputs Inputs Google Search Perform Google Search Step 51 Loop Ite…" at bounding box center [645, 391] width 1220 height 713
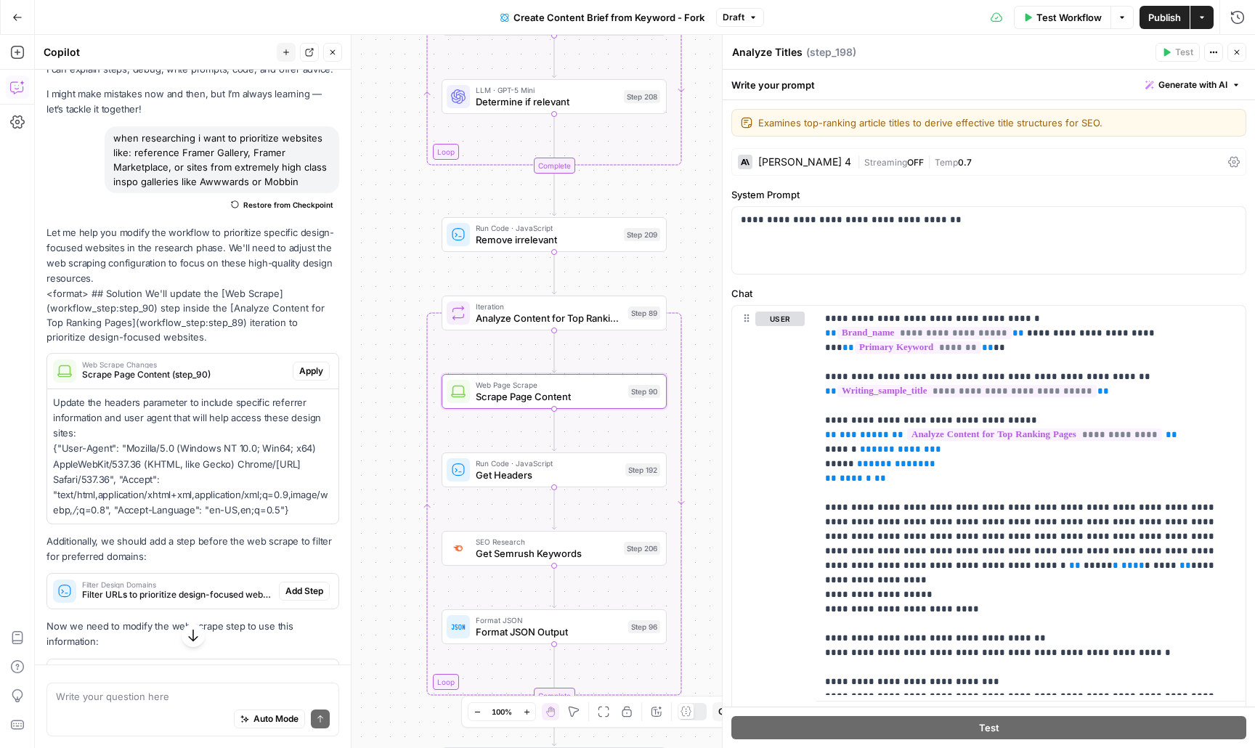
click at [216, 368] on span "Scrape Page Content (step_90)" at bounding box center [184, 374] width 205 height 13
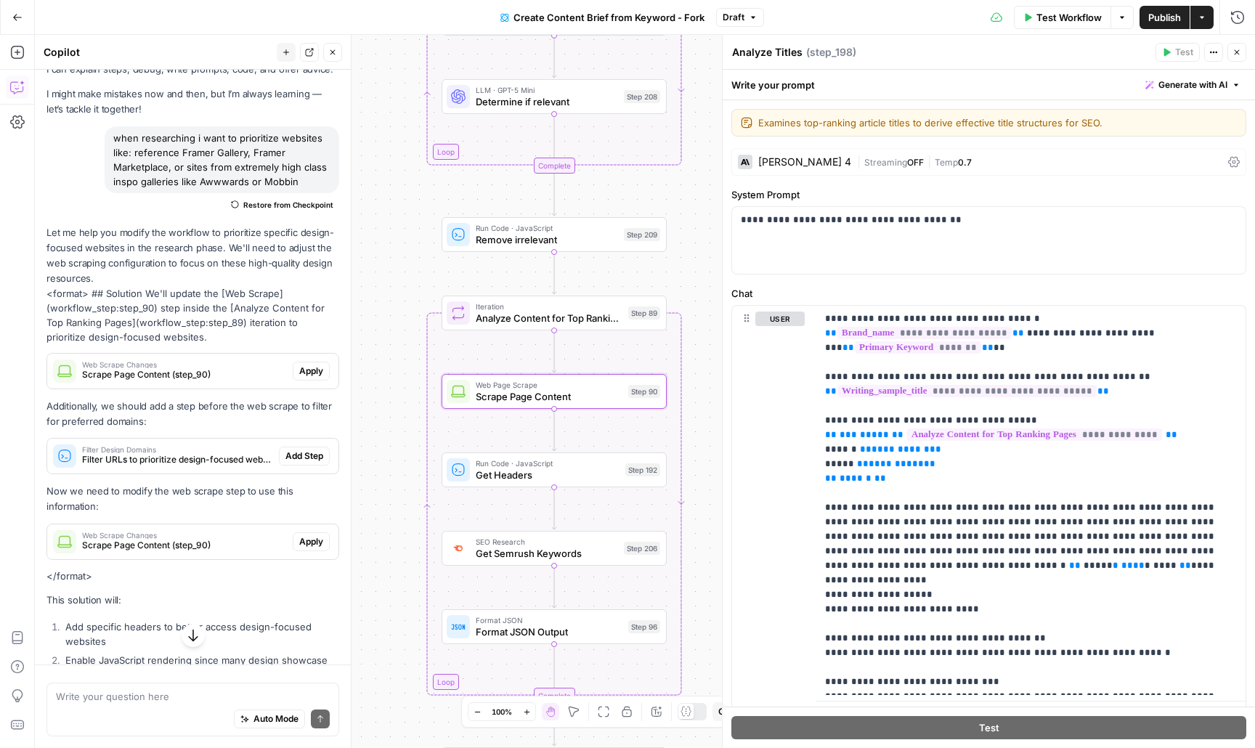
click at [216, 368] on span "Scrape Page Content (step_90)" at bounding box center [184, 374] width 205 height 13
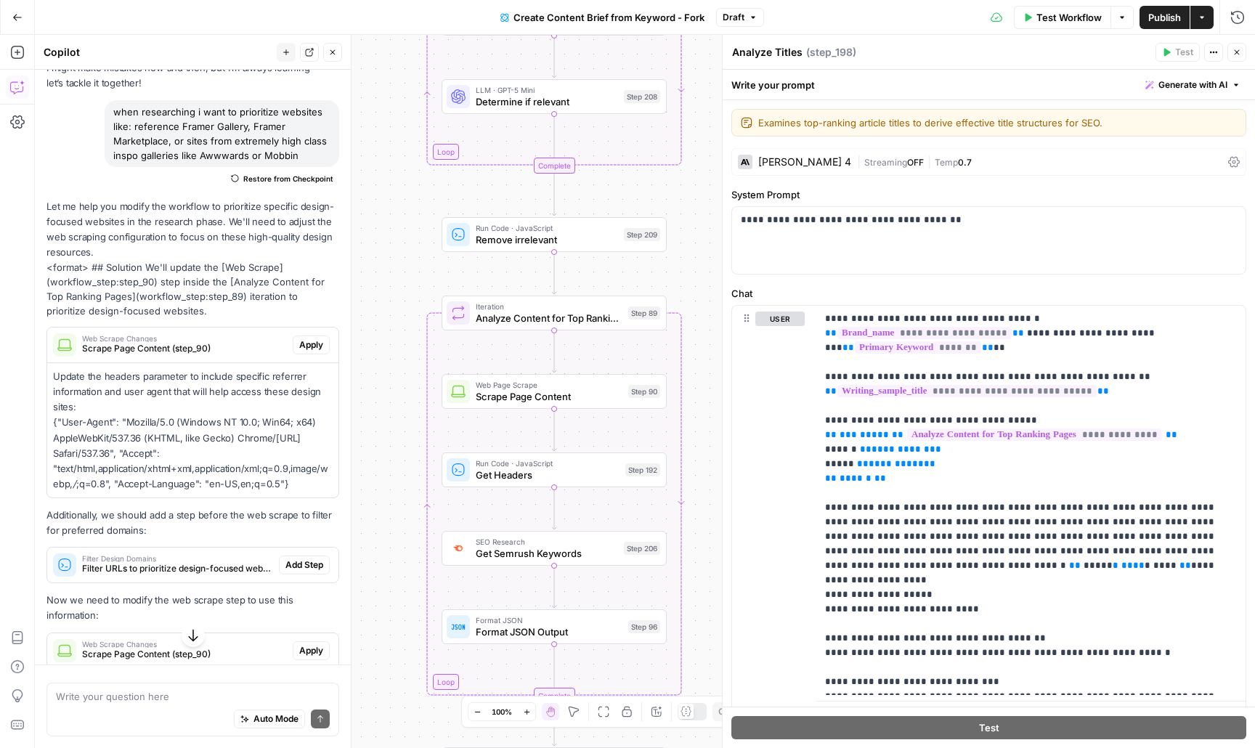
scroll to position [76, 0]
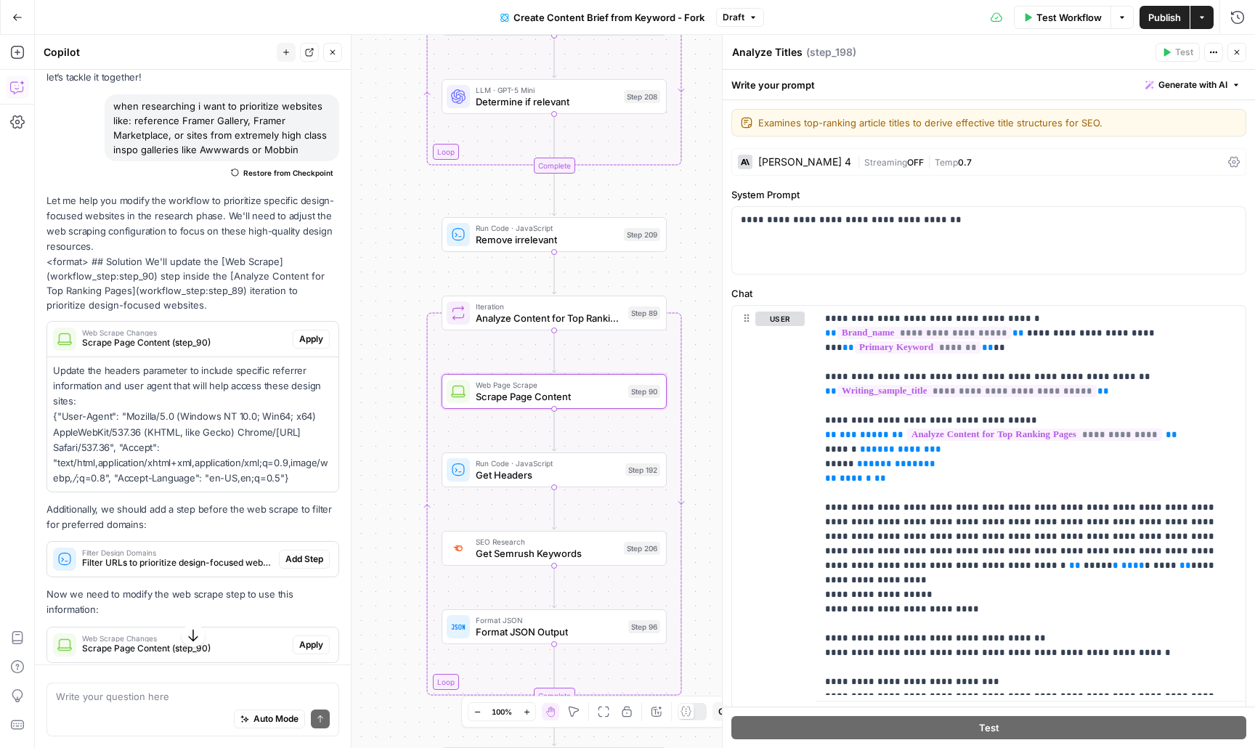
click at [318, 340] on span "Apply" at bounding box center [311, 339] width 24 height 13
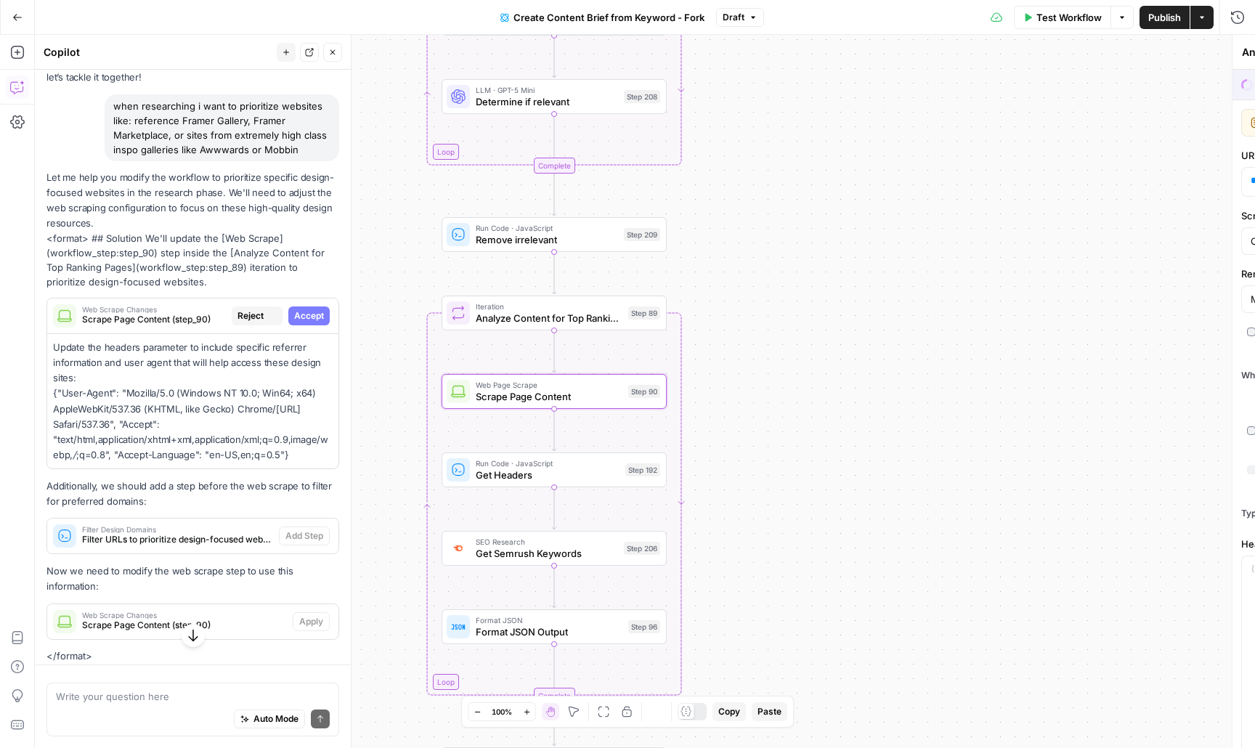
type textarea "Scrape Page Content"
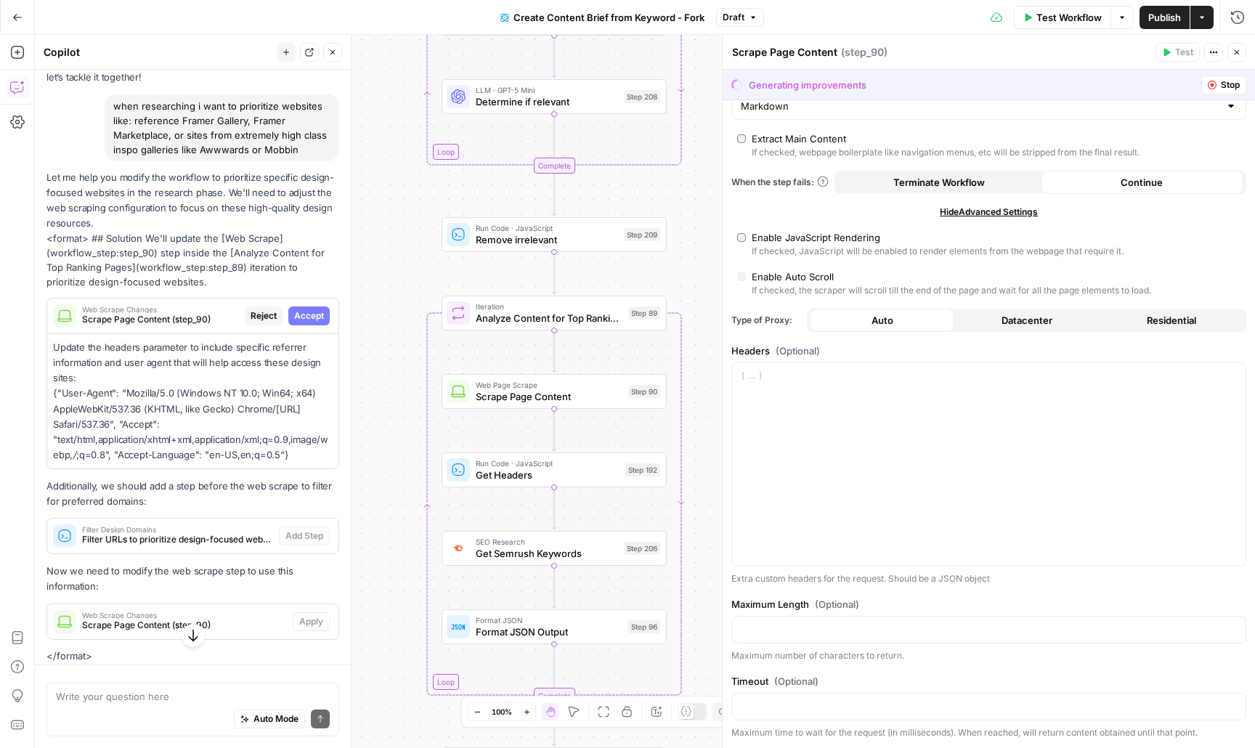
scroll to position [0, 0]
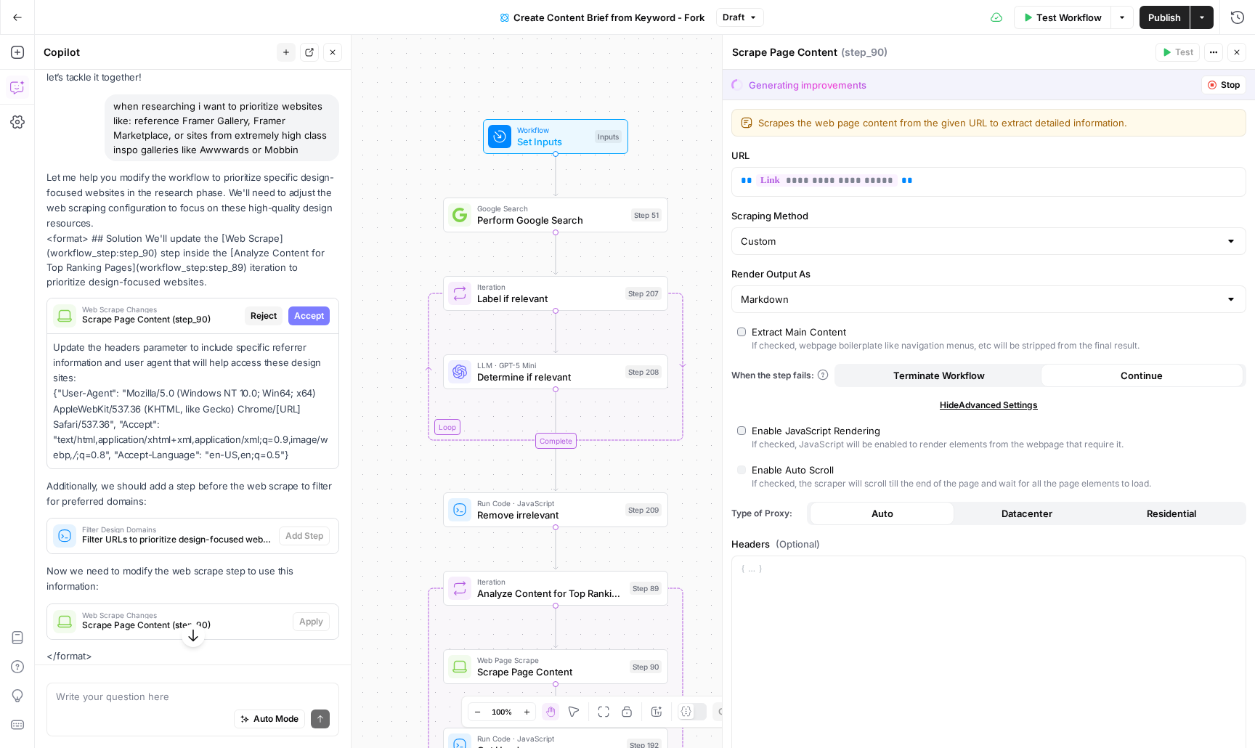
drag, startPoint x: 703, startPoint y: 249, endPoint x: 704, endPoint y: 524, distance: 275.2
click at [704, 524] on div "Workflow Set Inputs Inputs Google Search Perform Google Search Step 51 Loop Ite…" at bounding box center [645, 391] width 1220 height 713
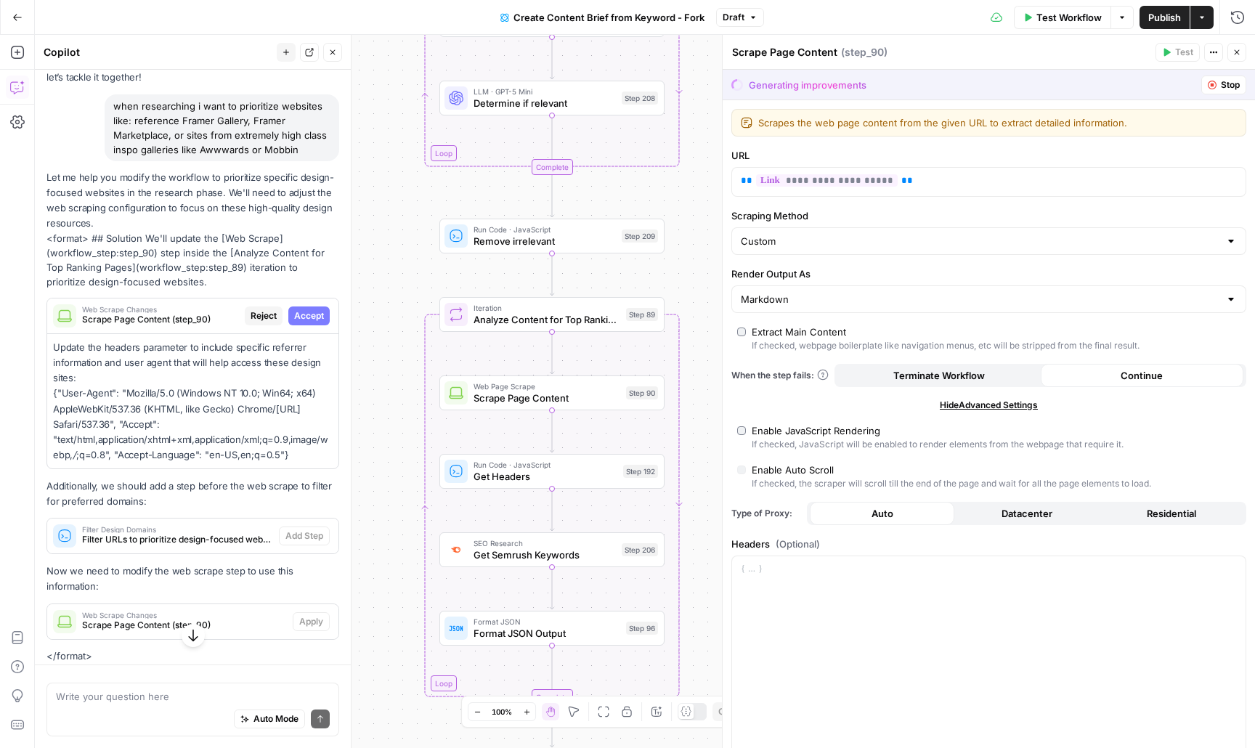
drag, startPoint x: 698, startPoint y: 586, endPoint x: 694, endPoint y: 312, distance: 273.8
click at [694, 312] on div "Workflow Set Inputs Inputs Google Search Perform Google Search Step 51 Loop Ite…" at bounding box center [645, 391] width 1220 height 713
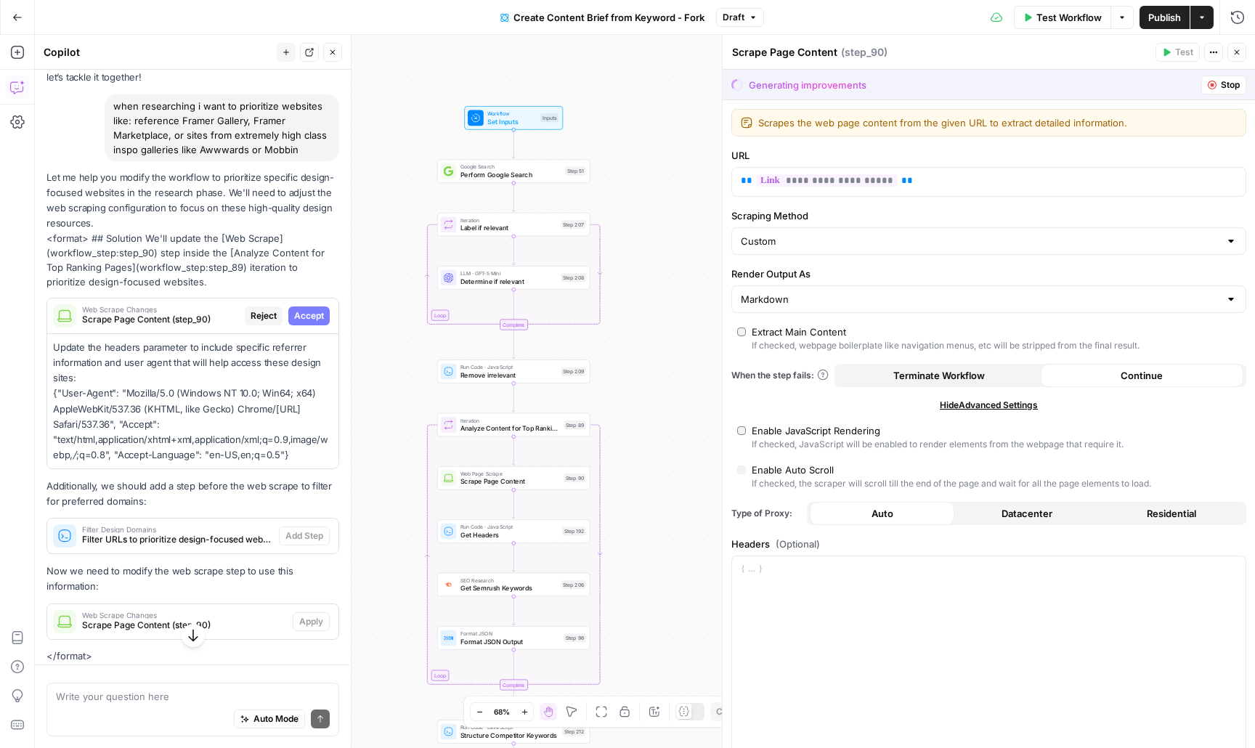
drag, startPoint x: 400, startPoint y: 258, endPoint x: 407, endPoint y: 375, distance: 117.1
click at [407, 375] on div "Workflow Set Inputs Inputs Google Search Perform Google Search Step 51 Loop Ite…" at bounding box center [645, 391] width 1220 height 713
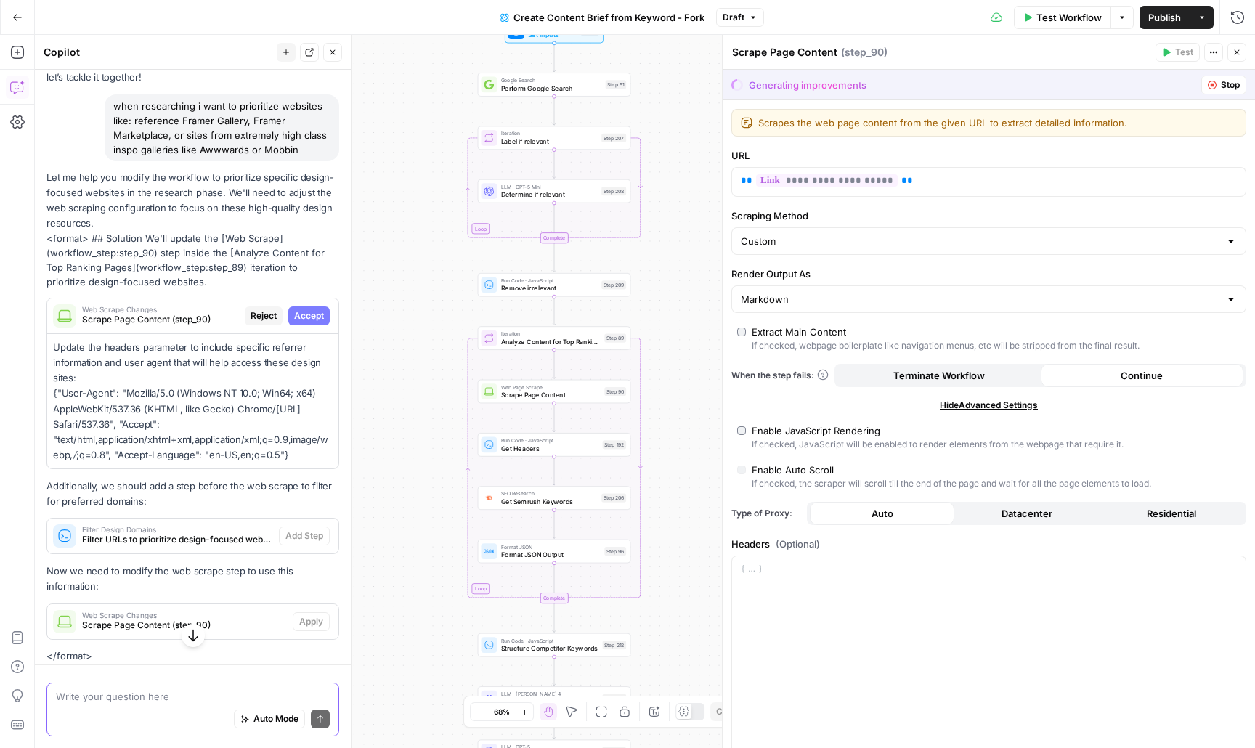
click at [213, 701] on textarea at bounding box center [193, 696] width 274 height 15
drag, startPoint x: 133, startPoint y: 119, endPoint x: 304, endPoint y: 150, distance: 174.1
click at [304, 150] on div "when researching i want to prioritize websites like: reference Framer Gallery, …" at bounding box center [222, 127] width 235 height 67
copy div "reference Framer Gallery, Framer Marketplace, or sites from extremely high clas…"
click at [161, 698] on textarea "rather than modifying what is already there - can we add steps that" at bounding box center [193, 689] width 274 height 29
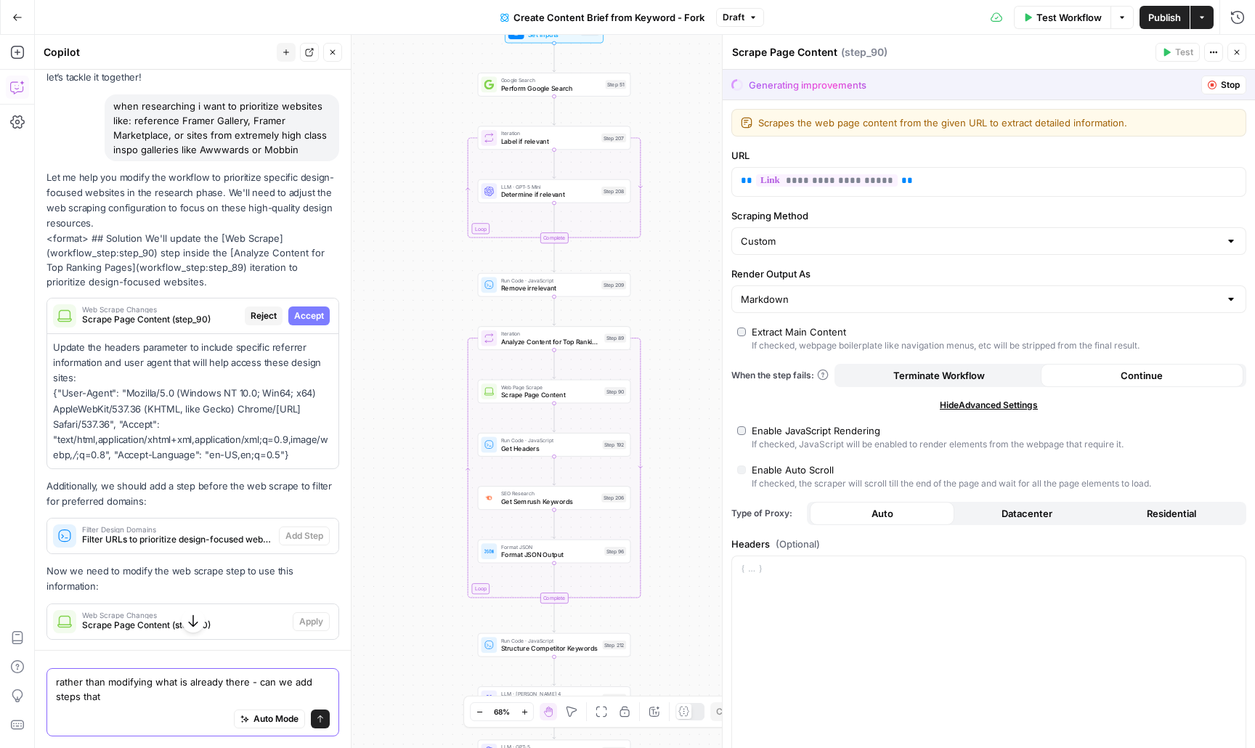
paste textarea "reference Framer Gallery, Framer Marketplace, or sites from extremely high clas…"
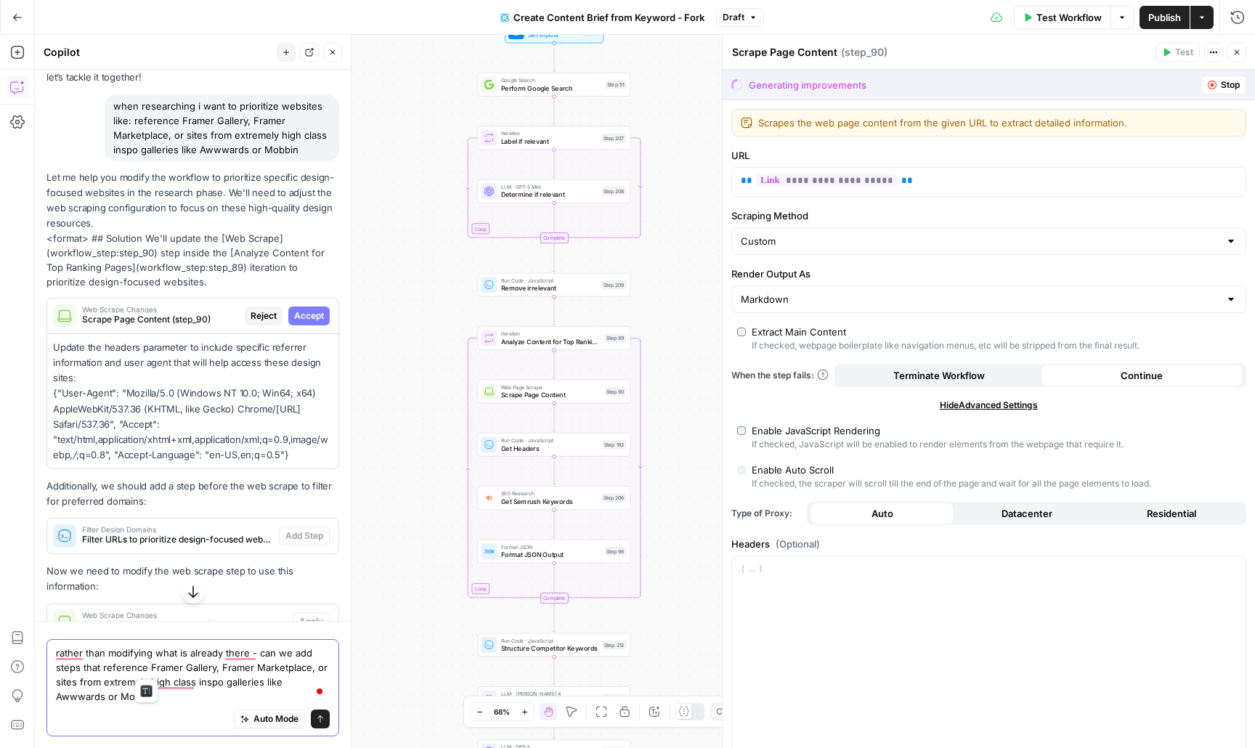
drag, startPoint x: 147, startPoint y: 668, endPoint x: 104, endPoint y: 666, distance: 42.9
click at [104, 666] on textarea "rather than modifying what is already there - can we add steps that reference F…" at bounding box center [193, 675] width 274 height 58
type textarea "rather than modifying what is already there - can we add steps that researches …"
click at [318, 720] on icon "submit" at bounding box center [320, 719] width 9 height 9
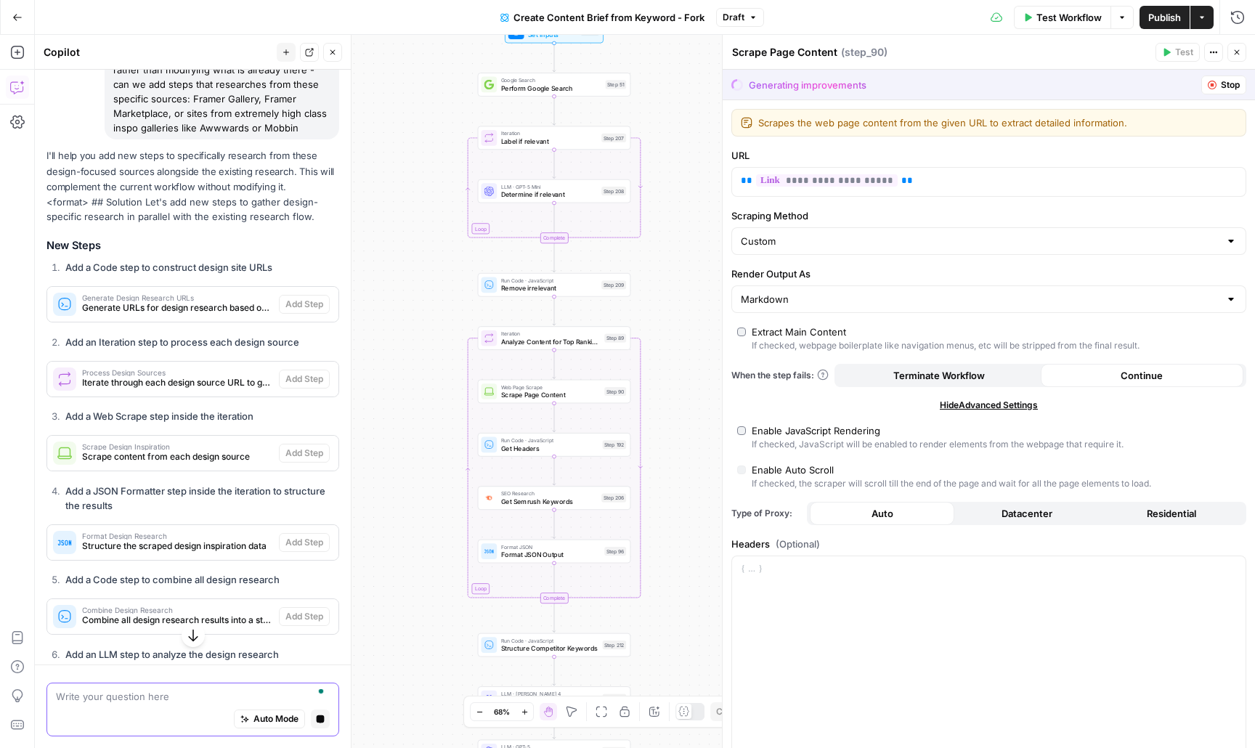
scroll to position [923, 0]
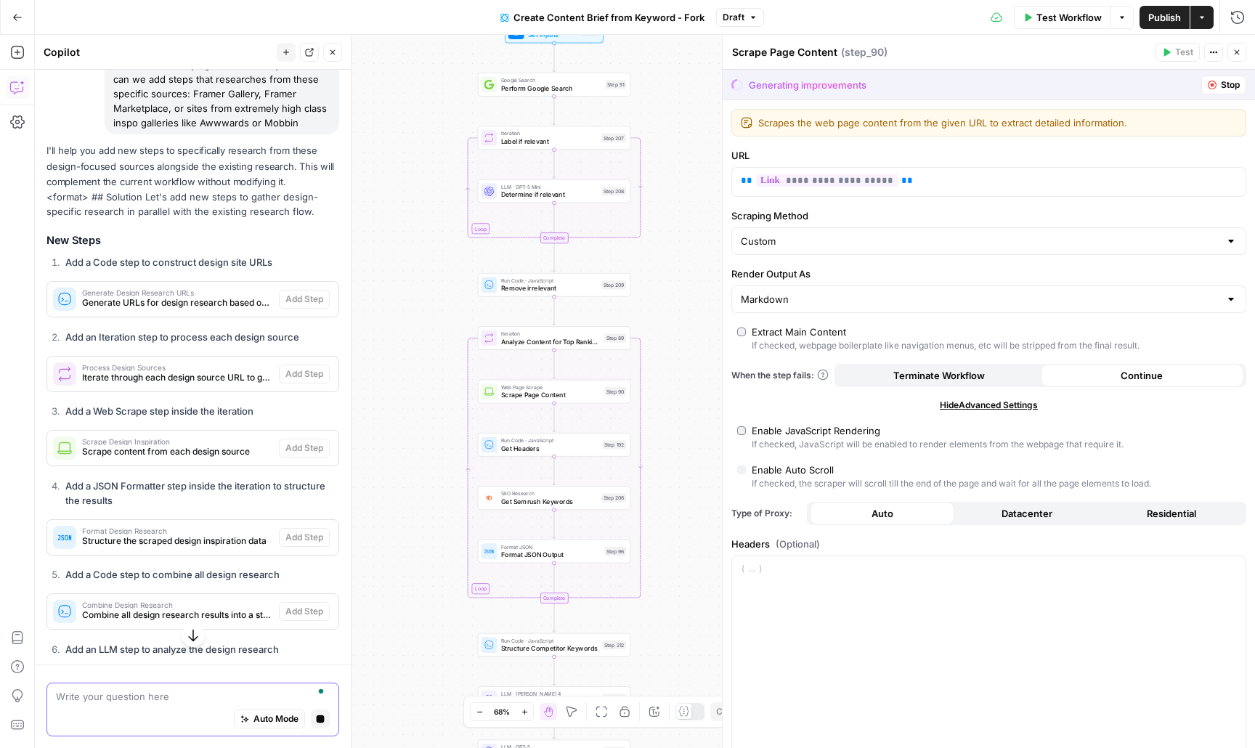
click at [213, 309] on span "Generate URLs for design research based on the keyword" at bounding box center [177, 302] width 191 height 13
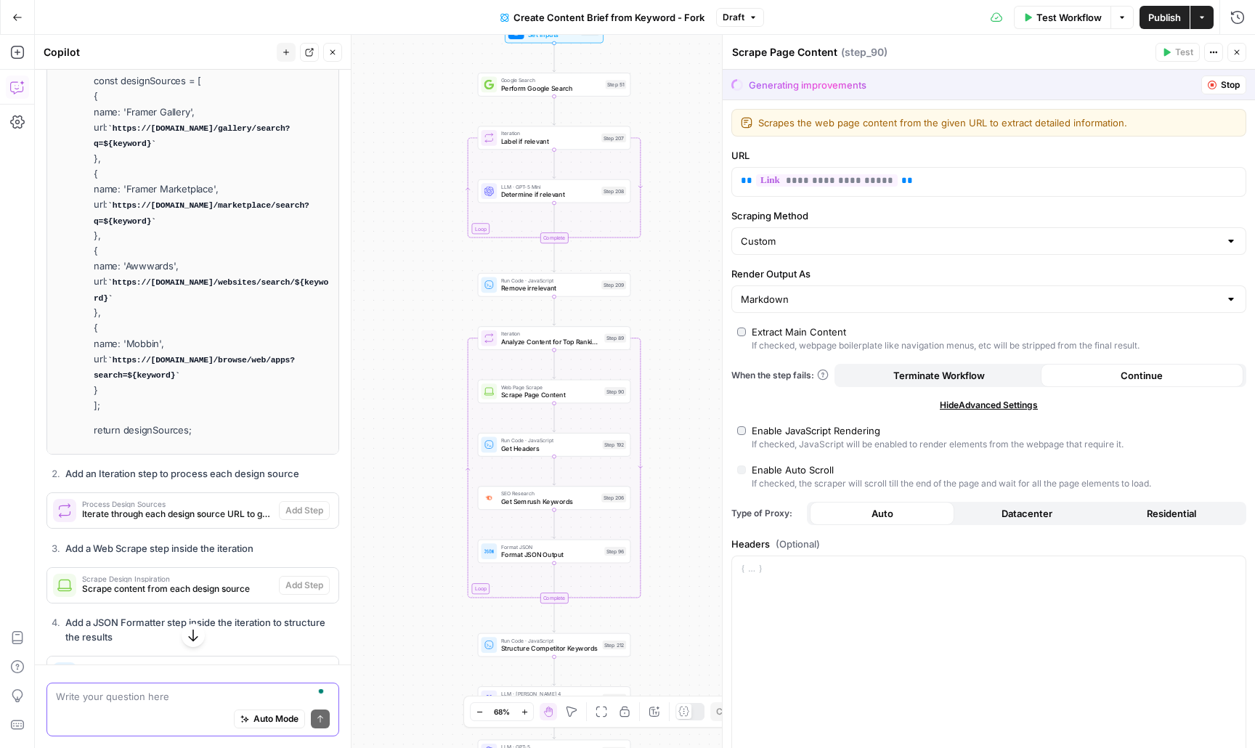
scroll to position [1499, 0]
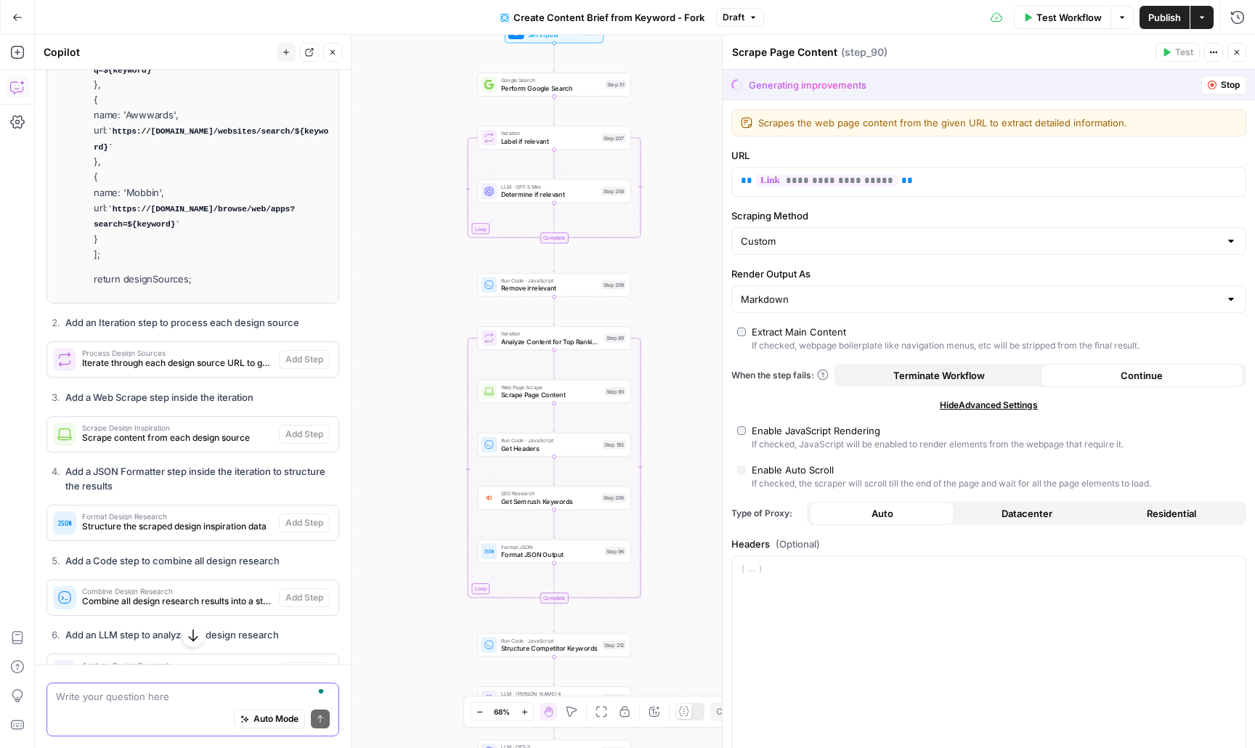
click at [224, 370] on span "Iterate through each design source URL to gather inspiration" at bounding box center [177, 363] width 191 height 13
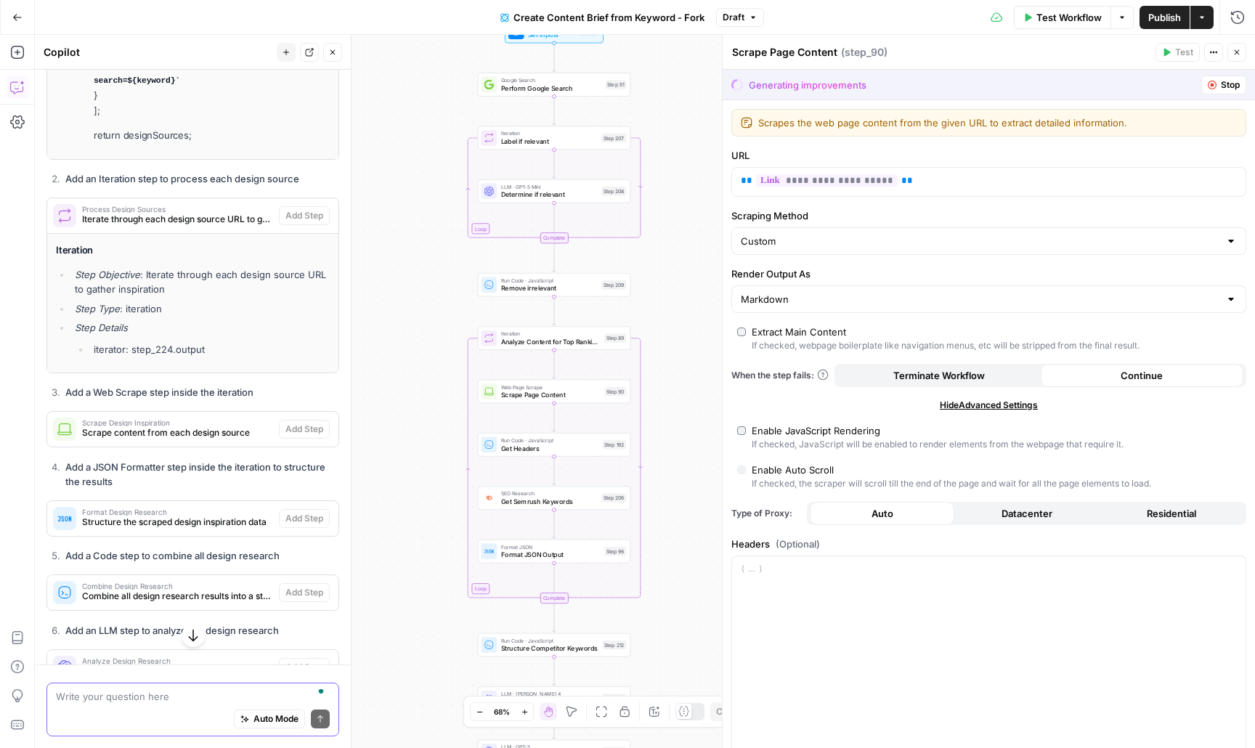
scroll to position [1651, 0]
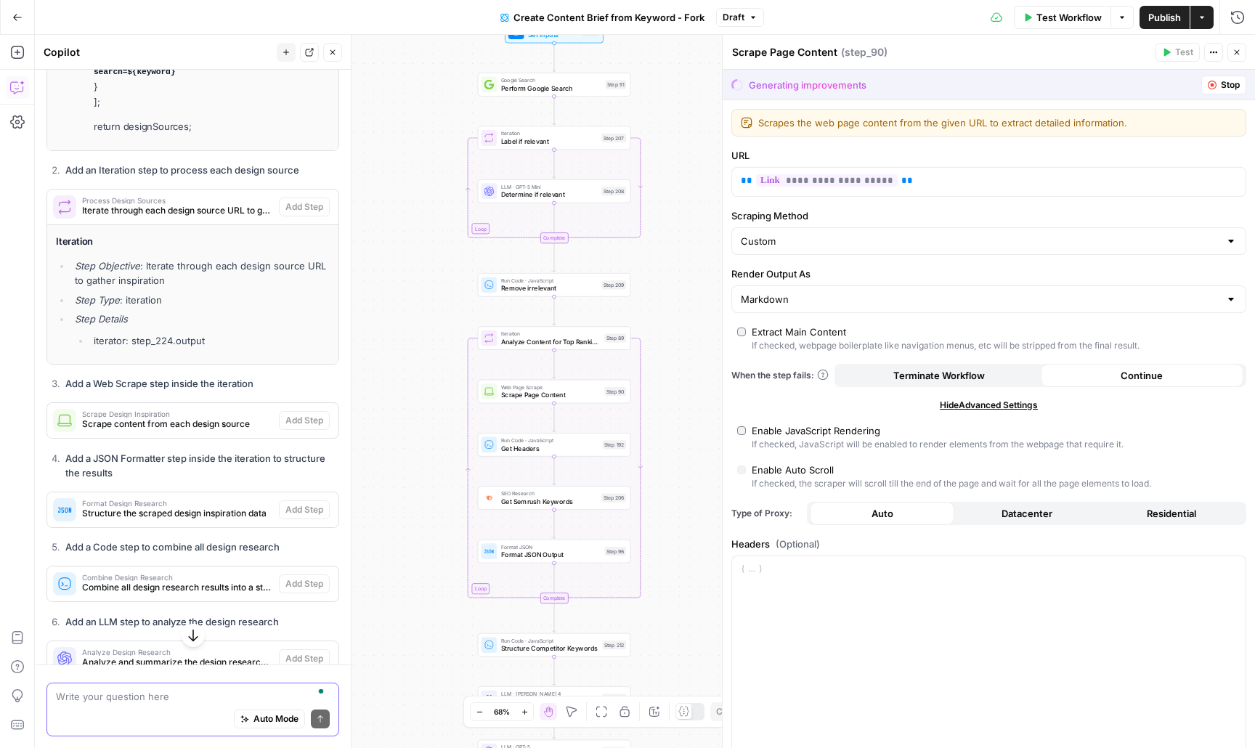
click at [223, 418] on span "Scrape Design Inspiration" at bounding box center [177, 413] width 191 height 7
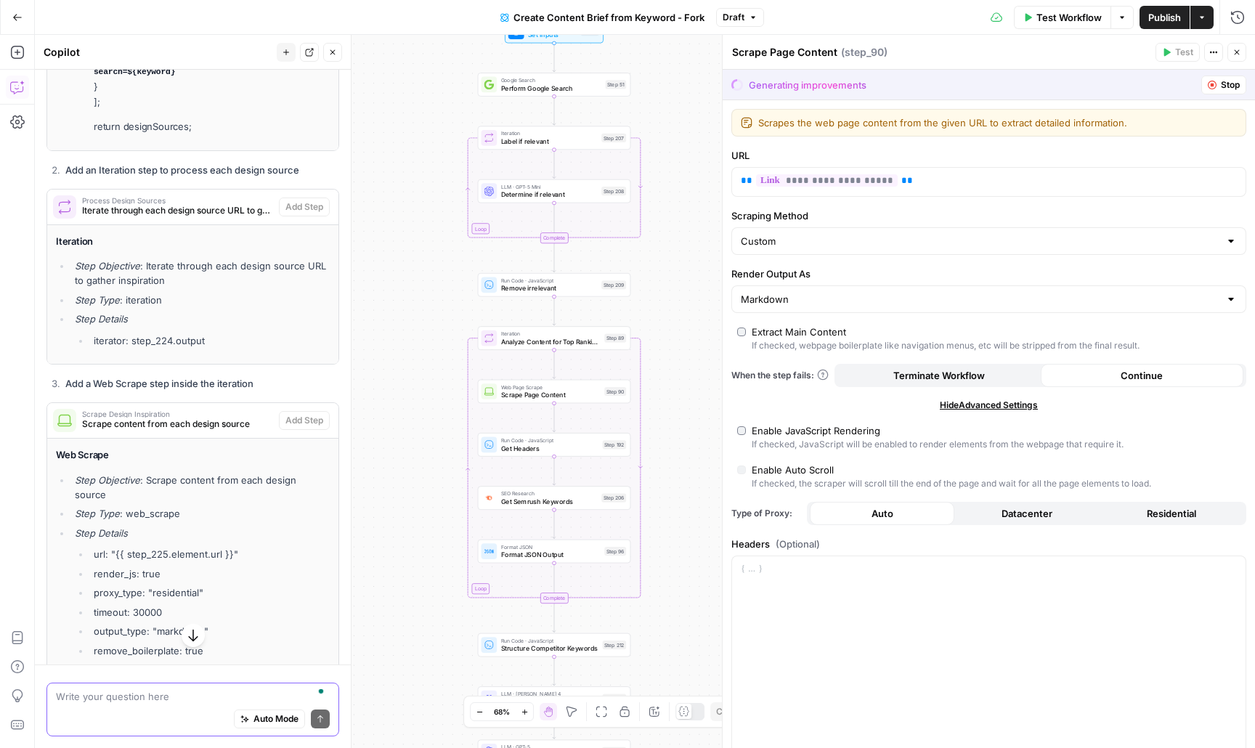
click at [223, 418] on span "Scrape Design Inspiration" at bounding box center [177, 413] width 191 height 7
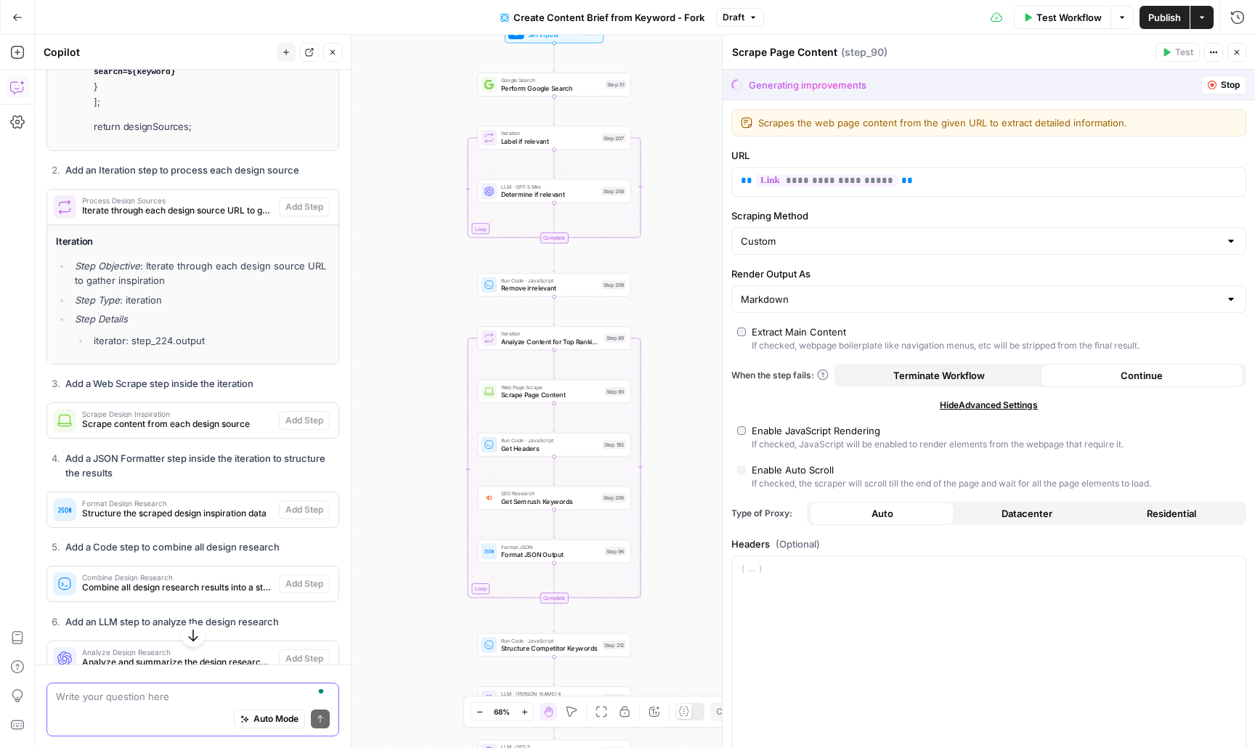
click at [221, 224] on div "Process Design Sources Iterate through each design source URL to gather inspira…" at bounding box center [163, 207] width 232 height 35
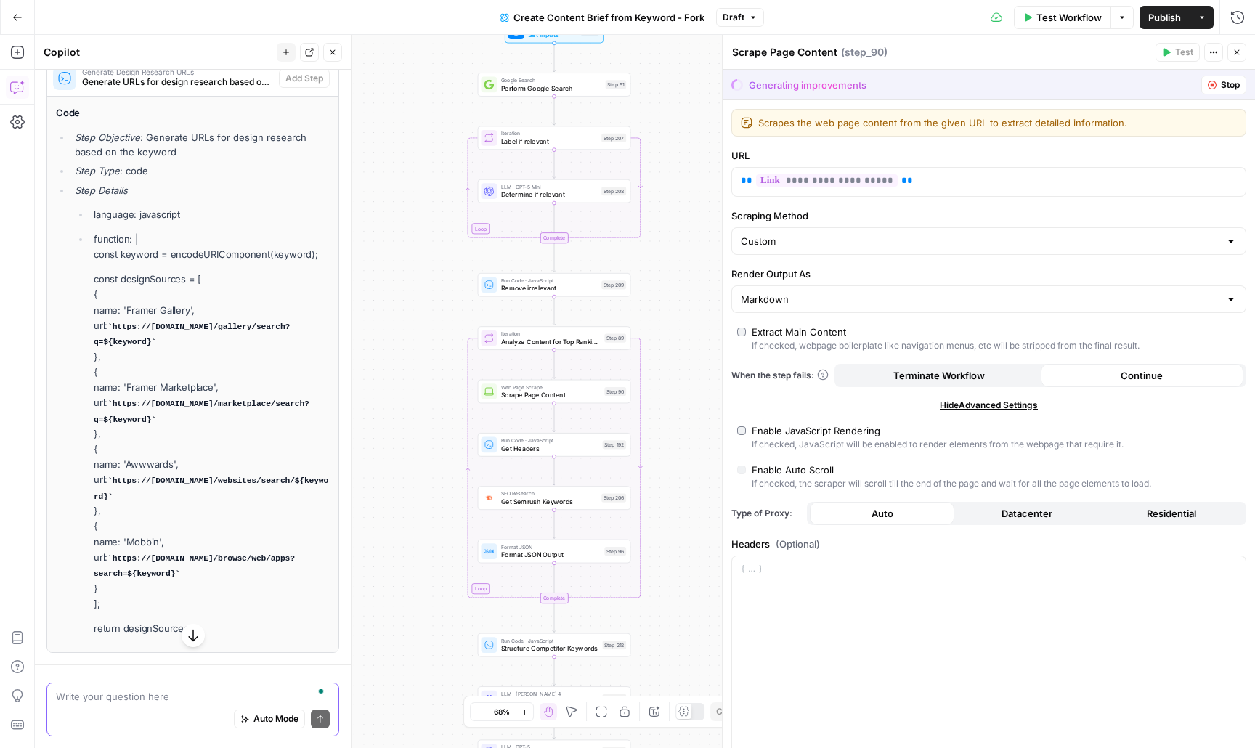
scroll to position [1061, 0]
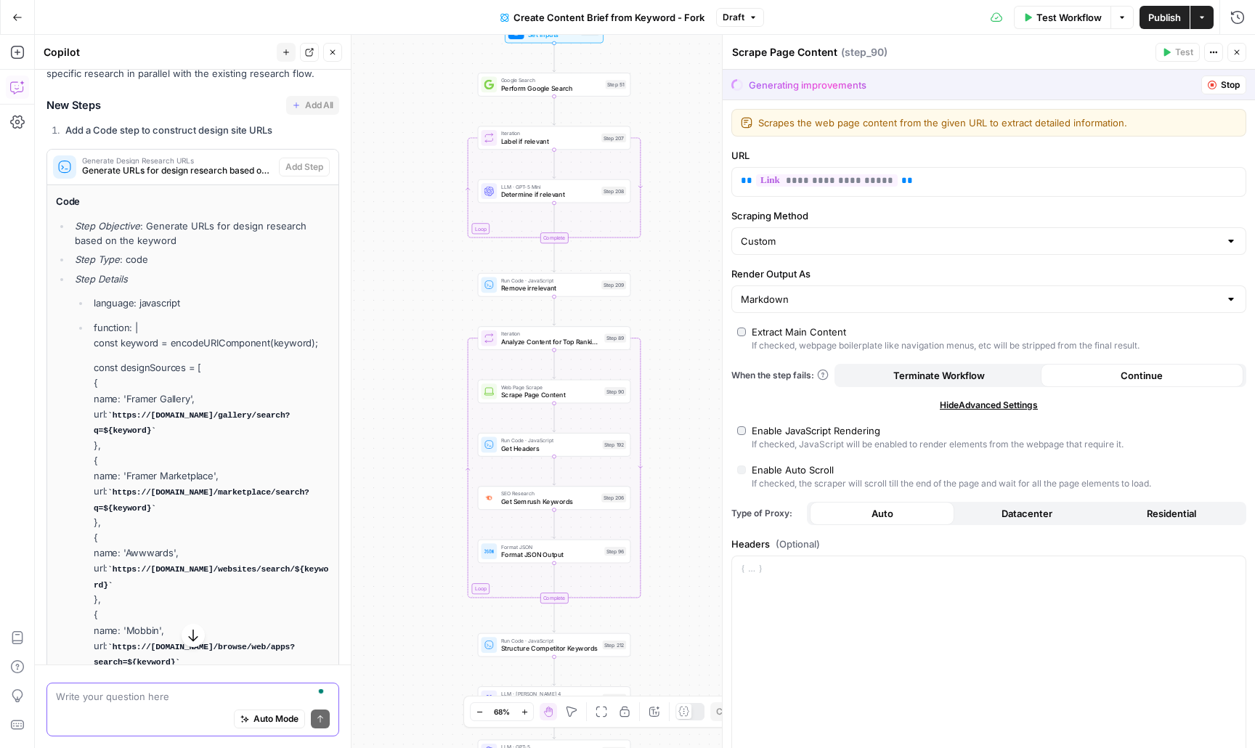
click at [198, 170] on span "Generate URLs for design research based on the keyword" at bounding box center [177, 170] width 191 height 13
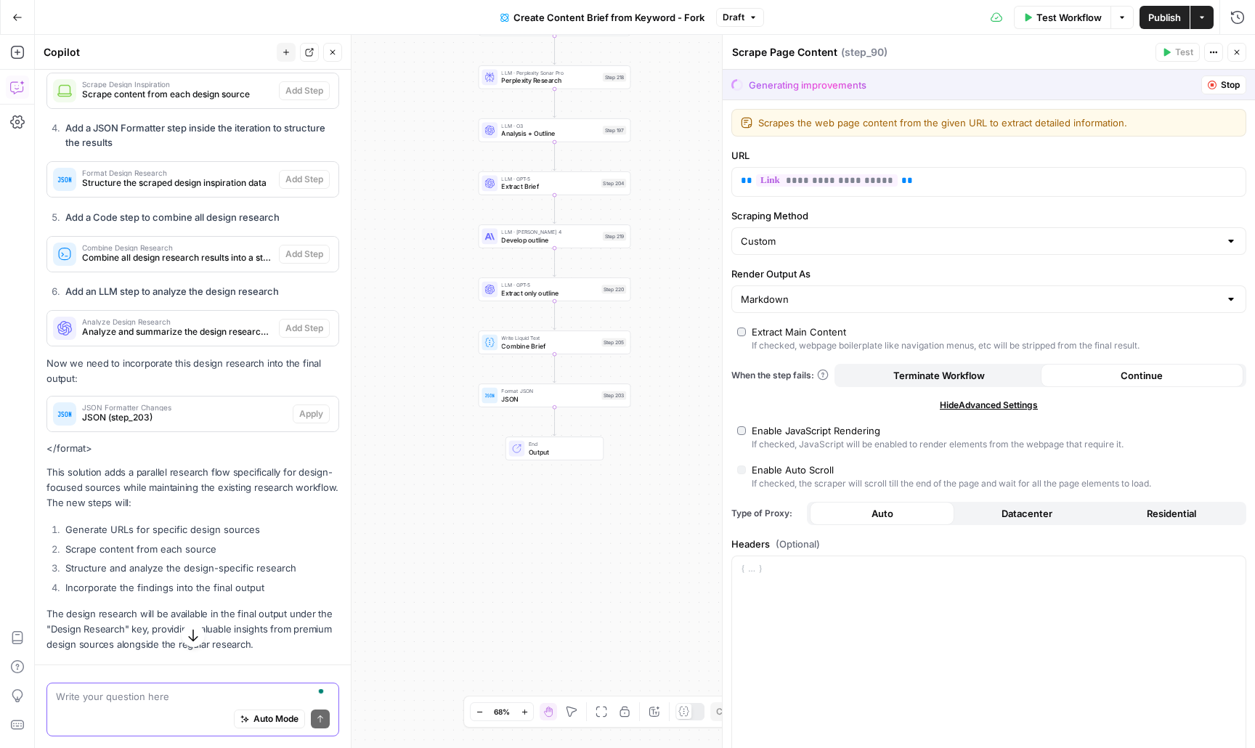
scroll to position [1348, 0]
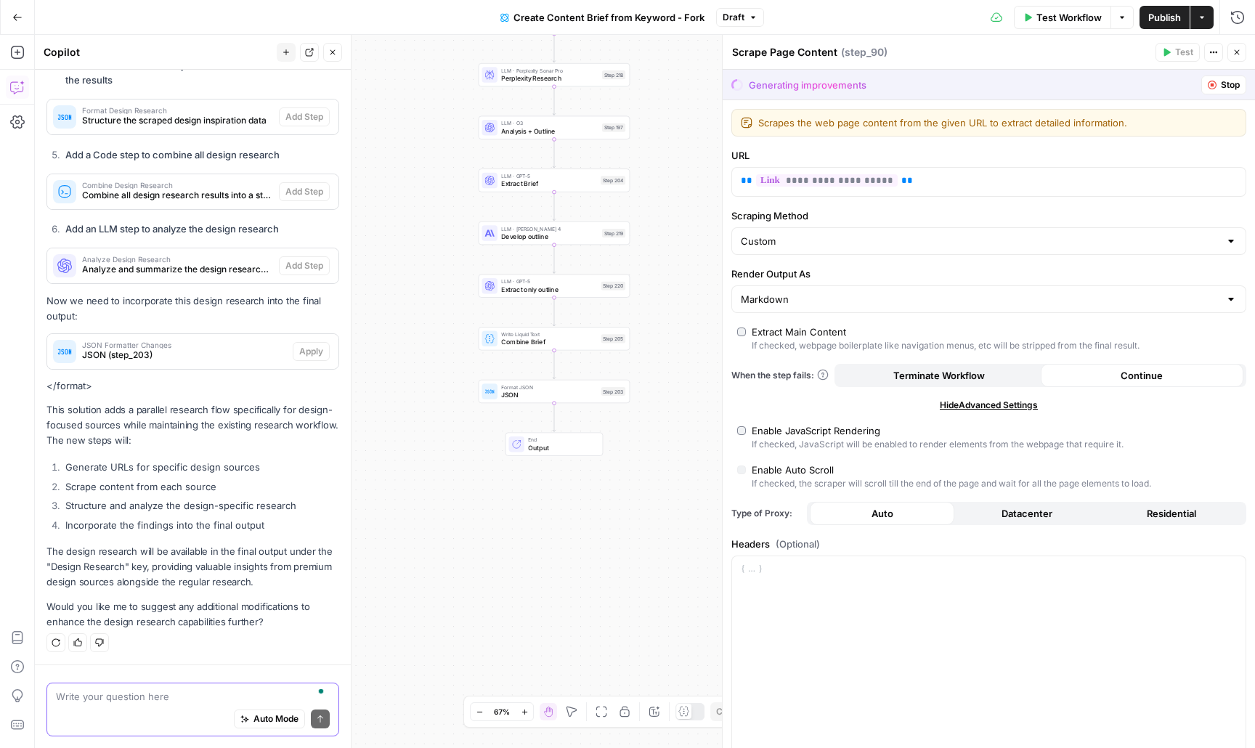
click at [141, 701] on textarea "To enrich screen reader interactions, please activate Accessibility in Grammarl…" at bounding box center [193, 696] width 274 height 15
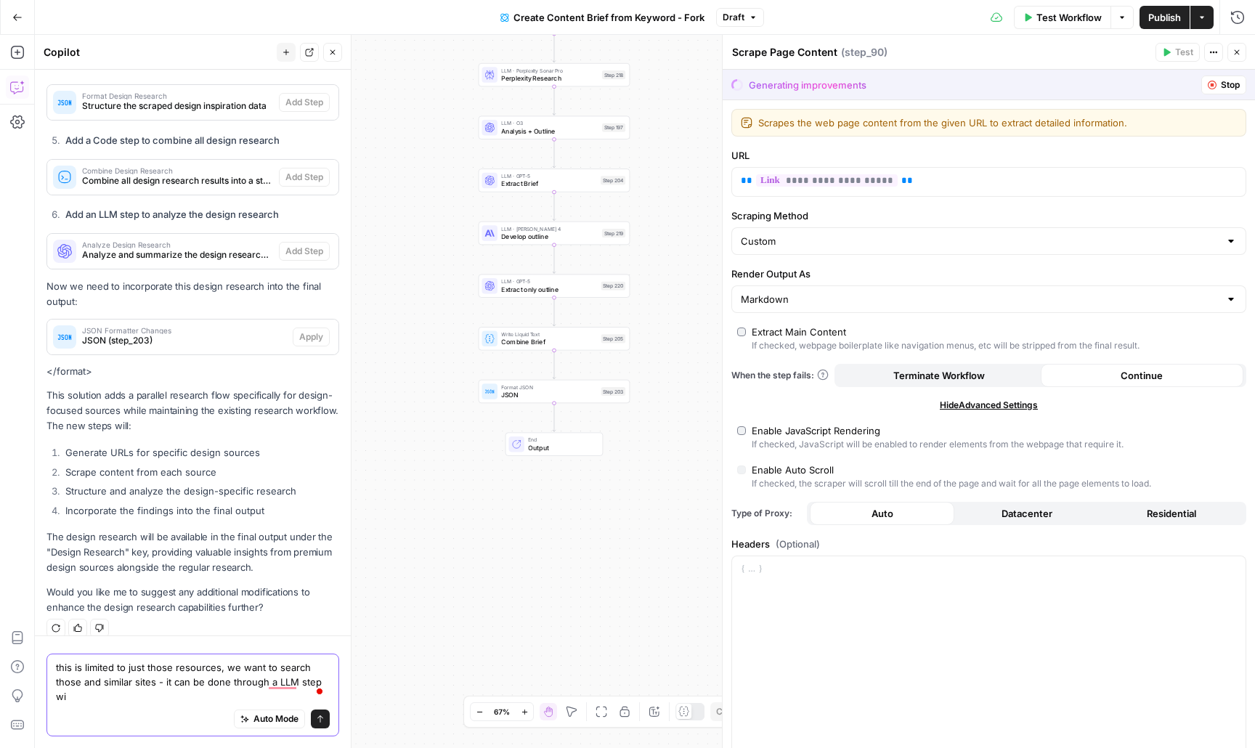
scroll to position [1377, 0]
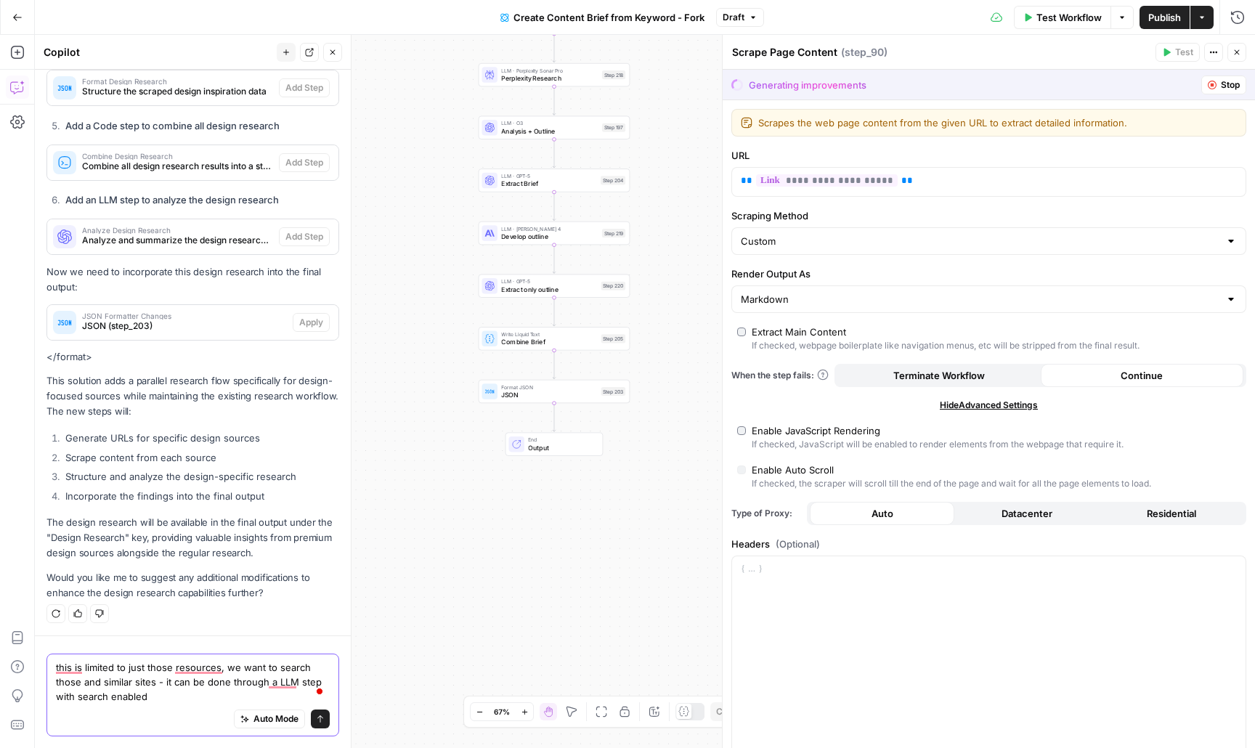
type textarea "this is limited to just those resources, we want to search those and similar si…"
click at [314, 718] on button "Send" at bounding box center [320, 718] width 19 height 19
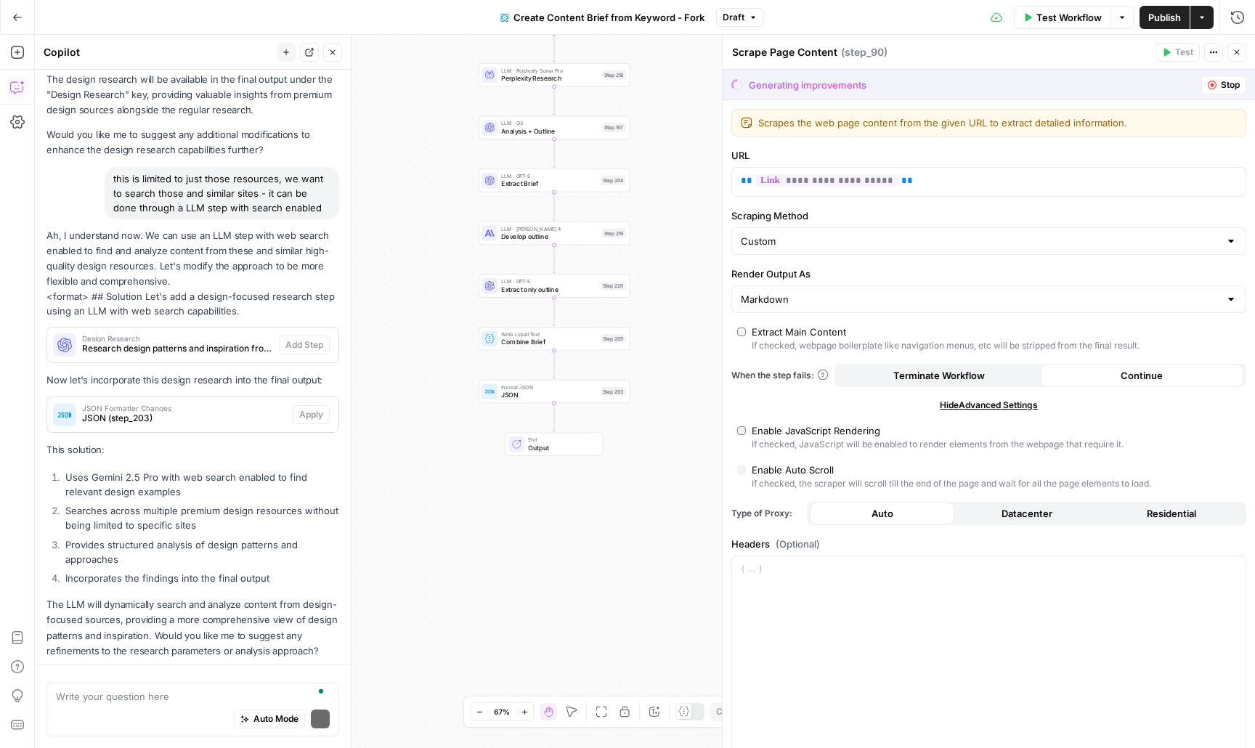
scroll to position [1849, 0]
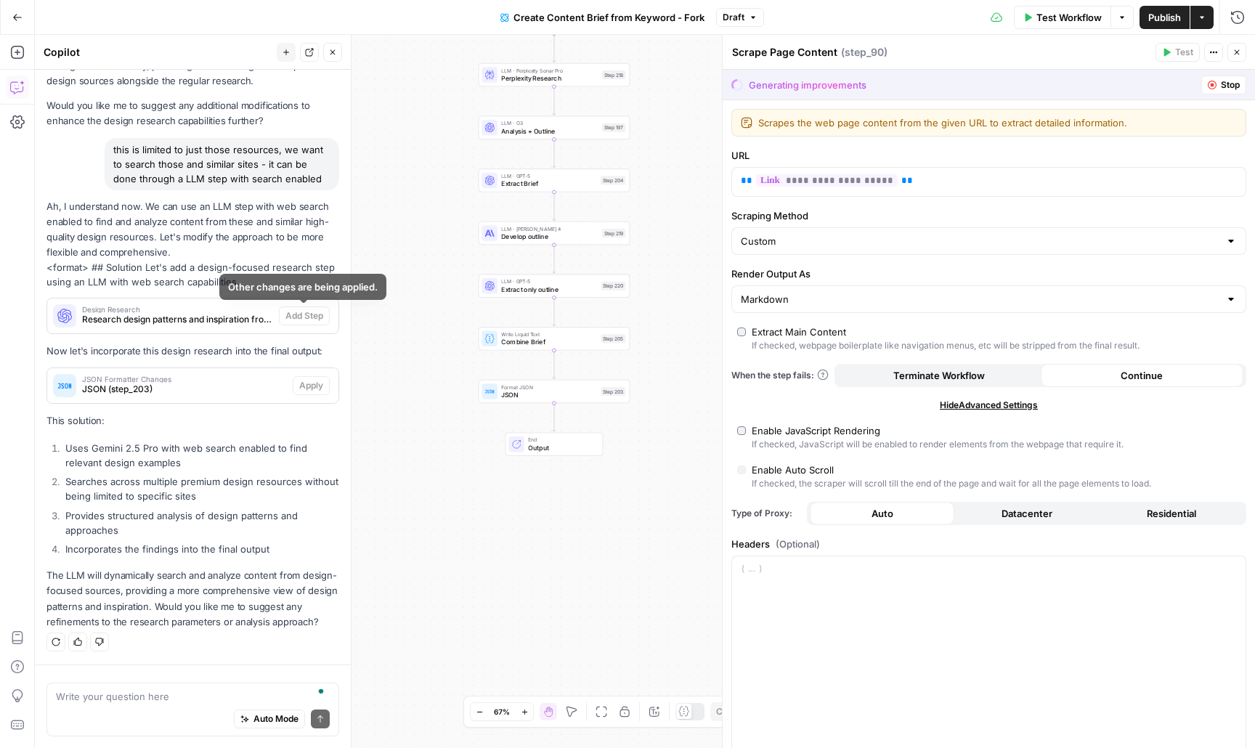
click at [235, 314] on span "Research design patterns and inspiration from premium design resources" at bounding box center [177, 319] width 191 height 13
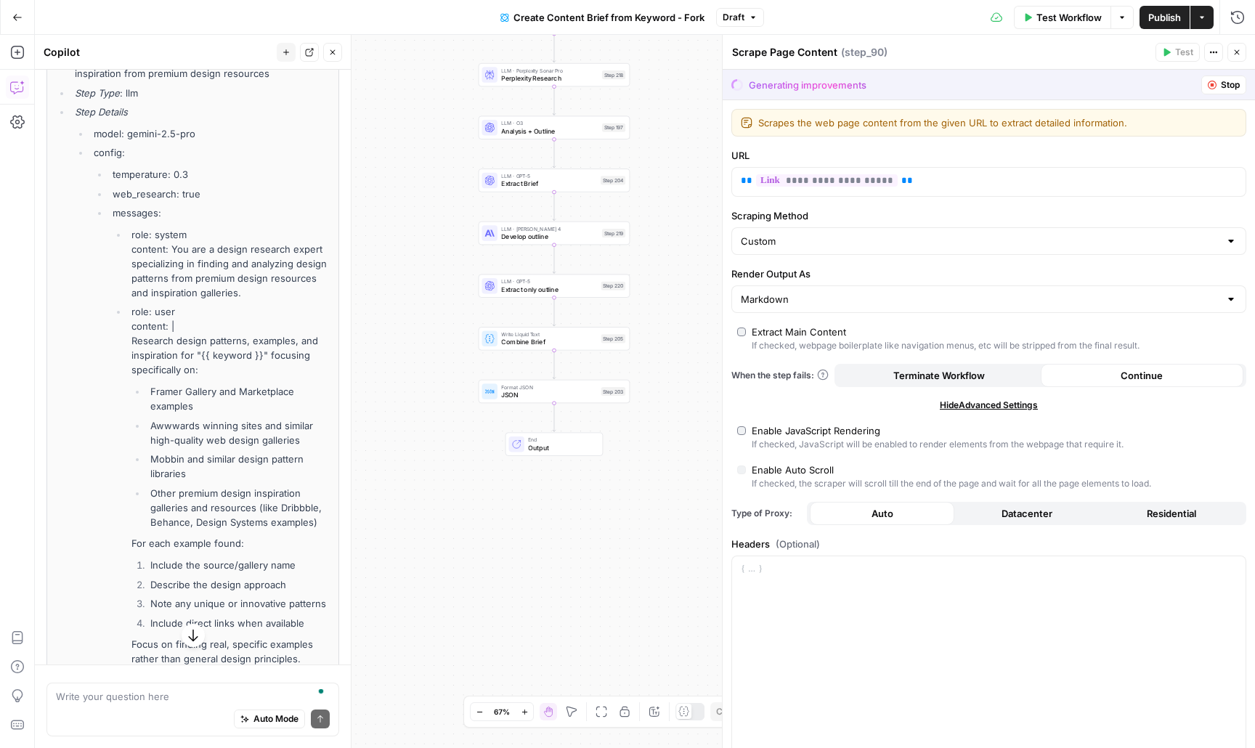
scroll to position [2040, 0]
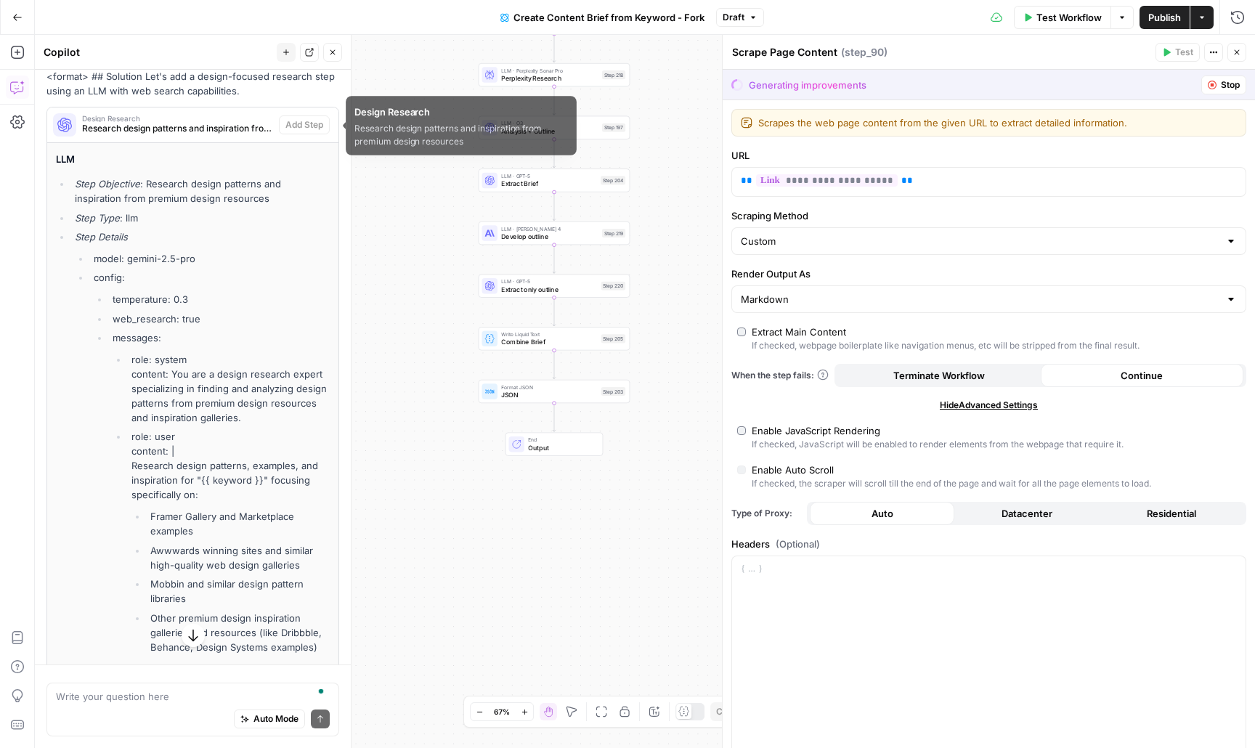
click at [228, 131] on span "Research design patterns and inspiration from premium design resources" at bounding box center [177, 128] width 191 height 13
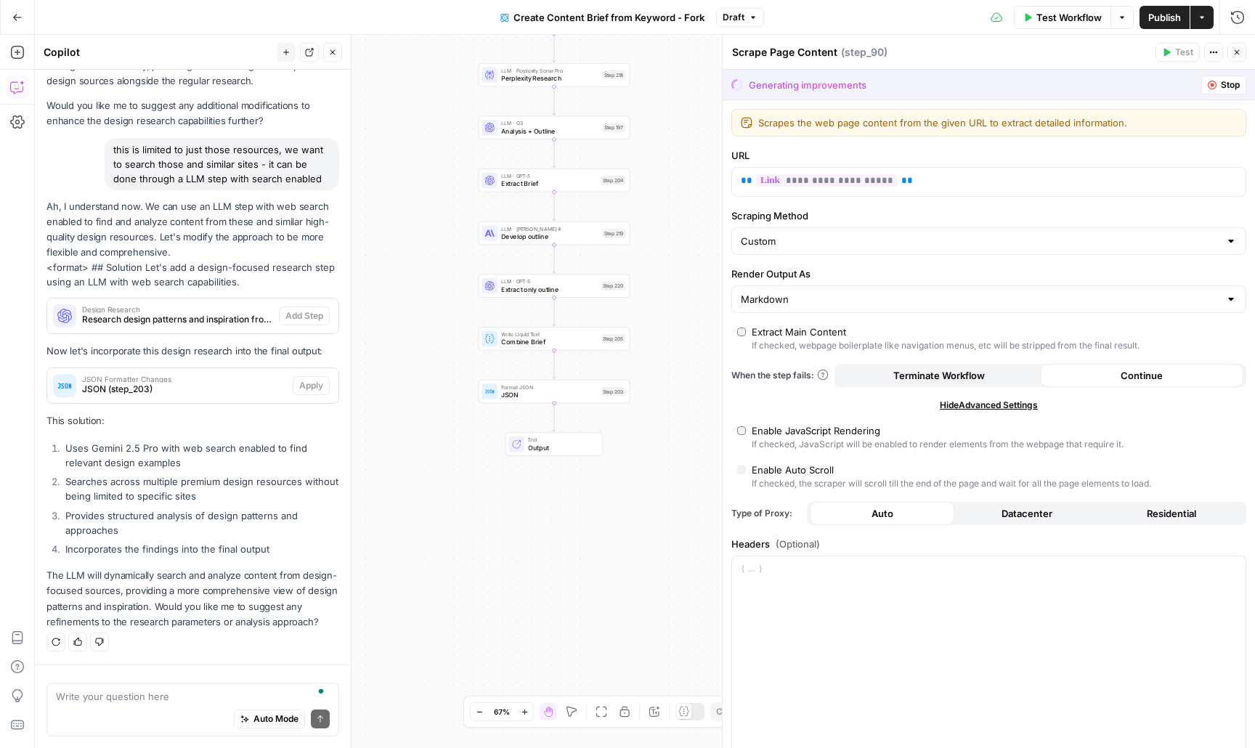
click at [1219, 86] on button "Stop" at bounding box center [1223, 85] width 45 height 19
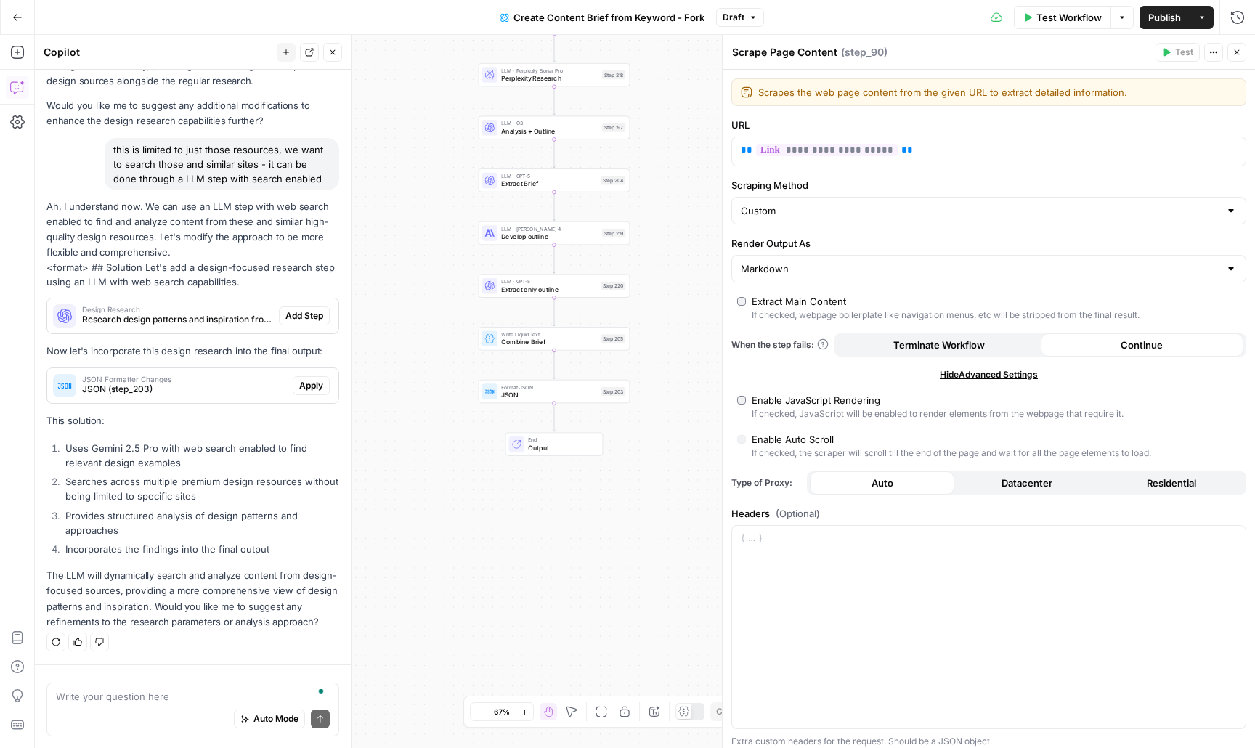
click at [1243, 54] on button "Close" at bounding box center [1236, 52] width 19 height 19
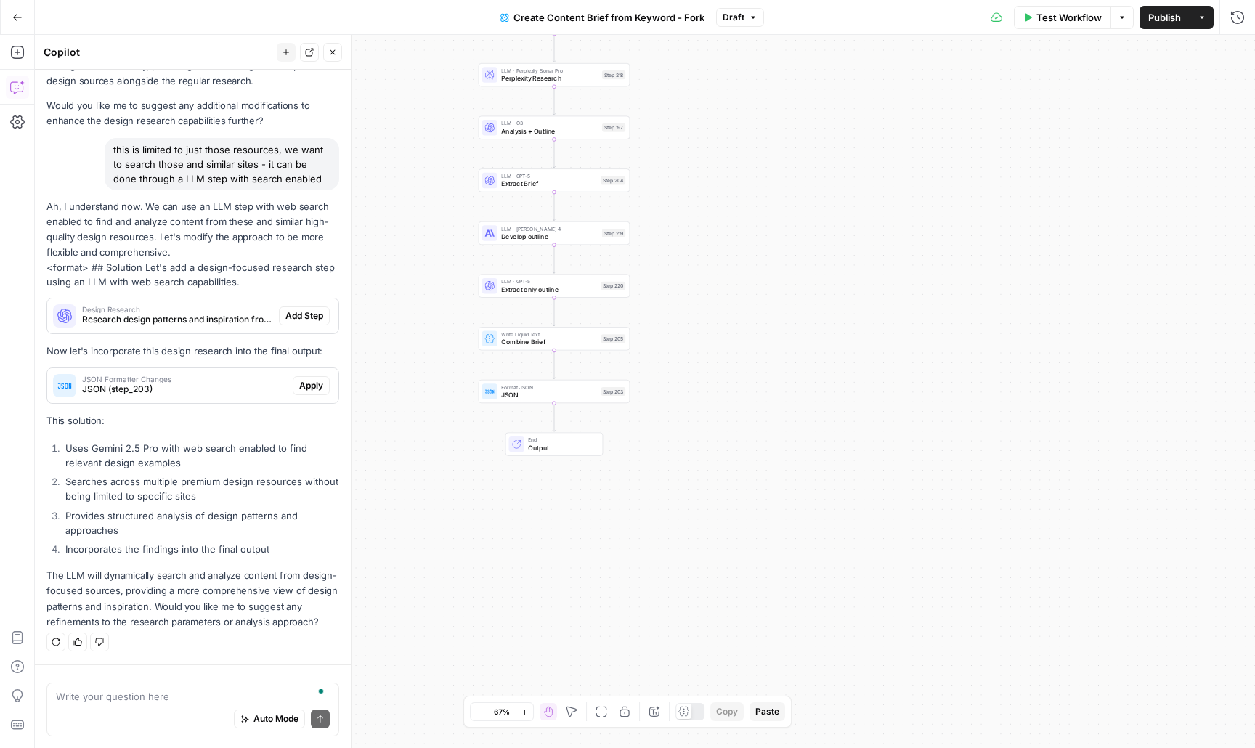
click at [314, 321] on span "Add Step" at bounding box center [304, 315] width 38 height 13
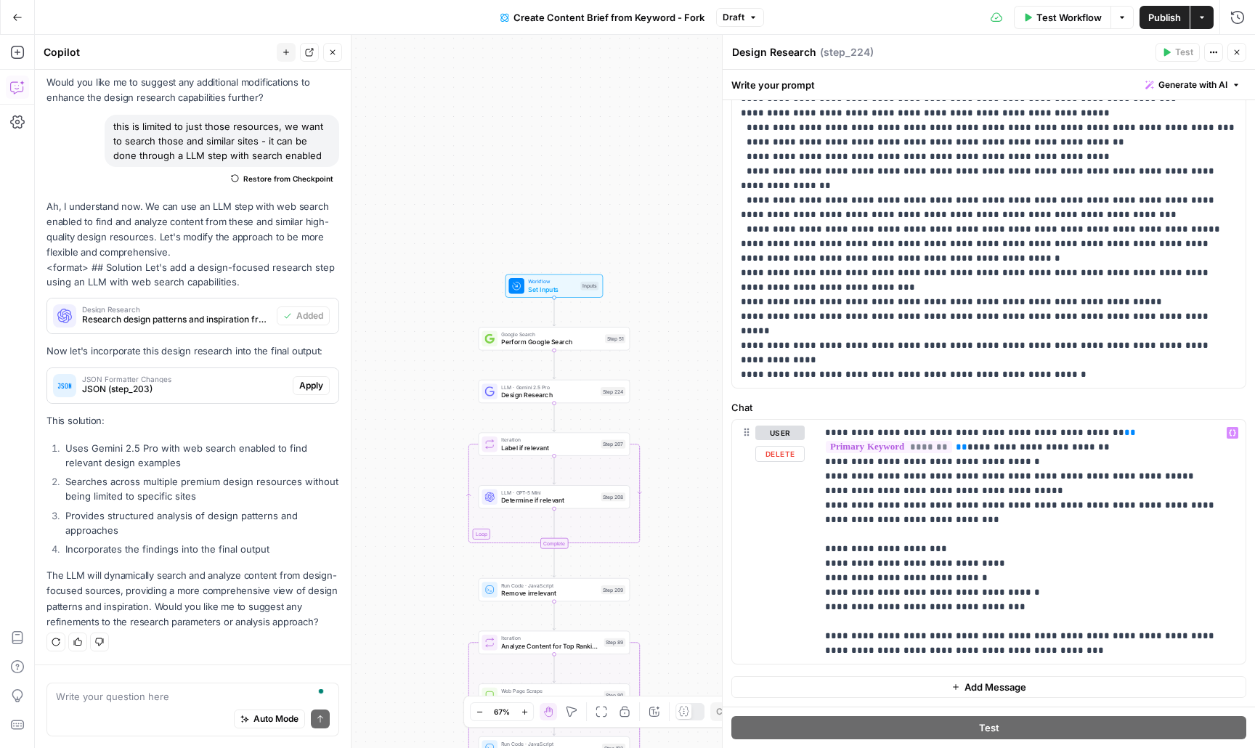
scroll to position [0, 0]
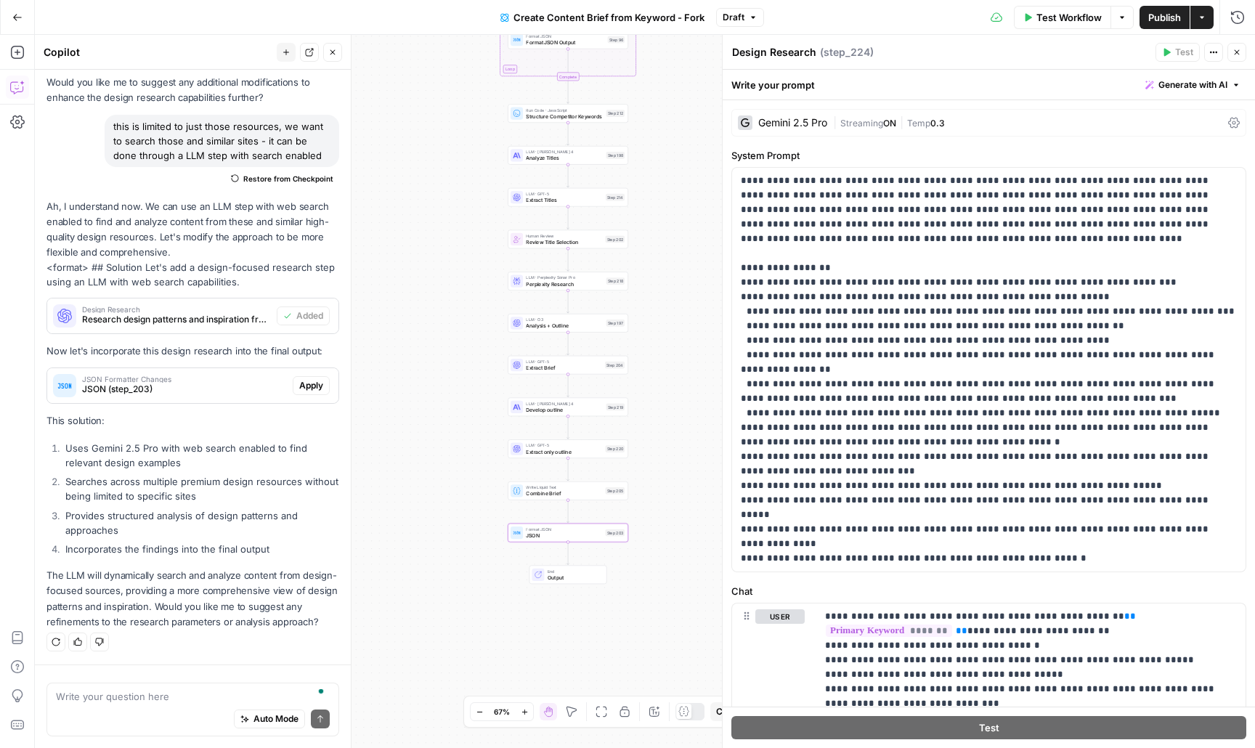
click at [304, 385] on span "Apply" at bounding box center [311, 385] width 24 height 13
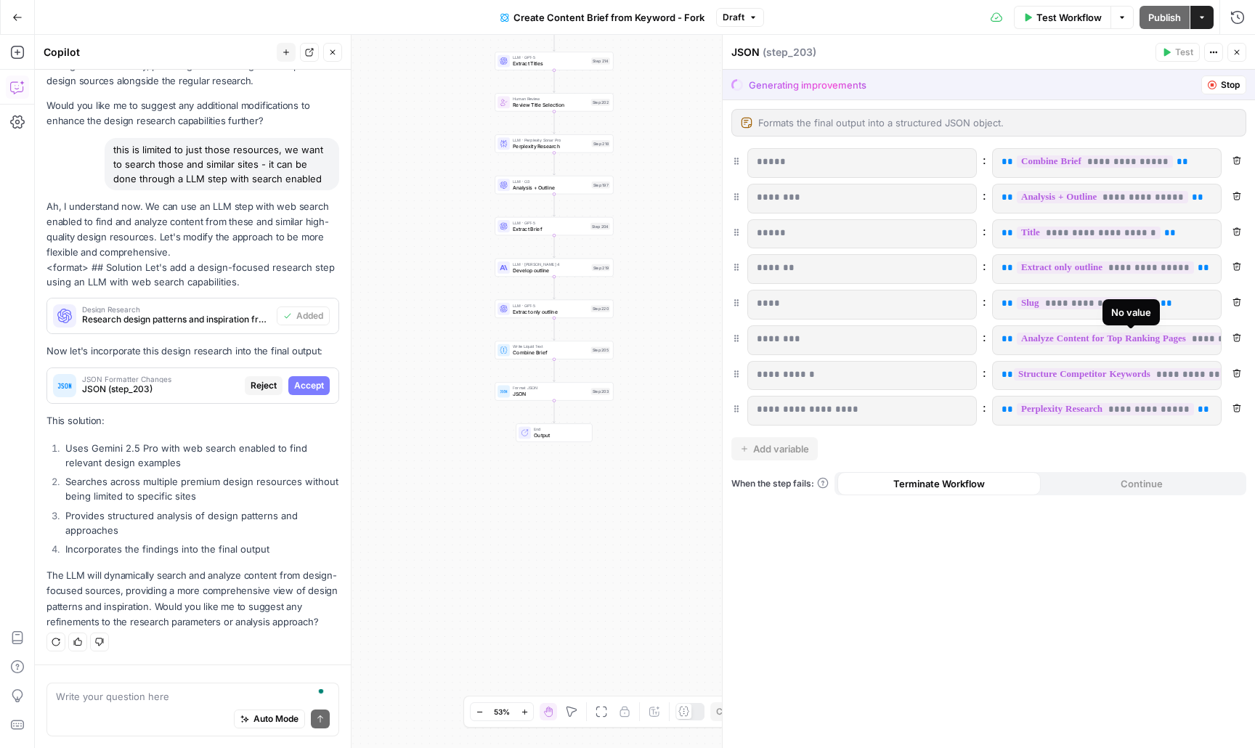
scroll to position [0, 62]
click at [1218, 342] on span "**" at bounding box center [1219, 338] width 12 height 9
click at [1215, 341] on span "**" at bounding box center [1219, 338] width 12 height 9
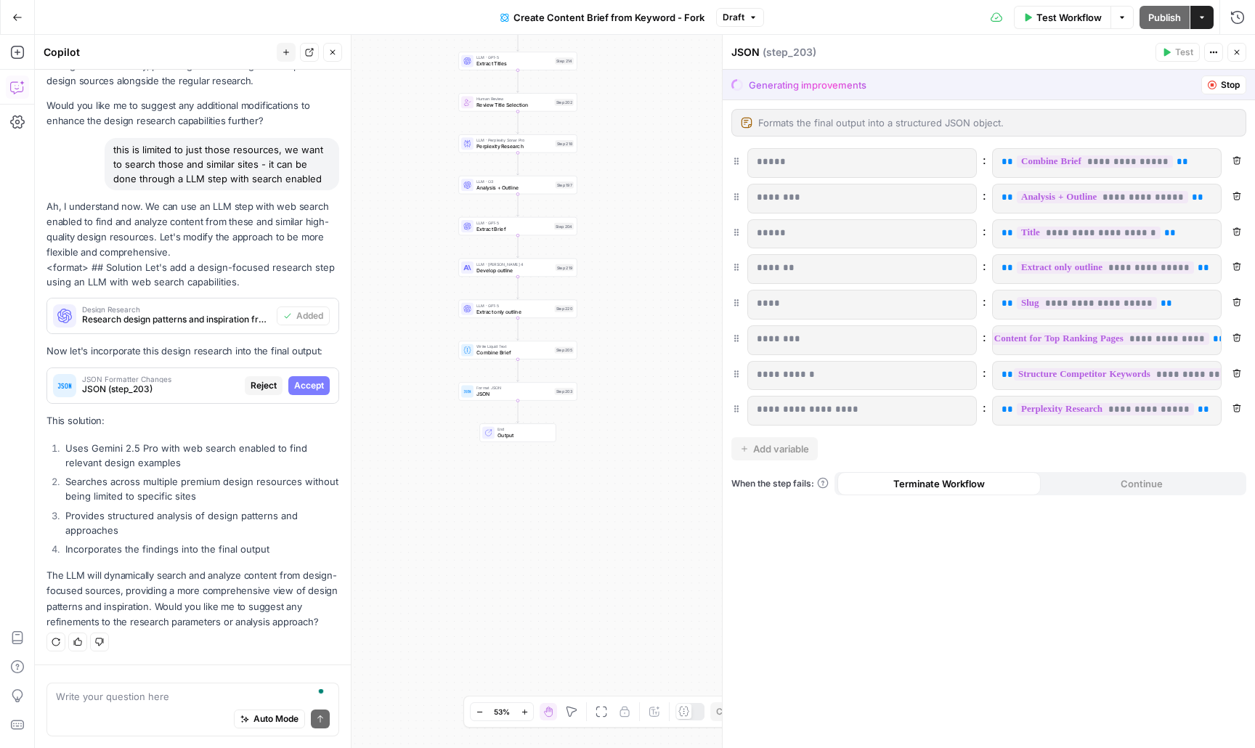
click at [1215, 341] on span "**" at bounding box center [1219, 338] width 12 height 9
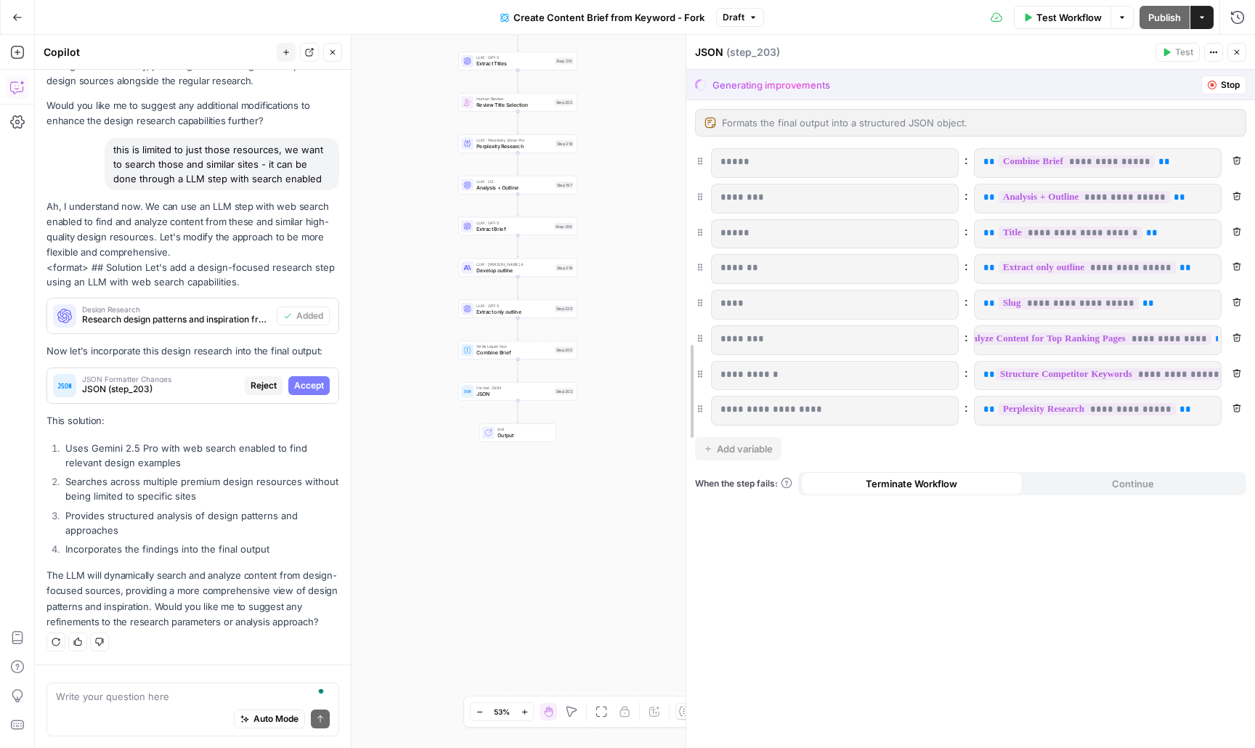
scroll to position [0, 38]
drag, startPoint x: 717, startPoint y: 171, endPoint x: 582, endPoint y: 180, distance: 135.3
click at [582, 180] on body "Catalyst New Home Browse Your Data Usage Settings Recent Grids Framer Blogs Coi…" at bounding box center [627, 374] width 1255 height 748
click at [1228, 81] on span "Stop" at bounding box center [1230, 84] width 19 height 13
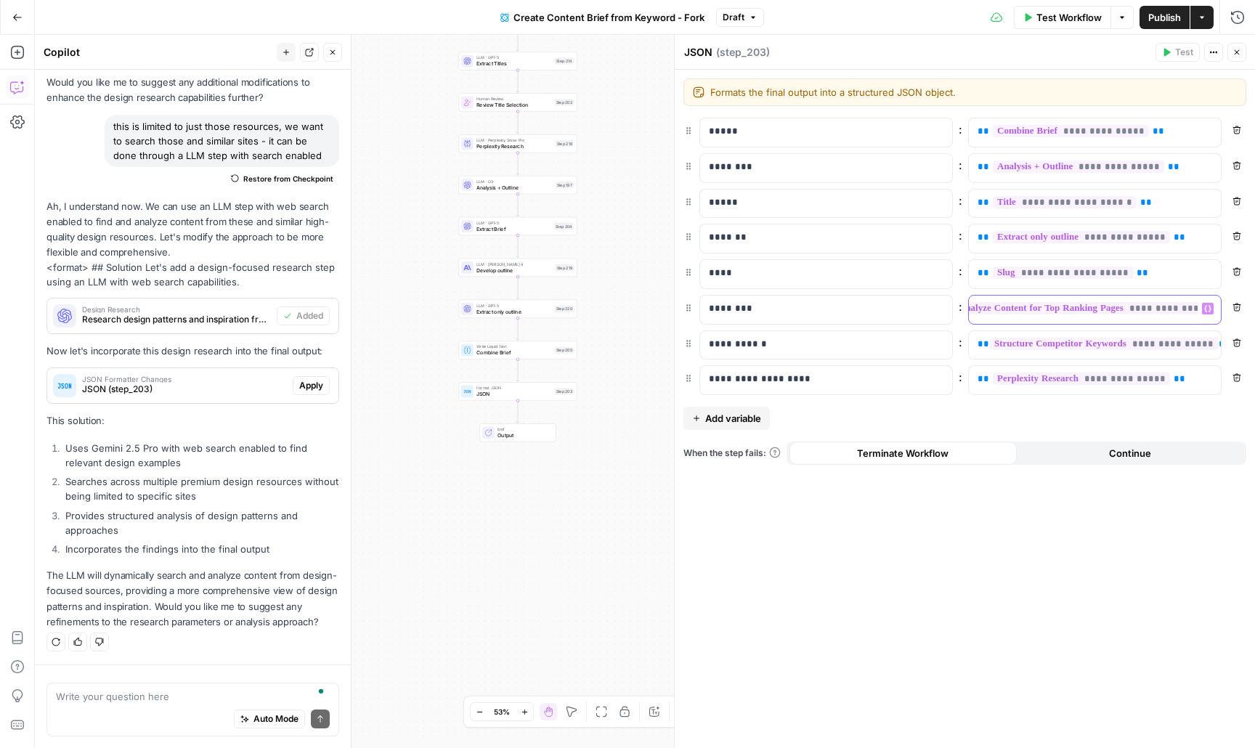
click at [1218, 313] on div "**********" at bounding box center [1095, 310] width 252 height 28
click at [1210, 309] on icon "button" at bounding box center [1207, 308] width 7 height 7
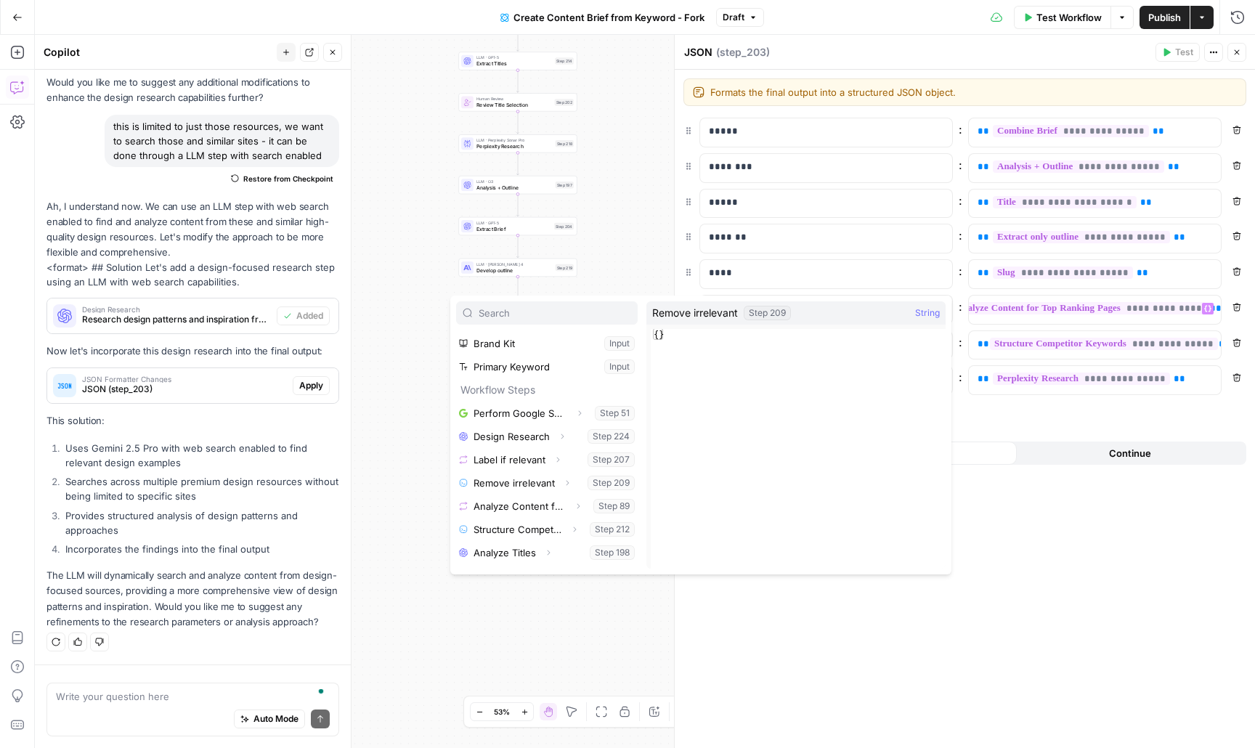
scroll to position [0, 0]
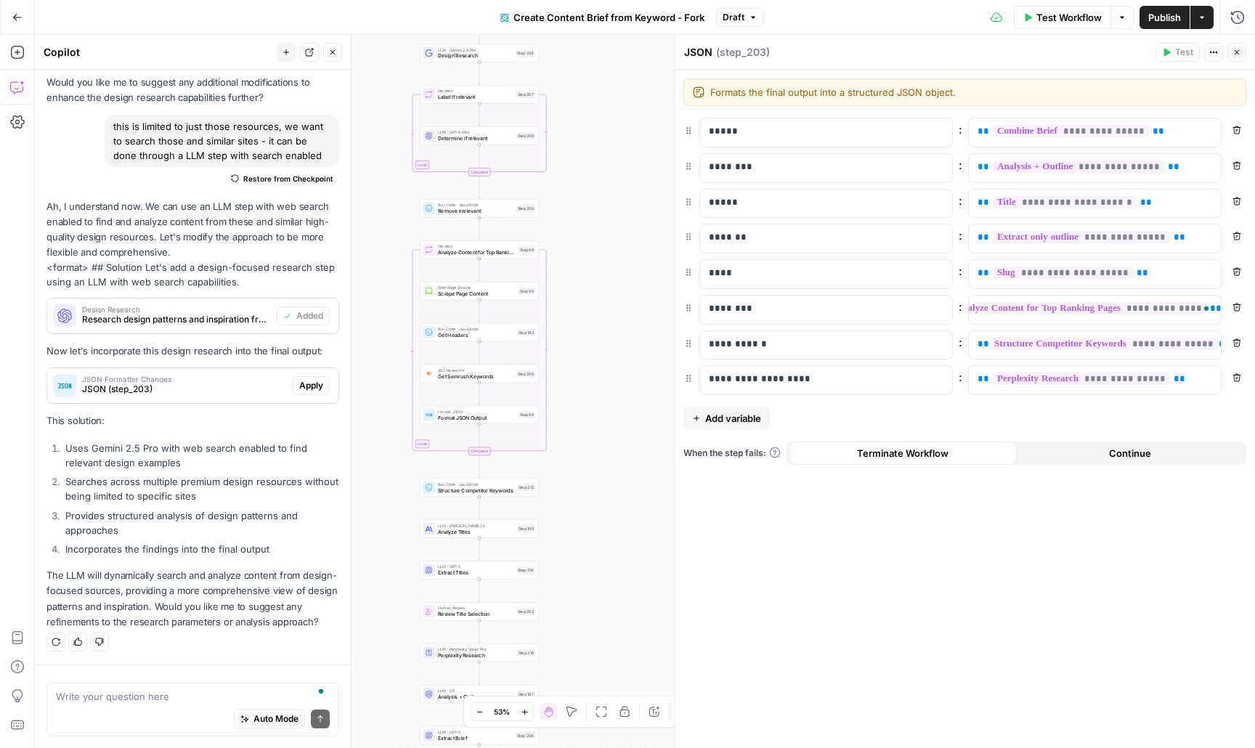
drag, startPoint x: 611, startPoint y: 176, endPoint x: 571, endPoint y: 685, distance: 510.5
click at [571, 685] on div "Workflow Set Inputs Inputs Google Search Perform Google Search Step 51 LLM · Ge…" at bounding box center [645, 391] width 1220 height 713
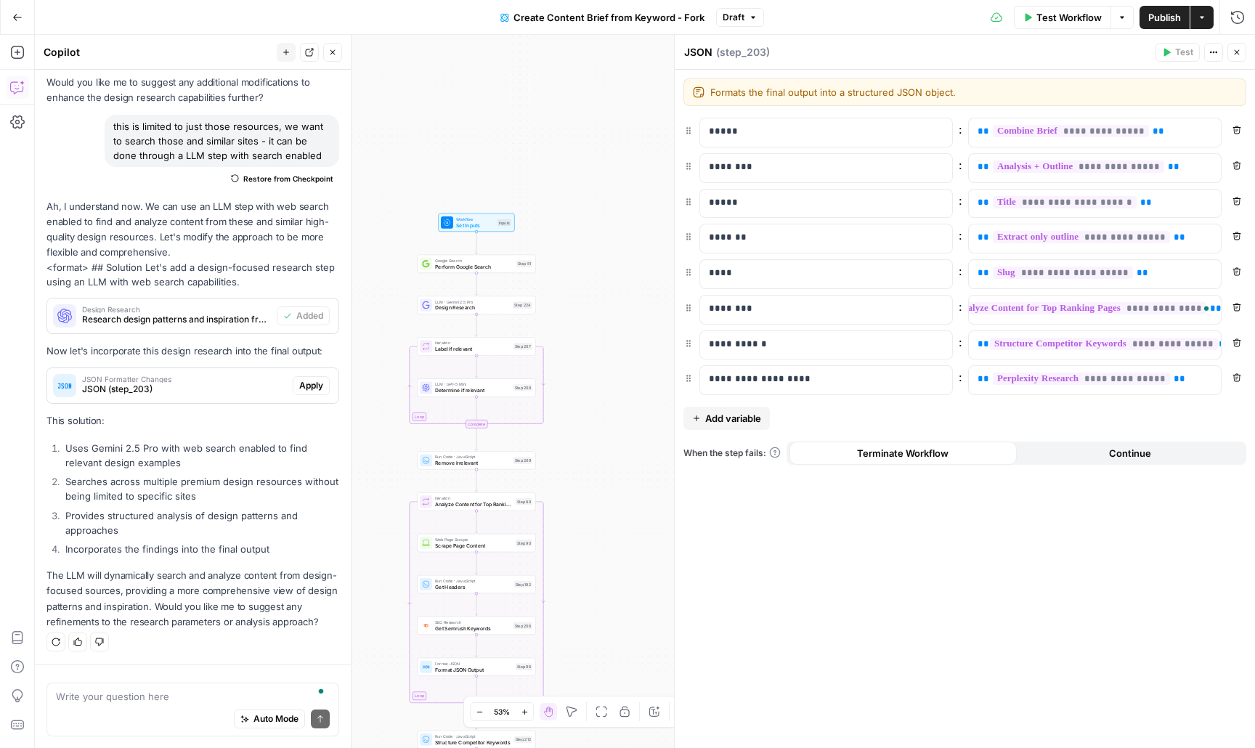
drag, startPoint x: 591, startPoint y: 349, endPoint x: 589, endPoint y: 603, distance: 254.2
click at [589, 603] on div "Workflow Set Inputs Inputs Google Search Perform Google Search Step 51 LLM · Ge…" at bounding box center [645, 391] width 1220 height 713
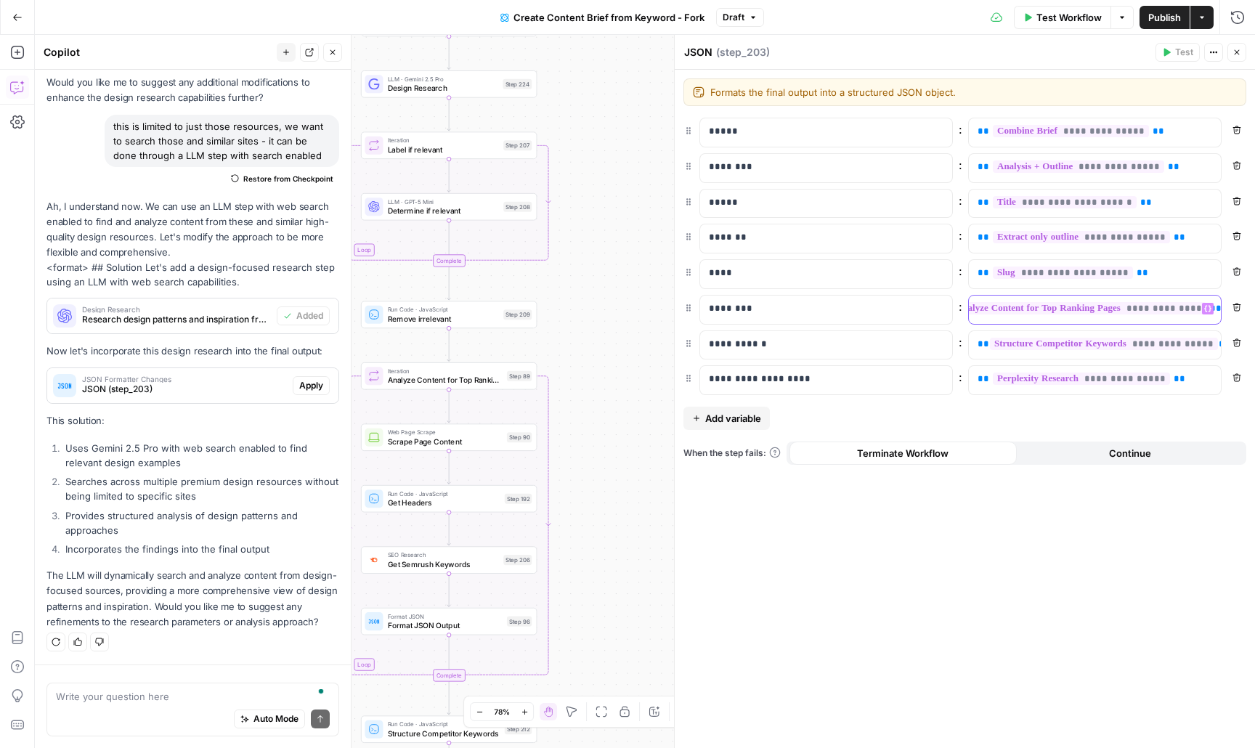
click at [1210, 309] on icon "button" at bounding box center [1207, 308] width 7 height 7
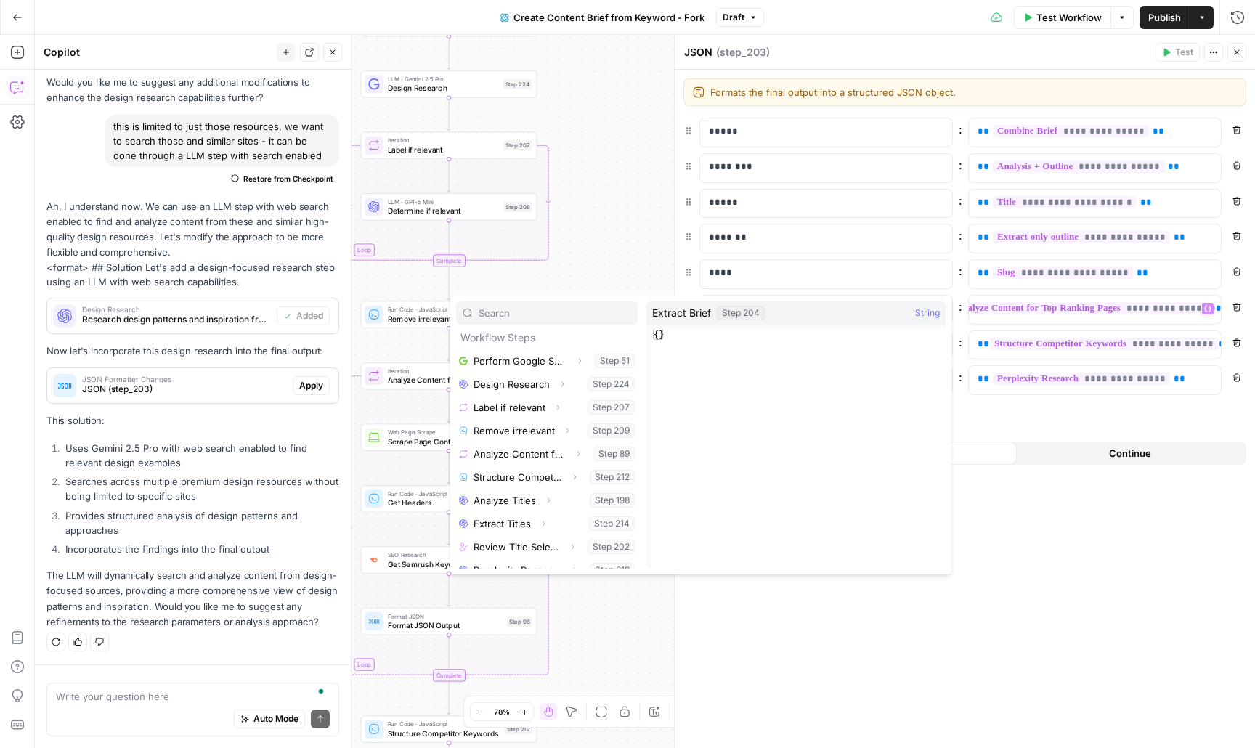
scroll to position [58, 0]
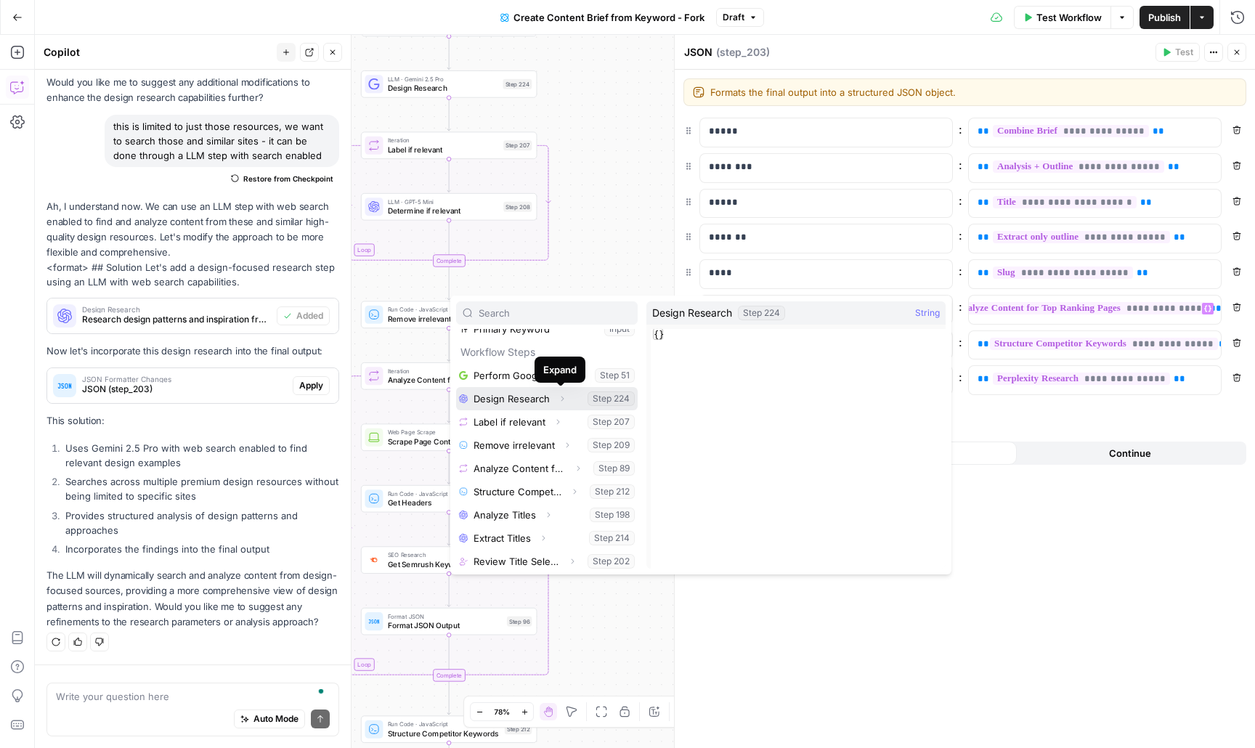
click at [561, 400] on icon "button" at bounding box center [562, 398] width 9 height 9
click at [505, 428] on button "Select variable Output" at bounding box center [554, 421] width 167 height 23
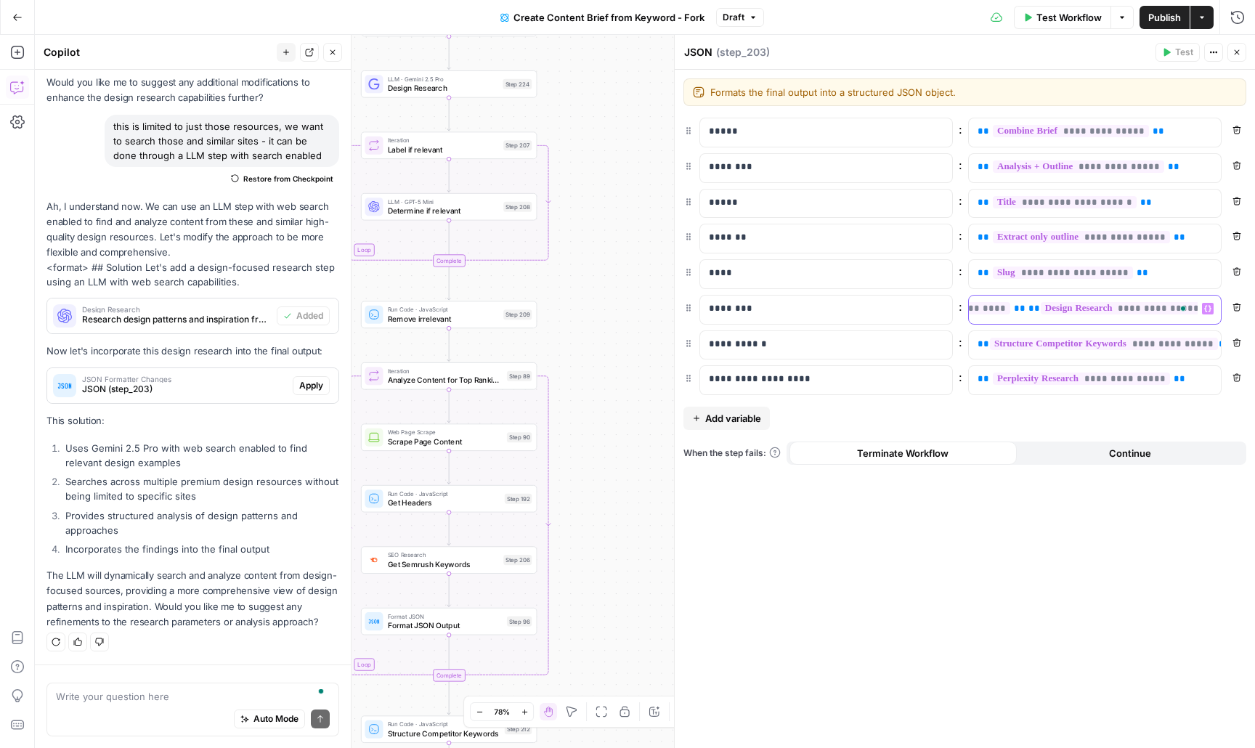
scroll to position [0, 244]
click at [1120, 609] on div "**********" at bounding box center [965, 409] width 580 height 678
click at [1173, 15] on span "Publish" at bounding box center [1164, 17] width 33 height 15
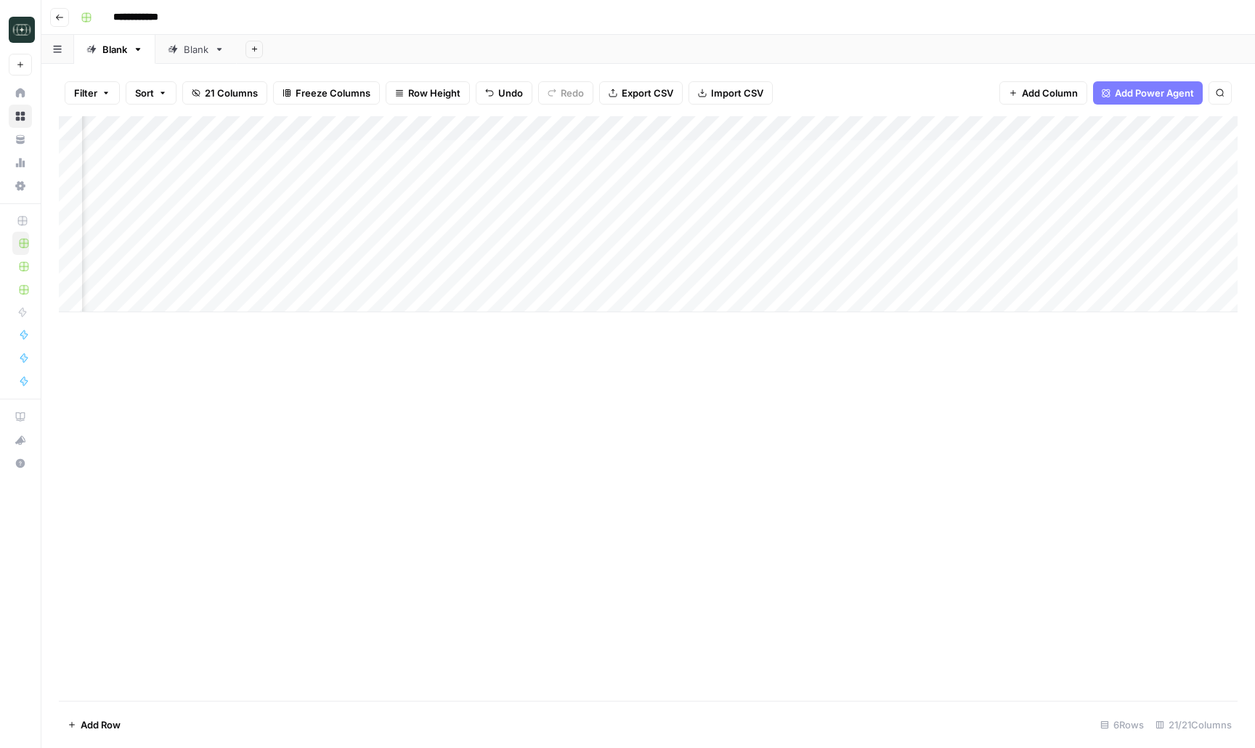
scroll to position [0, 810]
click at [959, 276] on div "Add Column" at bounding box center [648, 214] width 1179 height 196
click at [1038, 277] on div "Add Column" at bounding box center [648, 214] width 1179 height 196
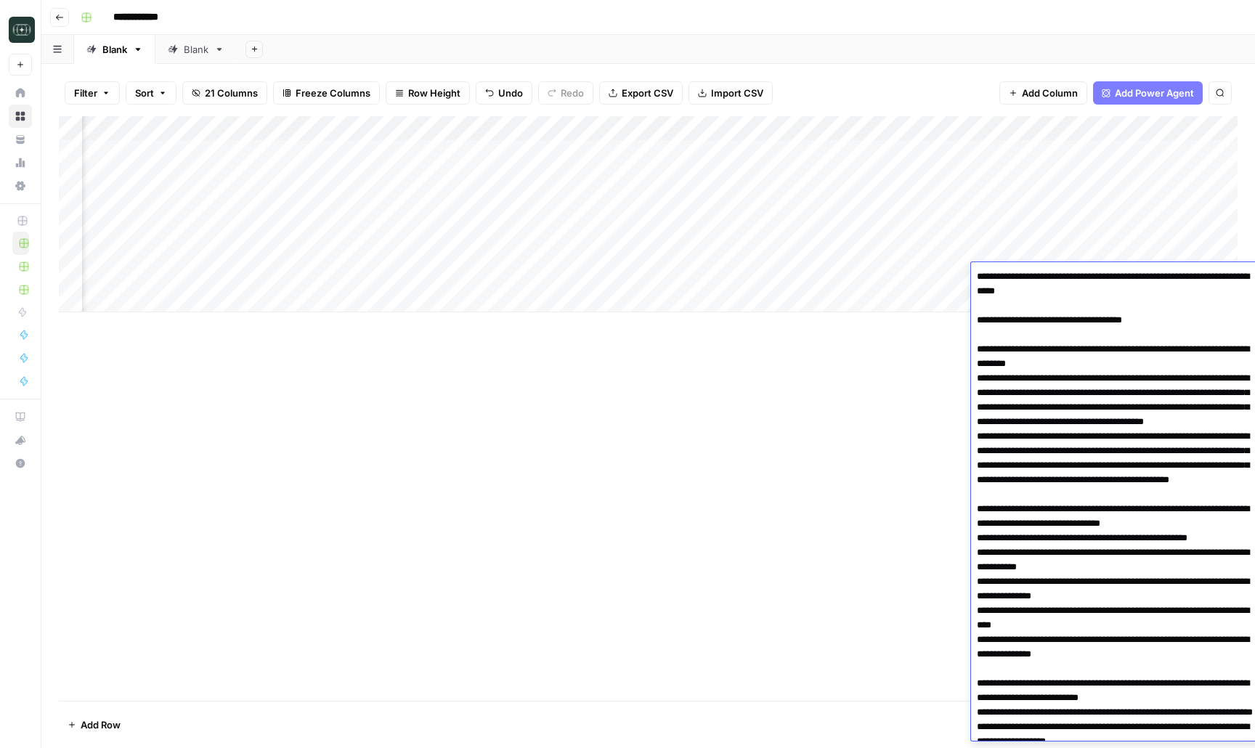
scroll to position [7025, 0]
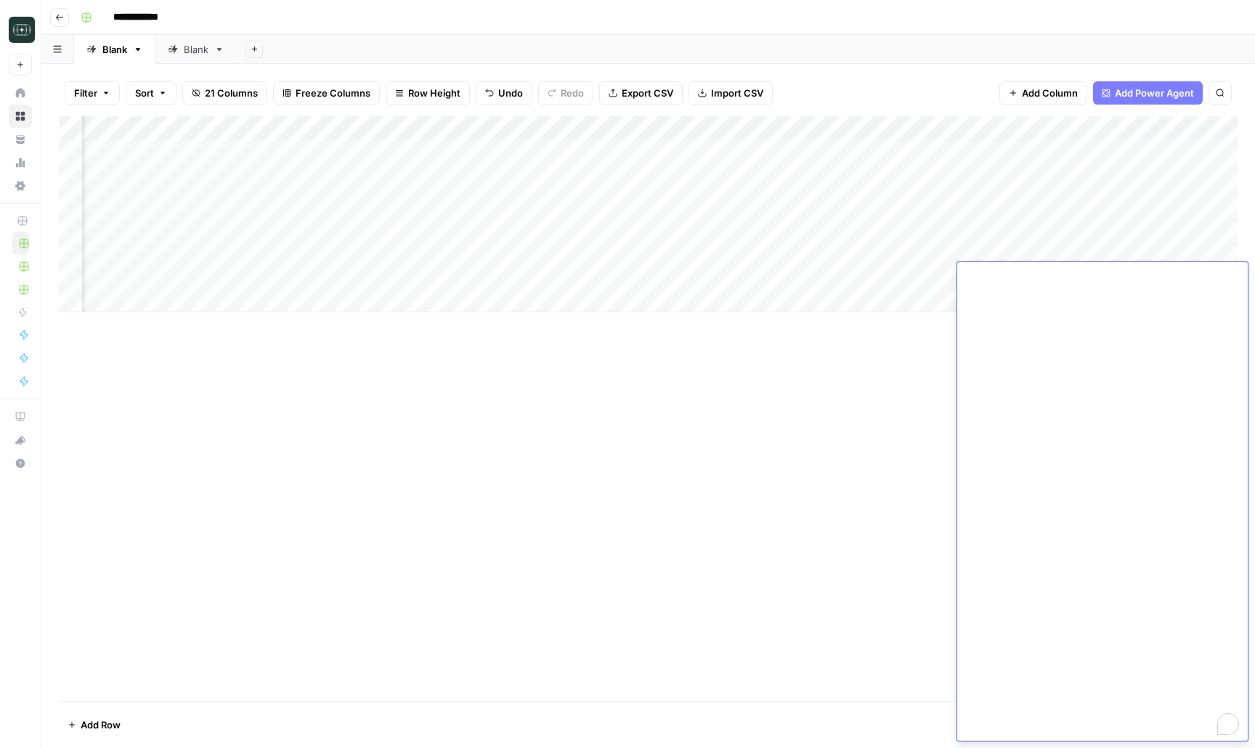
click at [857, 426] on div "Add Column" at bounding box center [648, 408] width 1179 height 585
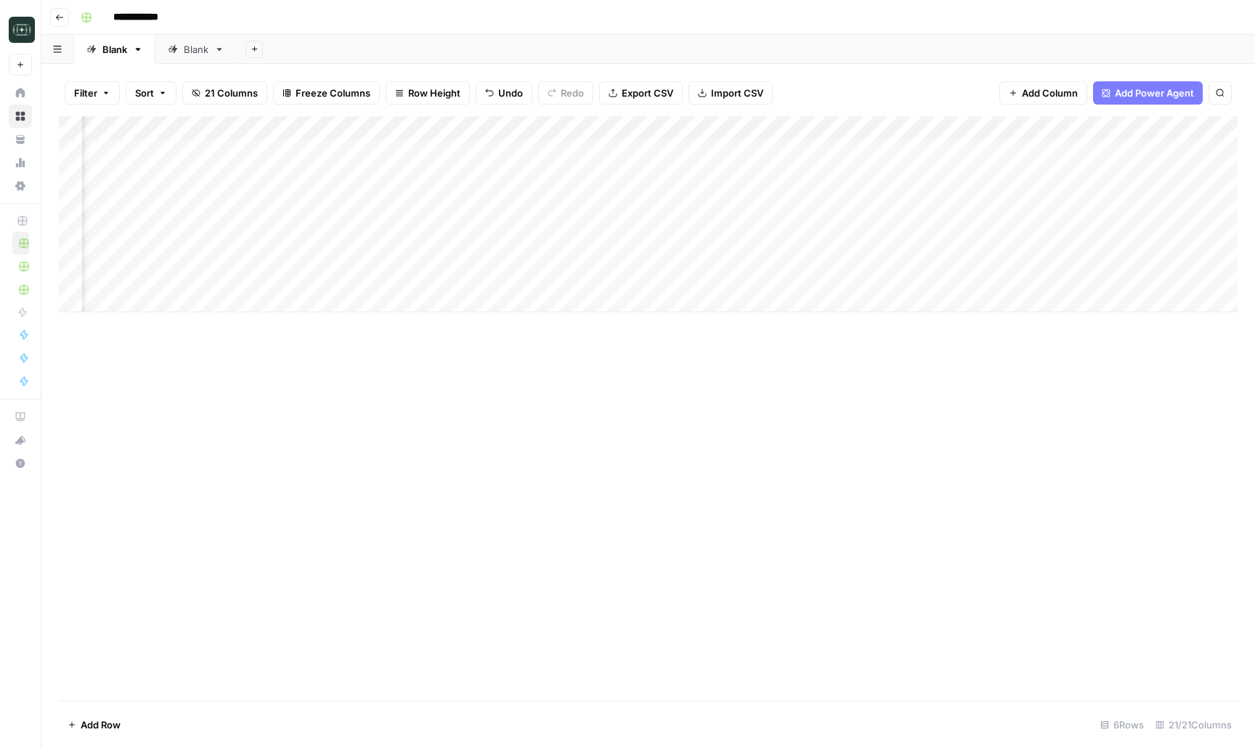
scroll to position [0, 1497]
click at [403, 129] on div "Add Column" at bounding box center [648, 214] width 1179 height 196
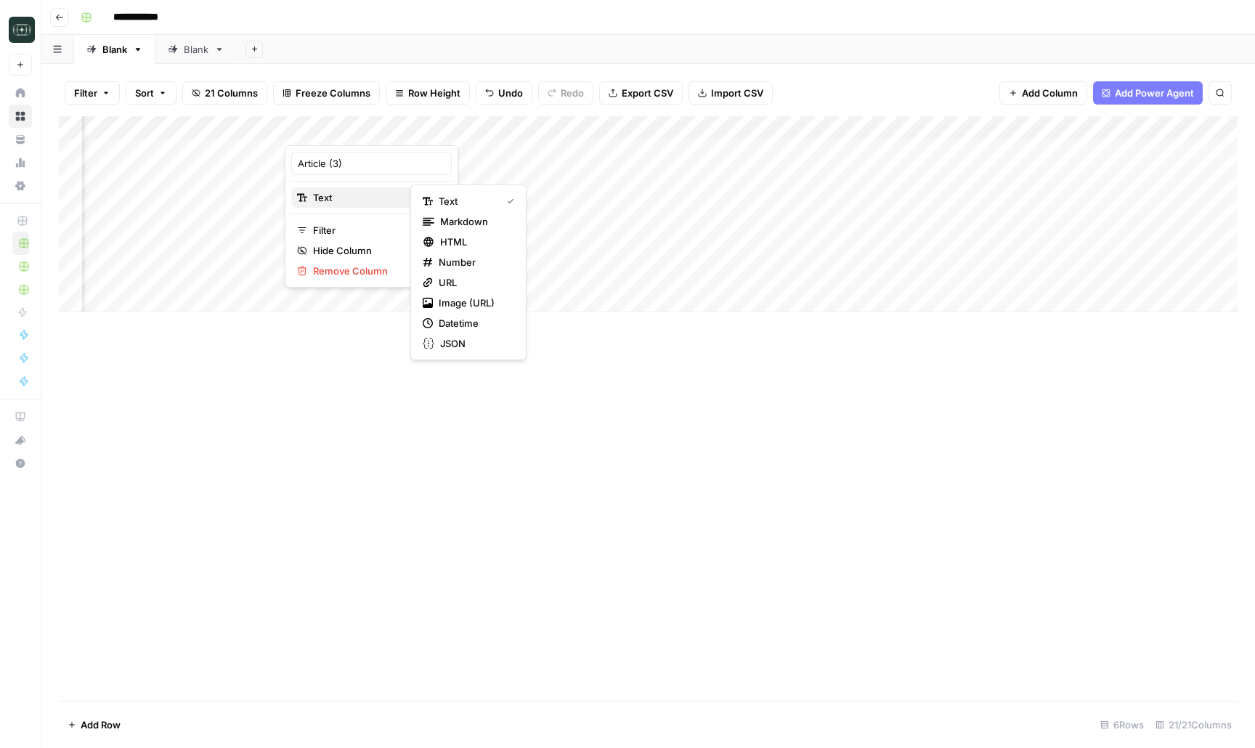
click at [367, 196] on span "Text" at bounding box center [369, 197] width 113 height 15
click at [465, 219] on span "Markdown" at bounding box center [474, 221] width 68 height 15
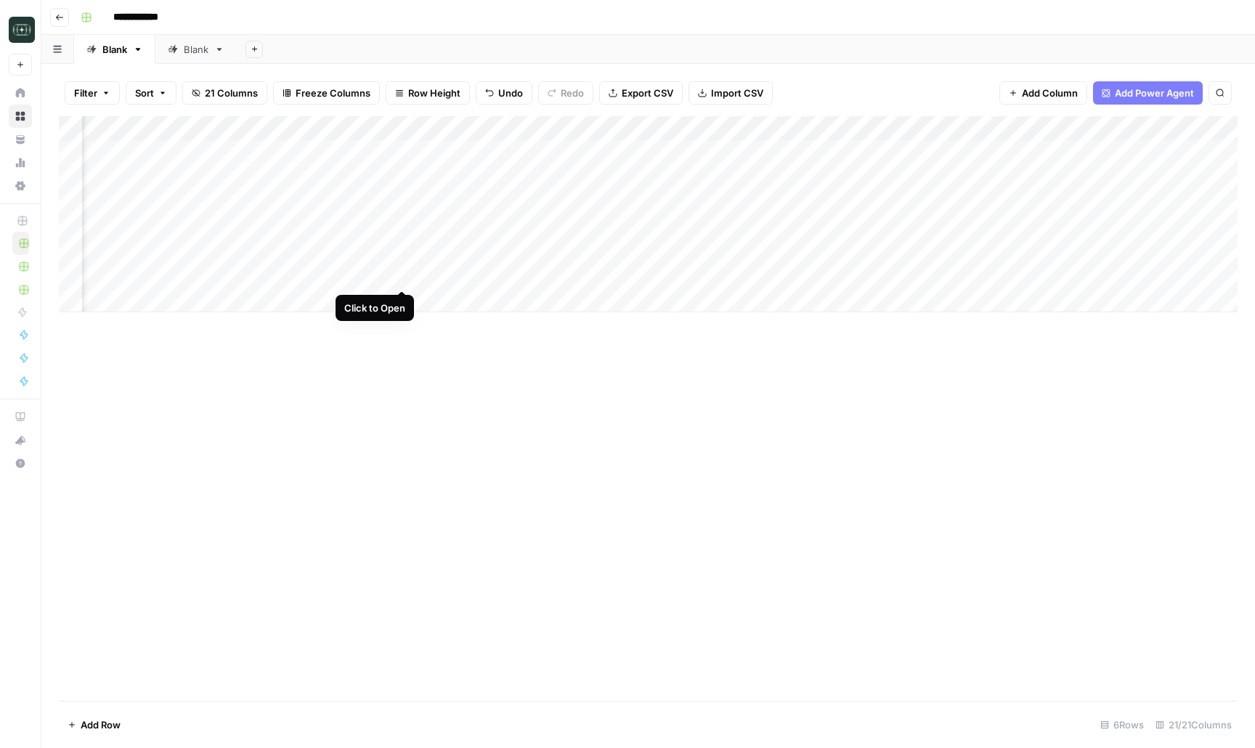
click at [402, 274] on div "Add Column" at bounding box center [648, 214] width 1179 height 196
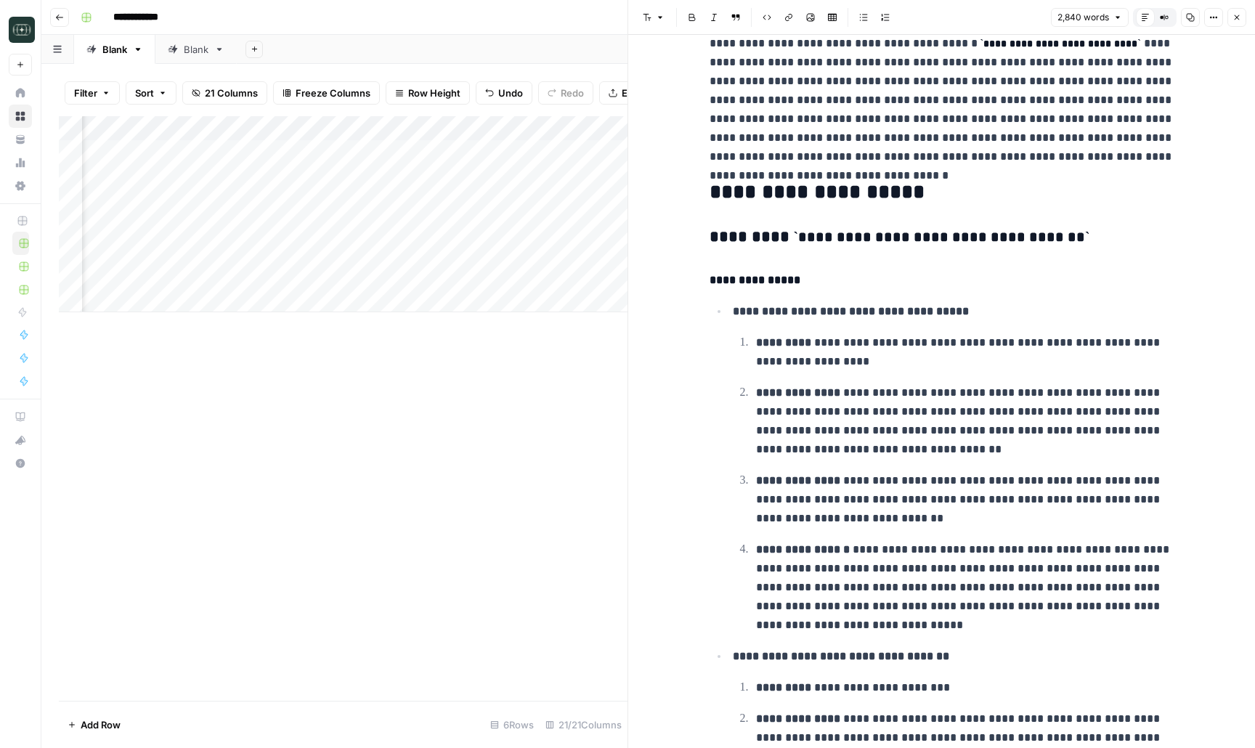
scroll to position [1562, 0]
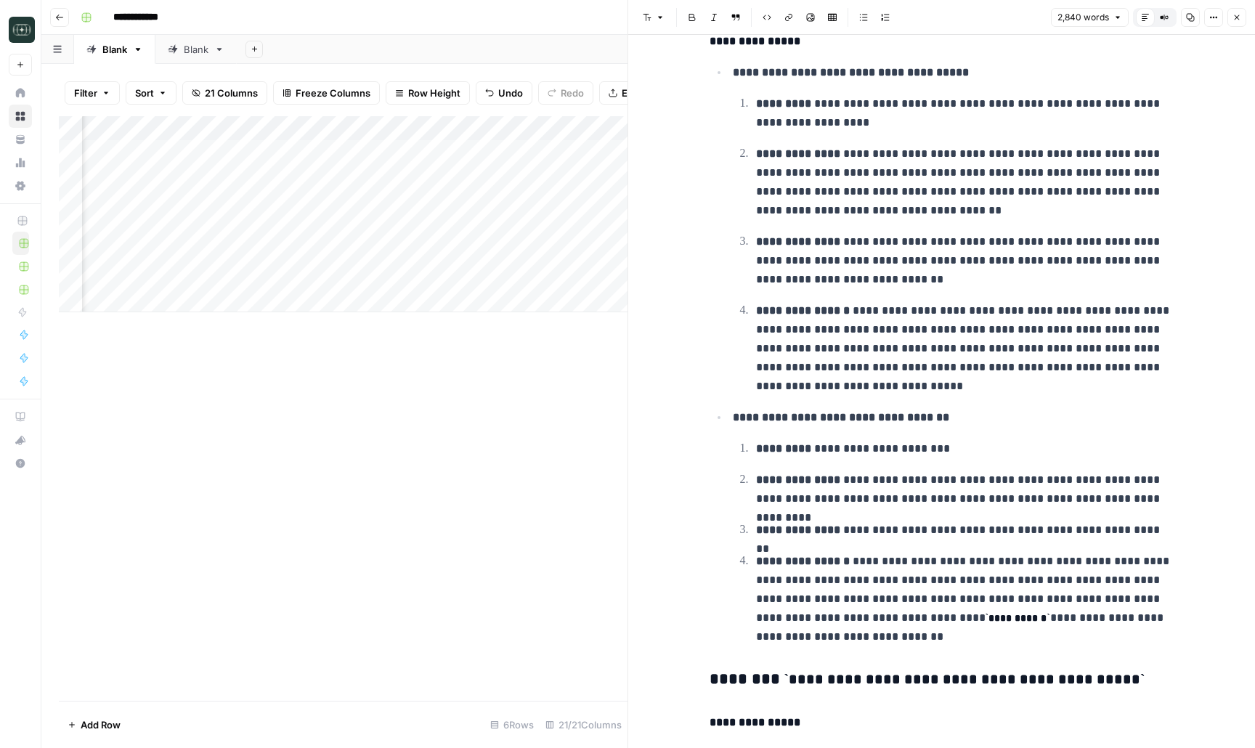
click at [1232, 20] on icon "button" at bounding box center [1236, 17] width 9 height 9
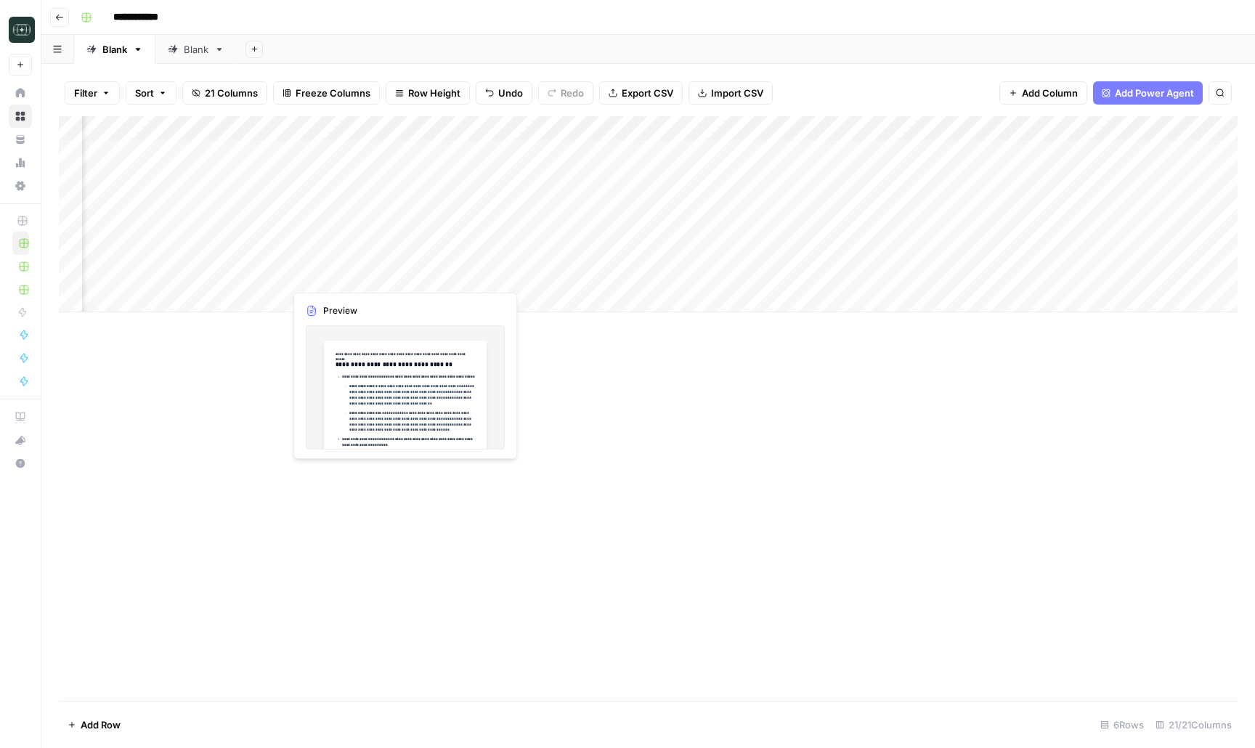
click at [322, 271] on div "Add Column" at bounding box center [648, 214] width 1179 height 196
click at [322, 271] on div at bounding box center [350, 275] width 133 height 27
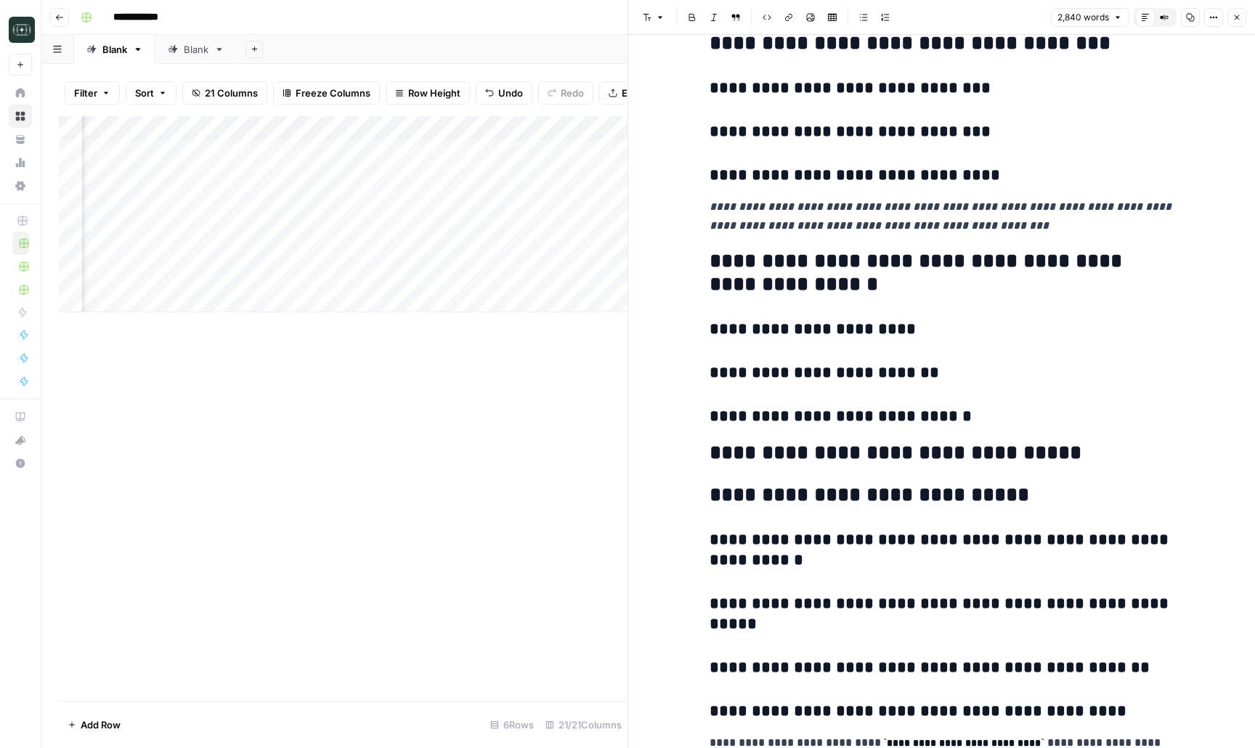
scroll to position [4969, 0]
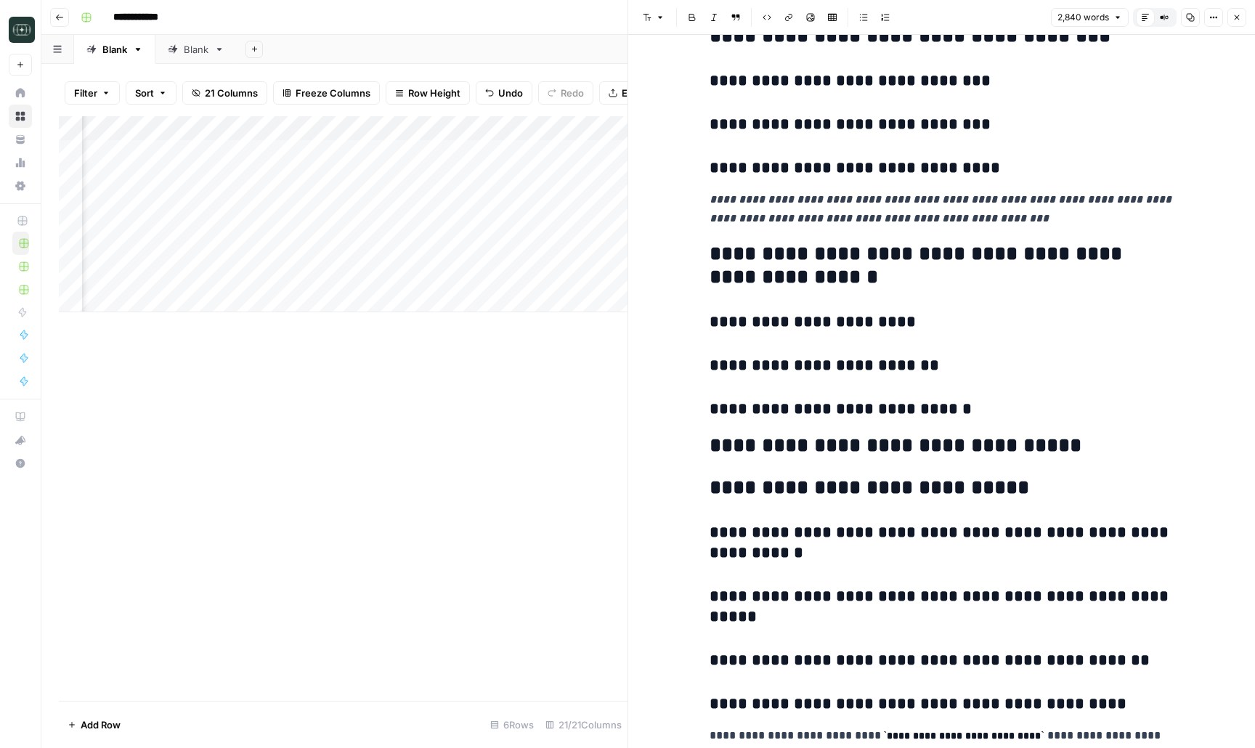
click at [1237, 20] on icon "button" at bounding box center [1236, 17] width 9 height 9
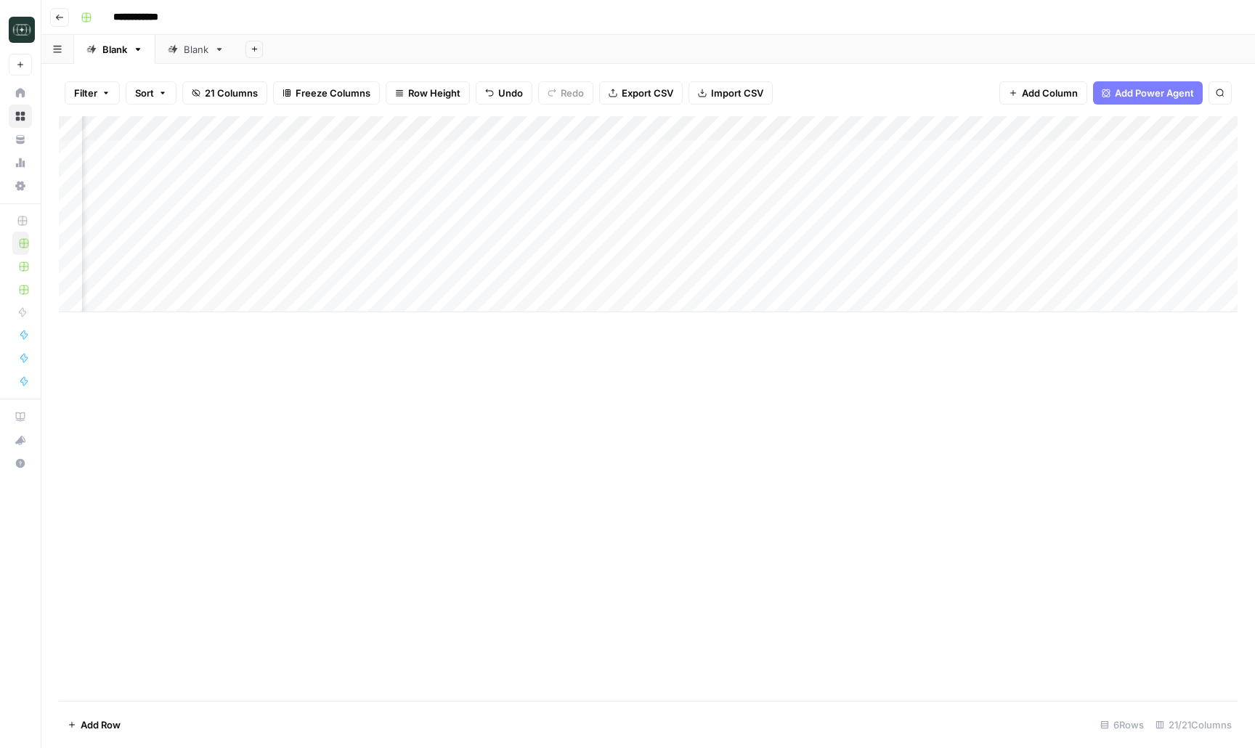
click at [481, 273] on div "Add Column" at bounding box center [648, 214] width 1179 height 196
click at [272, 274] on div "Add Column" at bounding box center [648, 214] width 1179 height 196
click at [359, 273] on div "Add Column" at bounding box center [648, 214] width 1179 height 196
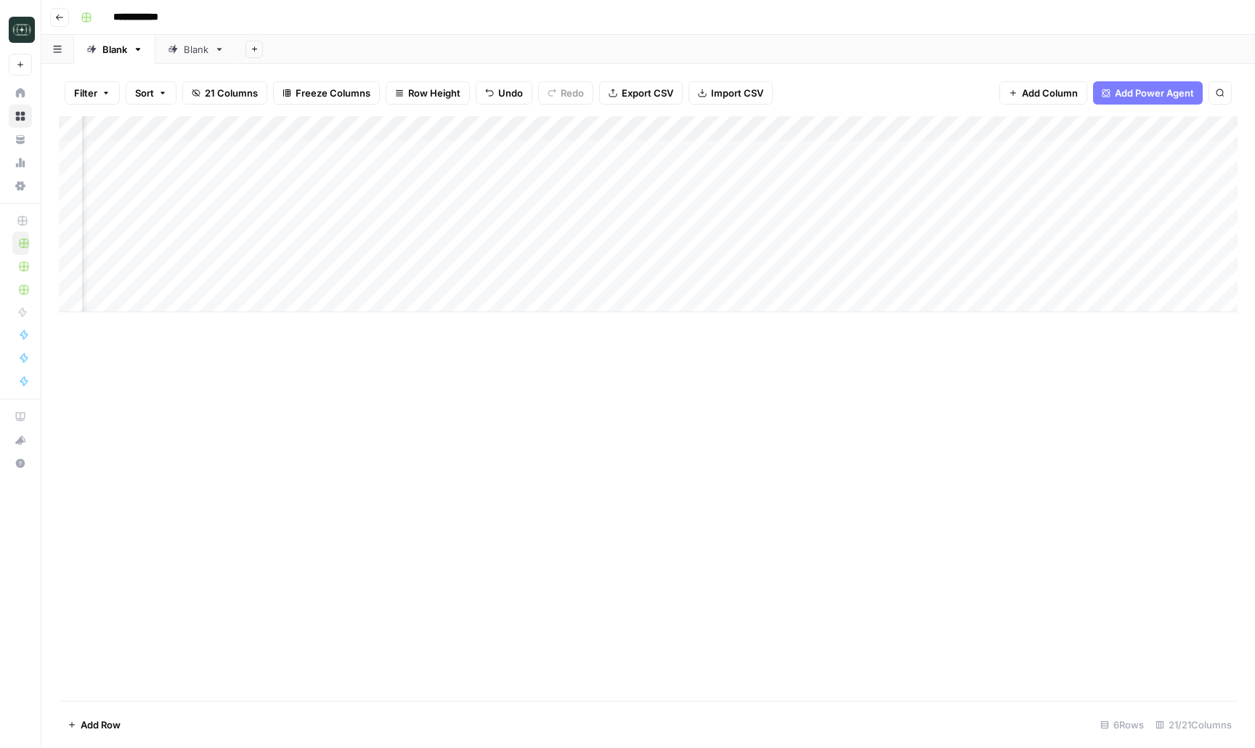
click at [359, 273] on div "Add Column" at bounding box center [648, 214] width 1179 height 196
click at [406, 361] on div "Add Column" at bounding box center [648, 408] width 1179 height 585
click at [349, 272] on div "Add Column" at bounding box center [645, 214] width 1172 height 196
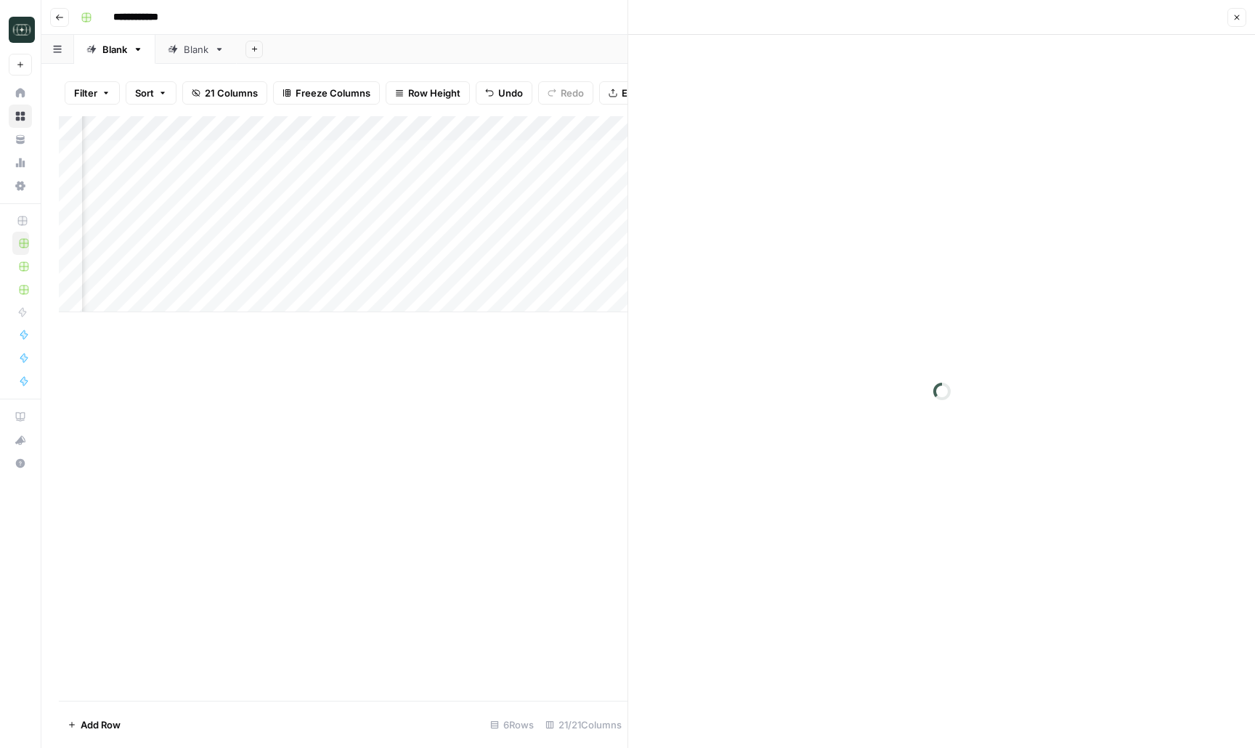
click at [349, 272] on div at bounding box center [350, 275] width 133 height 27
click at [452, 399] on div "Add Column" at bounding box center [343, 408] width 569 height 585
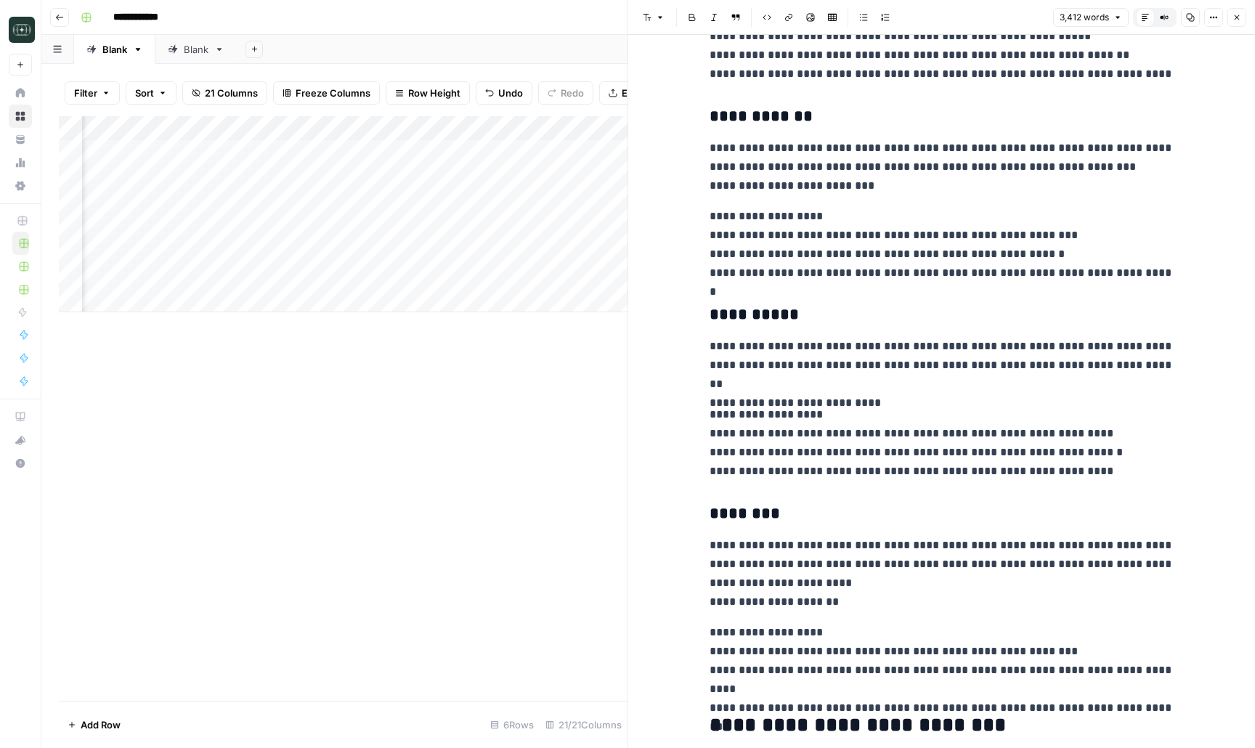
scroll to position [10265, 0]
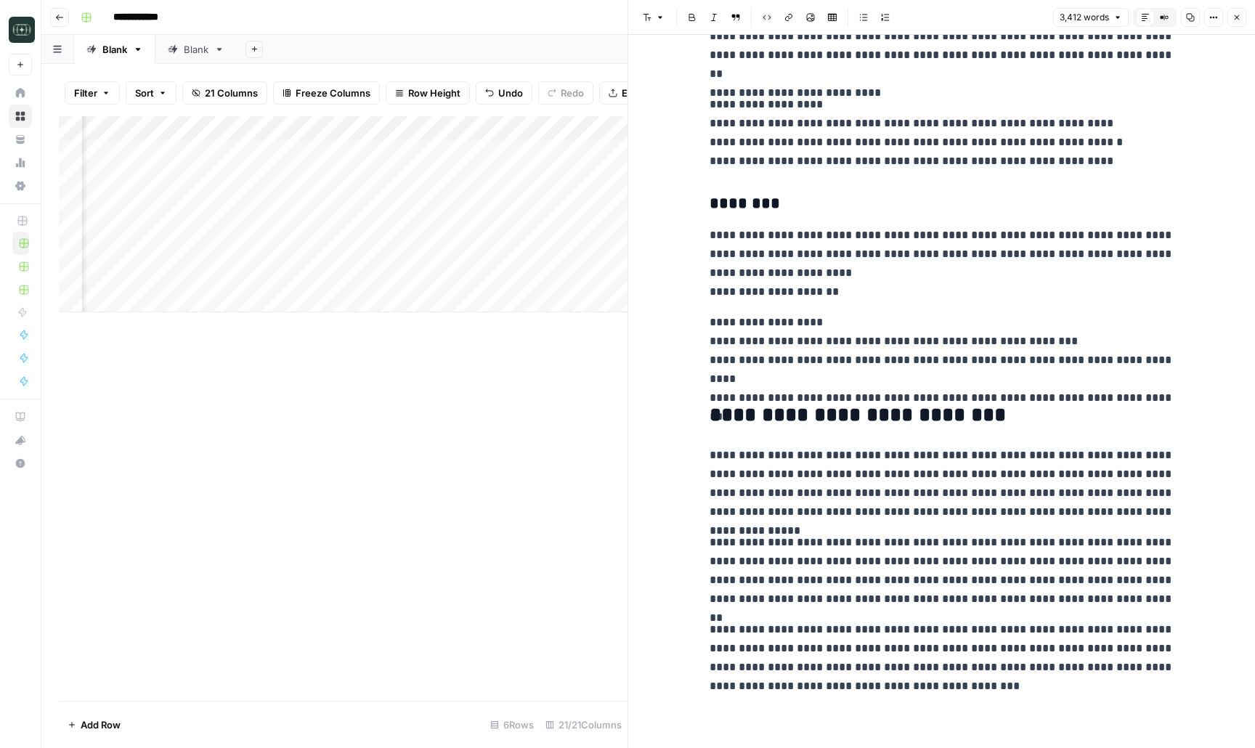
click at [1236, 22] on button "Close" at bounding box center [1236, 17] width 19 height 19
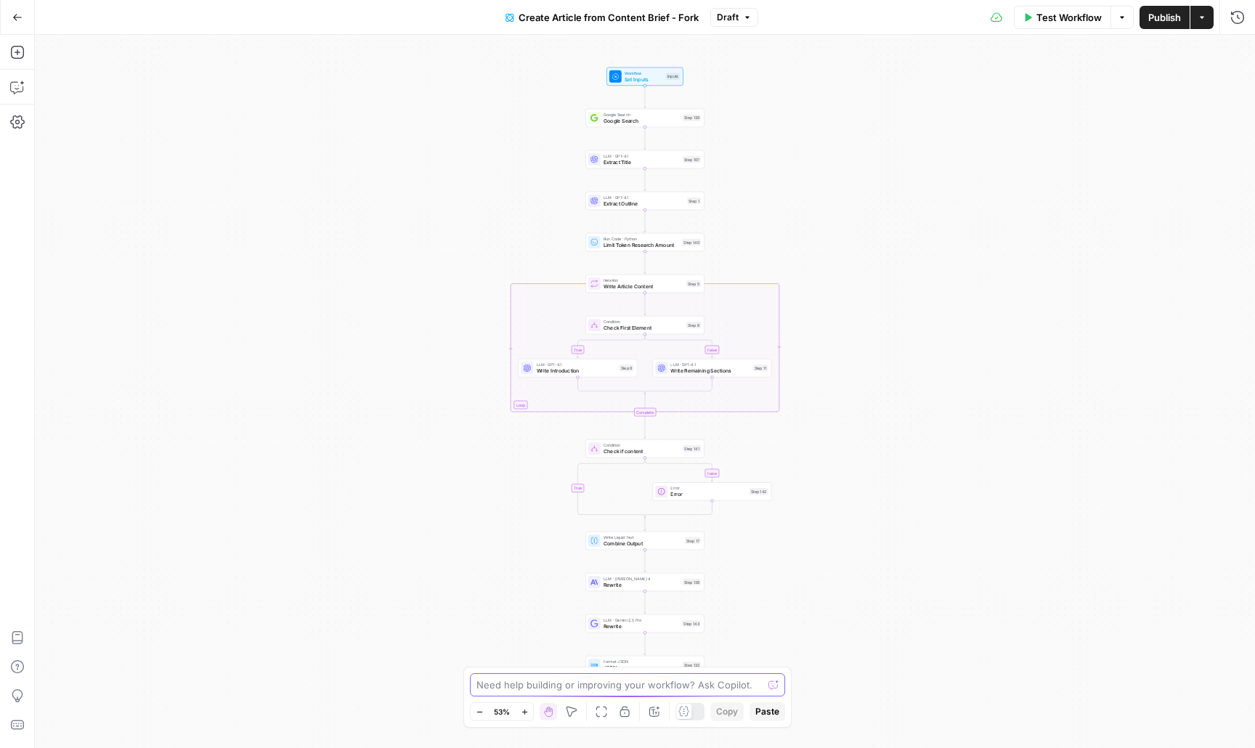
click at [505, 688] on textarea at bounding box center [619, 684] width 286 height 15
type textarea "step 43 output was a brief not a final article"
click at [770, 681] on icon "submit" at bounding box center [773, 684] width 9 height 9
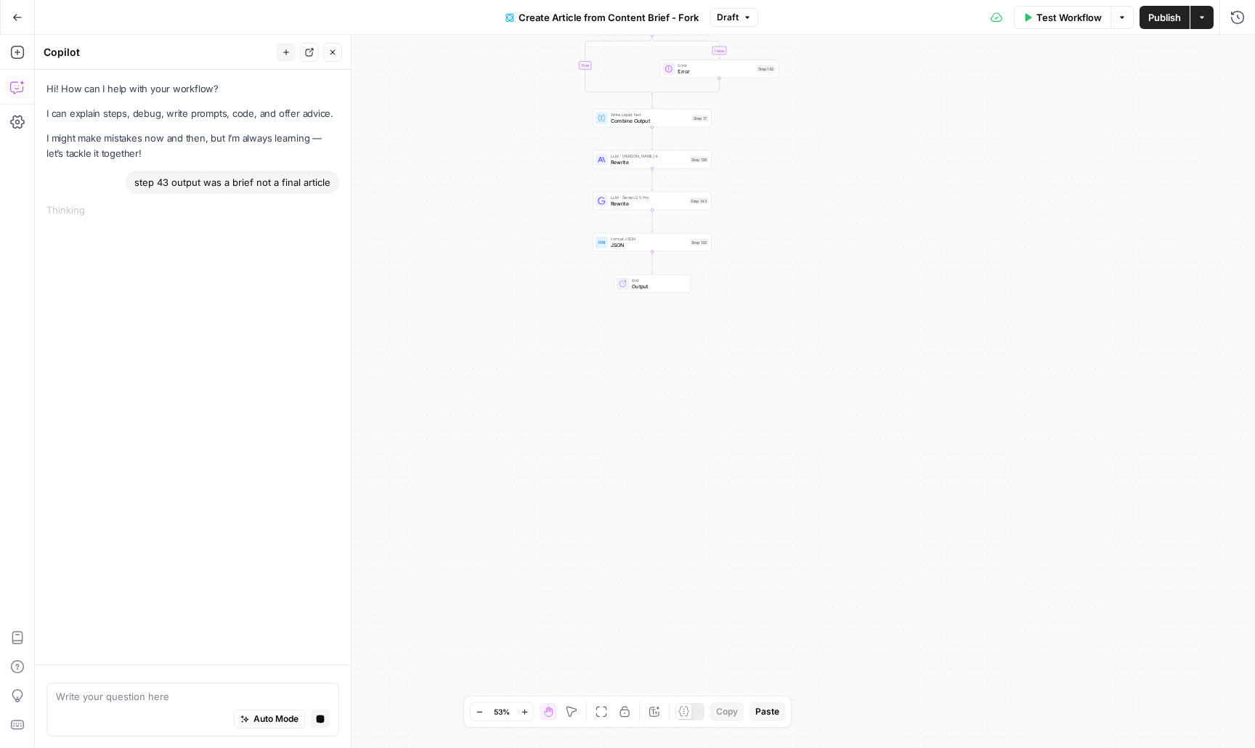
drag, startPoint x: 870, startPoint y: 633, endPoint x: 876, endPoint y: 243, distance: 390.7
click at [876, 243] on div "true false false true Workflow Set Inputs Inputs Google Search Google Search St…" at bounding box center [645, 391] width 1220 height 713
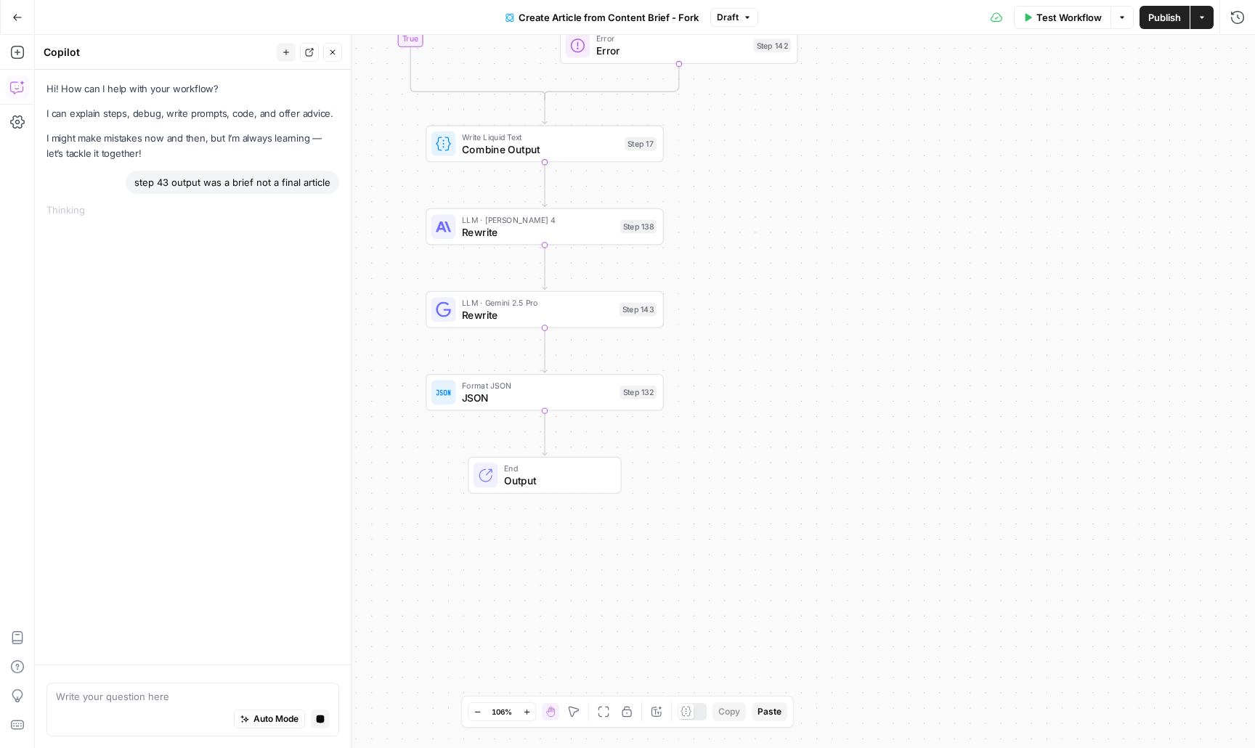
drag, startPoint x: 743, startPoint y: 215, endPoint x: 916, endPoint y: 424, distance: 271.8
click at [916, 424] on div "true false false true Workflow Set Inputs Inputs Google Search Google Search St…" at bounding box center [645, 391] width 1220 height 713
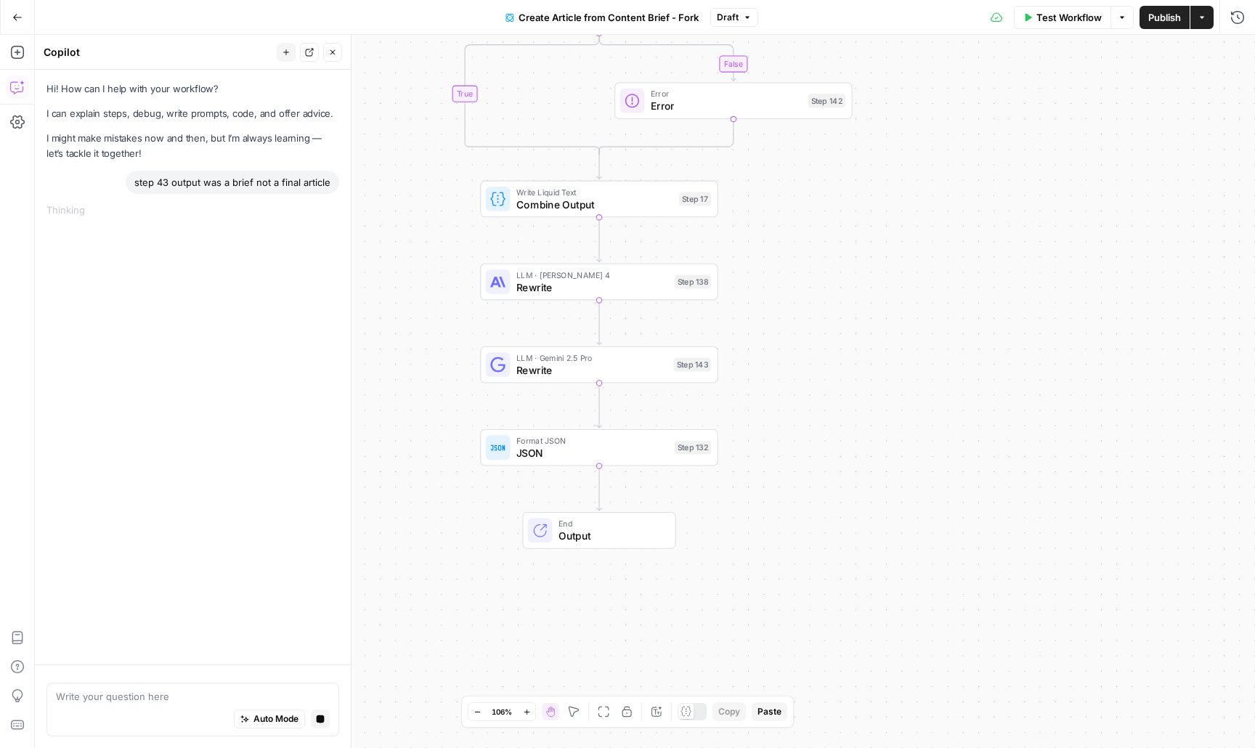
click at [179, 184] on div "step 43 output was a brief not a final article" at bounding box center [232, 182] width 213 height 23
copy div "step 43 output was a brief not a final article"
click at [320, 717] on icon "button" at bounding box center [321, 719] width 8 height 8
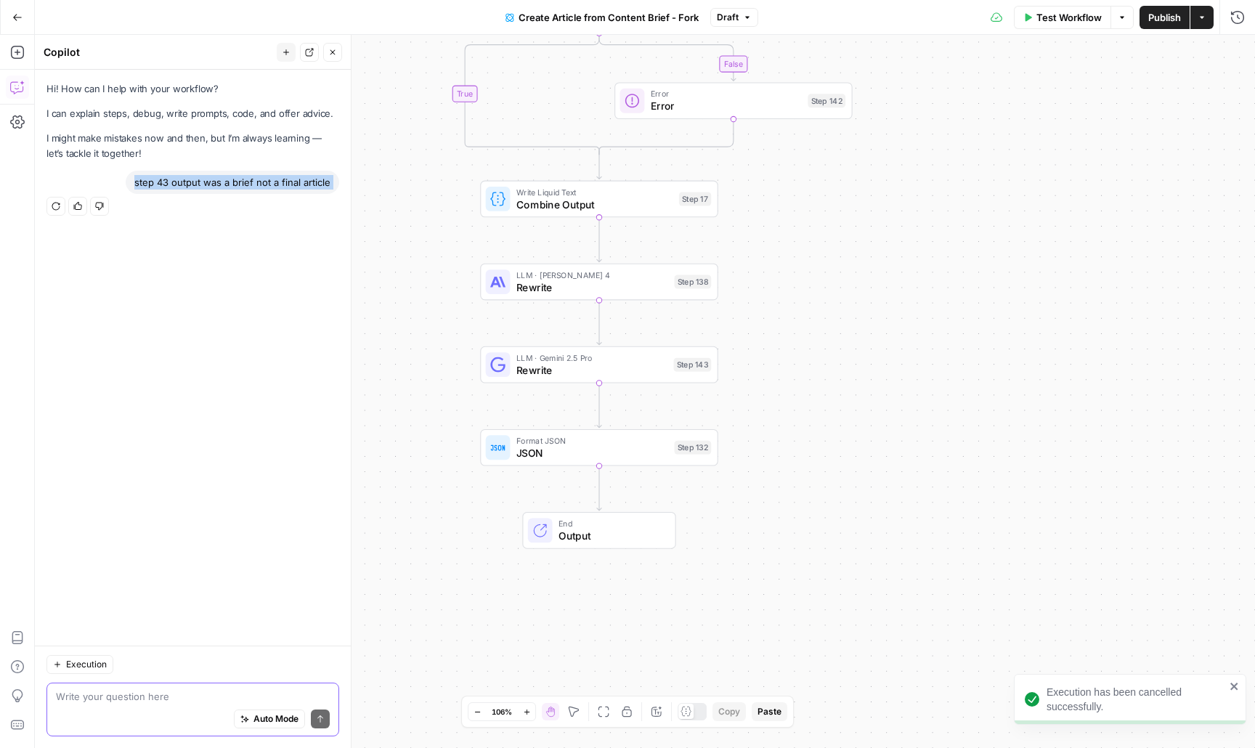
click at [160, 701] on textarea at bounding box center [193, 696] width 274 height 15
paste textarea "step 43 output was a brief not a final article"
click at [79, 699] on textarea "step 43 output was a brief not a final article" at bounding box center [193, 696] width 274 height 15
type textarea "step 143 output was a brief not a final article"
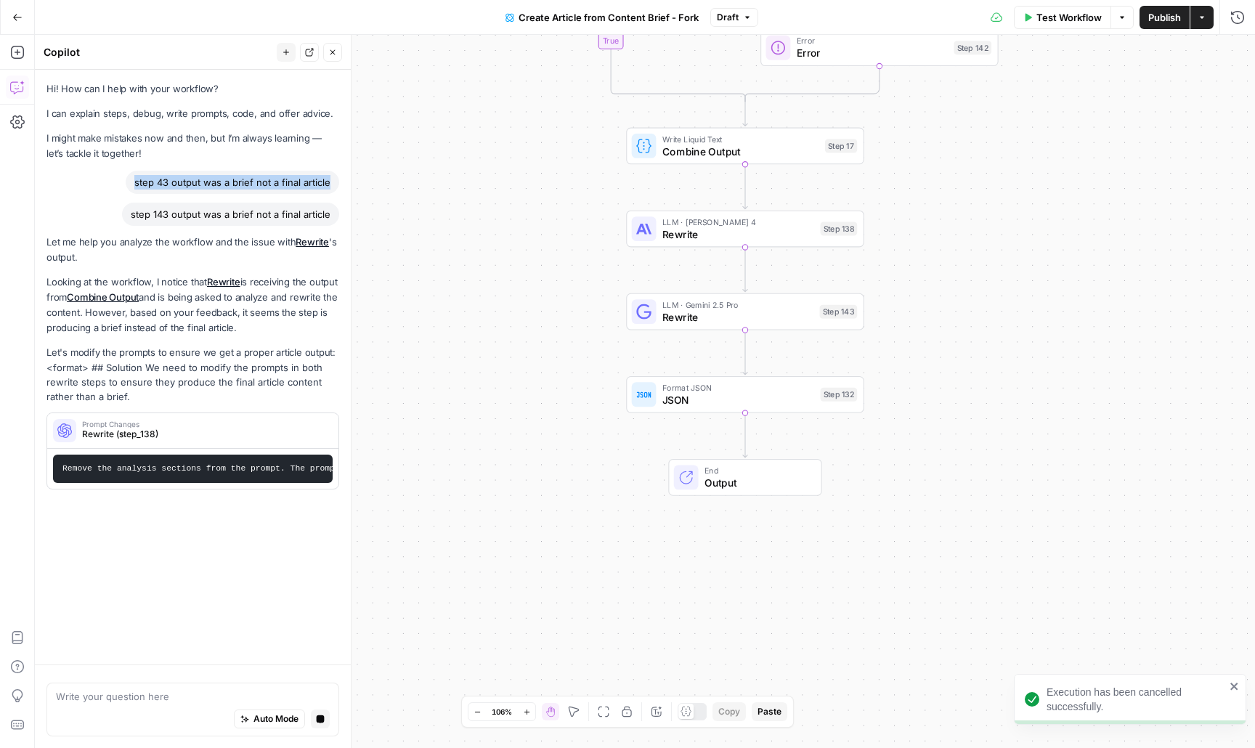
drag, startPoint x: 888, startPoint y: 556, endPoint x: 1003, endPoint y: 512, distance: 123.0
click at [1003, 512] on div "true false false true Workflow Set Inputs Inputs Google Search Google Search St…" at bounding box center [645, 391] width 1220 height 713
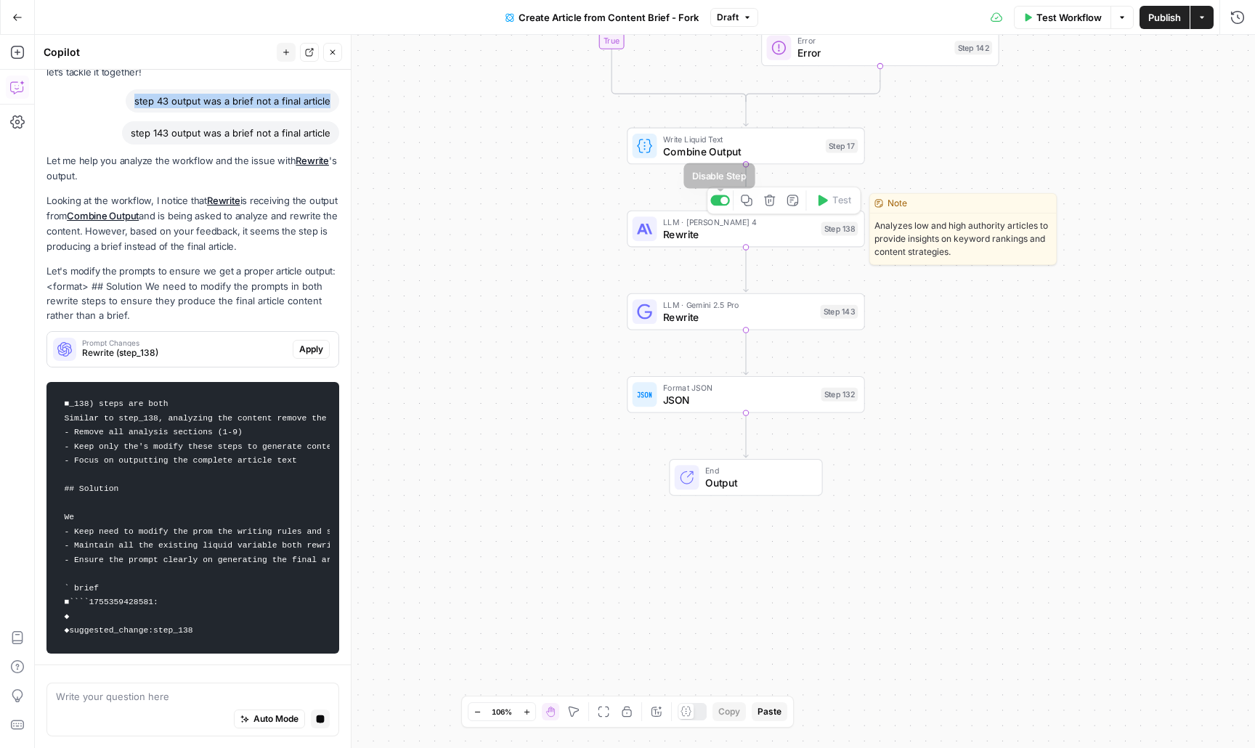
click at [724, 200] on div at bounding box center [724, 201] width 8 height 8
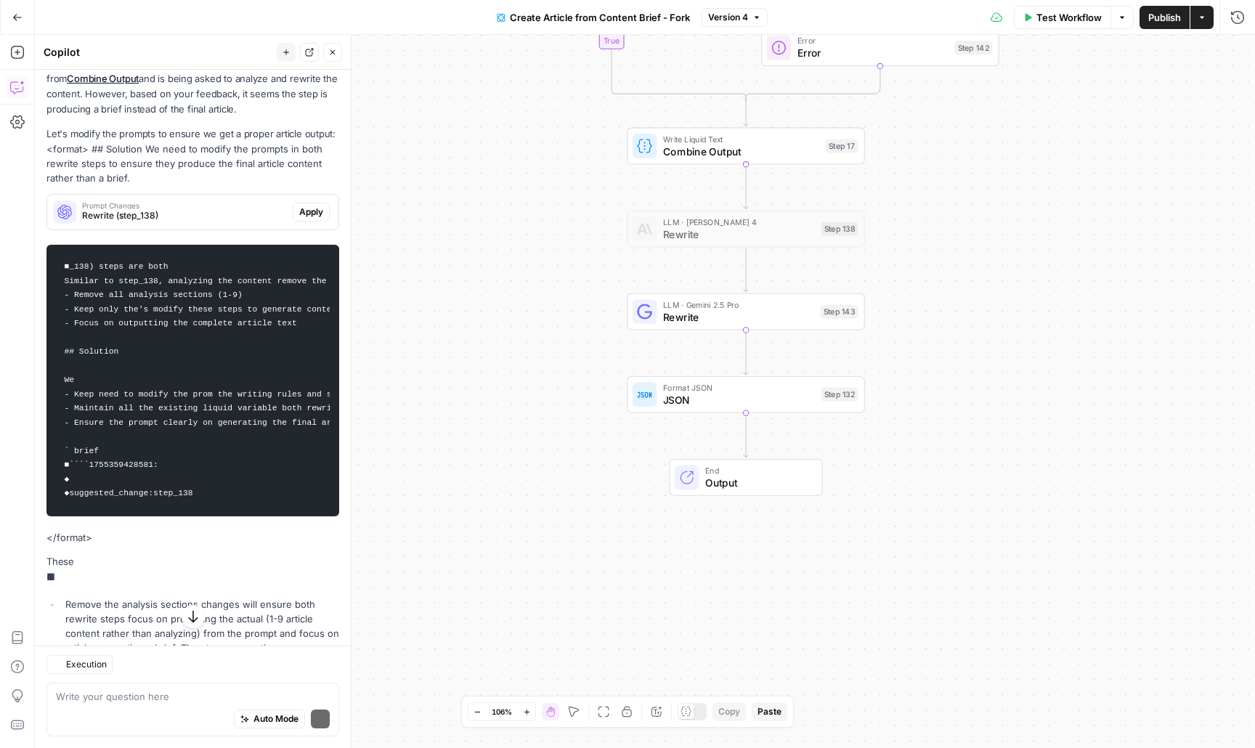
scroll to position [265, 0]
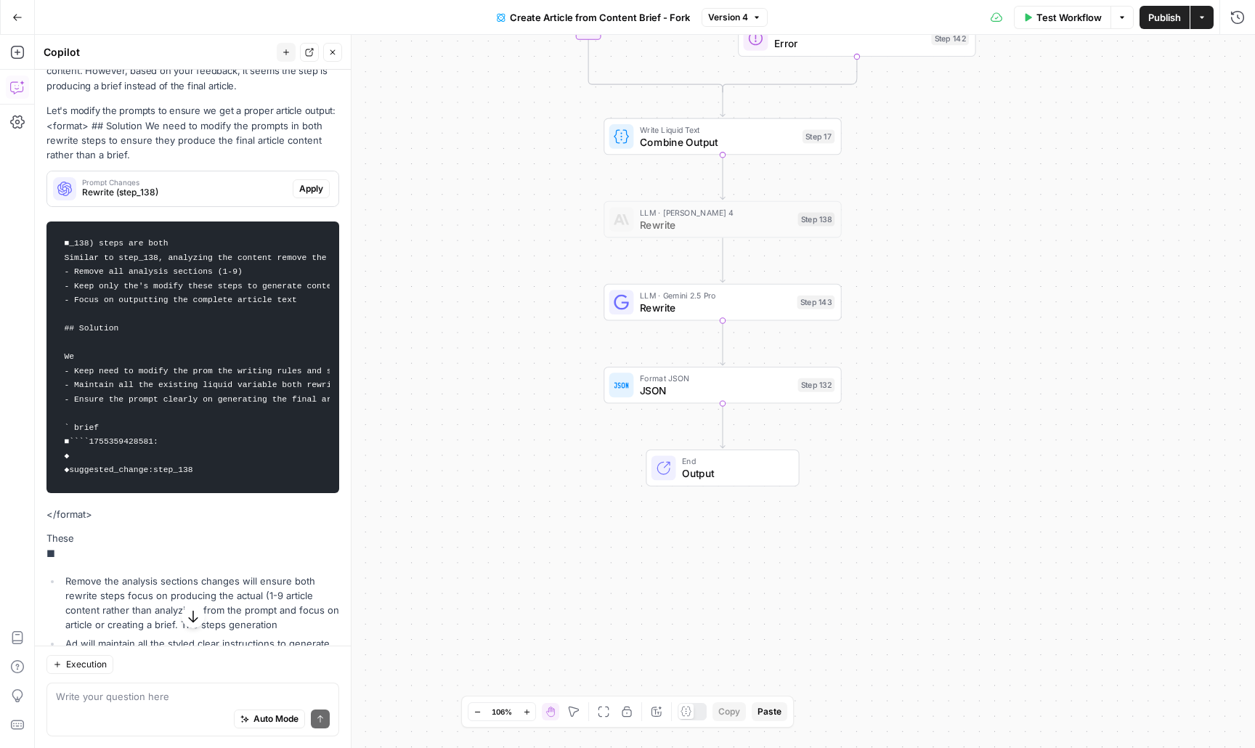
drag, startPoint x: 530, startPoint y: 417, endPoint x: 497, endPoint y: 310, distance: 111.6
click at [497, 310] on div "true false false true Workflow Set Inputs Inputs Google Search Google Search St…" at bounding box center [645, 391] width 1220 height 713
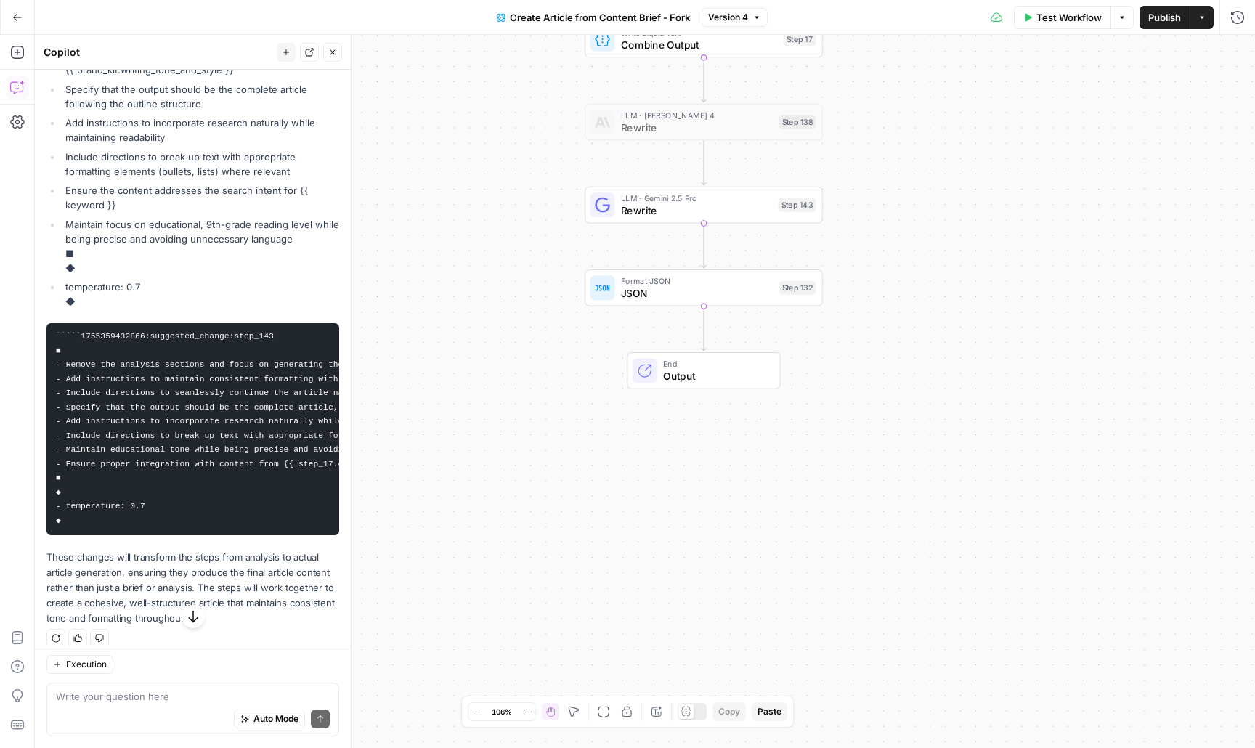
scroll to position [1004, 0]
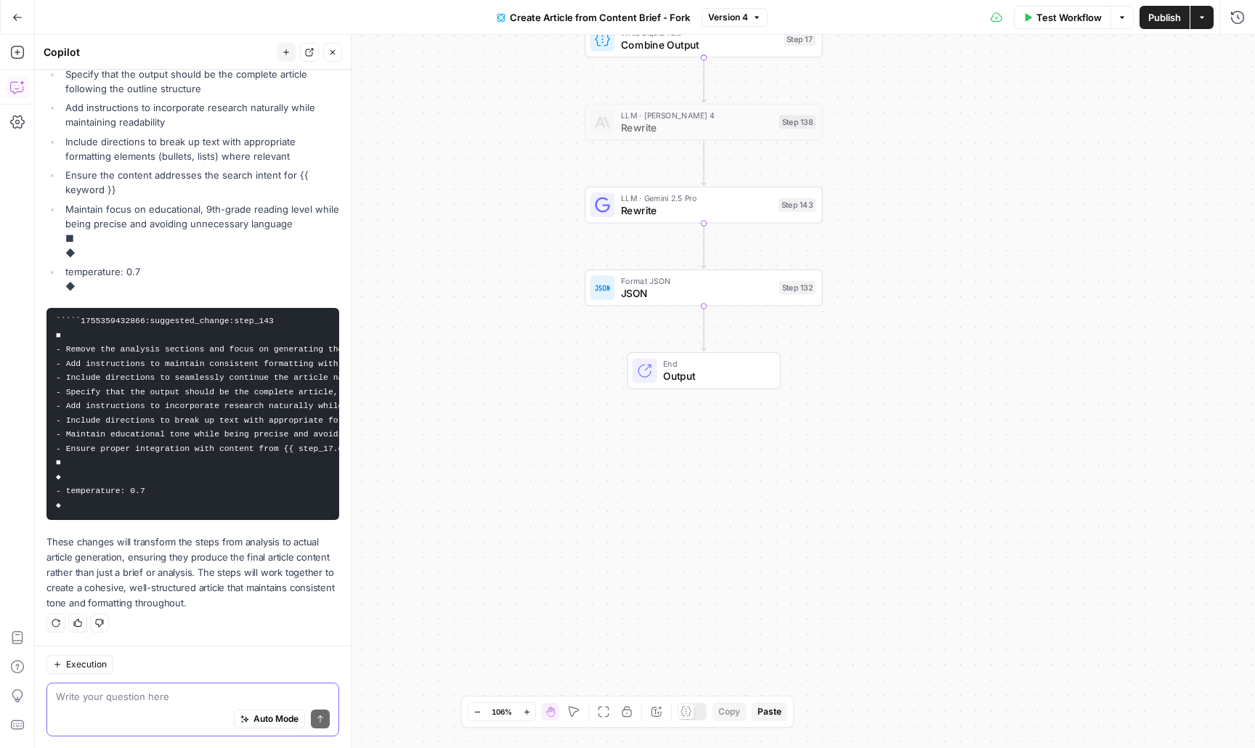
click at [112, 701] on textarea at bounding box center [193, 696] width 274 height 15
paste textarea "step 43 output was a brief not a final article"
type textarea "step 43 output was a brief not a final article"
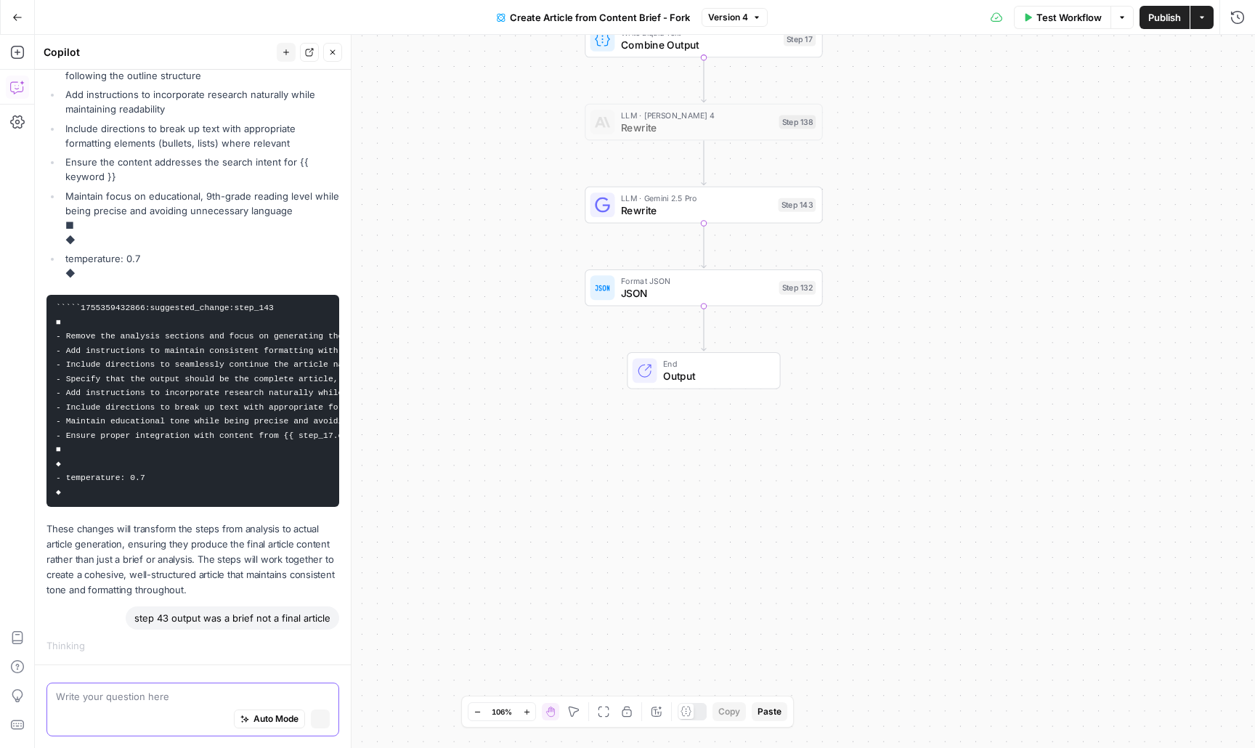
scroll to position [971, 0]
click at [316, 723] on icon "button" at bounding box center [320, 719] width 9 height 9
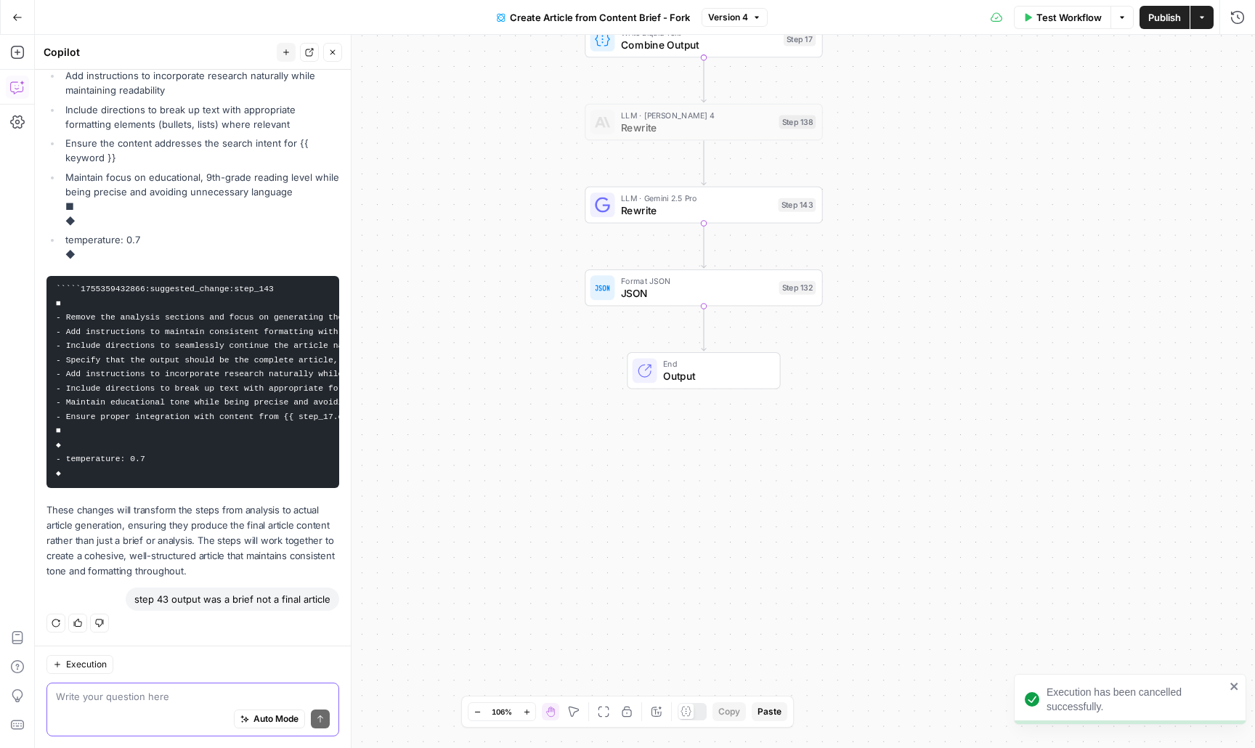
click at [74, 690] on textarea at bounding box center [193, 696] width 274 height 15
paste textarea "step 43 output was a brief not a final article"
click at [78, 698] on textarea "step 43 output was a brief not a final article" at bounding box center [193, 696] width 274 height 15
type textarea "step 143 output was a brief not a final article"
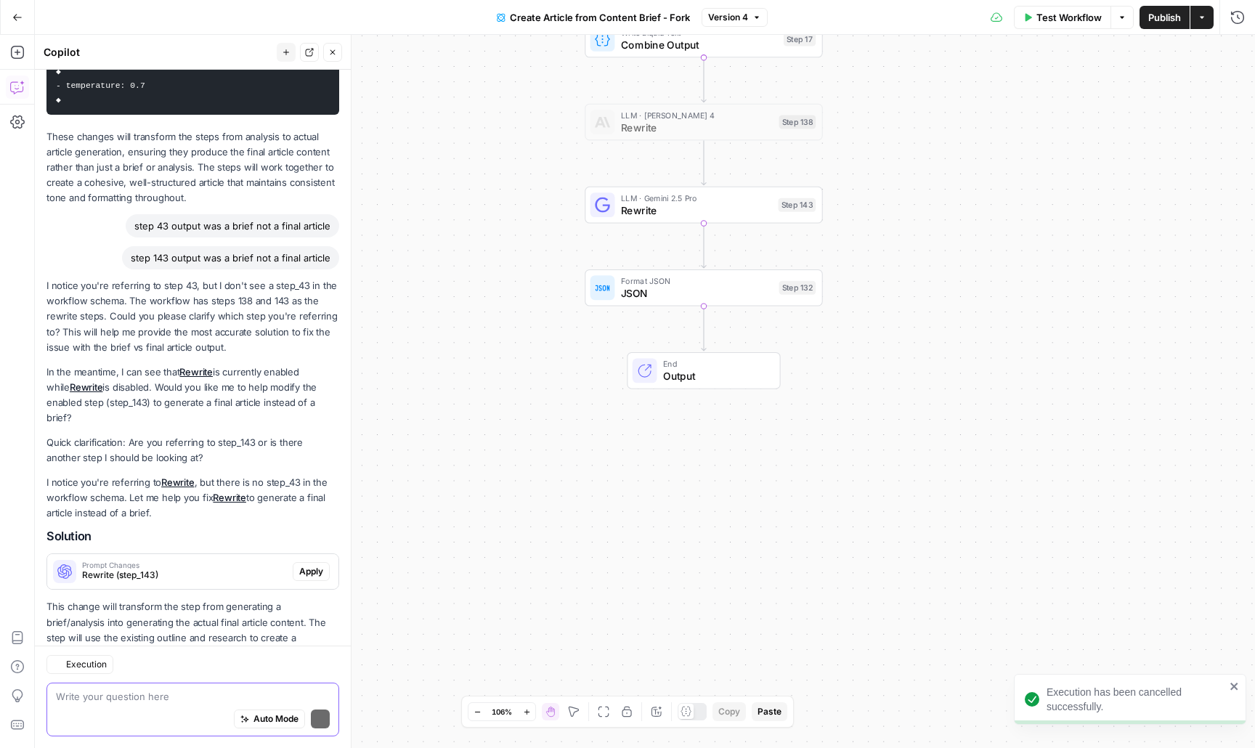
scroll to position [1484, 0]
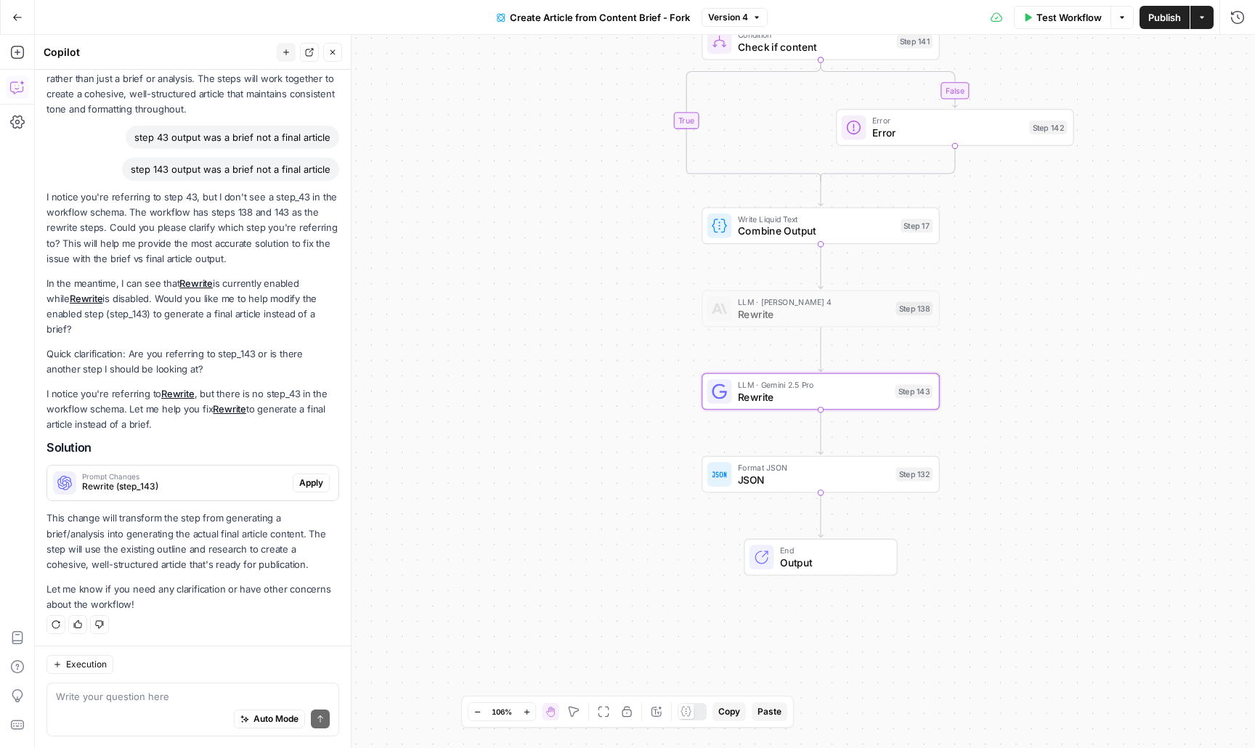
click at [314, 479] on span "Apply" at bounding box center [311, 482] width 24 height 13
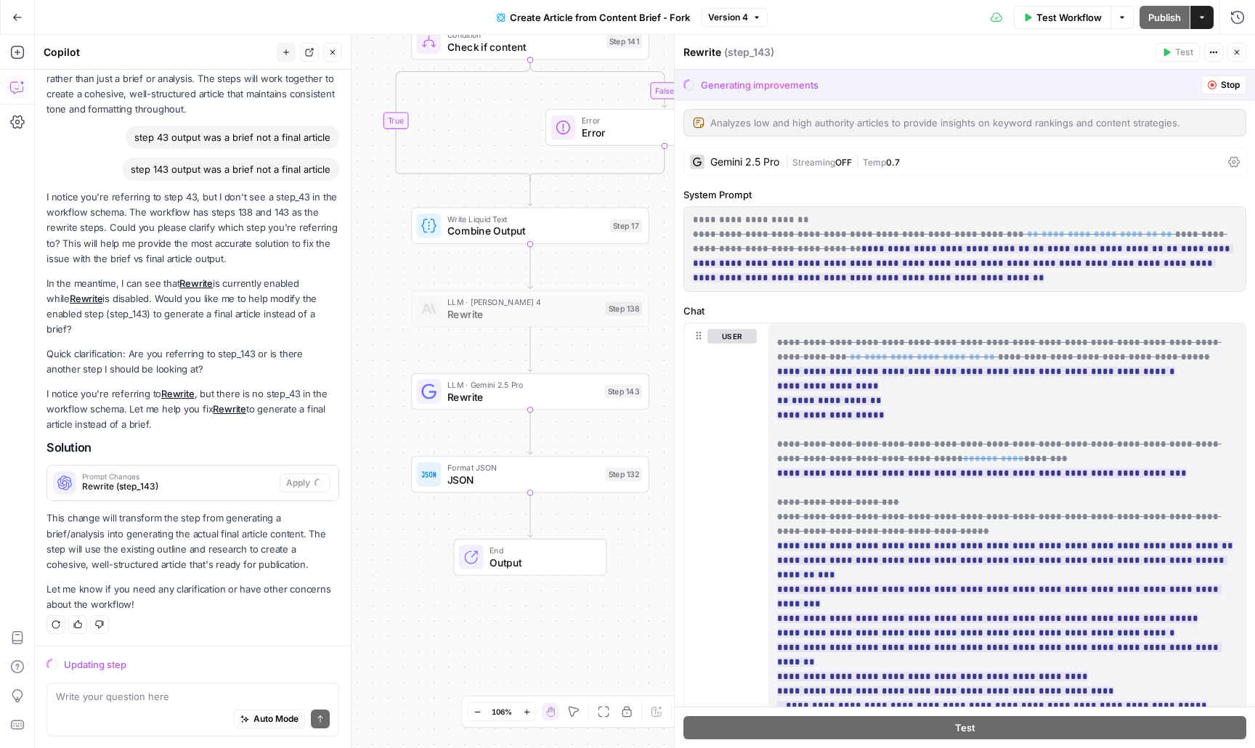
scroll to position [791, 0]
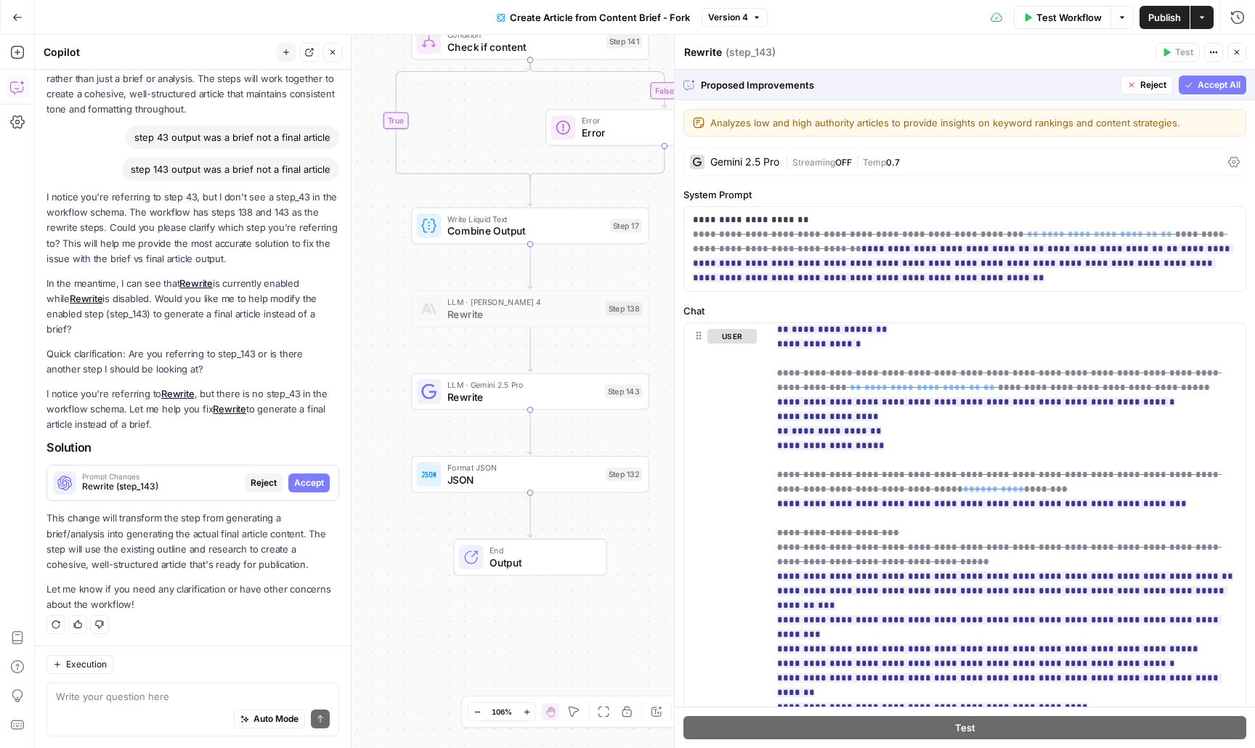
click at [1227, 87] on span "Accept All" at bounding box center [1218, 84] width 43 height 13
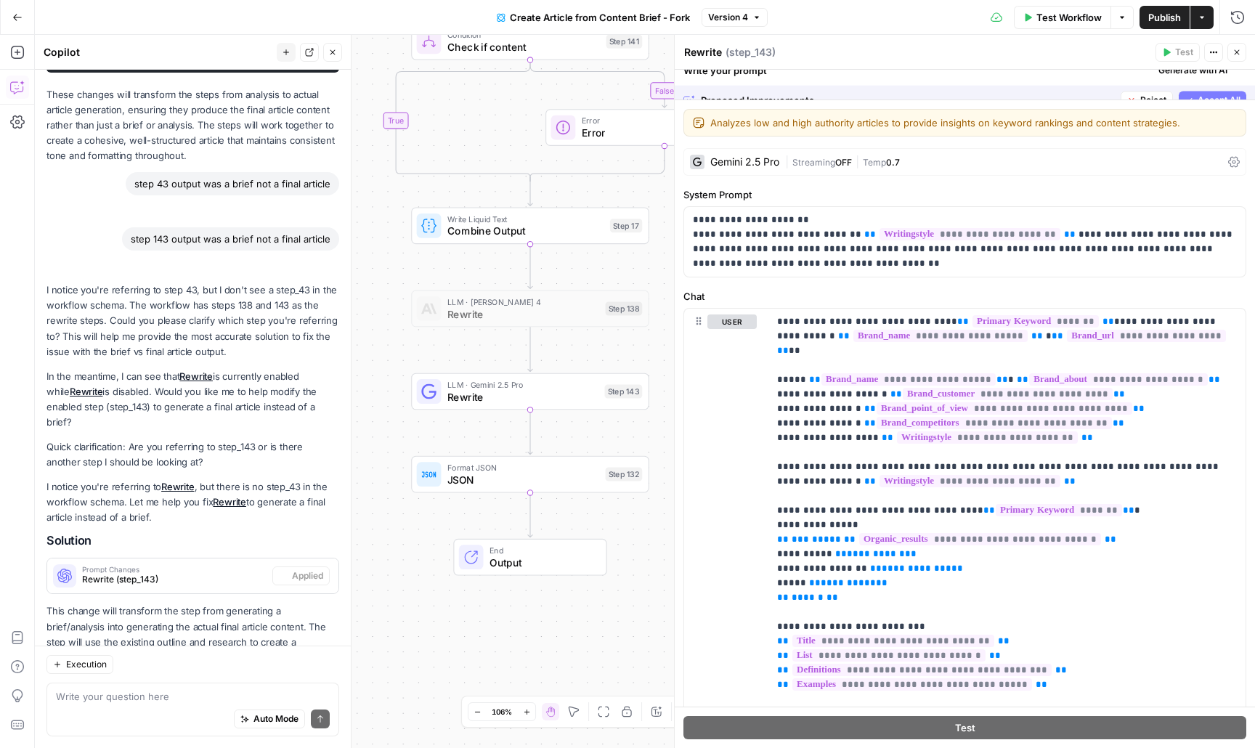
scroll to position [1531, 0]
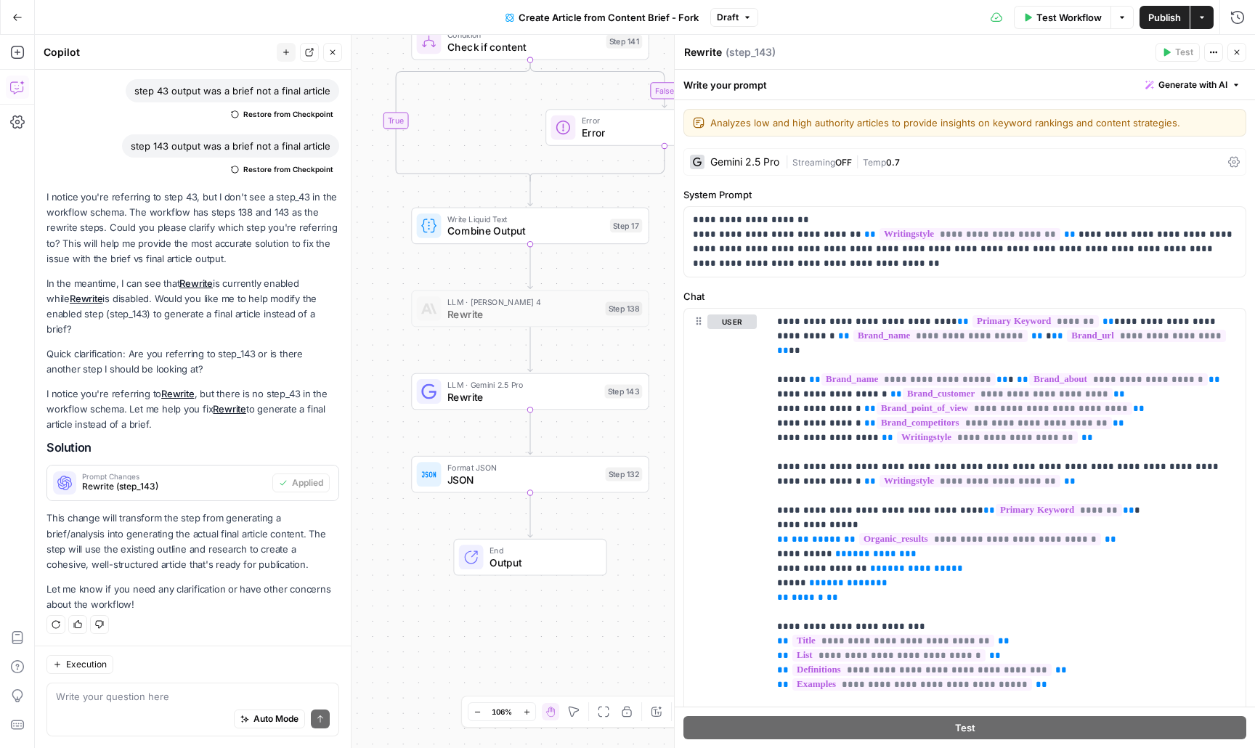
click at [1184, 11] on button "Publish" at bounding box center [1164, 17] width 50 height 23
